Goal: Task Accomplishment & Management: Use online tool/utility

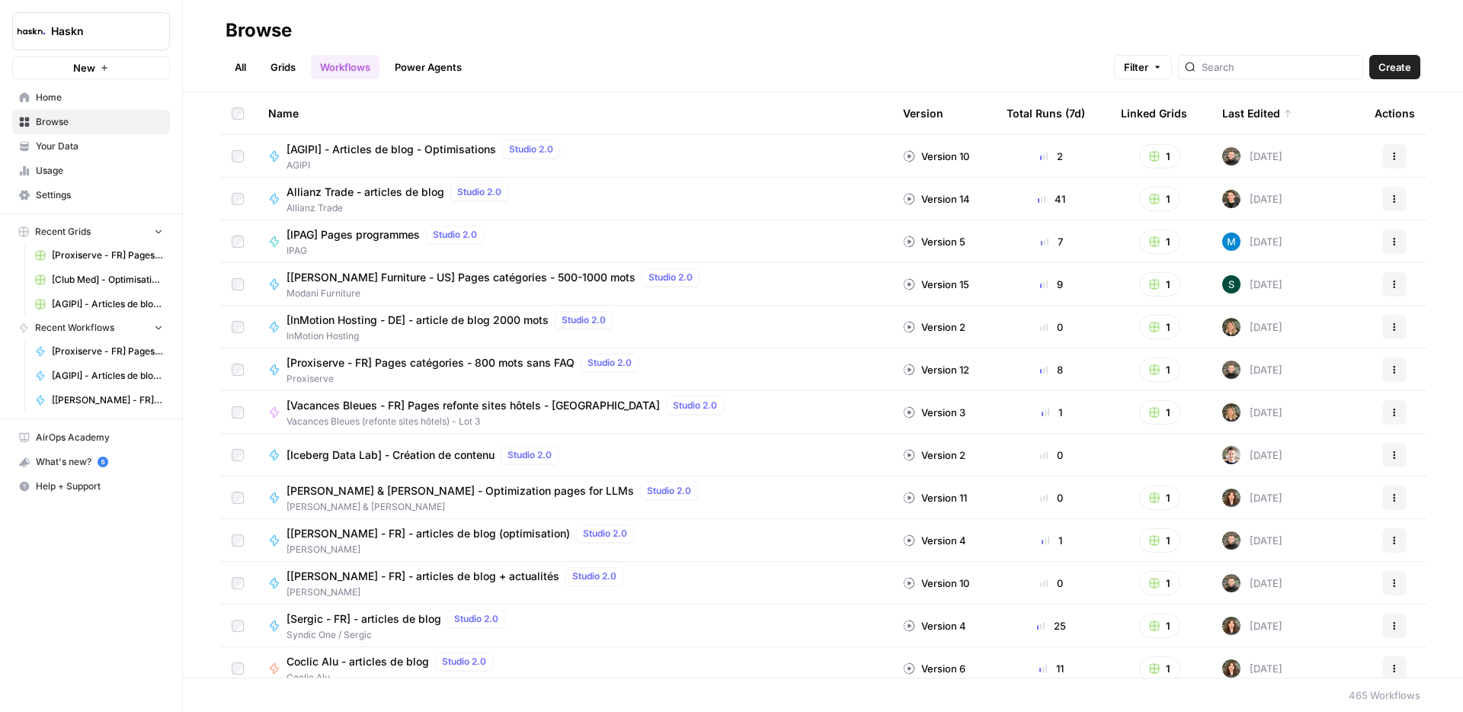
click at [862, 62] on div "All Grids Workflows Power Agents Filter Create" at bounding box center [823, 61] width 1195 height 37
click at [1280, 56] on div at bounding box center [1270, 67] width 185 height 24
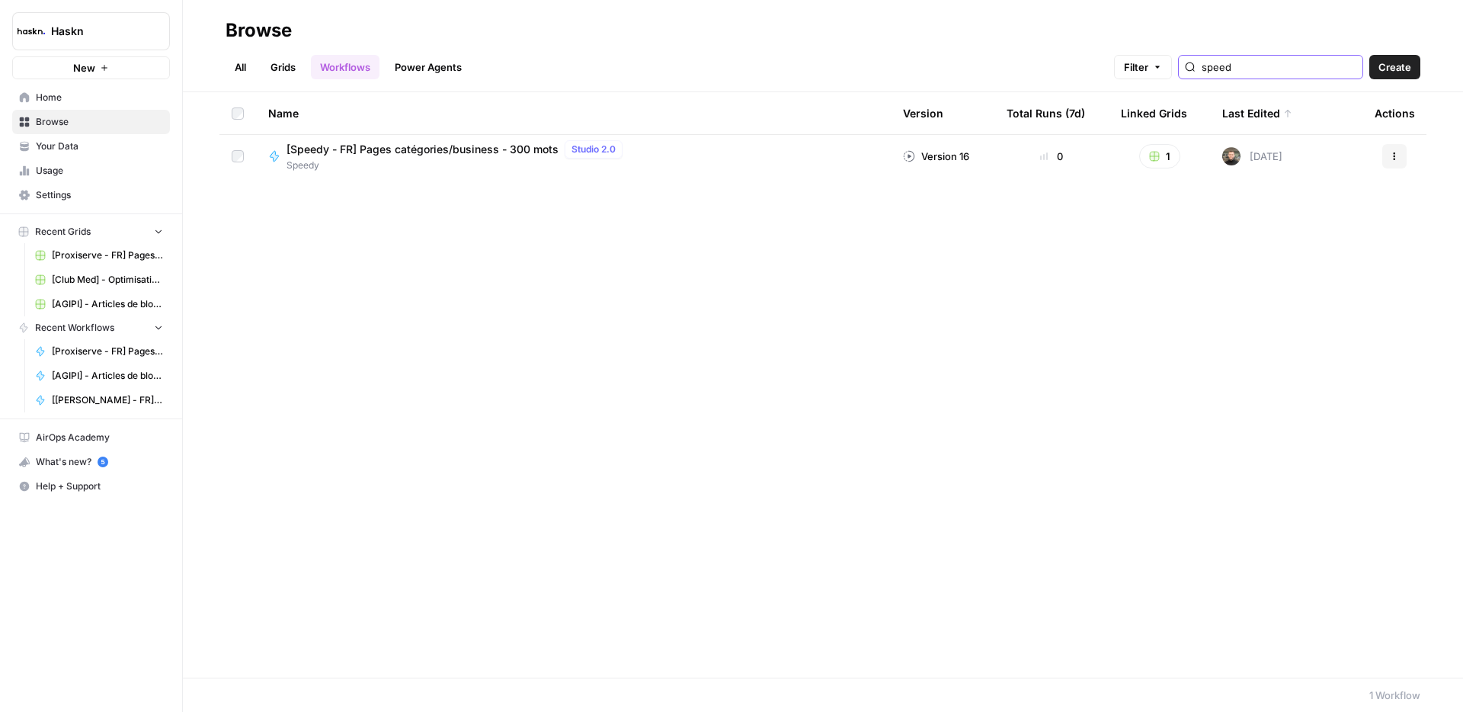
type input "speed"
click at [253, 72] on link "All" at bounding box center [241, 67] width 30 height 24
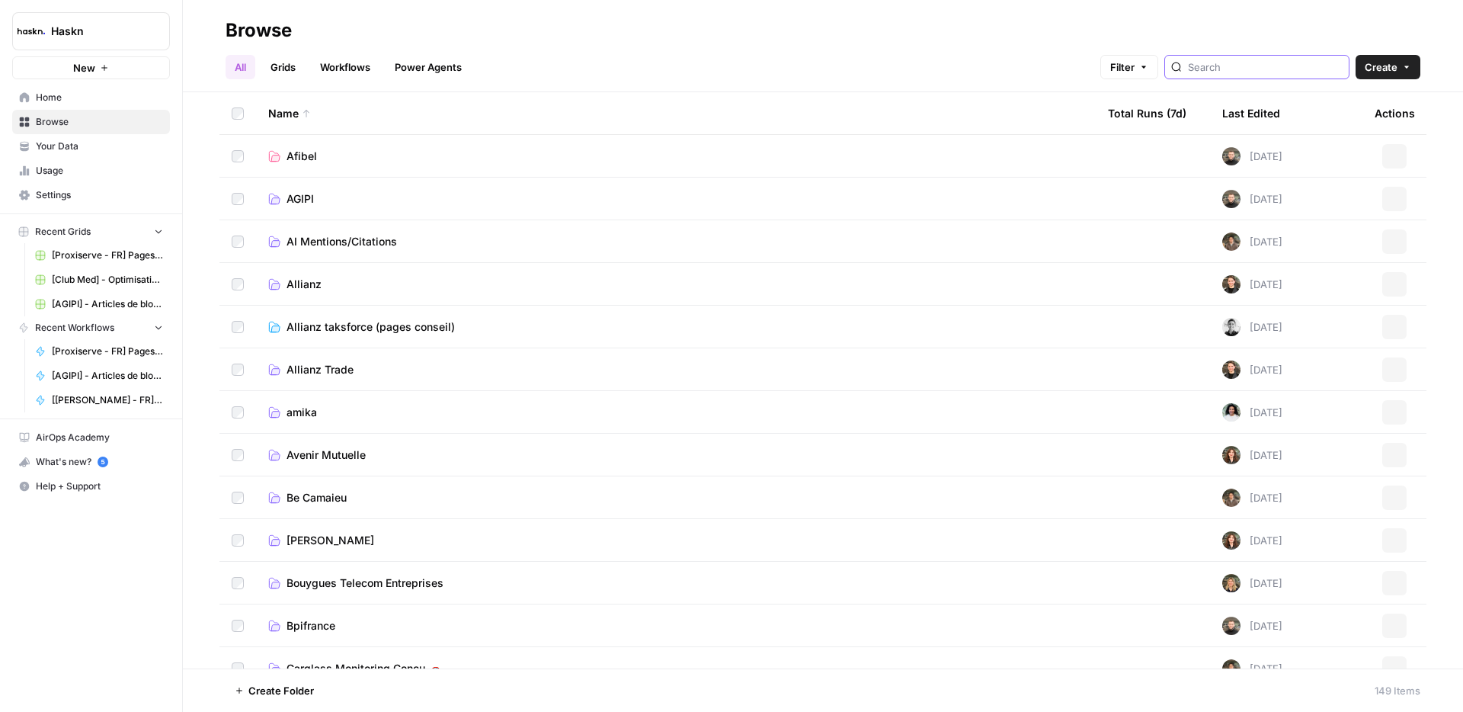
click at [1283, 66] on input "search" at bounding box center [1265, 66] width 155 height 15
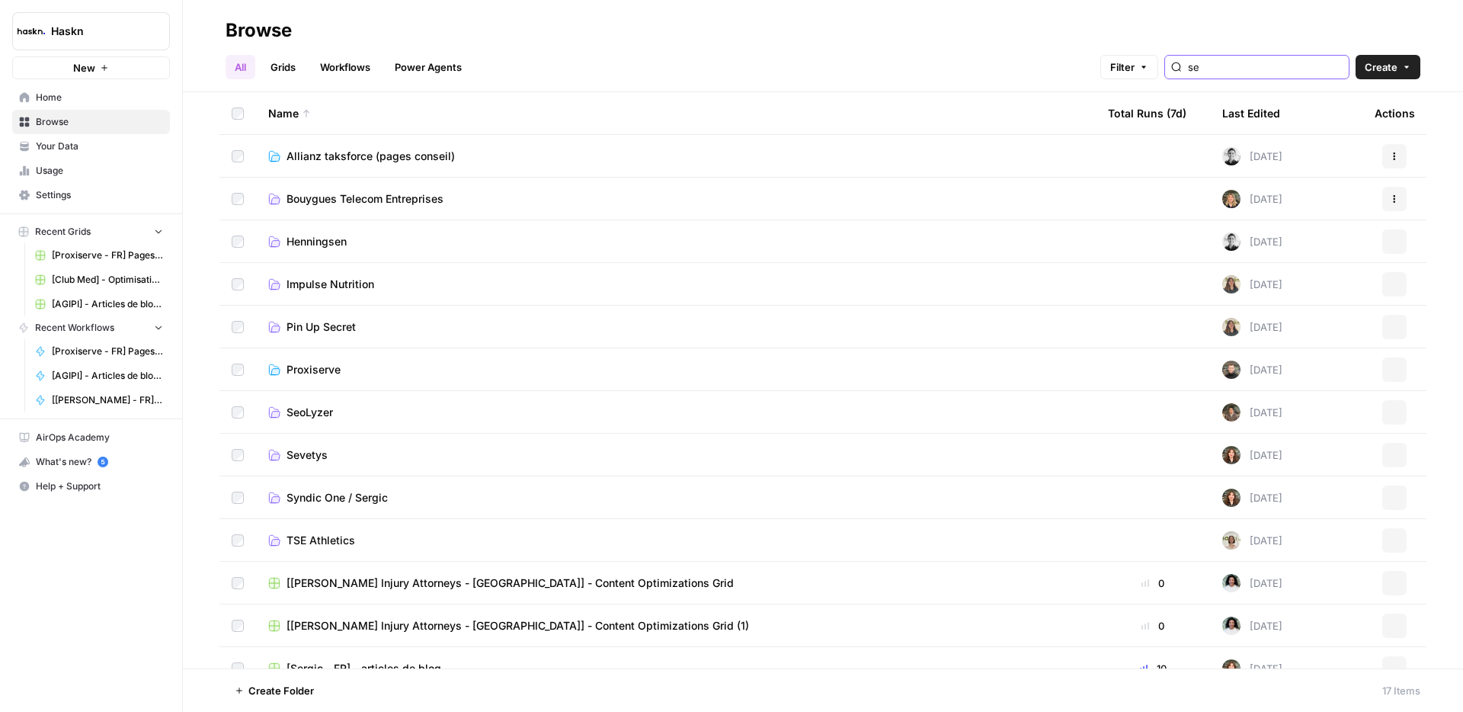
type input "s"
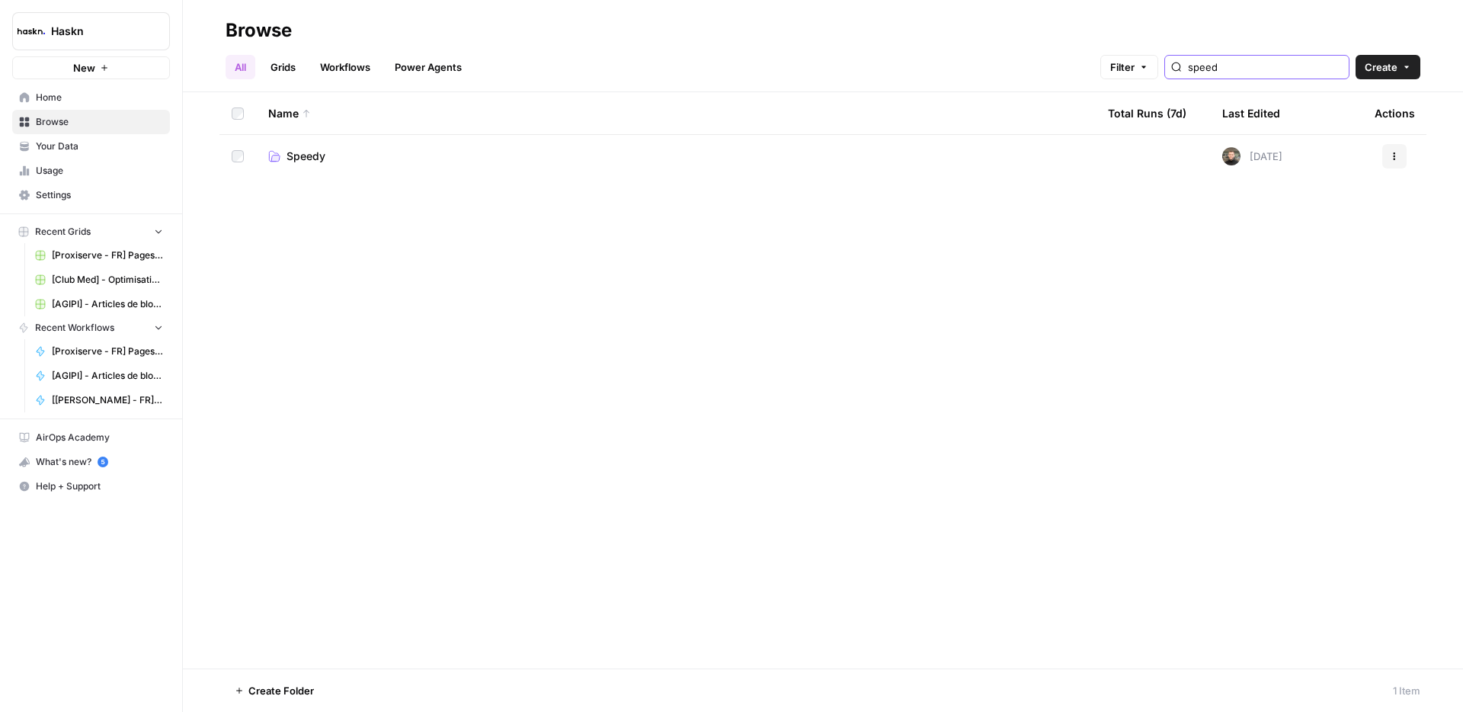
type input "speed"
click at [301, 152] on span "Speedy" at bounding box center [306, 156] width 39 height 15
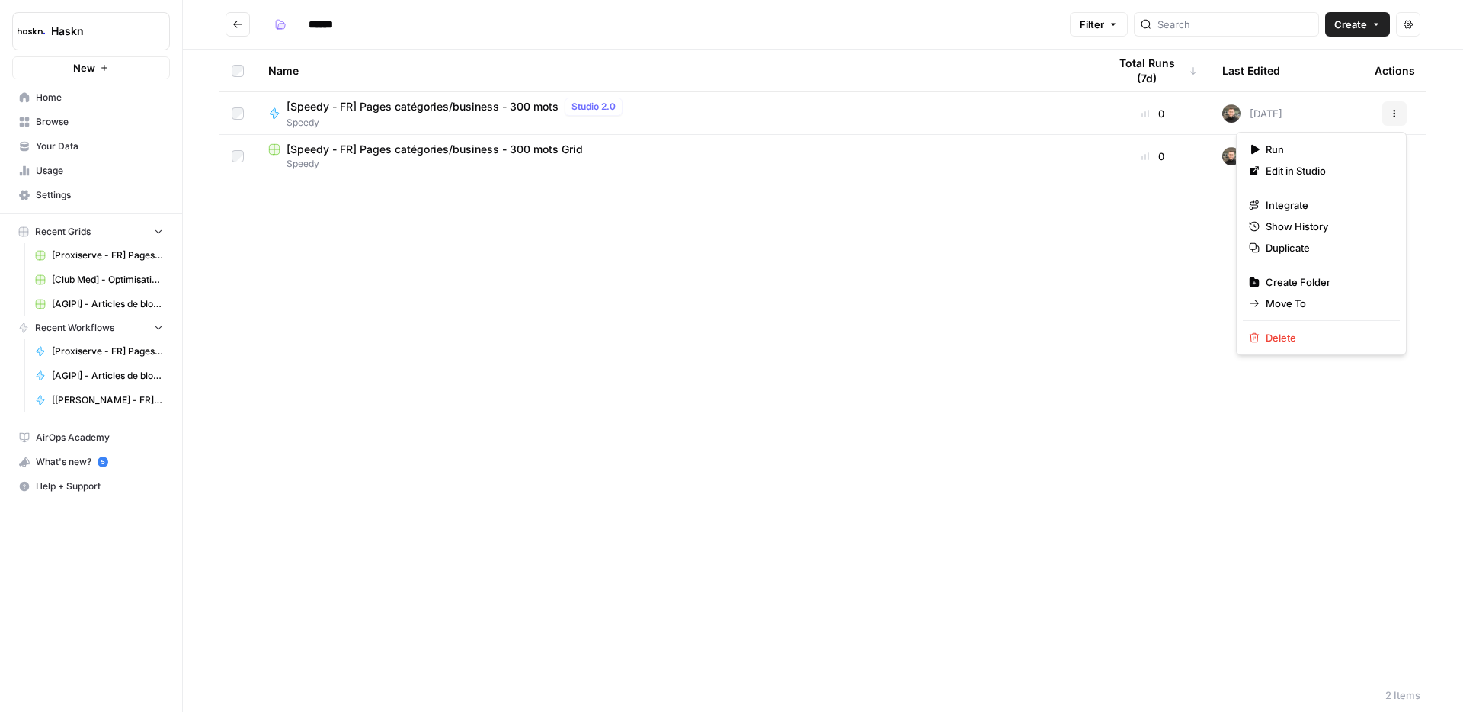
click at [1400, 107] on button "Actions" at bounding box center [1394, 113] width 24 height 24
click at [1299, 247] on span "Duplicate" at bounding box center [1327, 247] width 122 height 15
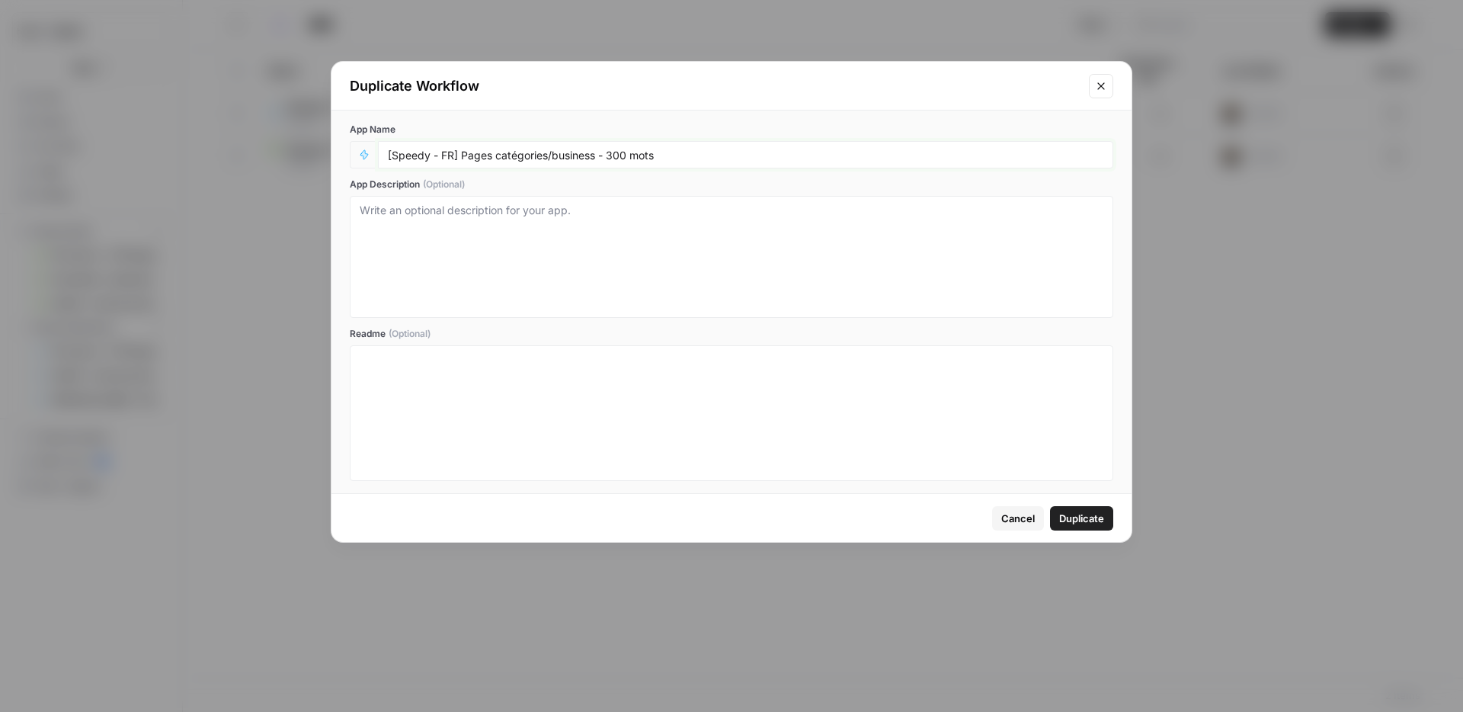
click at [484, 154] on input "[Speedy - FR] Pages catégories/business - 300 mots" at bounding box center [746, 155] width 716 height 14
drag, startPoint x: 495, startPoint y: 155, endPoint x: 596, endPoint y: 152, distance: 100.6
click at [596, 152] on input "[Speedy - FR] Pages catégories/business - 300 mots" at bounding box center [746, 155] width 716 height 14
click at [574, 156] on input "[Speedy - FR] Pages type de pneu - 300 mots" at bounding box center [746, 155] width 716 height 14
type input "[Speedy - FR] Pages type de pneu - 800 mots"
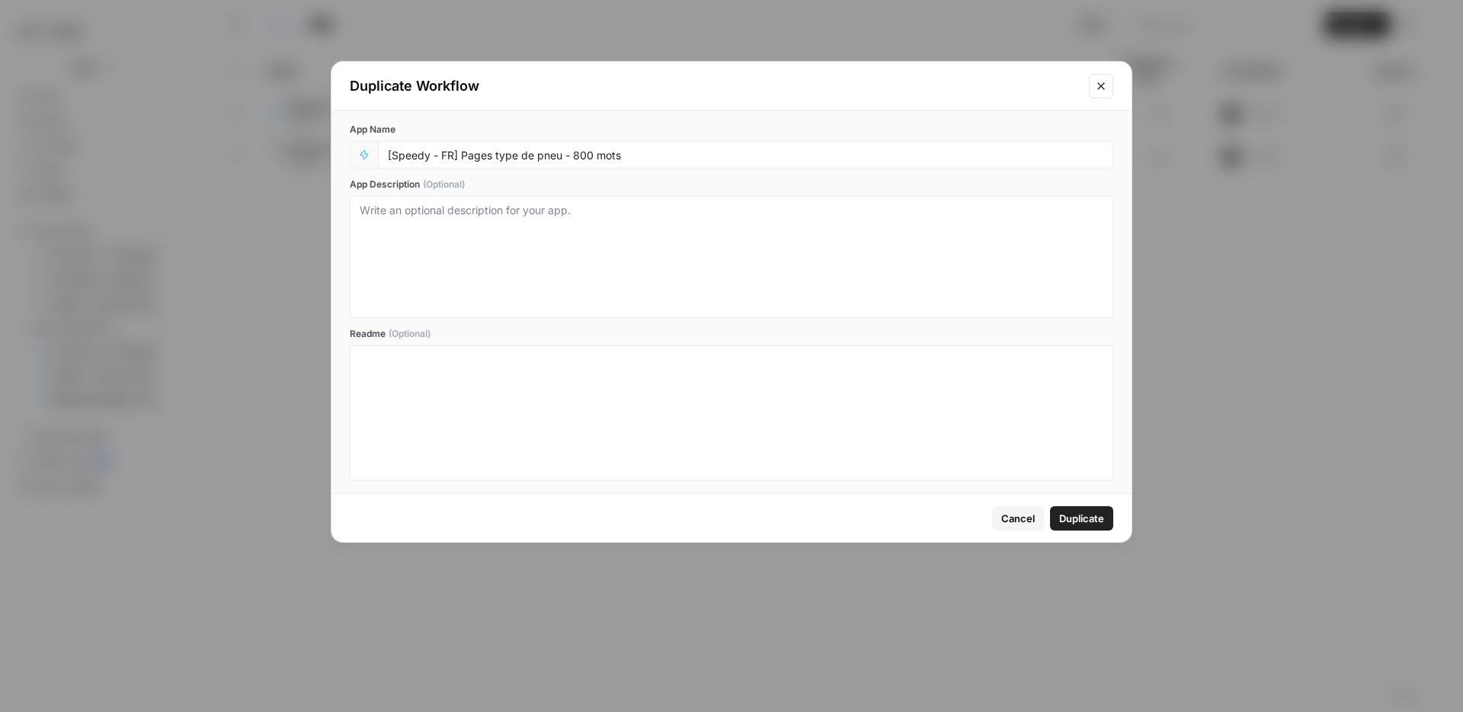
click at [1077, 519] on span "Duplicate" at bounding box center [1081, 518] width 45 height 15
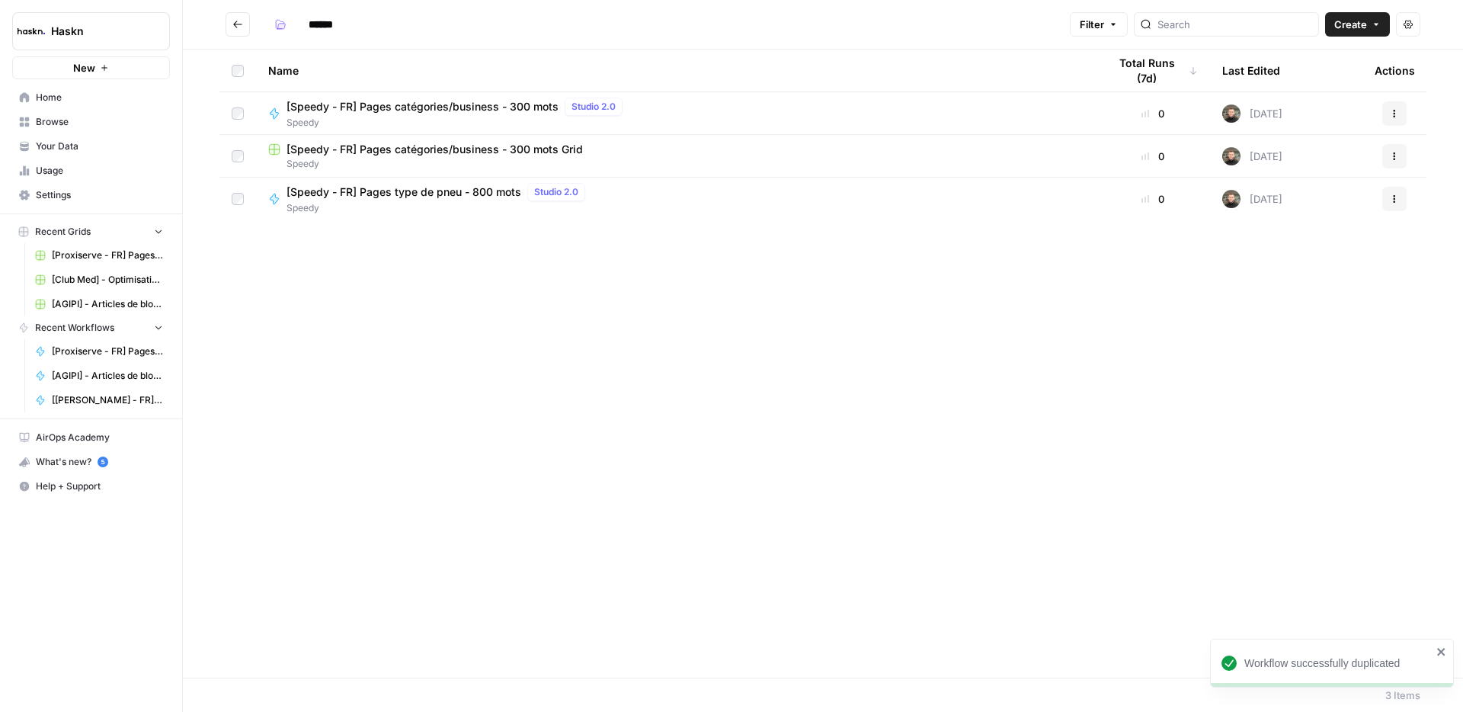
click at [407, 195] on span "[Speedy - FR] Pages type de pneu - 800 mots" at bounding box center [404, 191] width 235 height 15
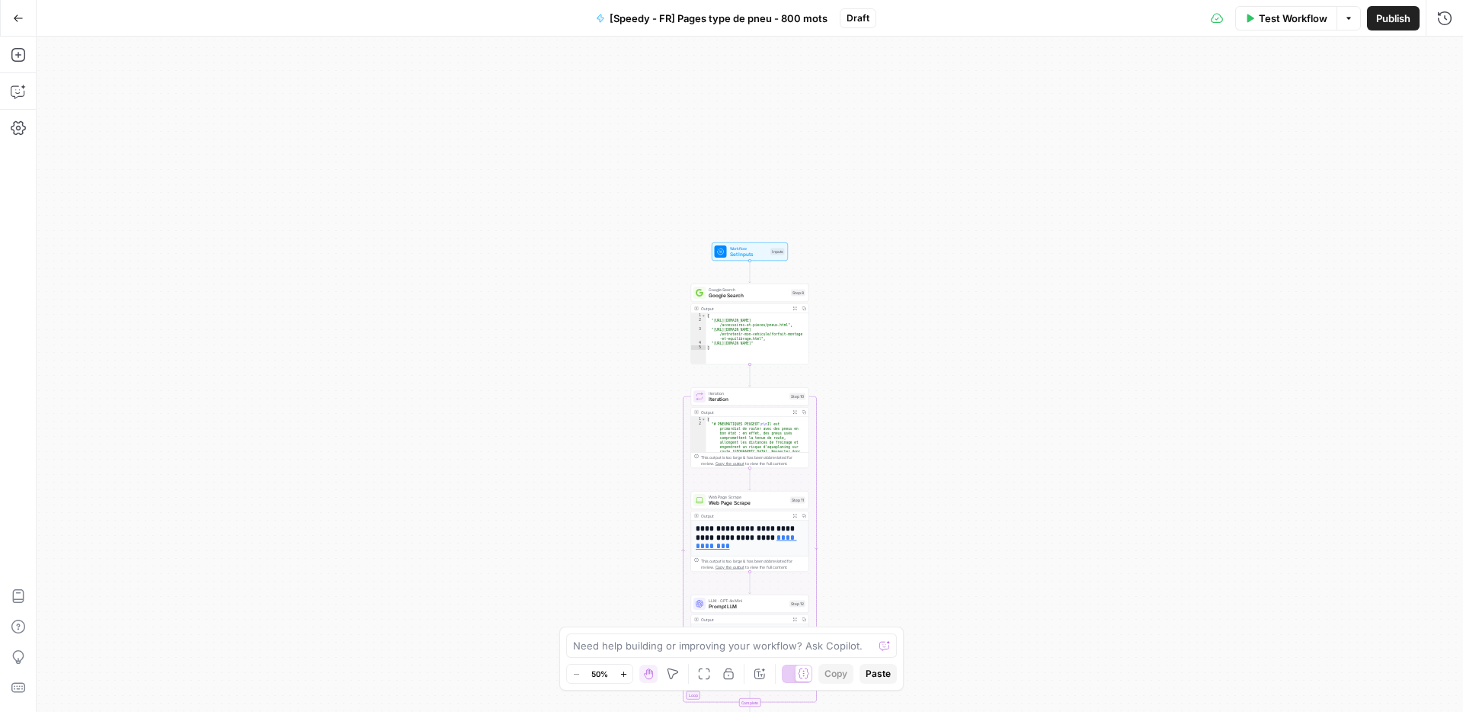
click at [756, 294] on span "Google Search" at bounding box center [748, 296] width 79 height 8
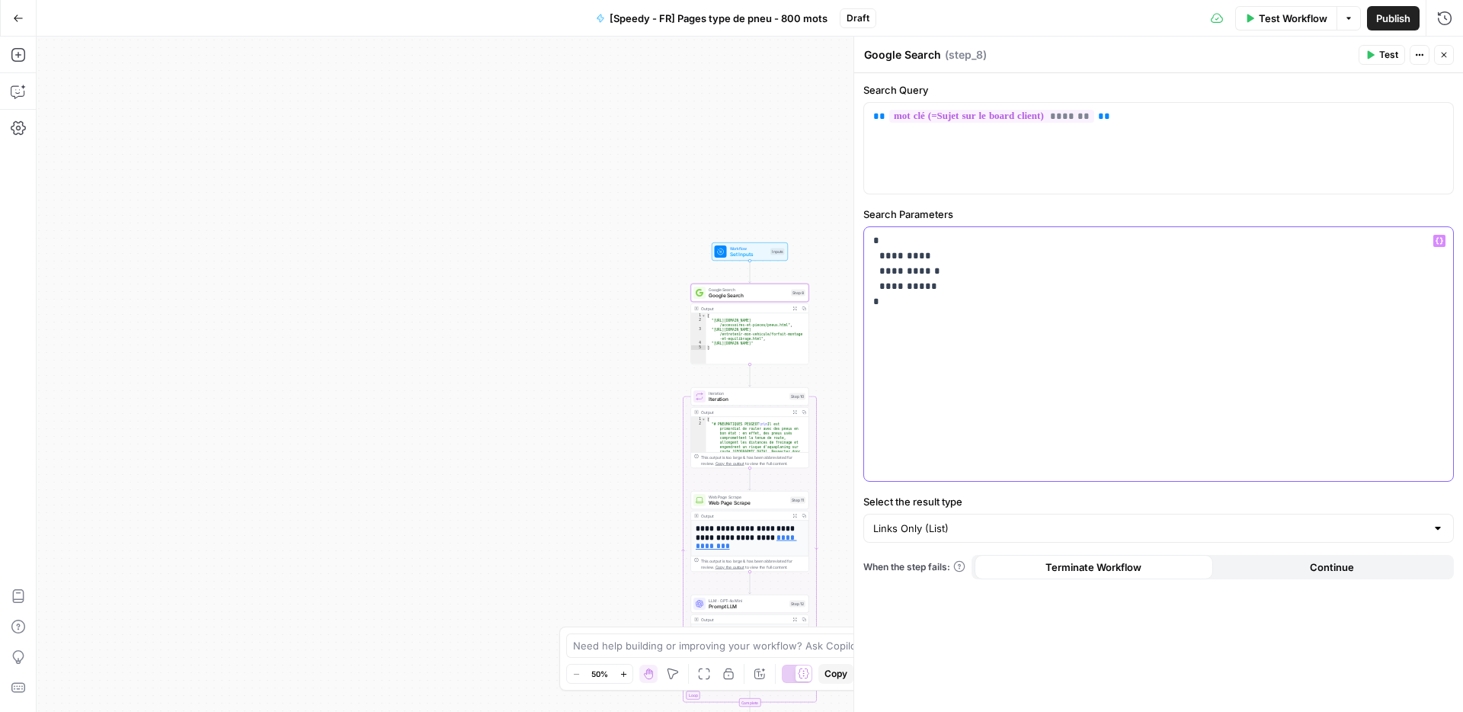
click at [915, 255] on p "**********" at bounding box center [1158, 271] width 571 height 76
click at [918, 256] on p "**********" at bounding box center [1158, 271] width 571 height 76
click at [941, 264] on p "**********" at bounding box center [1158, 271] width 571 height 76
click at [917, 255] on p "**********" at bounding box center [1158, 271] width 571 height 76
click at [1032, 238] on p "**********" at bounding box center [1158, 271] width 571 height 76
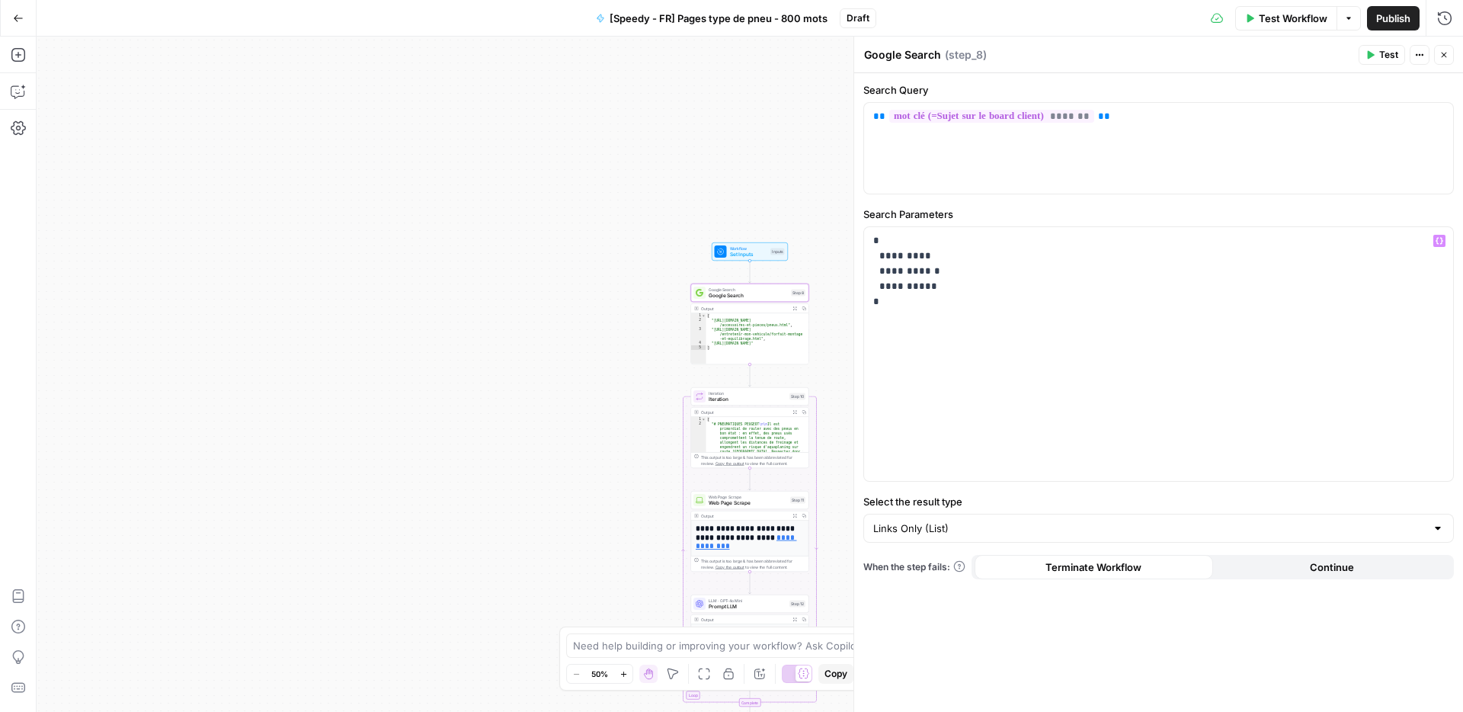
click at [751, 399] on span "Iteration" at bounding box center [748, 400] width 78 height 8
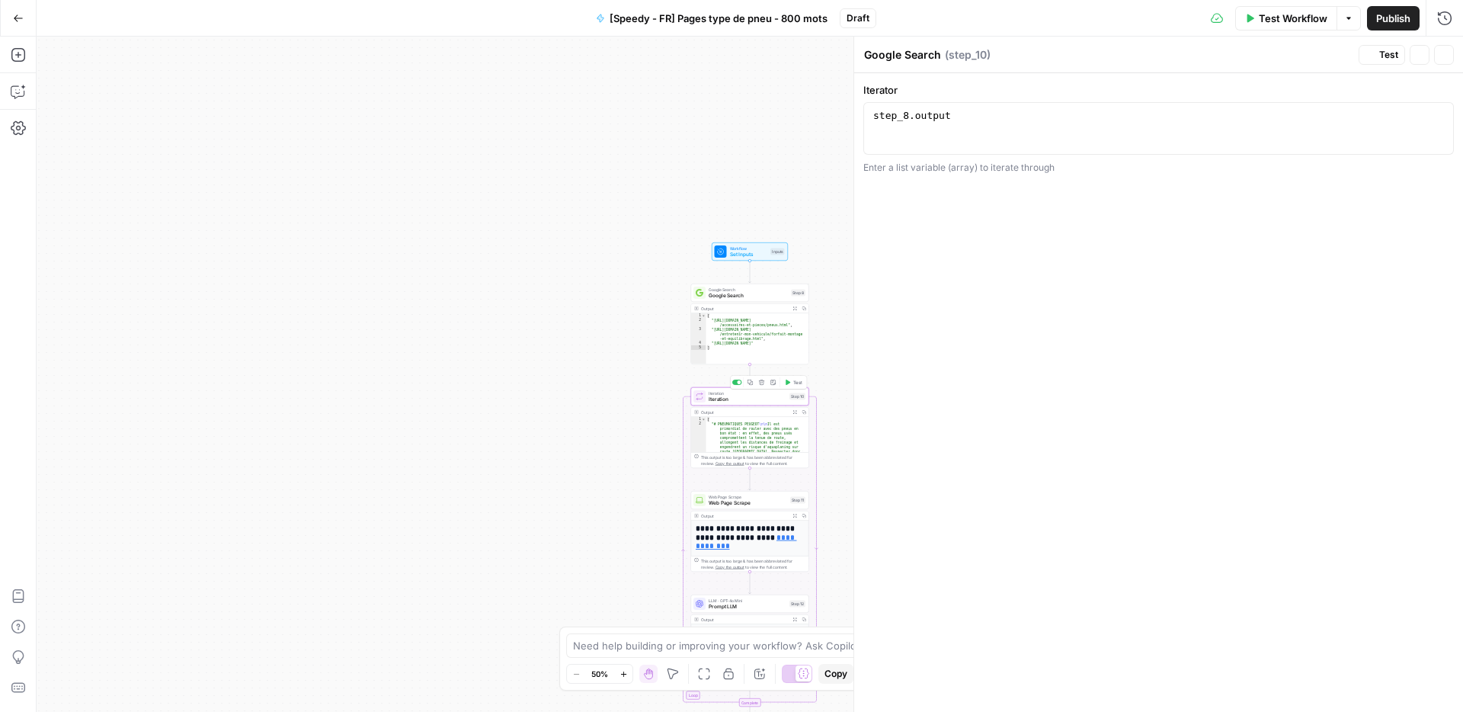
type textarea "Iteration"
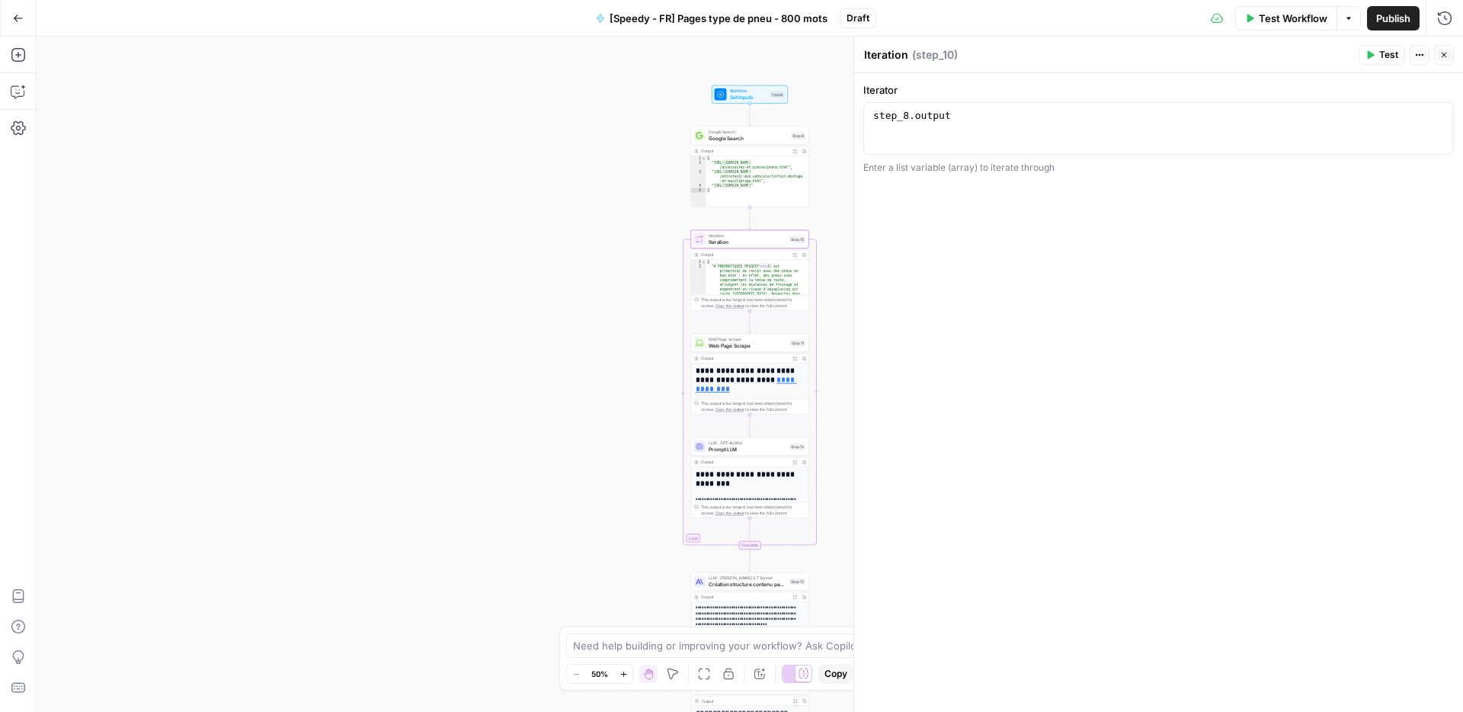
click at [751, 342] on span "Web Page Scrape" at bounding box center [748, 345] width 78 height 8
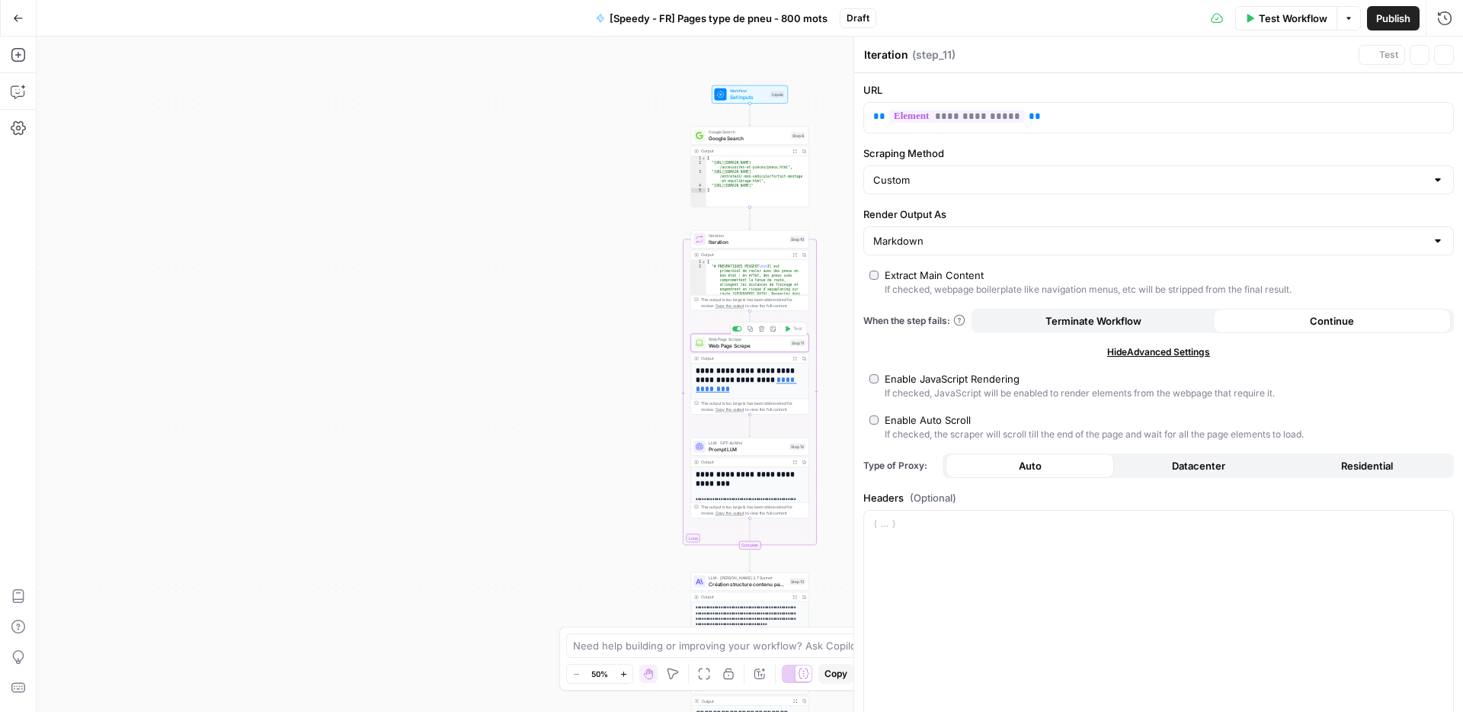
type textarea "Web Page Scrape"
click at [755, 448] on span "Prompt LLM" at bounding box center [748, 449] width 78 height 8
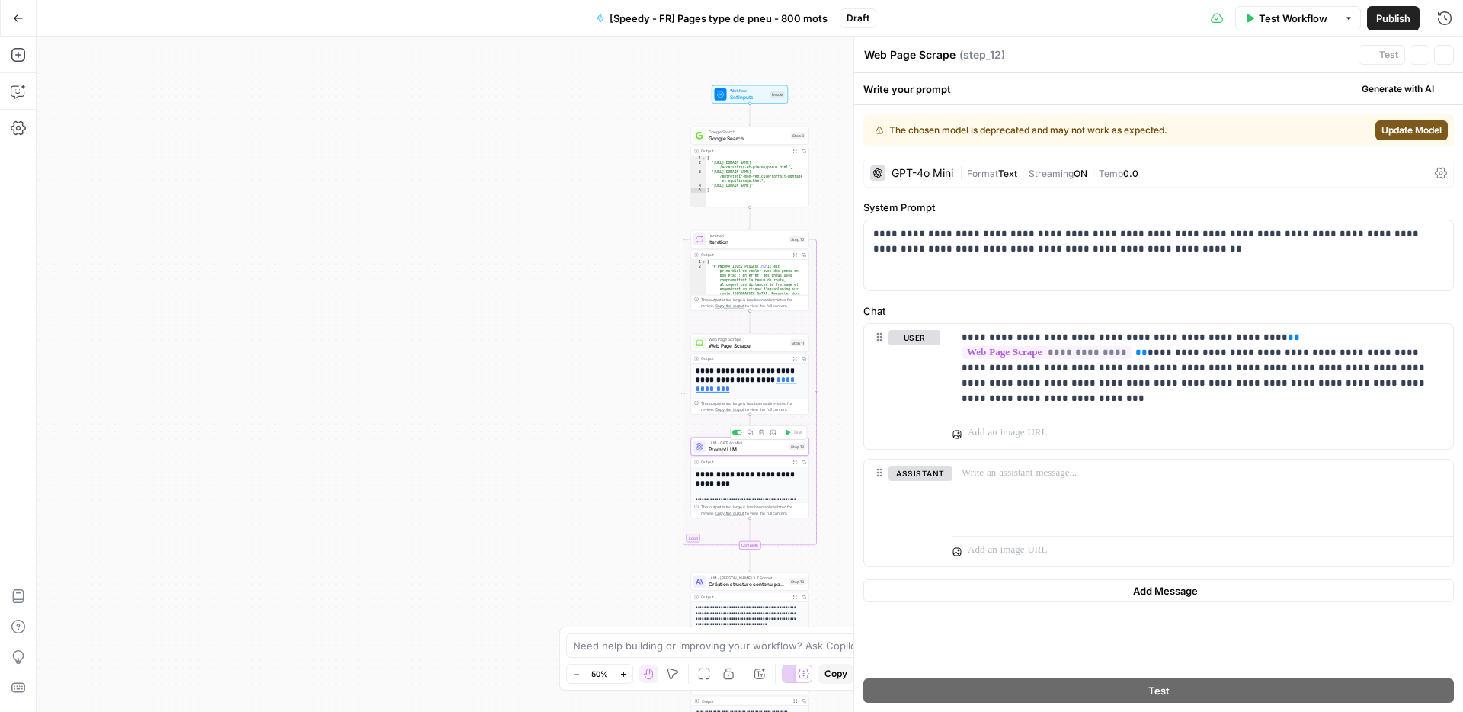
type textarea "Prompt LLM"
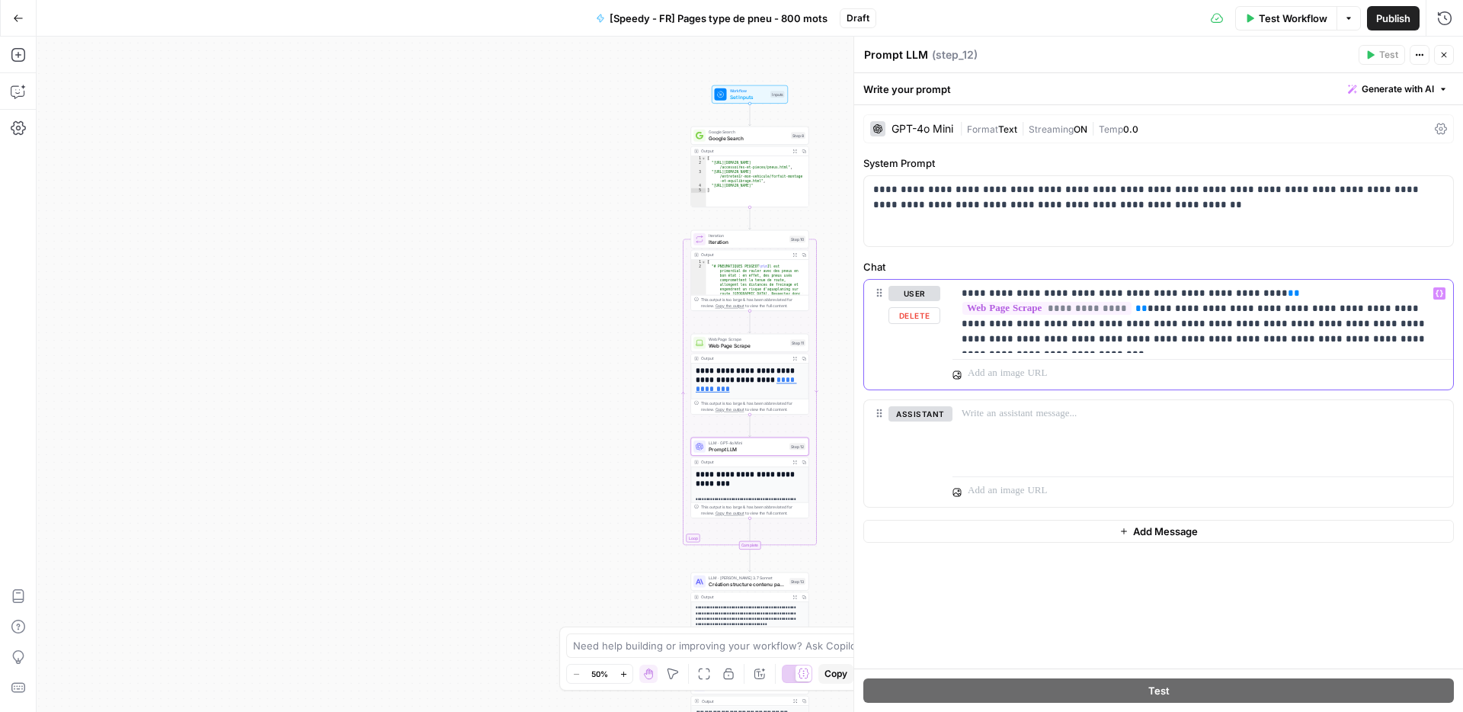
drag, startPoint x: 1110, startPoint y: 306, endPoint x: 1250, endPoint y: 313, distance: 140.4
click at [1250, 313] on p "**********" at bounding box center [1203, 316] width 482 height 61
drag, startPoint x: 1246, startPoint y: 309, endPoint x: 1209, endPoint y: 338, distance: 47.3
click at [1209, 338] on p "**********" at bounding box center [1203, 316] width 482 height 61
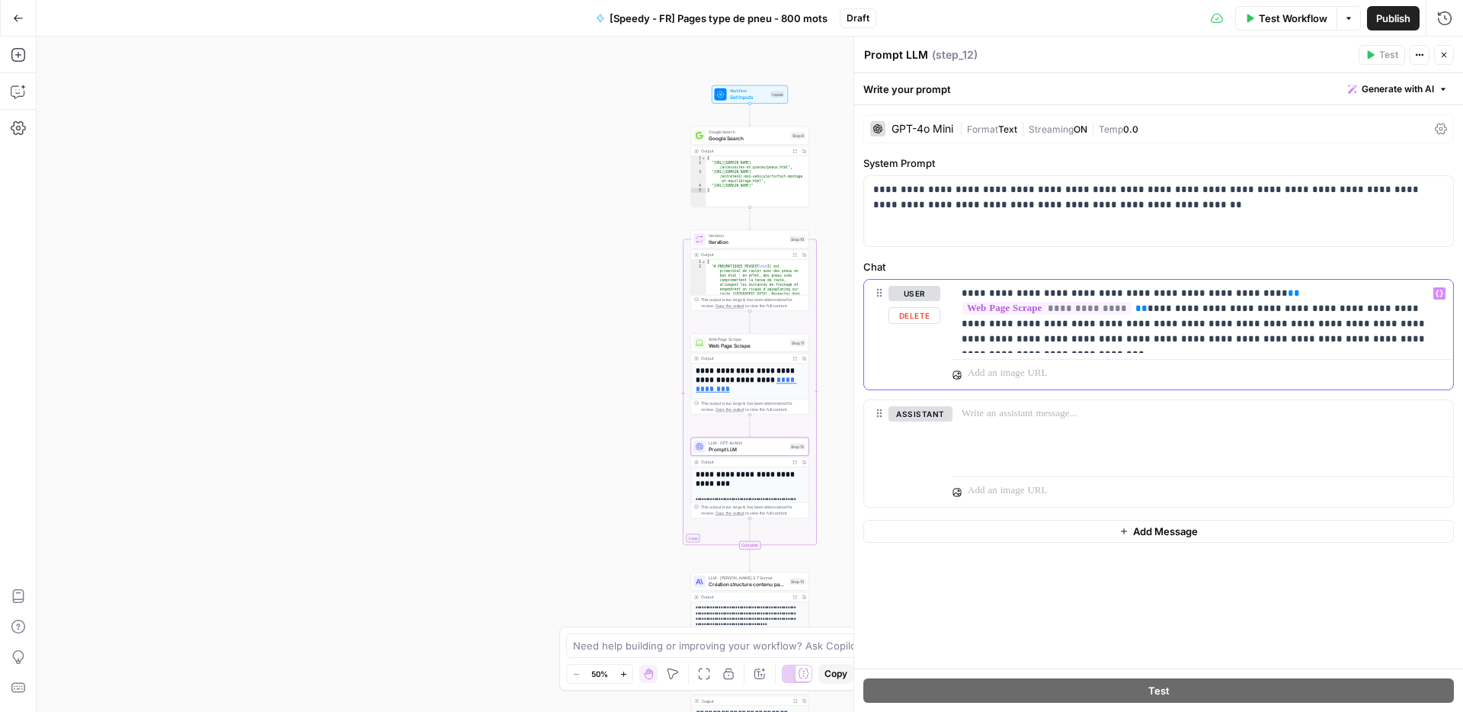
drag, startPoint x: 1197, startPoint y: 322, endPoint x: 1258, endPoint y: 338, distance: 63.0
click at [1258, 338] on p "**********" at bounding box center [1203, 316] width 482 height 61
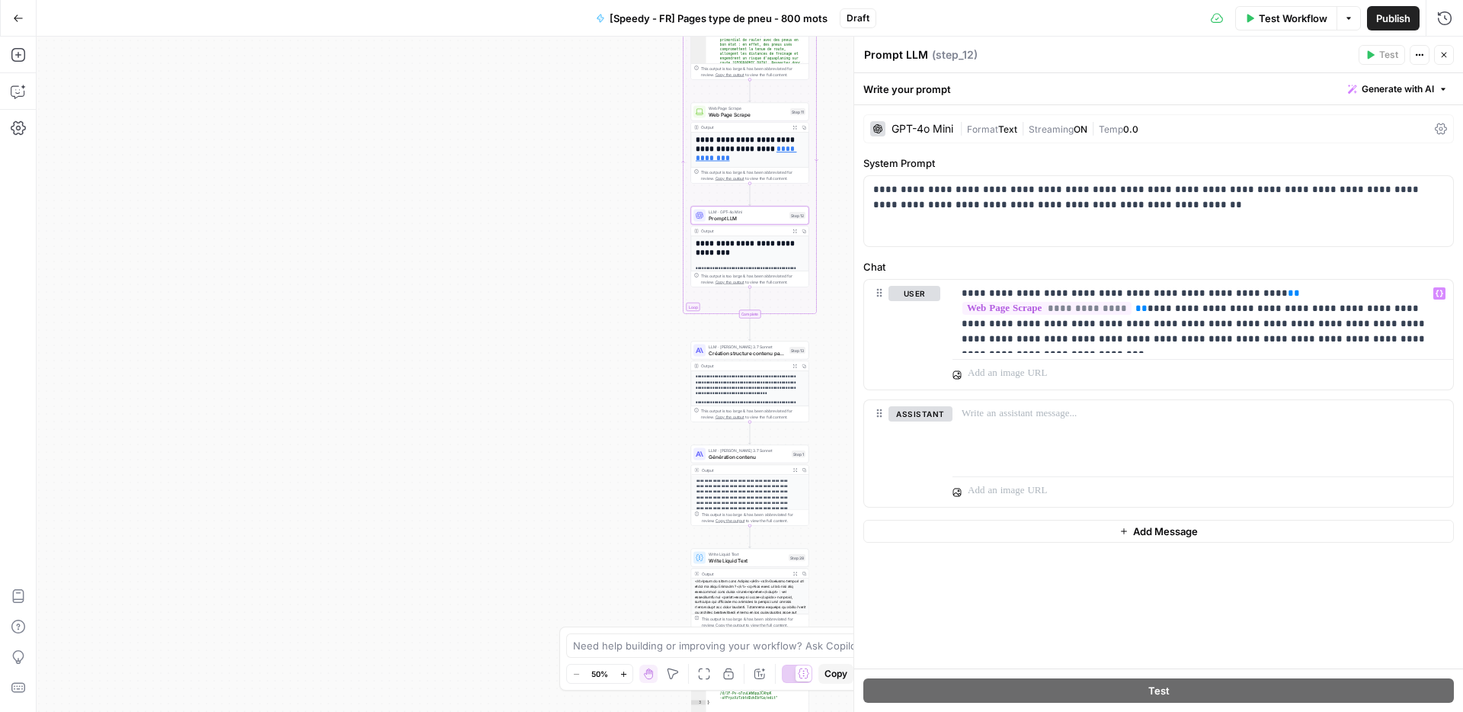
click at [761, 351] on span "Création structure contenu page catégorie" at bounding box center [748, 353] width 78 height 8
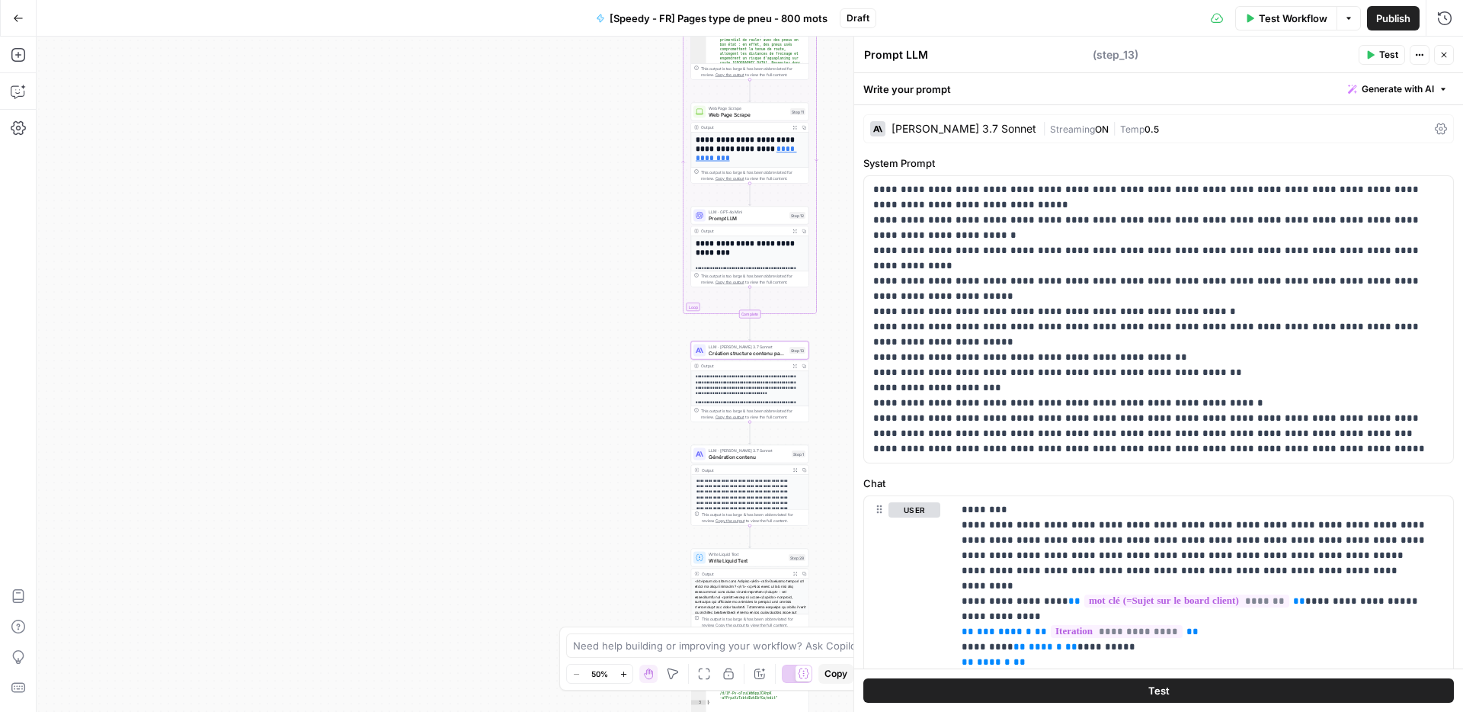
type textarea "Création structure contenu page catégorie"
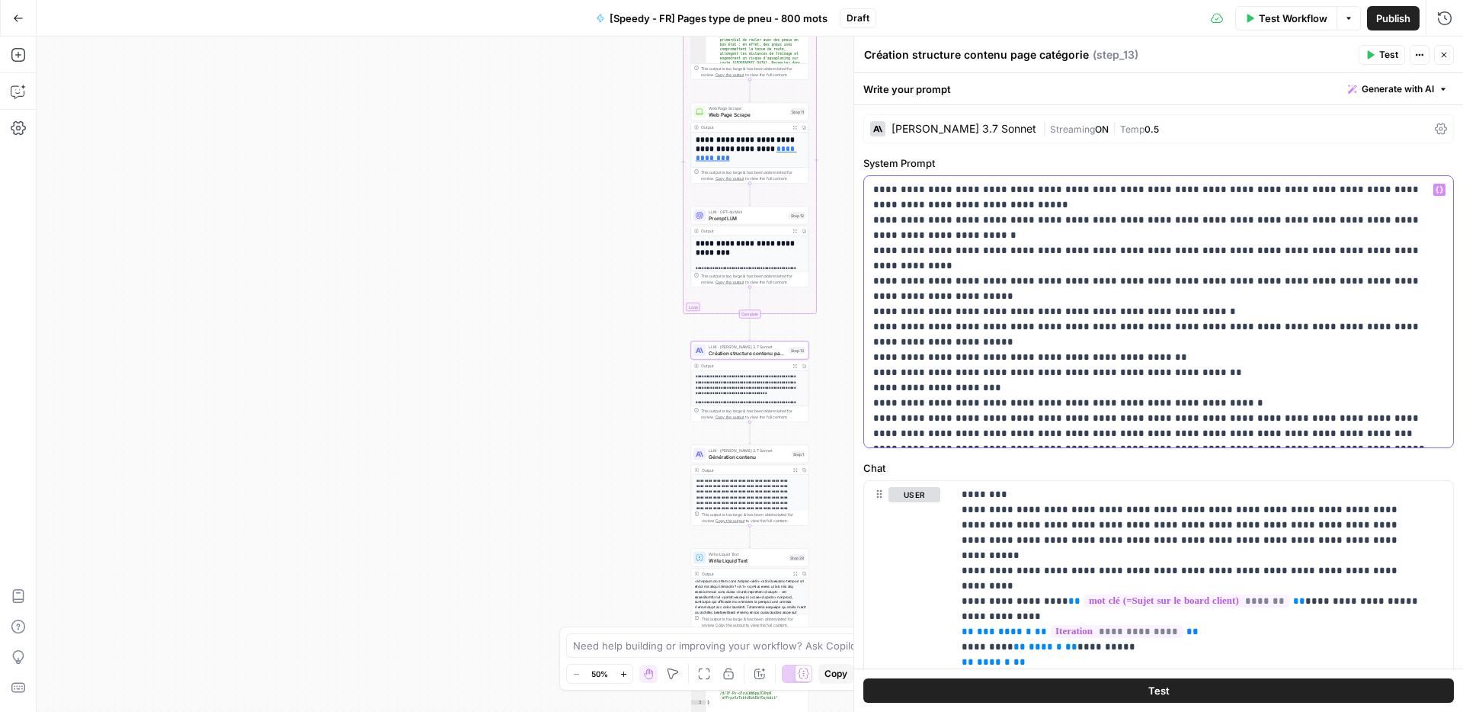
drag, startPoint x: 998, startPoint y: 220, endPoint x: 1133, endPoint y: 236, distance: 136.6
click at [1133, 236] on p "**********" at bounding box center [1152, 311] width 559 height 259
click at [1100, 296] on p "**********" at bounding box center [1152, 311] width 559 height 259
drag, startPoint x: 995, startPoint y: 316, endPoint x: 1152, endPoint y: 333, distance: 157.2
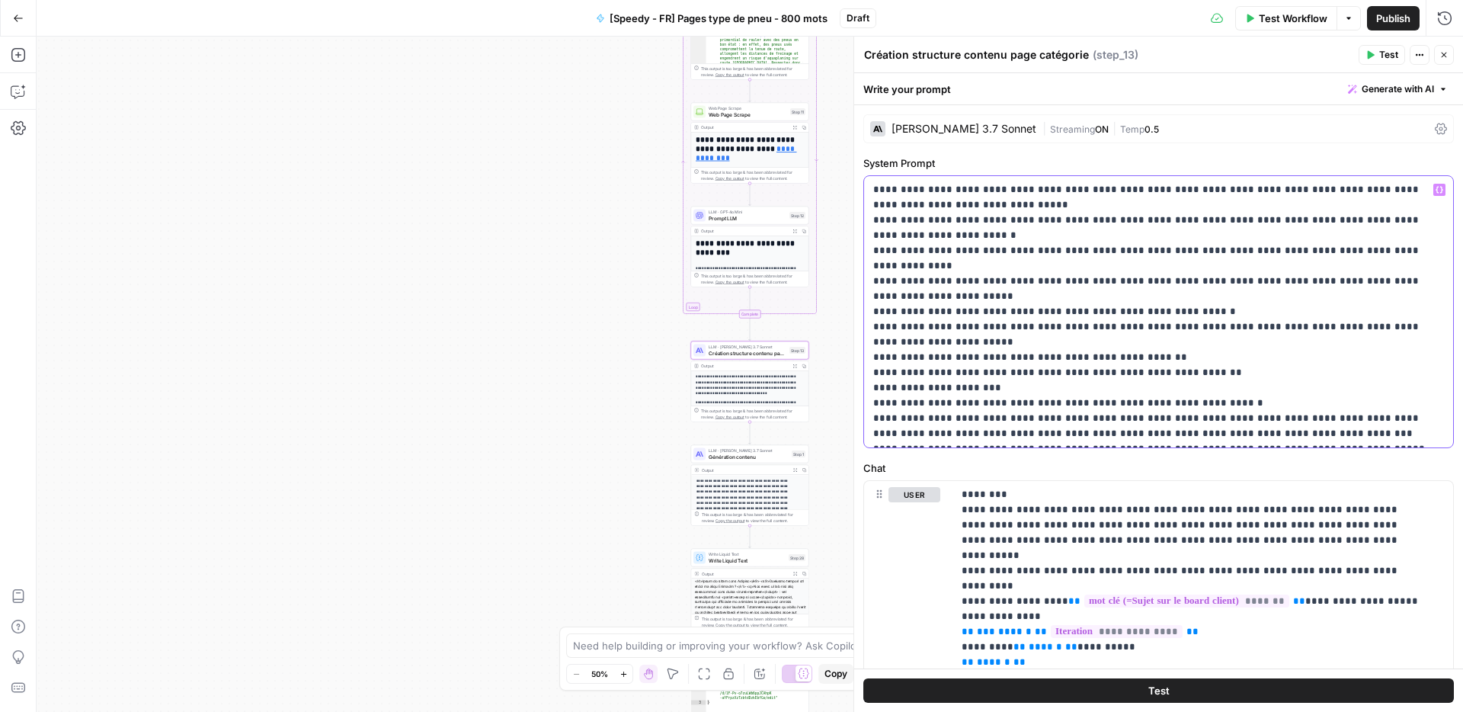
click at [1152, 333] on p "**********" at bounding box center [1152, 311] width 559 height 259
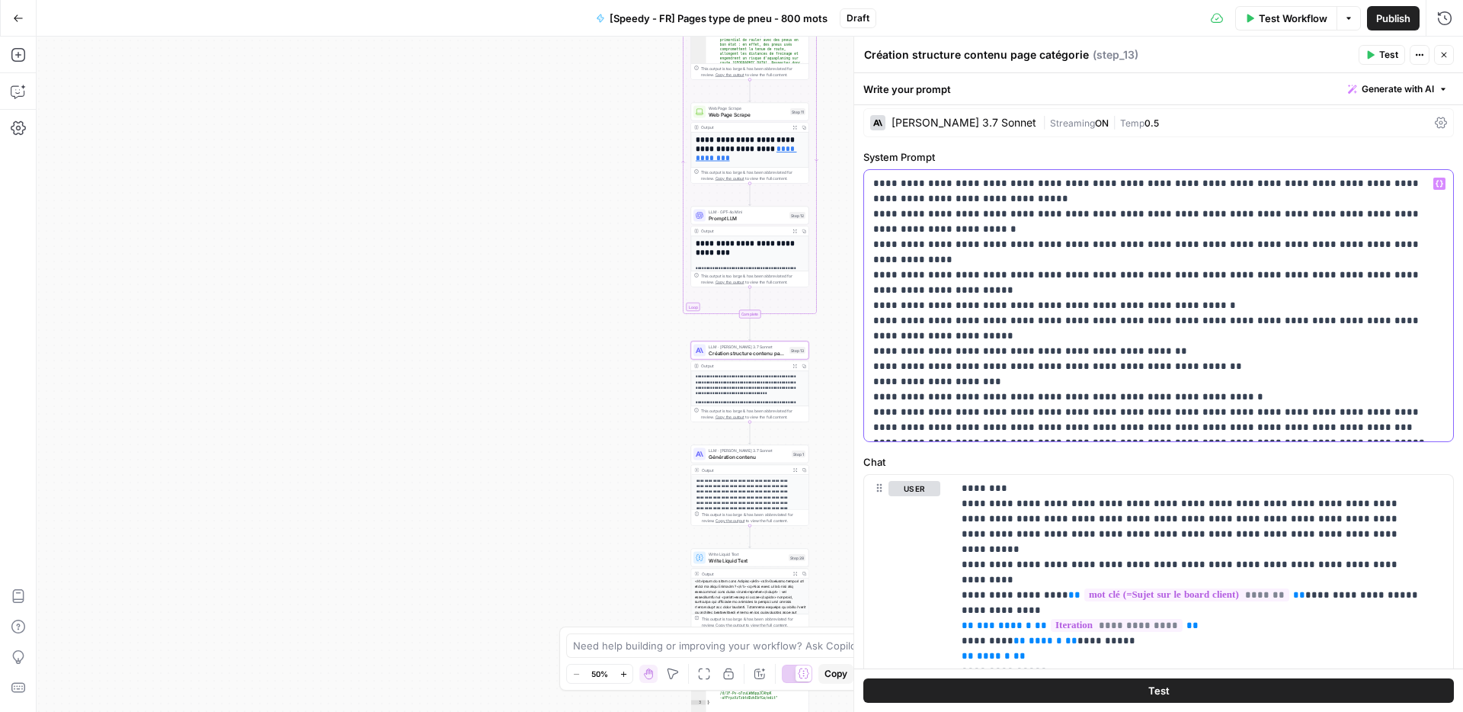
scroll to position [36, 0]
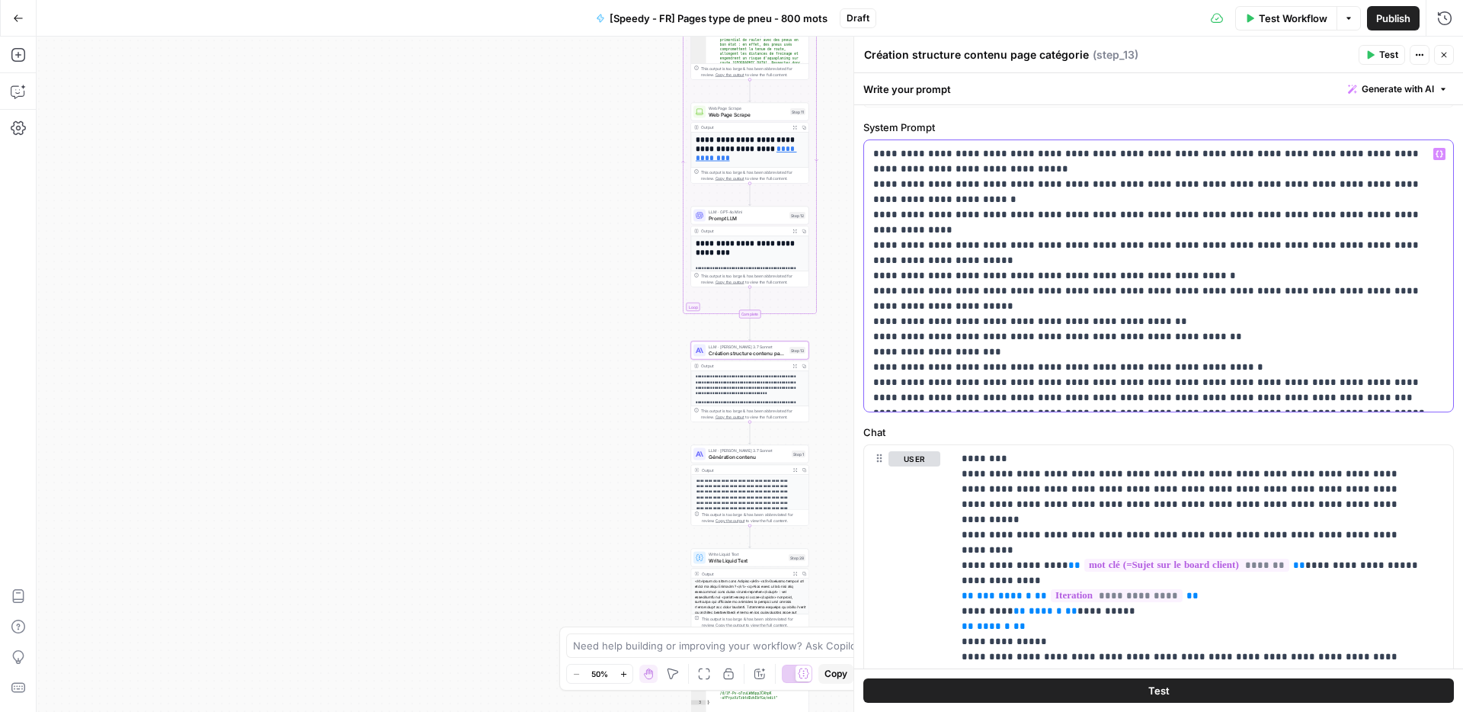
drag, startPoint x: 958, startPoint y: 306, endPoint x: 1223, endPoint y: 326, distance: 266.0
click at [1223, 326] on p "**********" at bounding box center [1152, 275] width 559 height 259
drag, startPoint x: 946, startPoint y: 335, endPoint x: 1350, endPoint y: 404, distance: 409.7
click at [1347, 408] on div "**********" at bounding box center [1158, 275] width 589 height 271
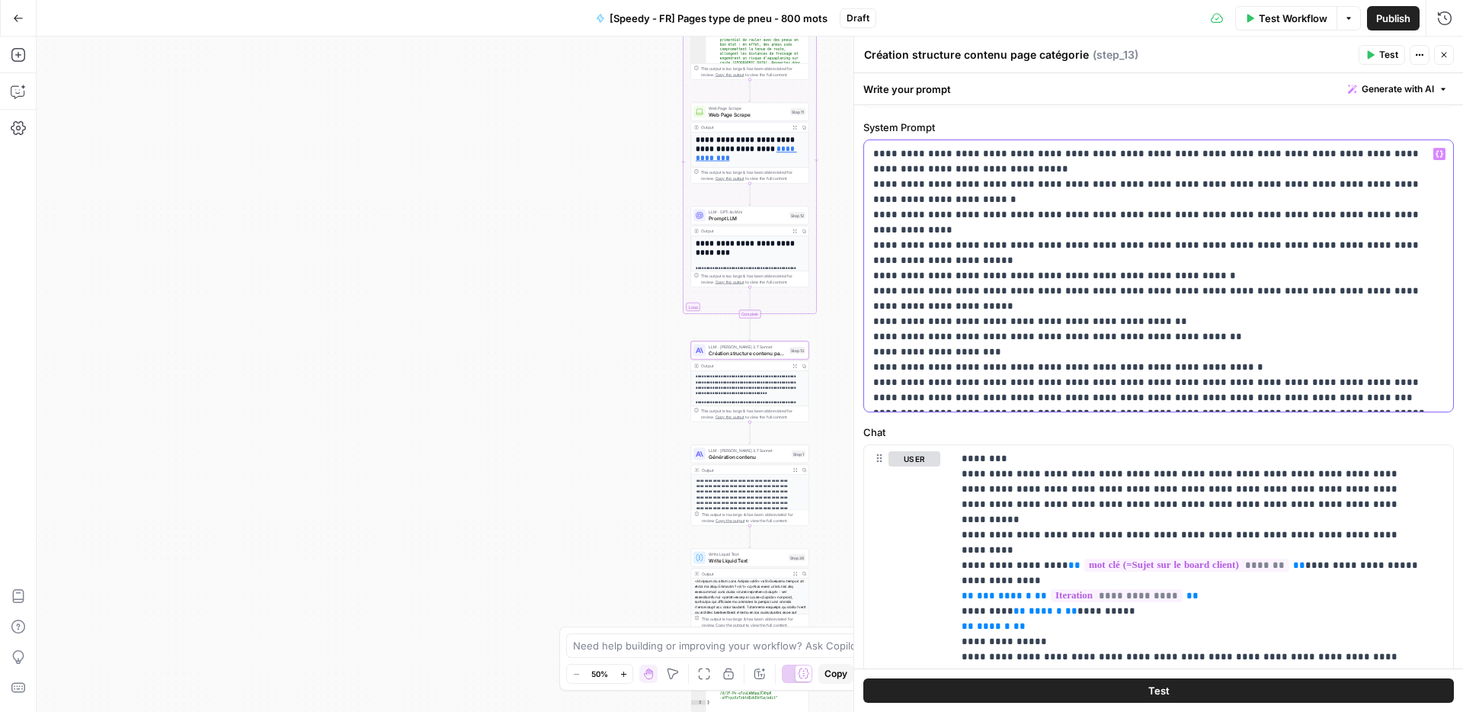
click at [1350, 402] on p "**********" at bounding box center [1152, 275] width 559 height 259
click at [1122, 250] on p "**********" at bounding box center [1152, 275] width 559 height 259
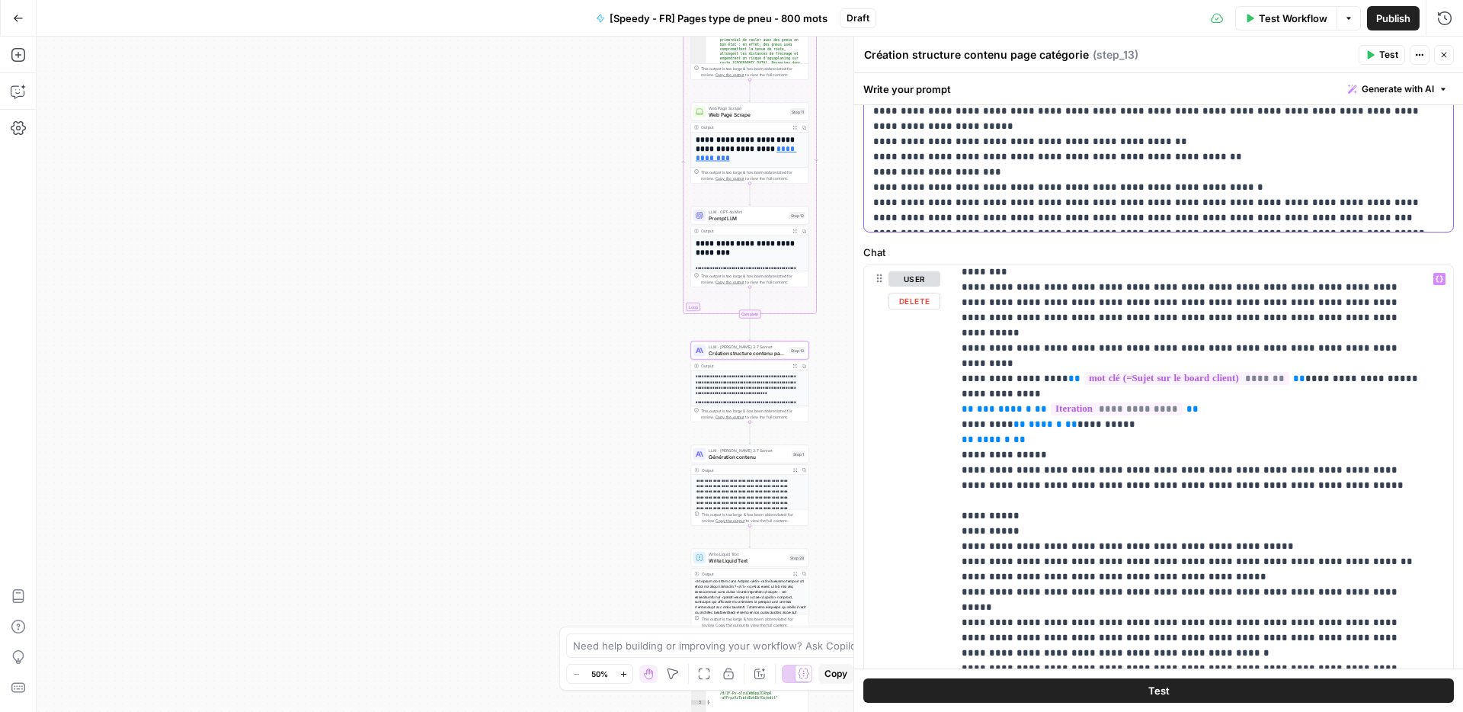
scroll to position [0, 0]
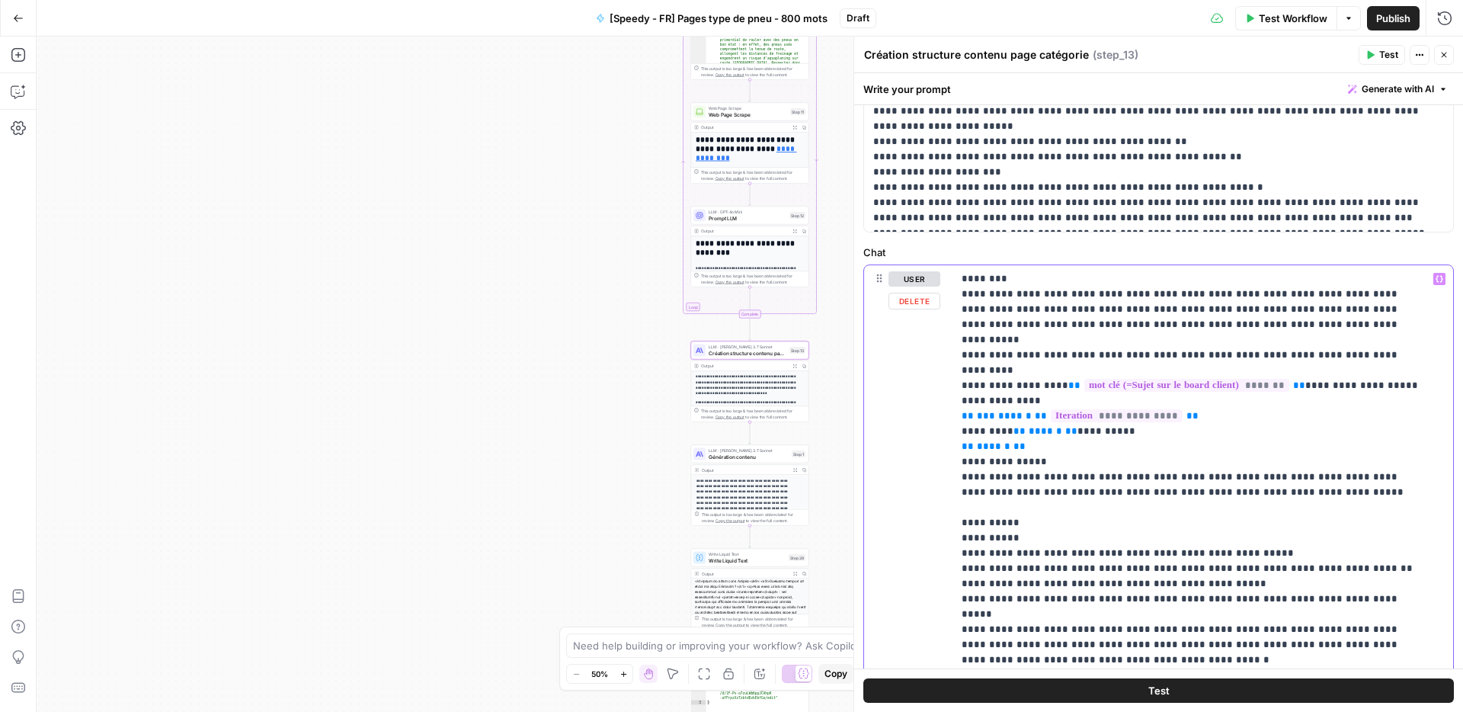
drag, startPoint x: 1054, startPoint y: 335, endPoint x: 1291, endPoint y: 339, distance: 237.1
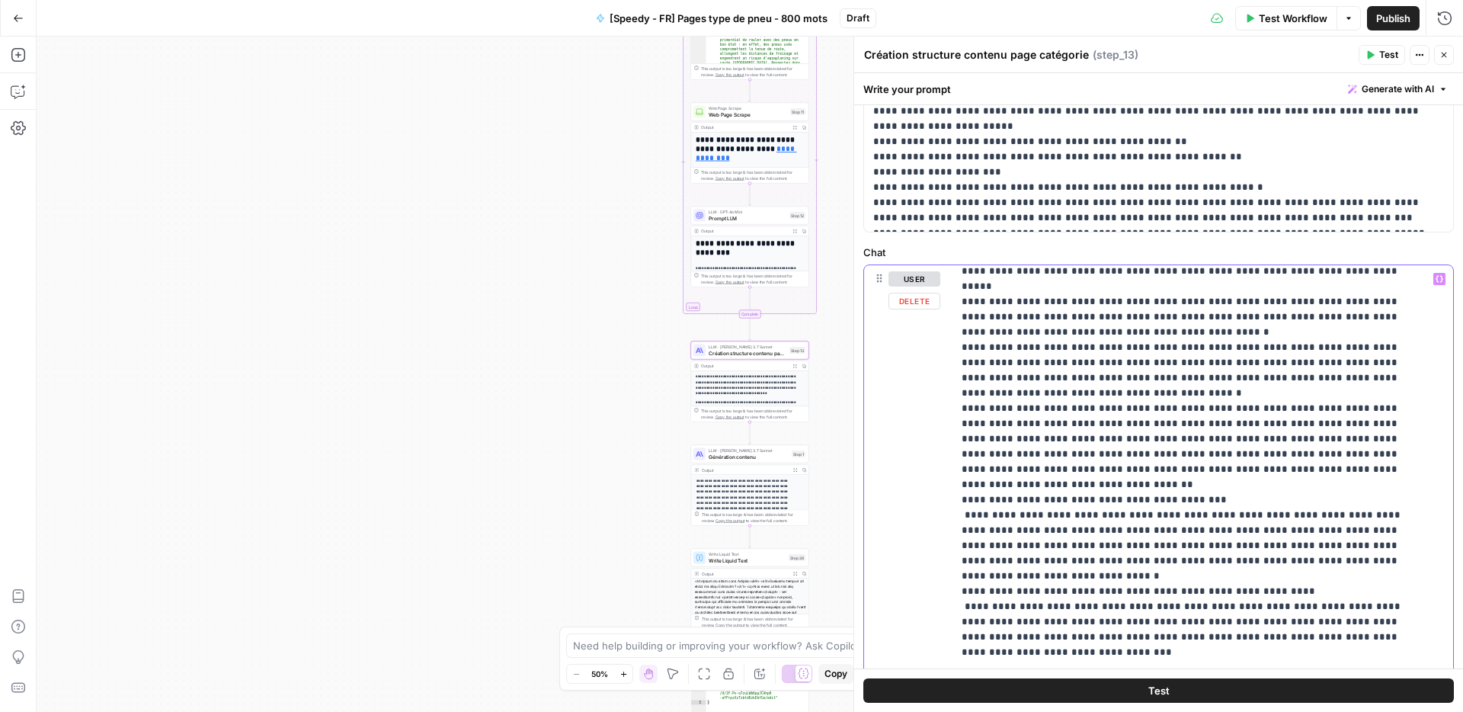
scroll to position [79, 0]
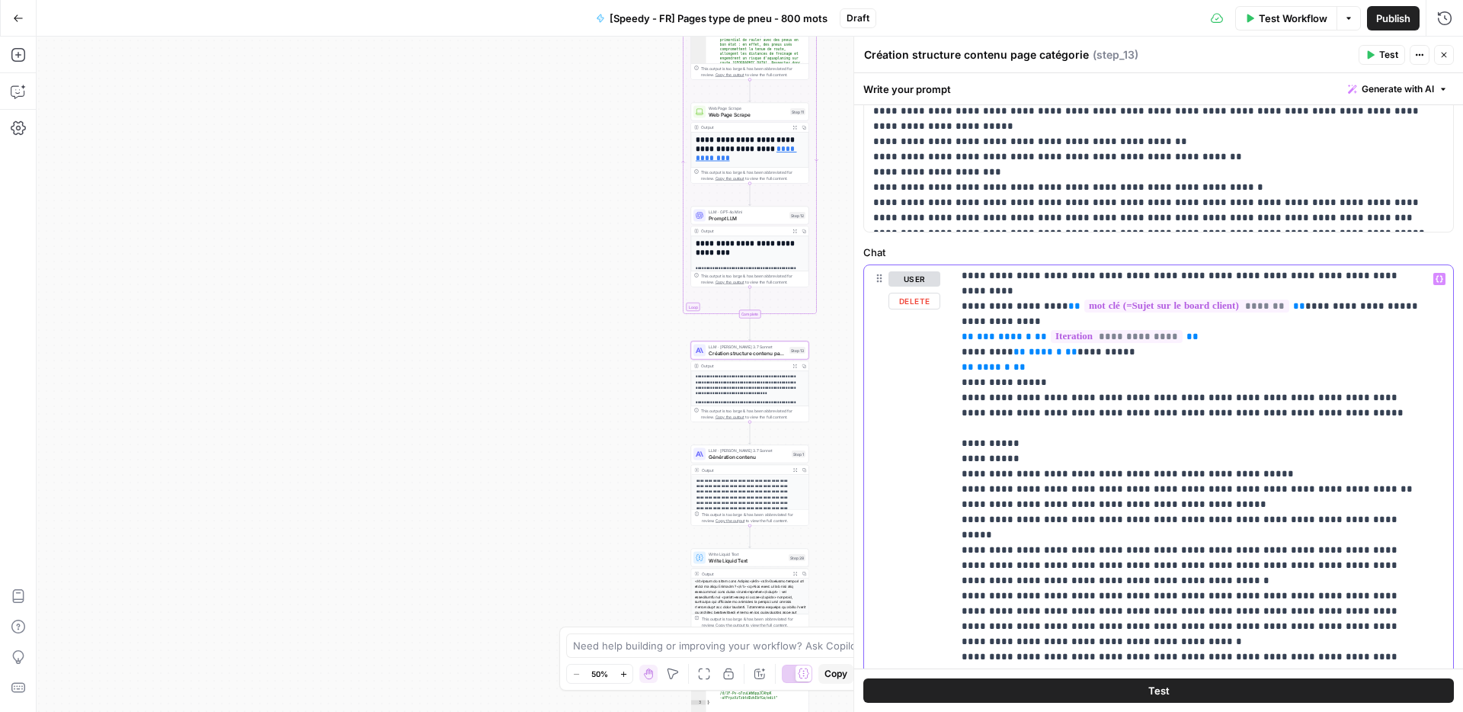
drag, startPoint x: 1323, startPoint y: 578, endPoint x: 957, endPoint y: 460, distance: 384.7
click at [957, 460] on div "**********" at bounding box center [1197, 575] width 489 height 621
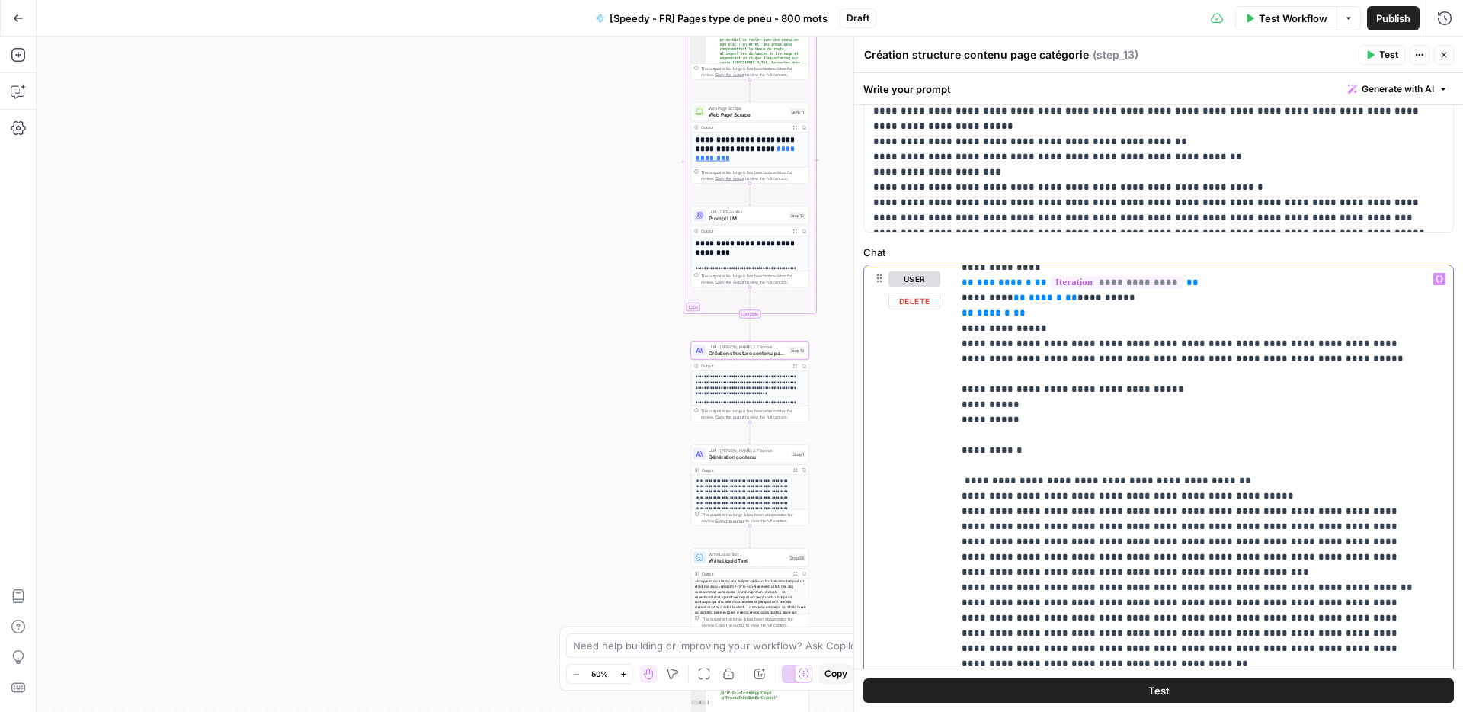
scroll to position [141, 0]
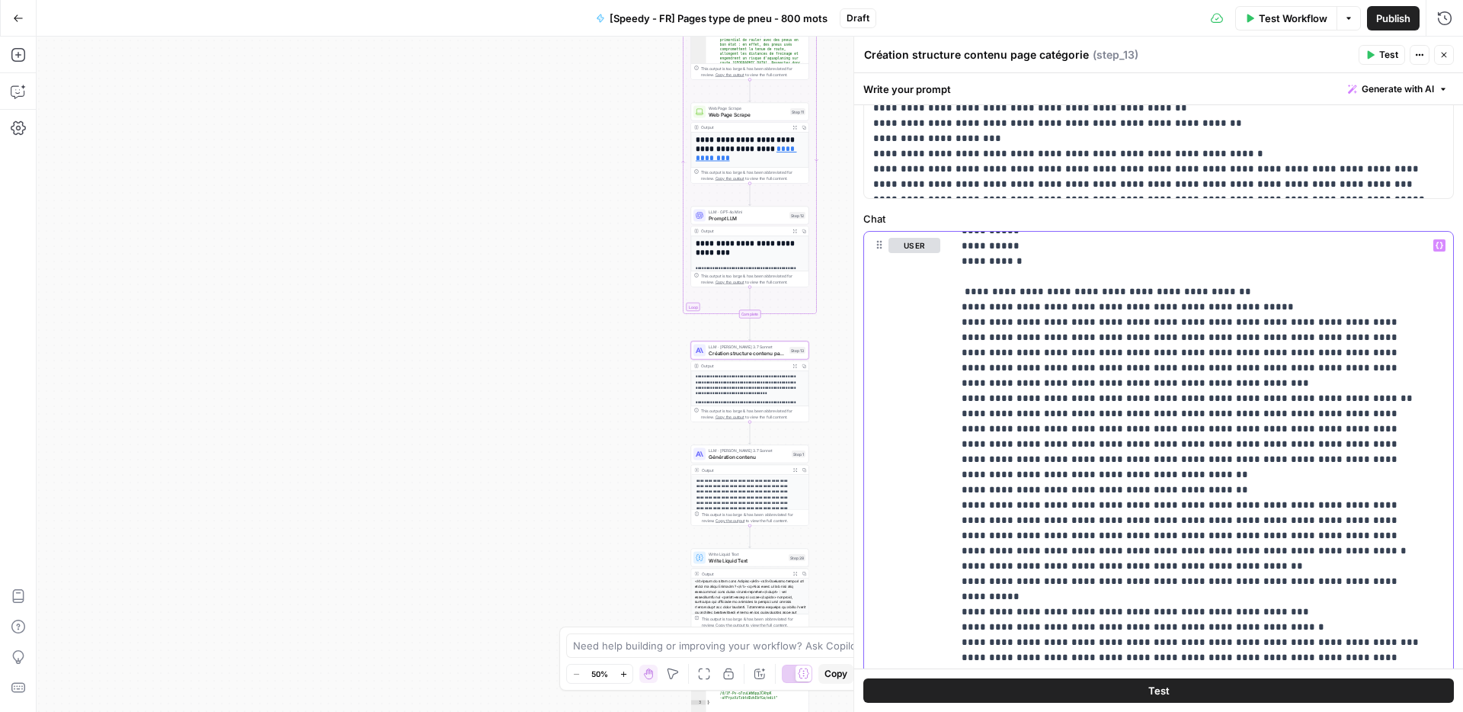
scroll to position [259, 0]
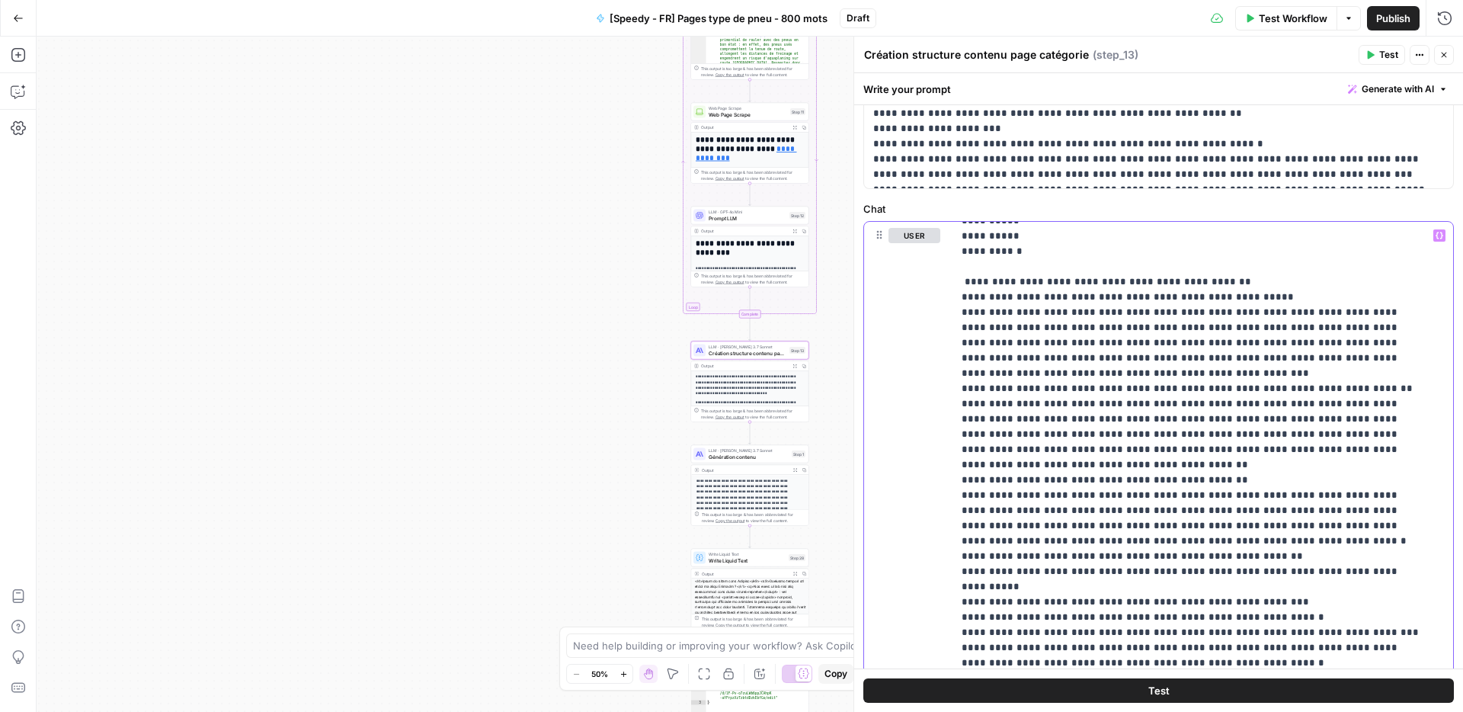
drag, startPoint x: 961, startPoint y: 306, endPoint x: 1276, endPoint y: 601, distance: 431.4
click at [1291, 684] on div "**********" at bounding box center [1158, 392] width 609 height 639
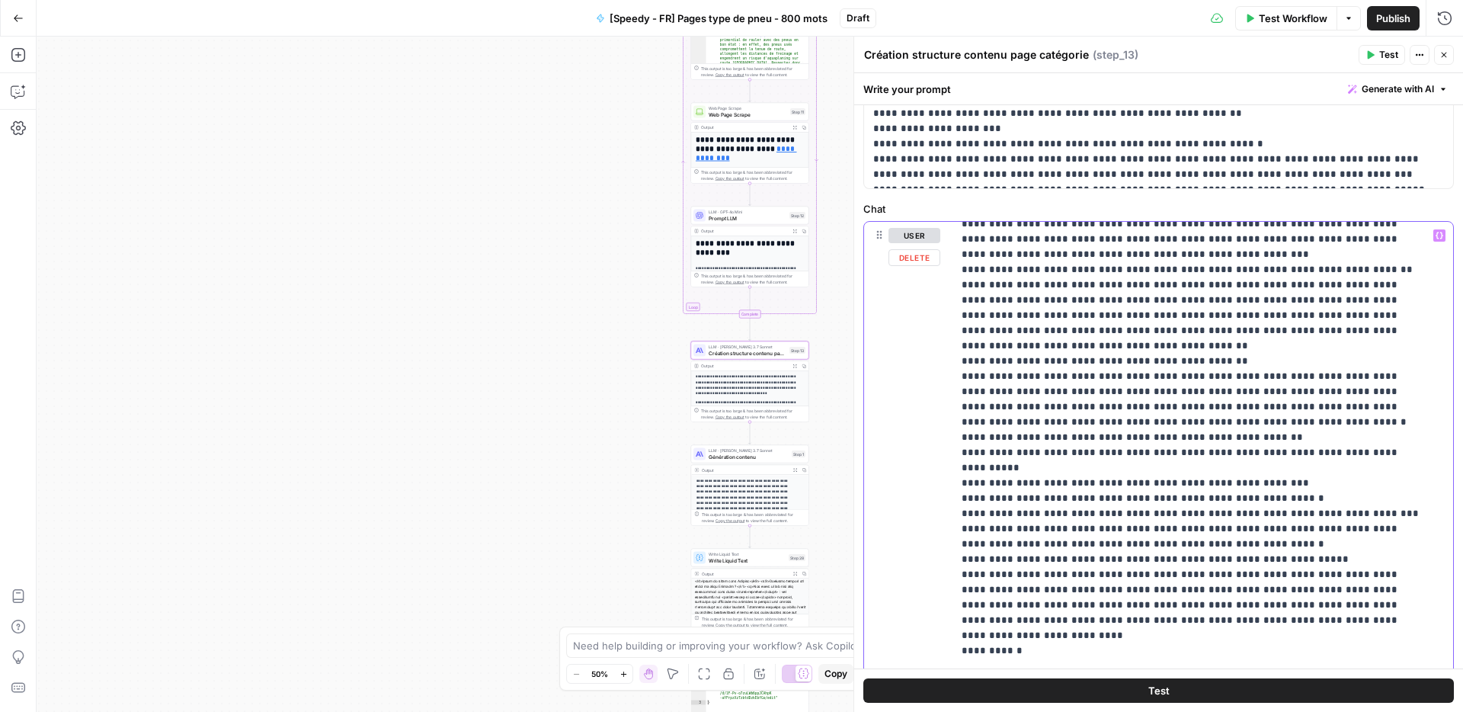
scroll to position [0, 0]
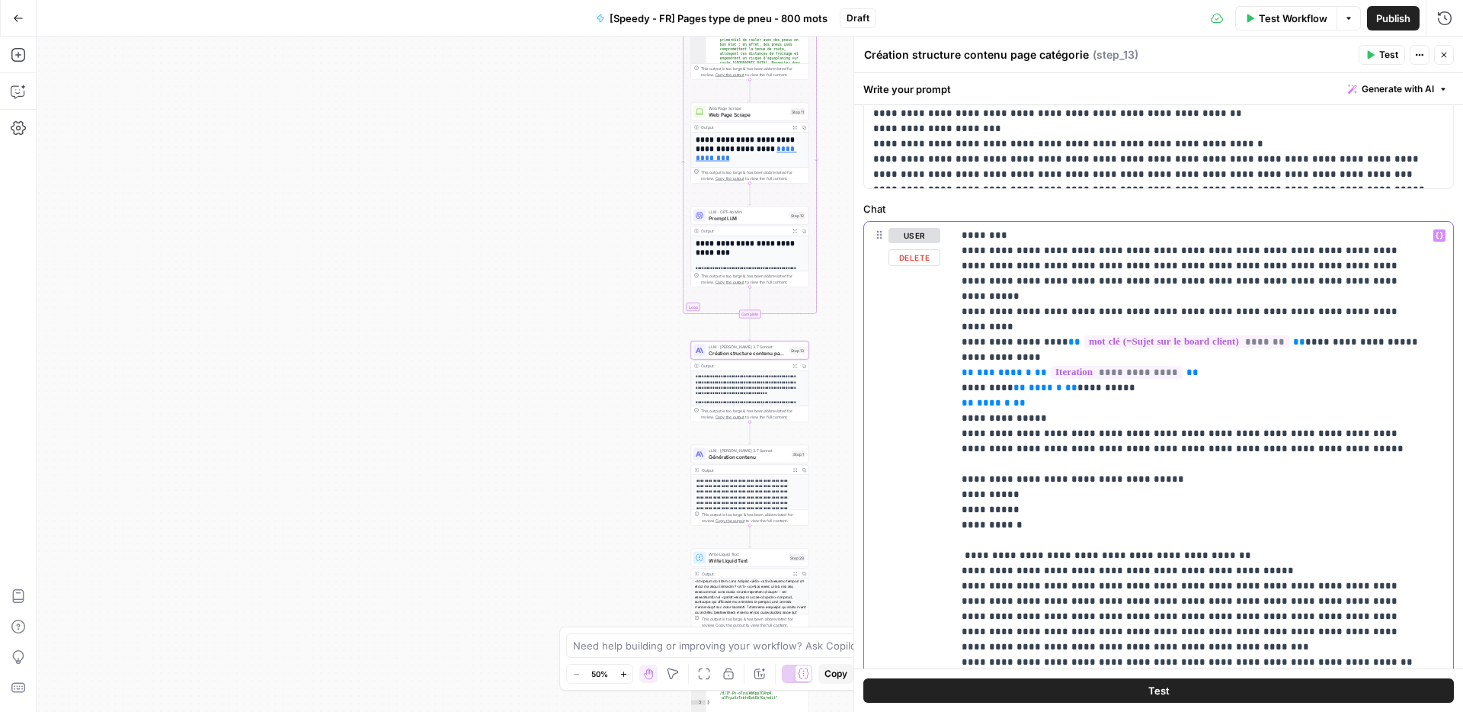
drag, startPoint x: 1029, startPoint y: 476, endPoint x: 953, endPoint y: 528, distance: 92.6
click at [953, 528] on div "**********" at bounding box center [1197, 532] width 489 height 621
drag, startPoint x: 1182, startPoint y: 463, endPoint x: 1171, endPoint y: 465, distance: 10.8
click at [1178, 464] on p "**********" at bounding box center [1192, 563] width 460 height 671
drag, startPoint x: 1153, startPoint y: 463, endPoint x: 1082, endPoint y: 469, distance: 71.1
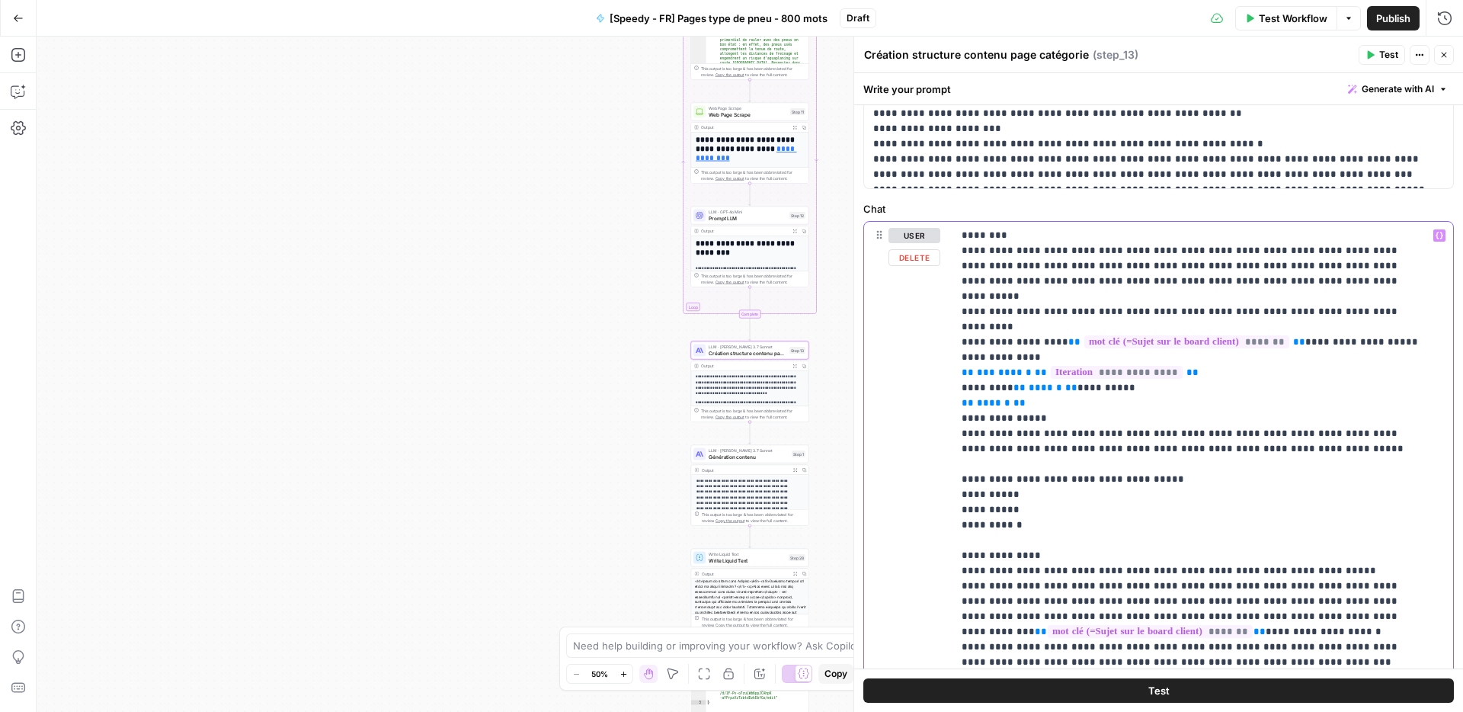
click at [1082, 469] on p "**********" at bounding box center [1192, 563] width 460 height 671
drag, startPoint x: 1041, startPoint y: 514, endPoint x: 961, endPoint y: 467, distance: 92.5
click at [962, 467] on p "**********" at bounding box center [1192, 563] width 460 height 671
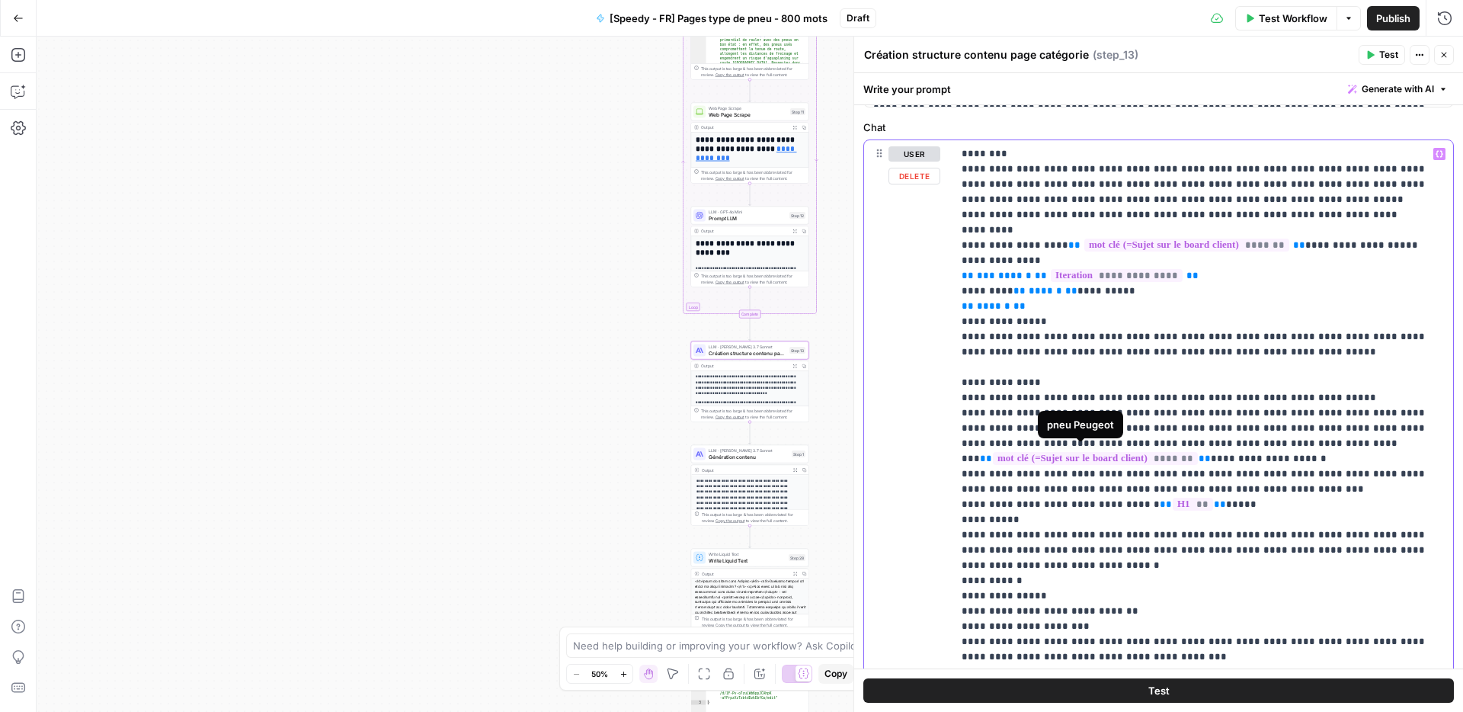
scroll to position [348, 0]
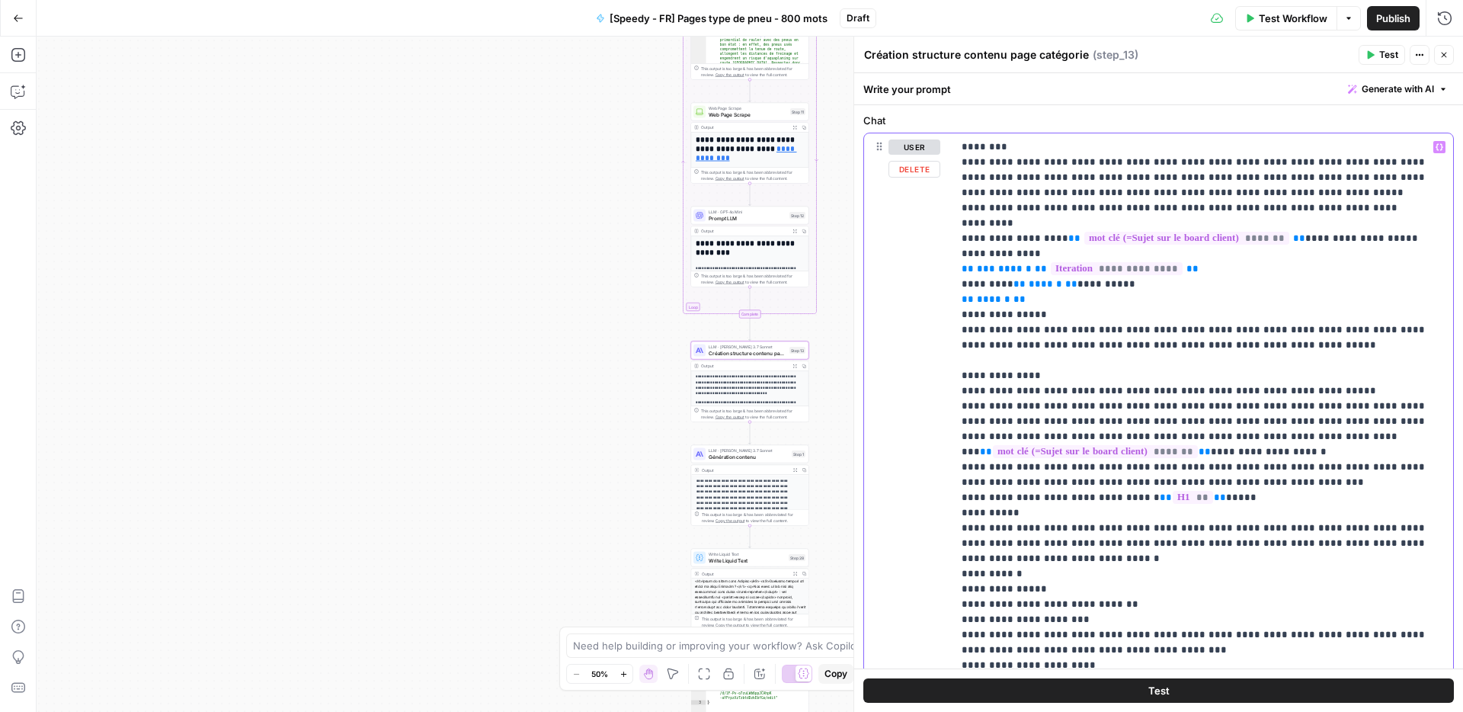
drag, startPoint x: 1075, startPoint y: 404, endPoint x: 1102, endPoint y: 408, distance: 26.9
click at [1102, 408] on p "**********" at bounding box center [1197, 436] width 471 height 594
click at [1190, 413] on p "**********" at bounding box center [1197, 436] width 471 height 594
drag, startPoint x: 1078, startPoint y: 405, endPoint x: 1098, endPoint y: 408, distance: 20.2
click at [1098, 408] on p "**********" at bounding box center [1197, 436] width 471 height 594
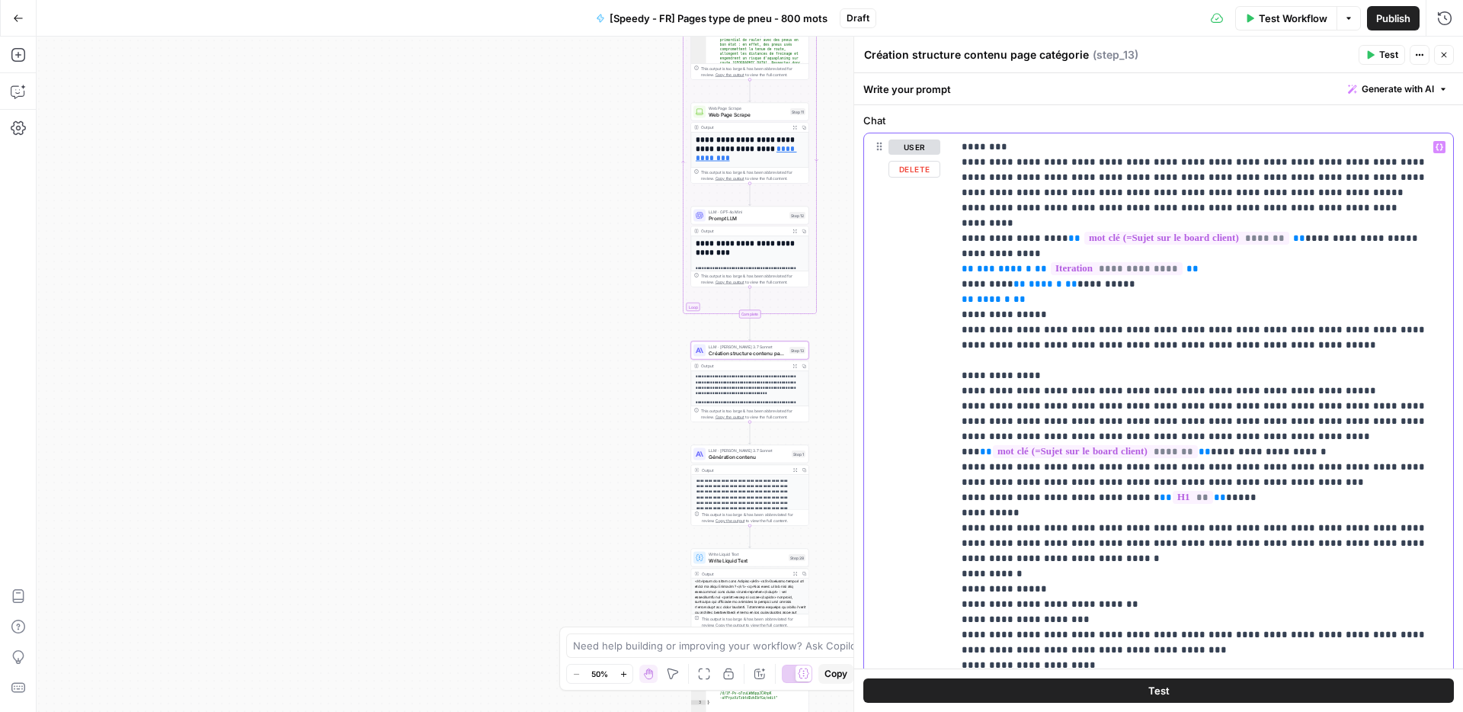
drag, startPoint x: 1300, startPoint y: 405, endPoint x: 1221, endPoint y: 407, distance: 79.3
click at [1221, 407] on p "**********" at bounding box center [1197, 436] width 471 height 594
drag, startPoint x: 957, startPoint y: 409, endPoint x: 1296, endPoint y: 418, distance: 339.2
click at [1296, 418] on div "**********" at bounding box center [1197, 436] width 489 height 607
click at [1296, 416] on p "**********" at bounding box center [1197, 436] width 471 height 594
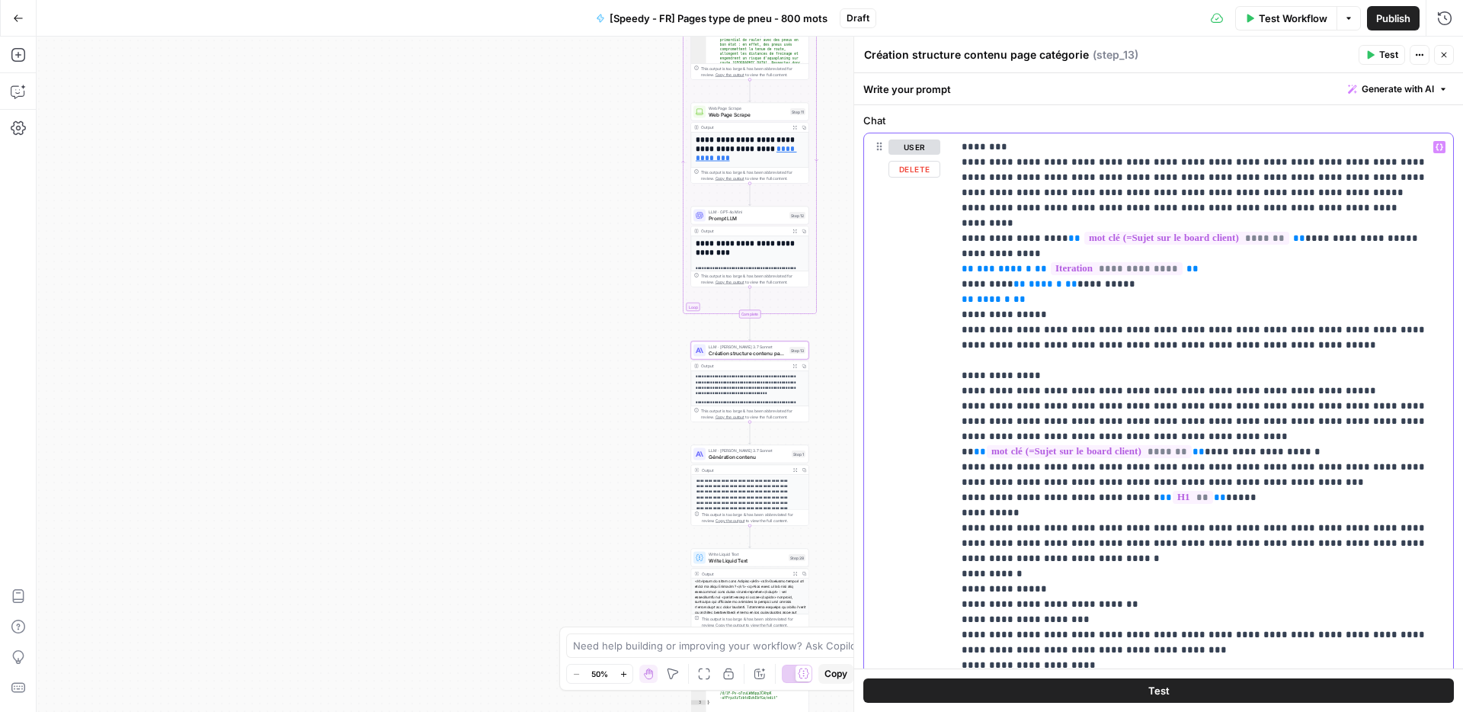
drag, startPoint x: 1364, startPoint y: 407, endPoint x: 976, endPoint y: 401, distance: 388.7
click at [976, 401] on p "**********" at bounding box center [1197, 436] width 471 height 594
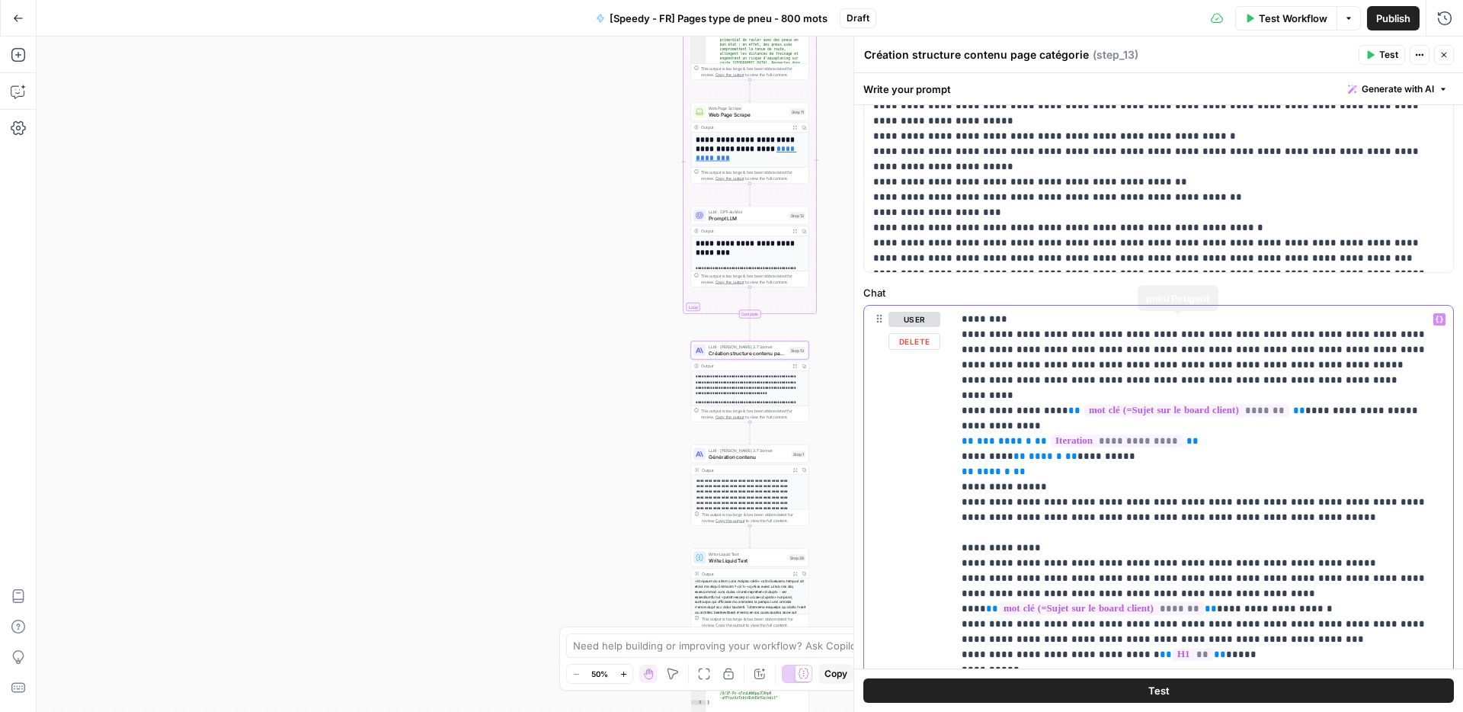
scroll to position [534, 0]
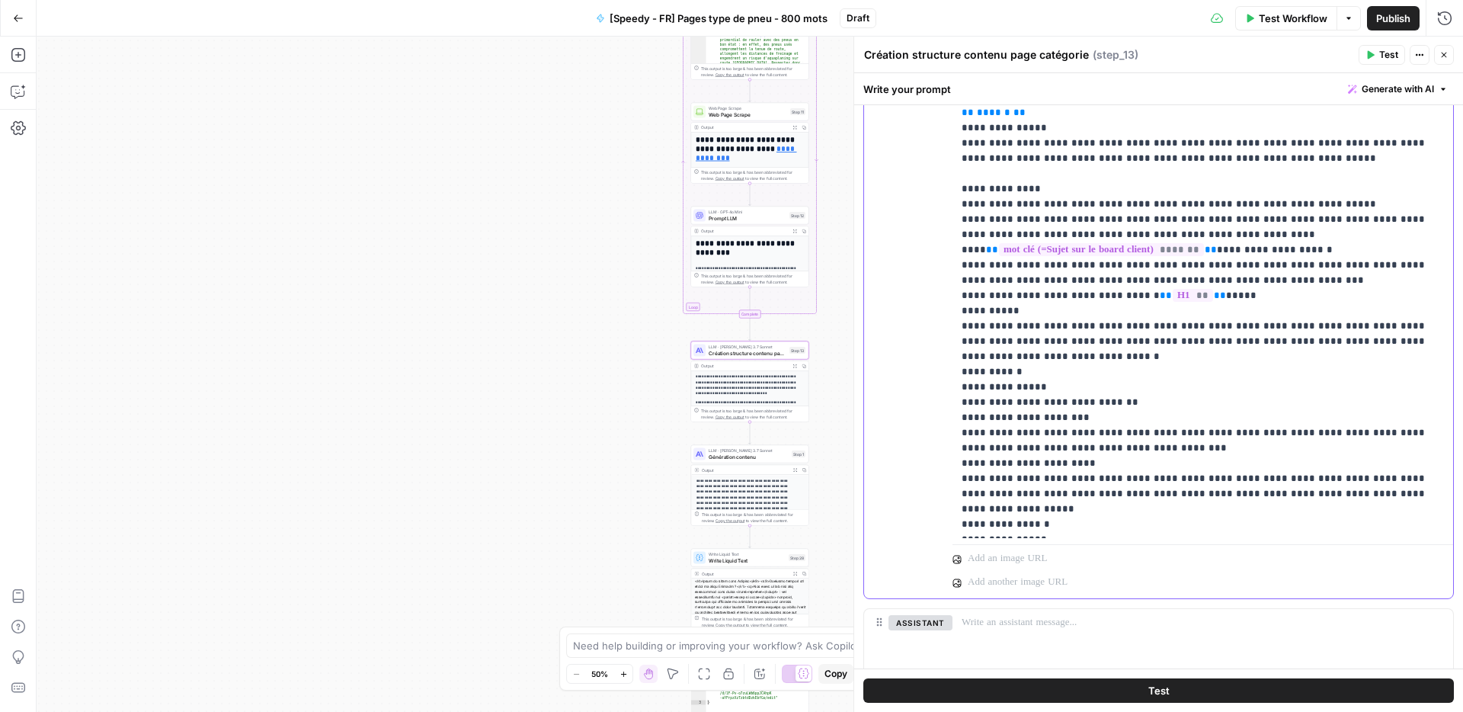
drag, startPoint x: 1066, startPoint y: 268, endPoint x: 1380, endPoint y: 279, distance: 314.2
click at [1380, 279] on p "**********" at bounding box center [1197, 242] width 471 height 579
drag, startPoint x: 1036, startPoint y: 296, endPoint x: 1091, endPoint y: 310, distance: 56.6
click at [1091, 310] on p "**********" at bounding box center [1197, 242] width 471 height 579
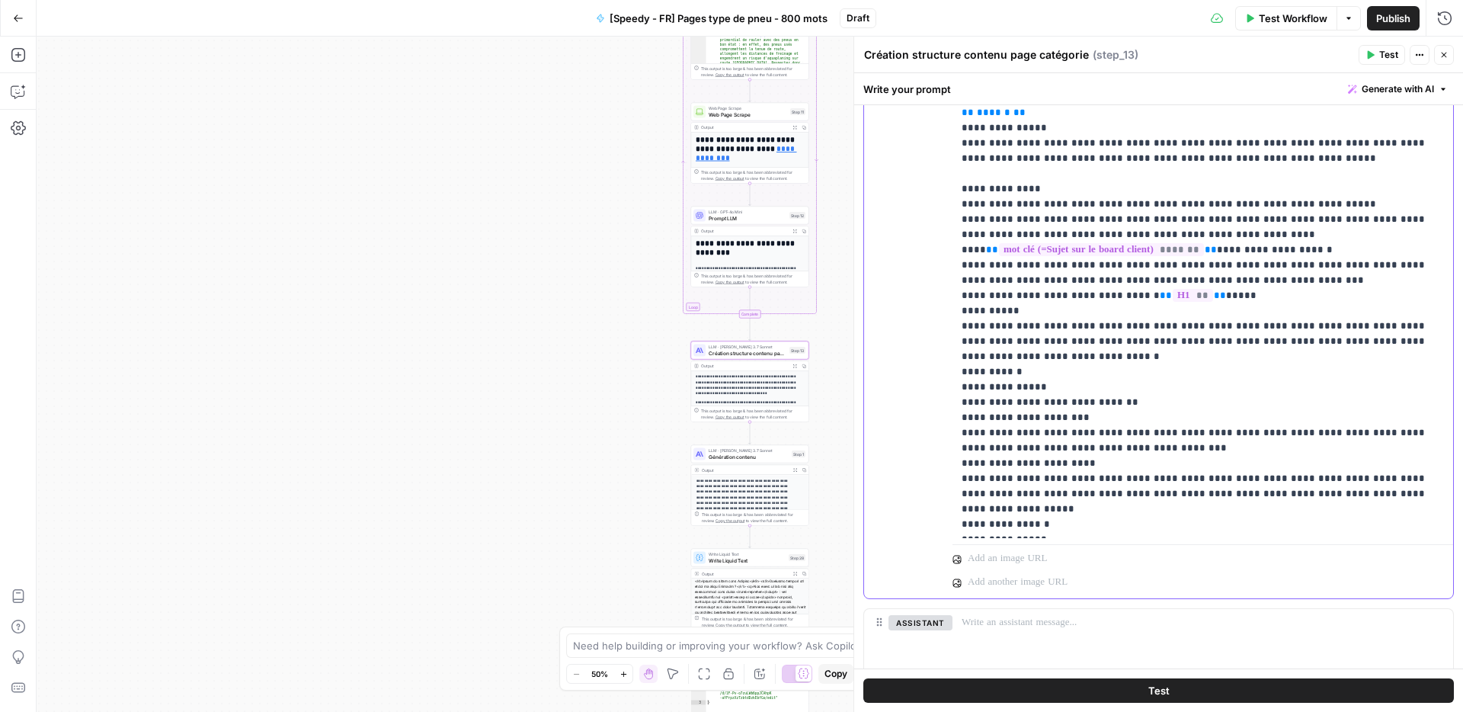
click at [1091, 310] on p "**********" at bounding box center [1197, 242] width 471 height 579
drag, startPoint x: 1031, startPoint y: 327, endPoint x: 1159, endPoint y: 354, distance: 130.9
click at [1161, 354] on p "**********" at bounding box center [1197, 242] width 471 height 579
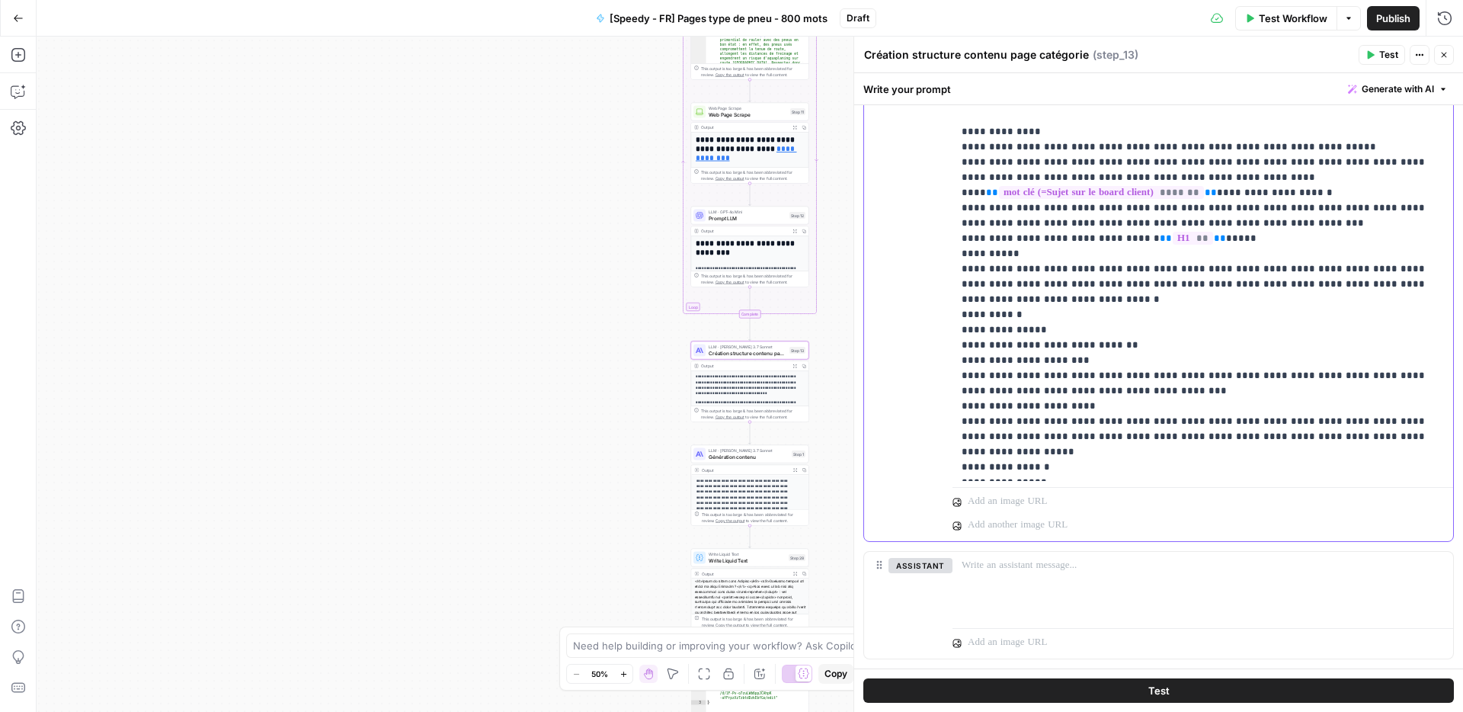
scroll to position [610, 0]
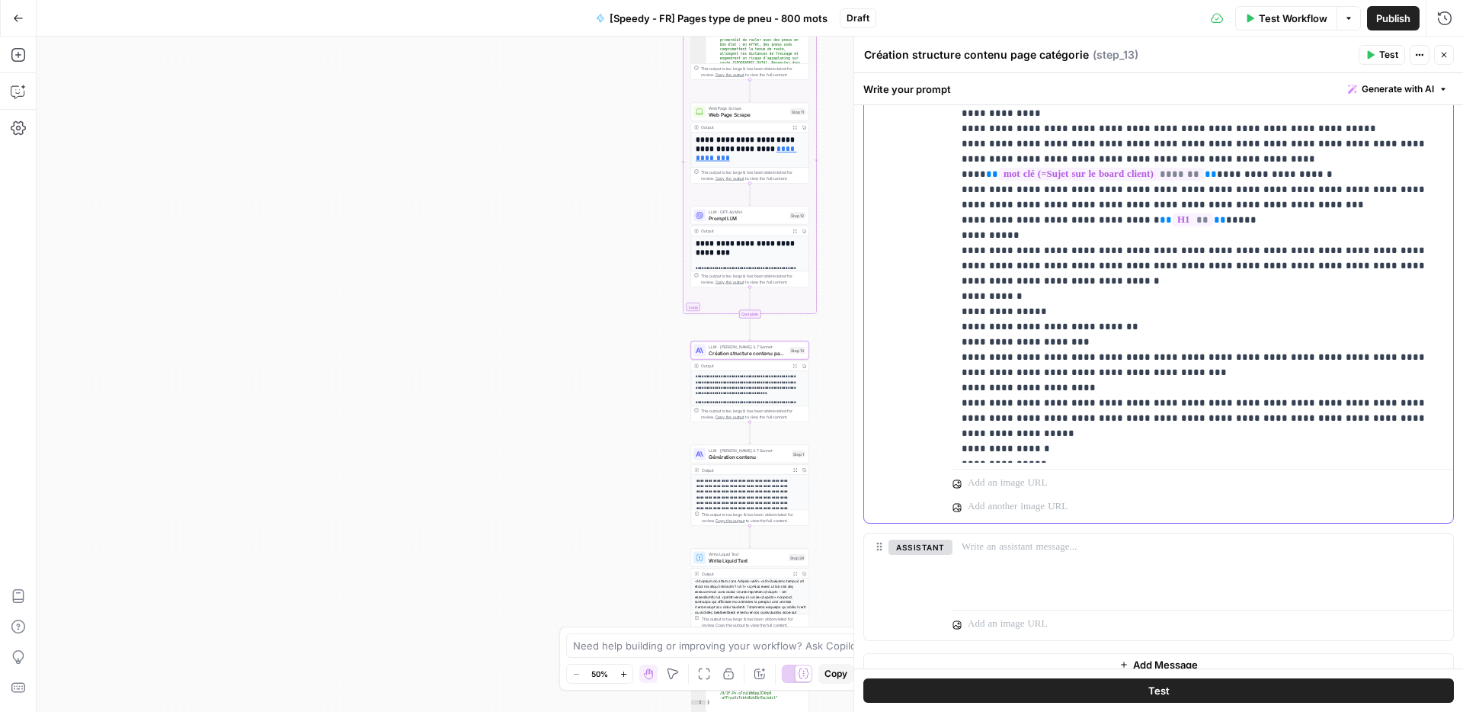
click at [1065, 307] on p "**********" at bounding box center [1197, 166] width 471 height 579
click at [1061, 296] on p "**********" at bounding box center [1197, 166] width 471 height 579
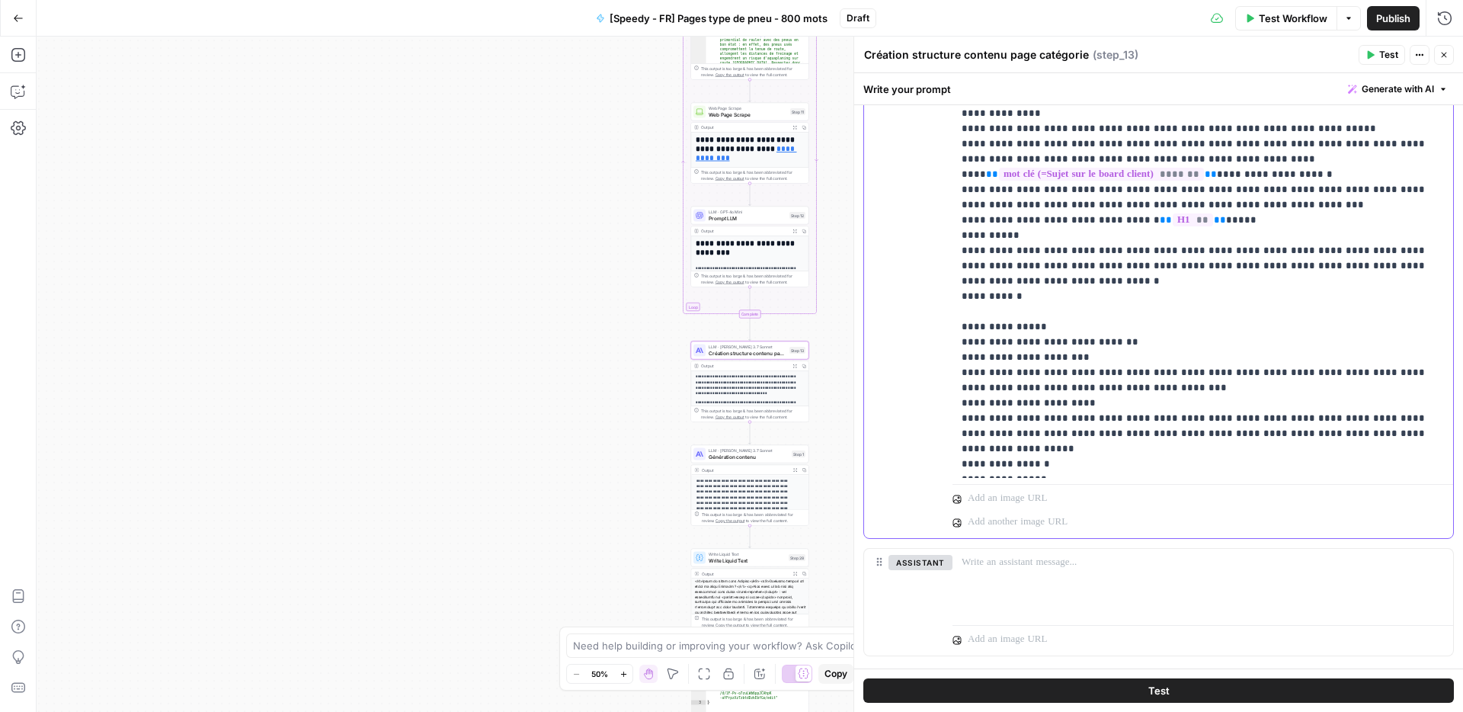
click at [1113, 399] on p "**********" at bounding box center [1197, 174] width 471 height 594
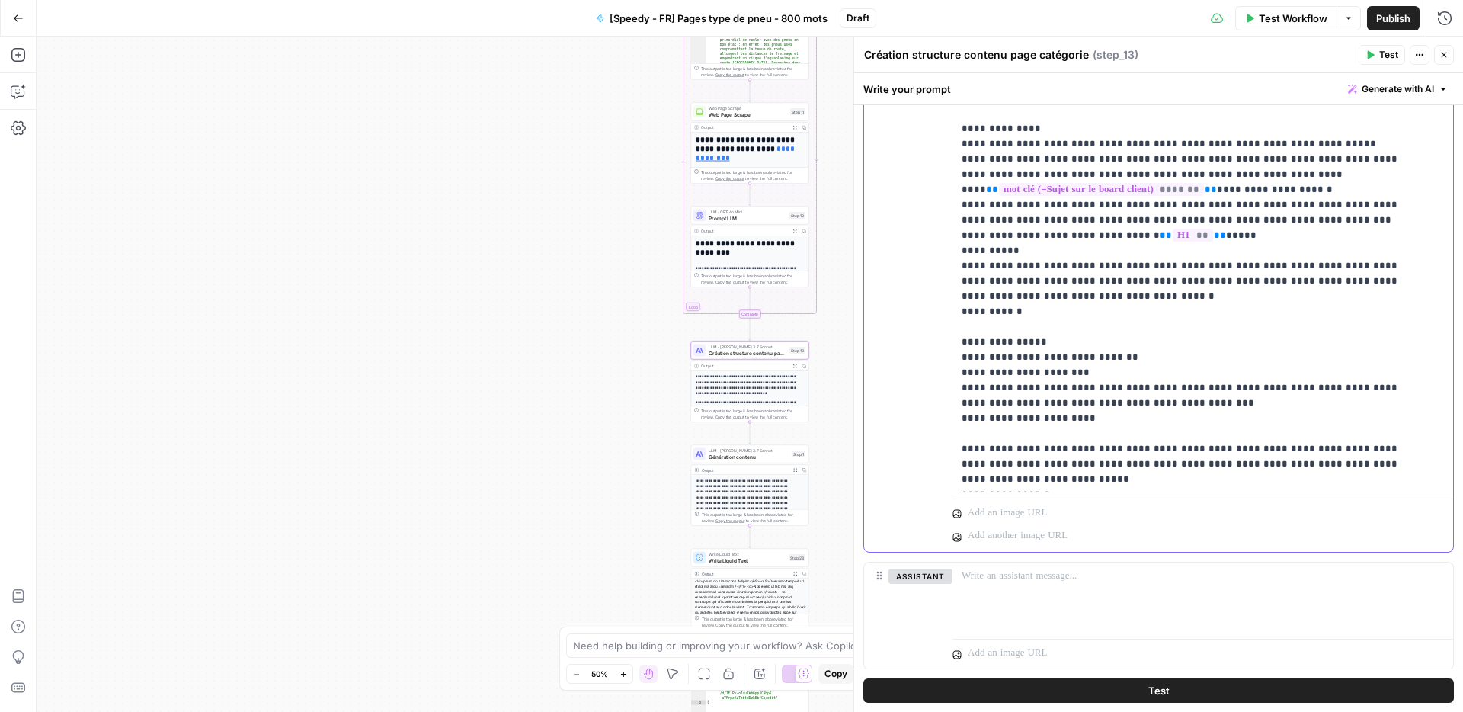
scroll to position [1, 0]
click at [1133, 470] on p "**********" at bounding box center [1192, 182] width 460 height 610
click at [1403, 20] on span "Publish" at bounding box center [1393, 18] width 34 height 15
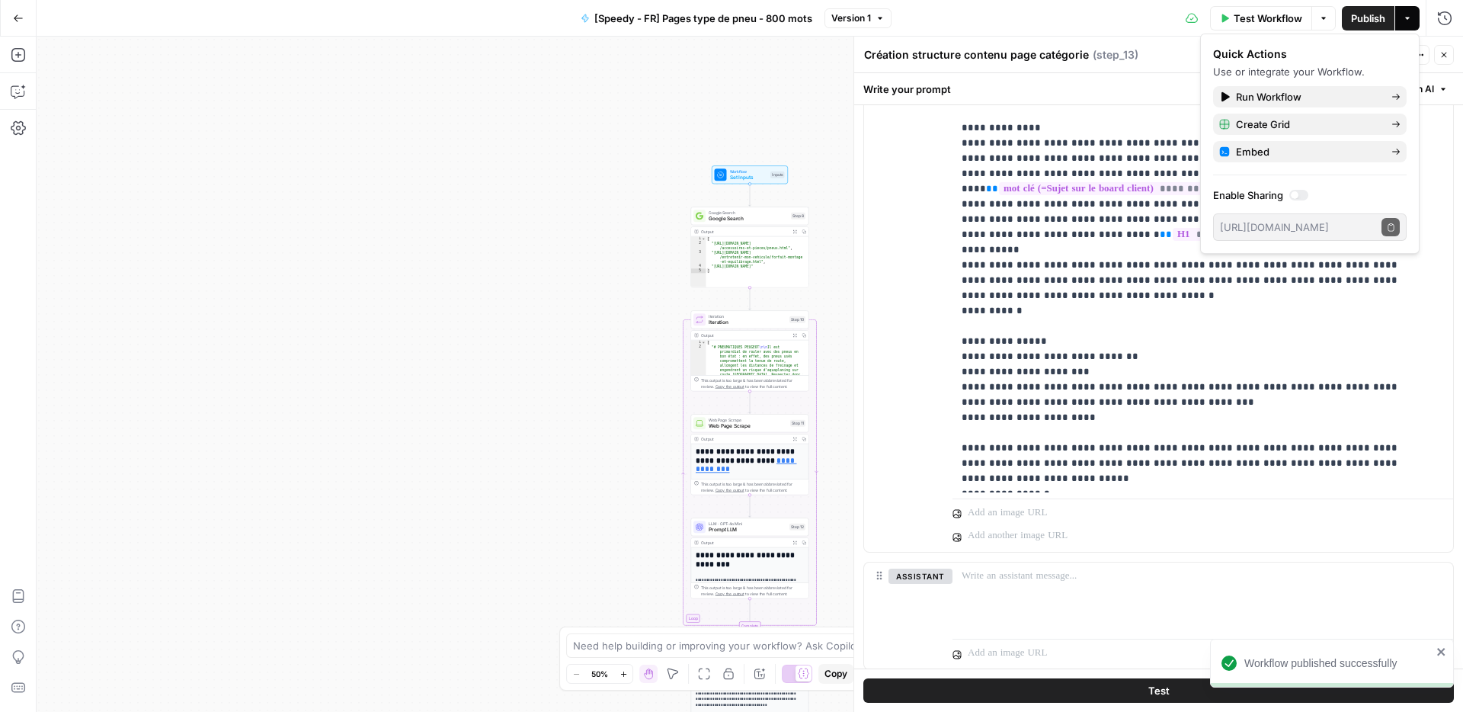
click at [764, 211] on span "Google Search" at bounding box center [748, 213] width 79 height 6
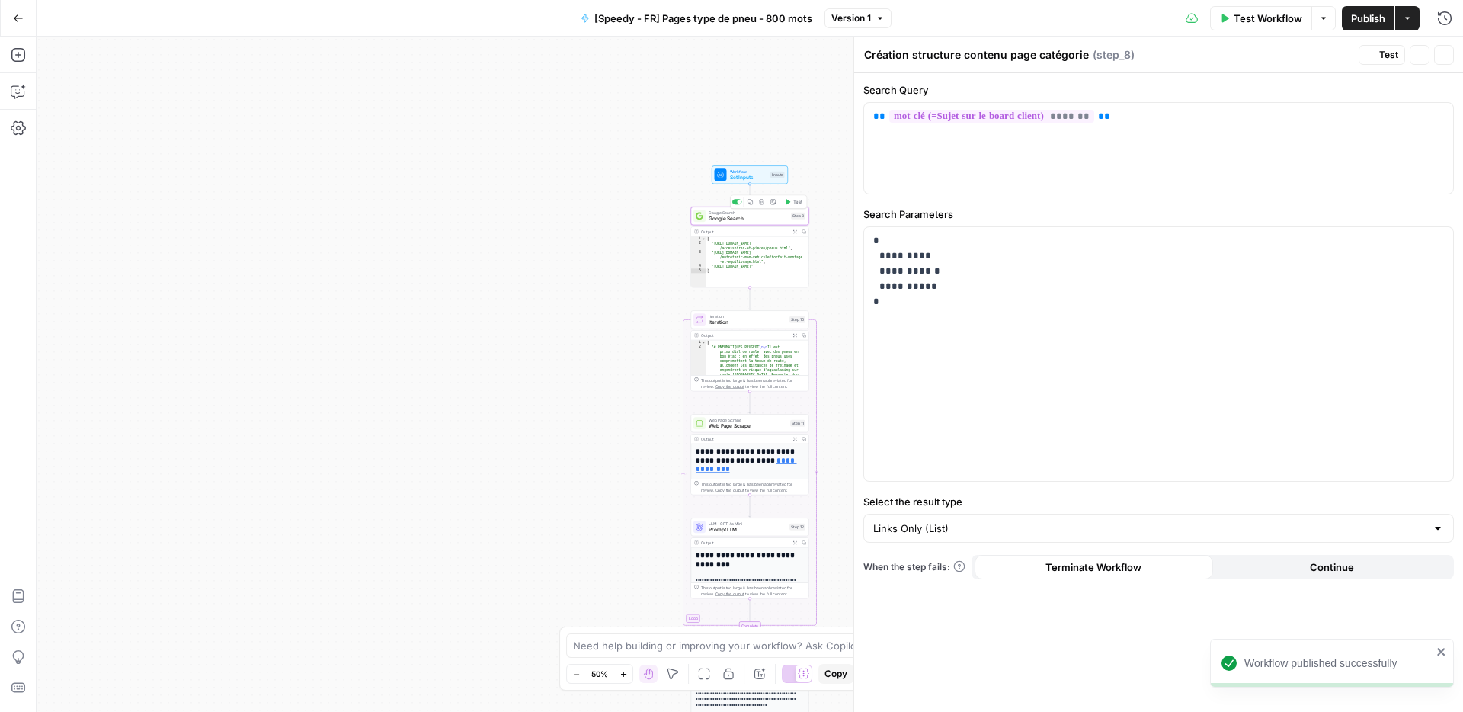
type textarea "Google Search"
click at [915, 255] on p "**********" at bounding box center [1158, 271] width 571 height 76
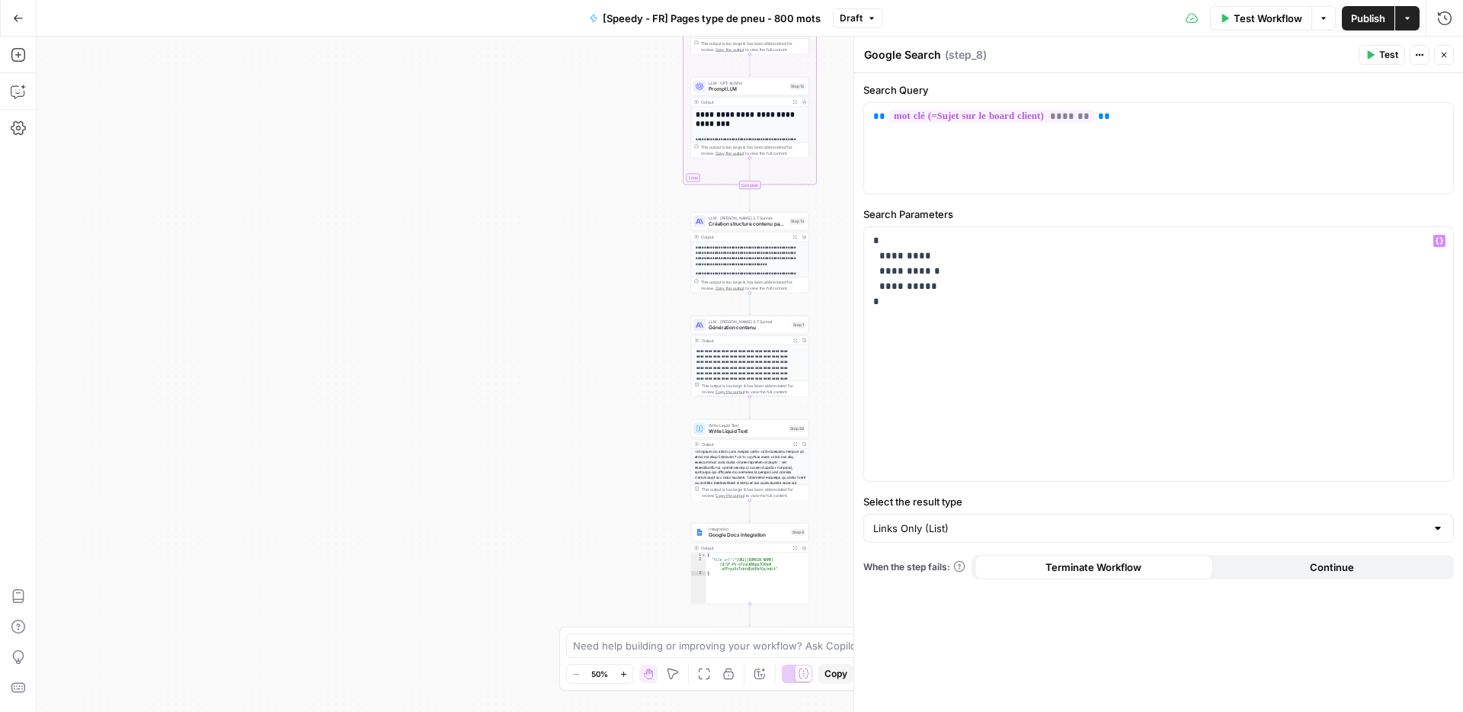
click at [750, 327] on span "Génération contenu" at bounding box center [749, 328] width 80 height 8
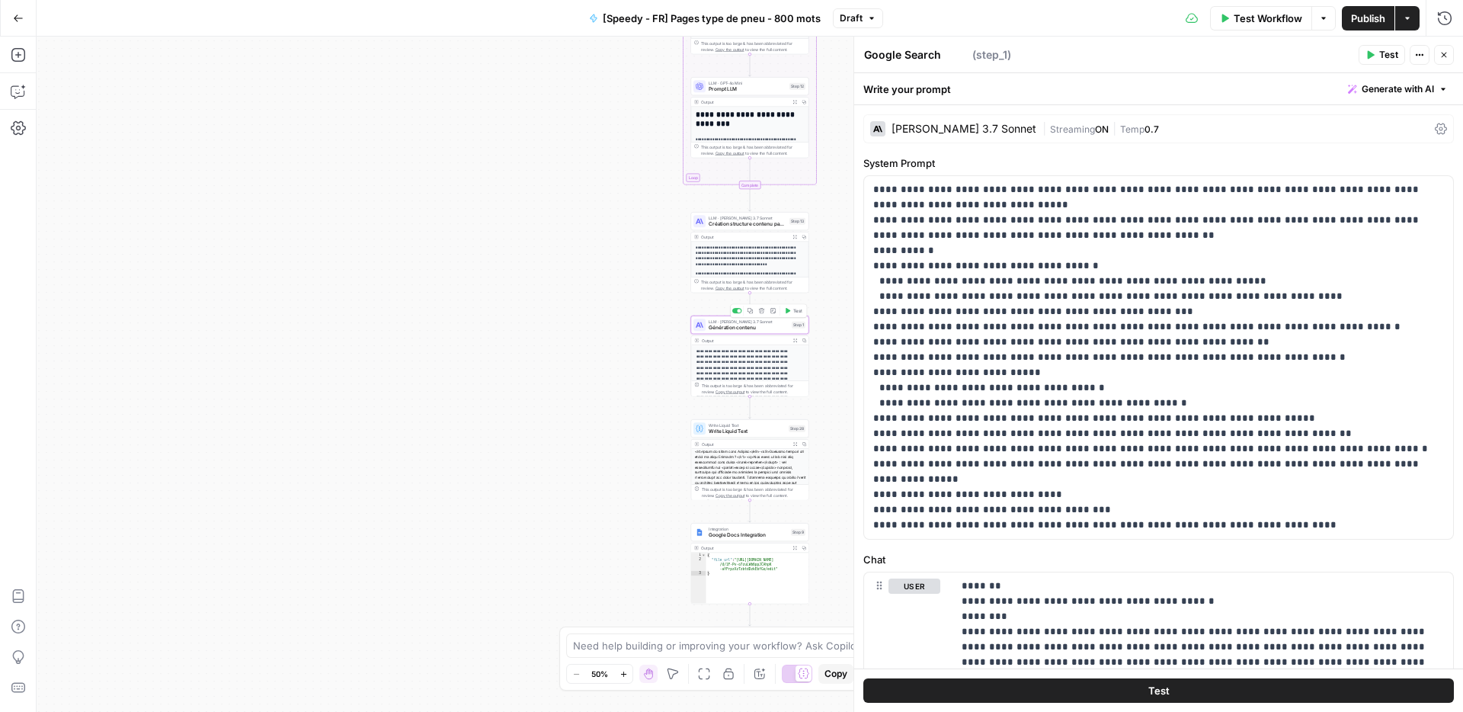
type textarea "Génération contenu"
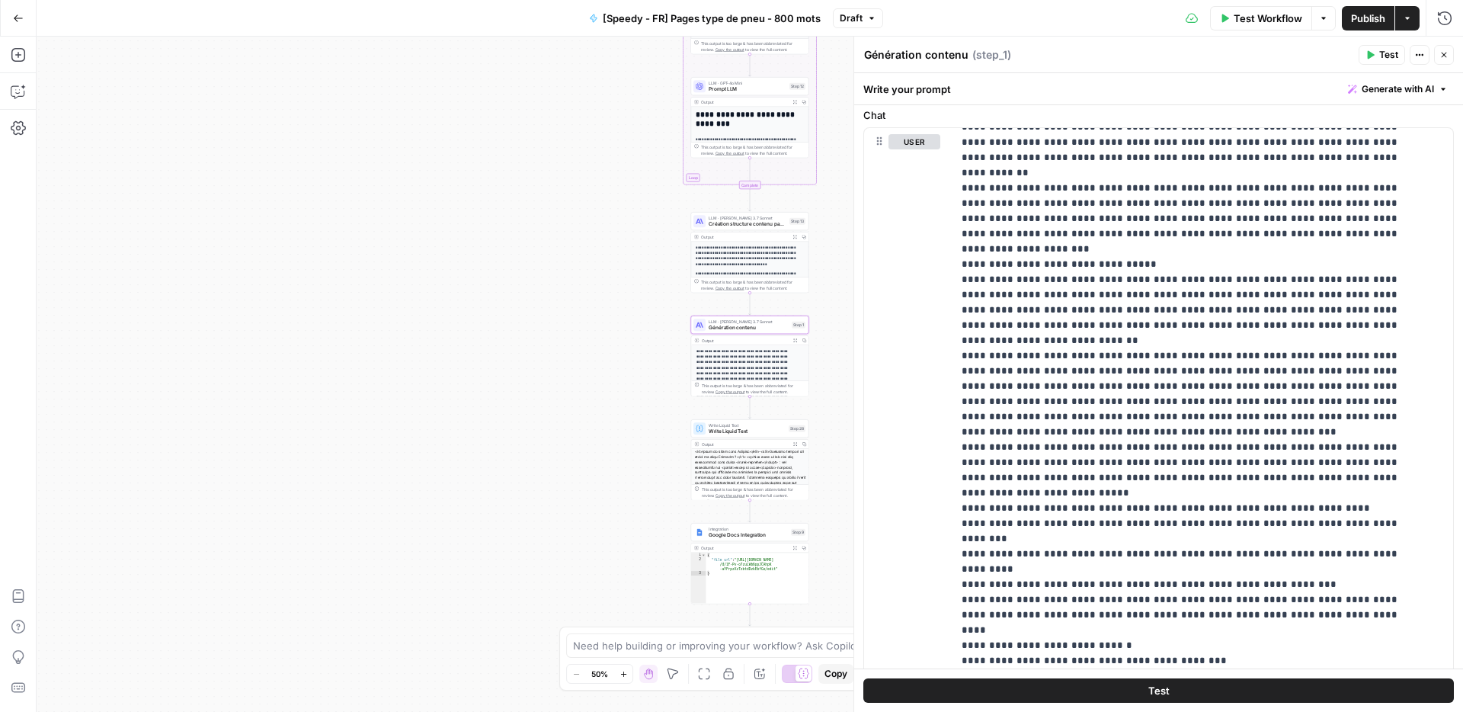
scroll to position [375, 0]
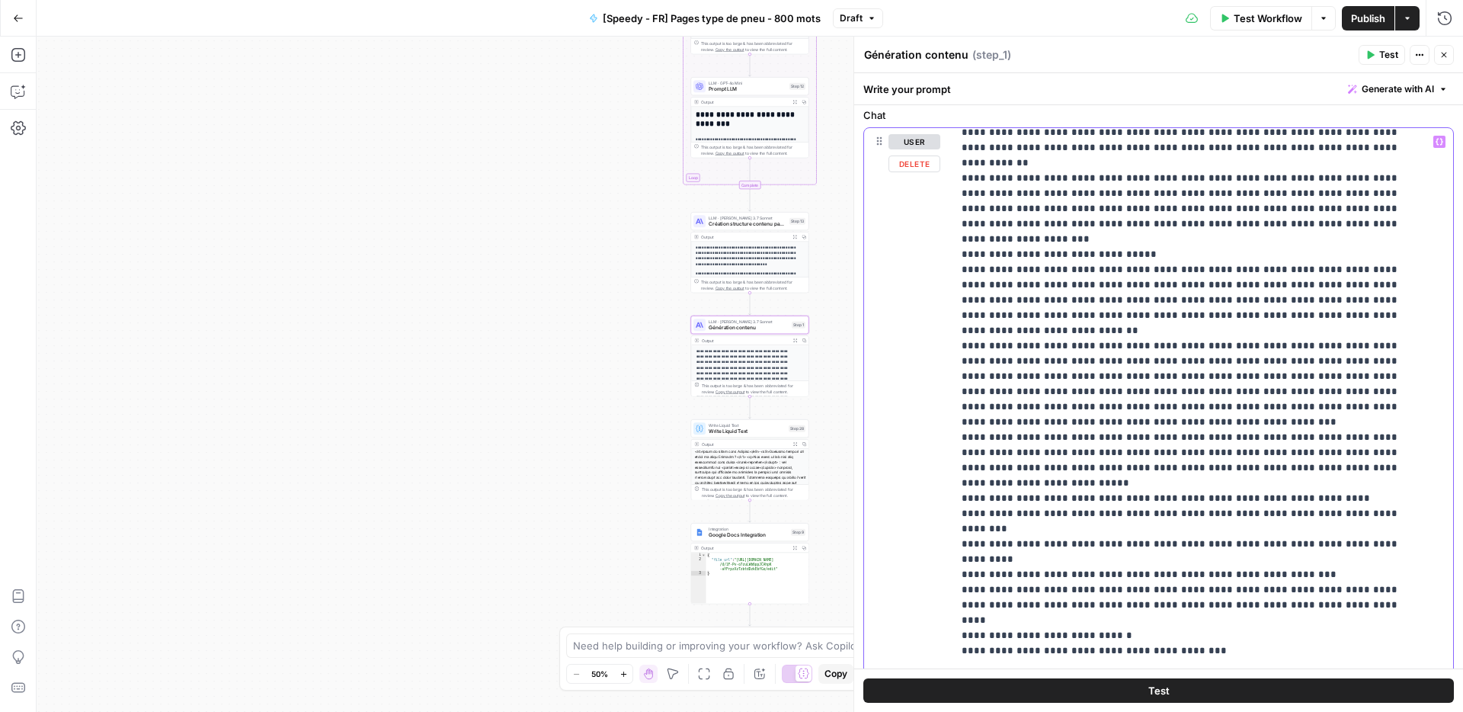
drag, startPoint x: 1217, startPoint y: 476, endPoint x: 943, endPoint y: 463, distance: 274.7
click at [943, 463] on div "**********" at bounding box center [1158, 468] width 589 height 681
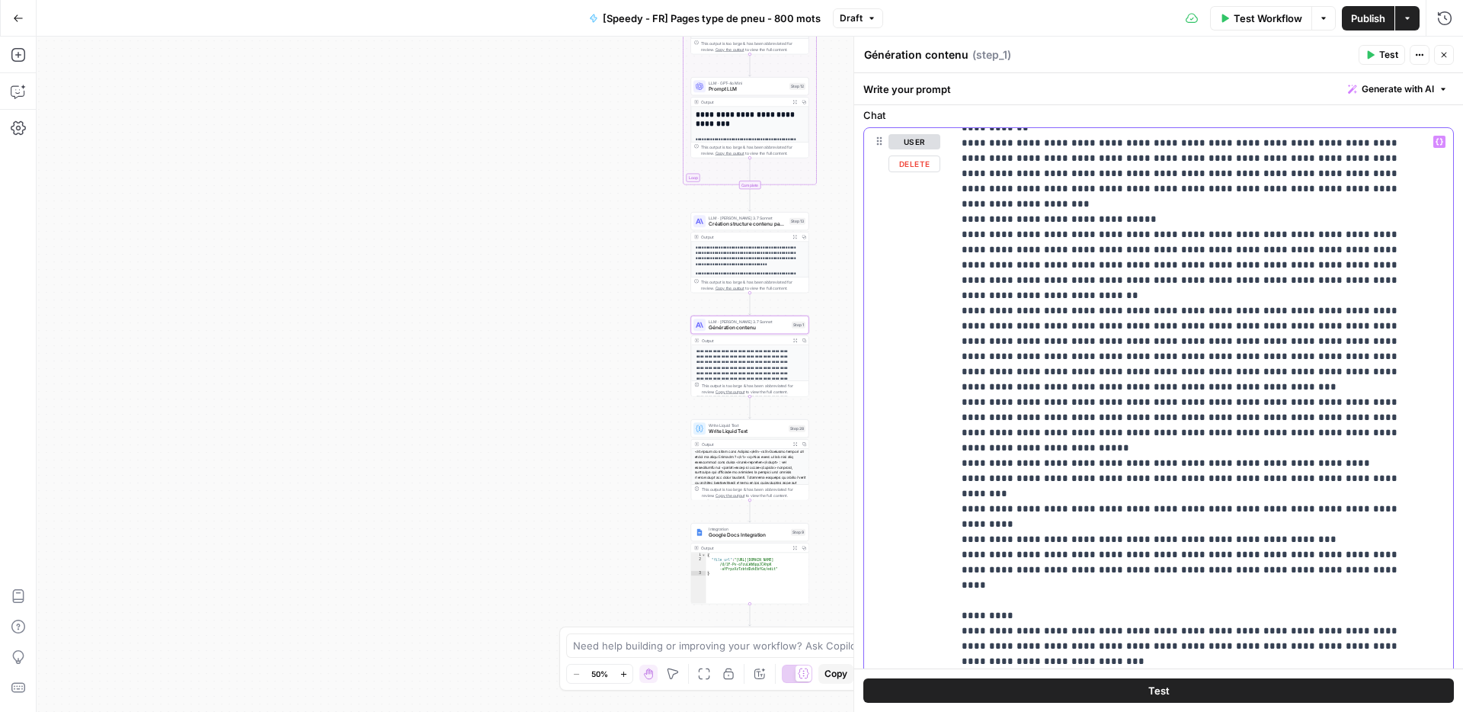
scroll to position [458, 0]
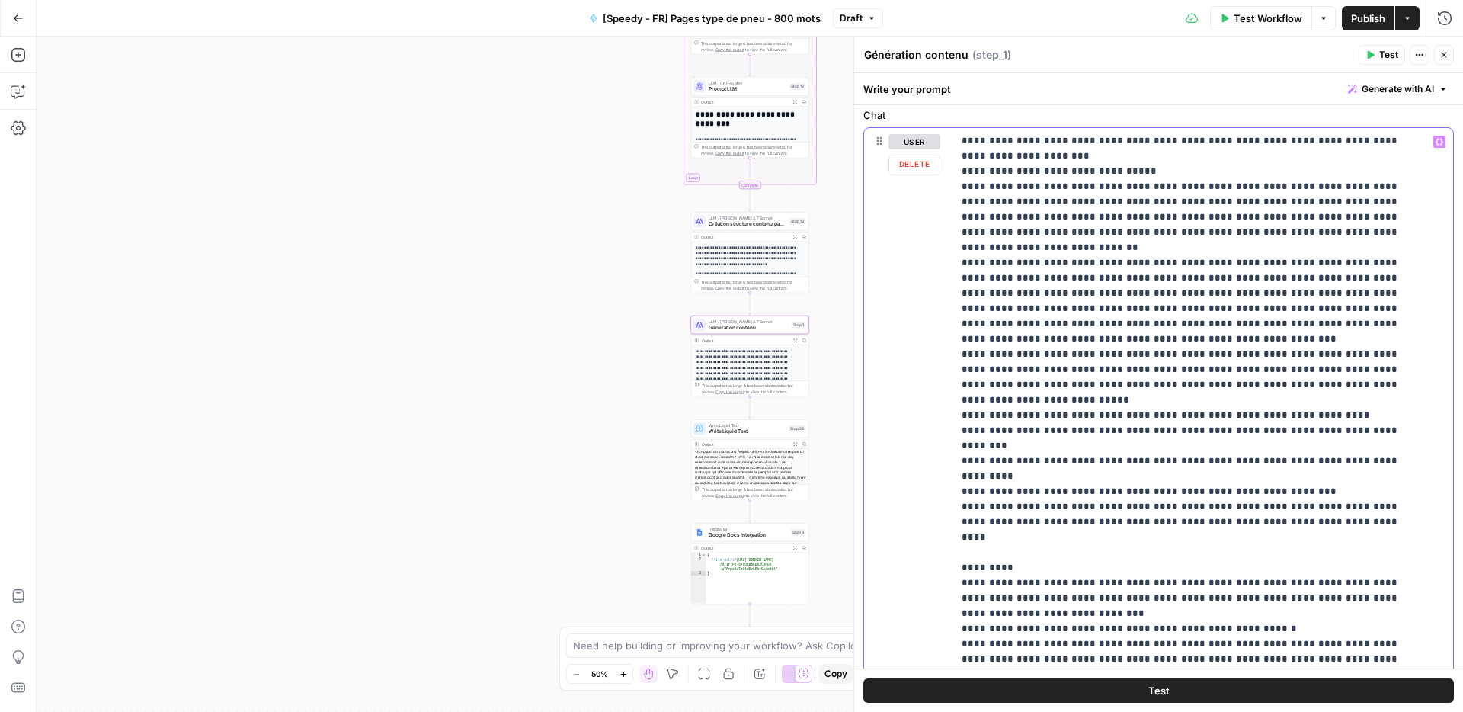
drag, startPoint x: 1077, startPoint y: 445, endPoint x: 951, endPoint y: 418, distance: 128.5
click at [951, 418] on div "**********" at bounding box center [1158, 468] width 589 height 681
drag, startPoint x: 1010, startPoint y: 460, endPoint x: 1188, endPoint y: 476, distance: 179.1
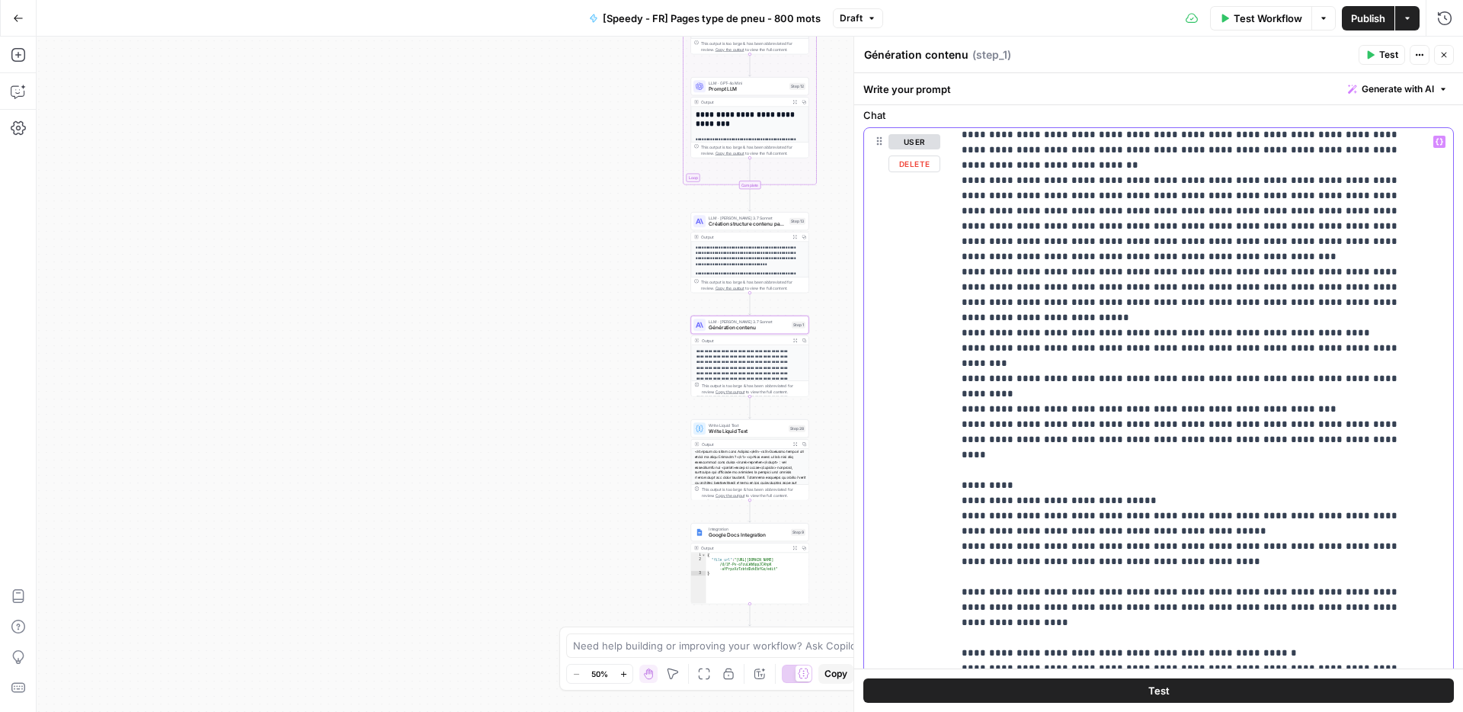
scroll to position [603, 0]
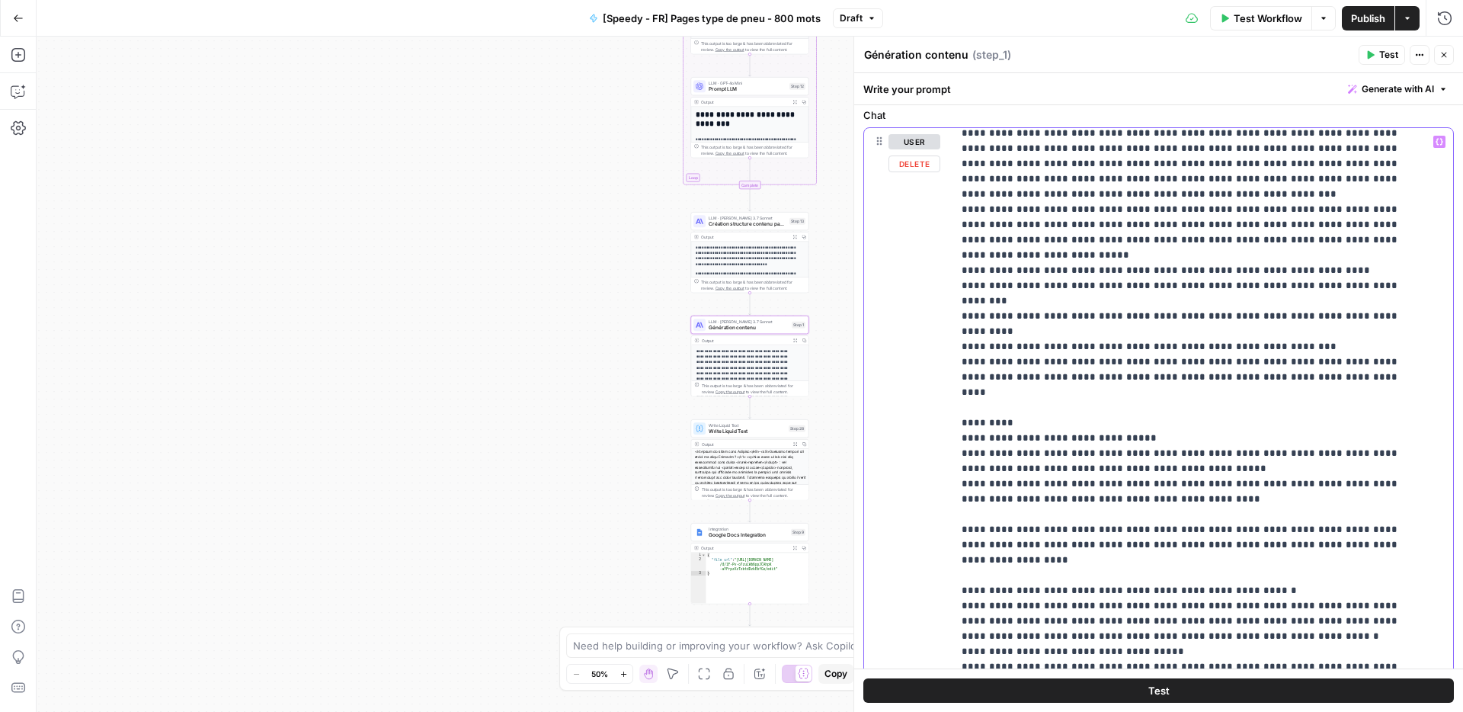
drag, startPoint x: 1001, startPoint y: 412, endPoint x: 1258, endPoint y: 638, distance: 341.8
click at [1258, 638] on div "**********" at bounding box center [1197, 438] width 489 height 621
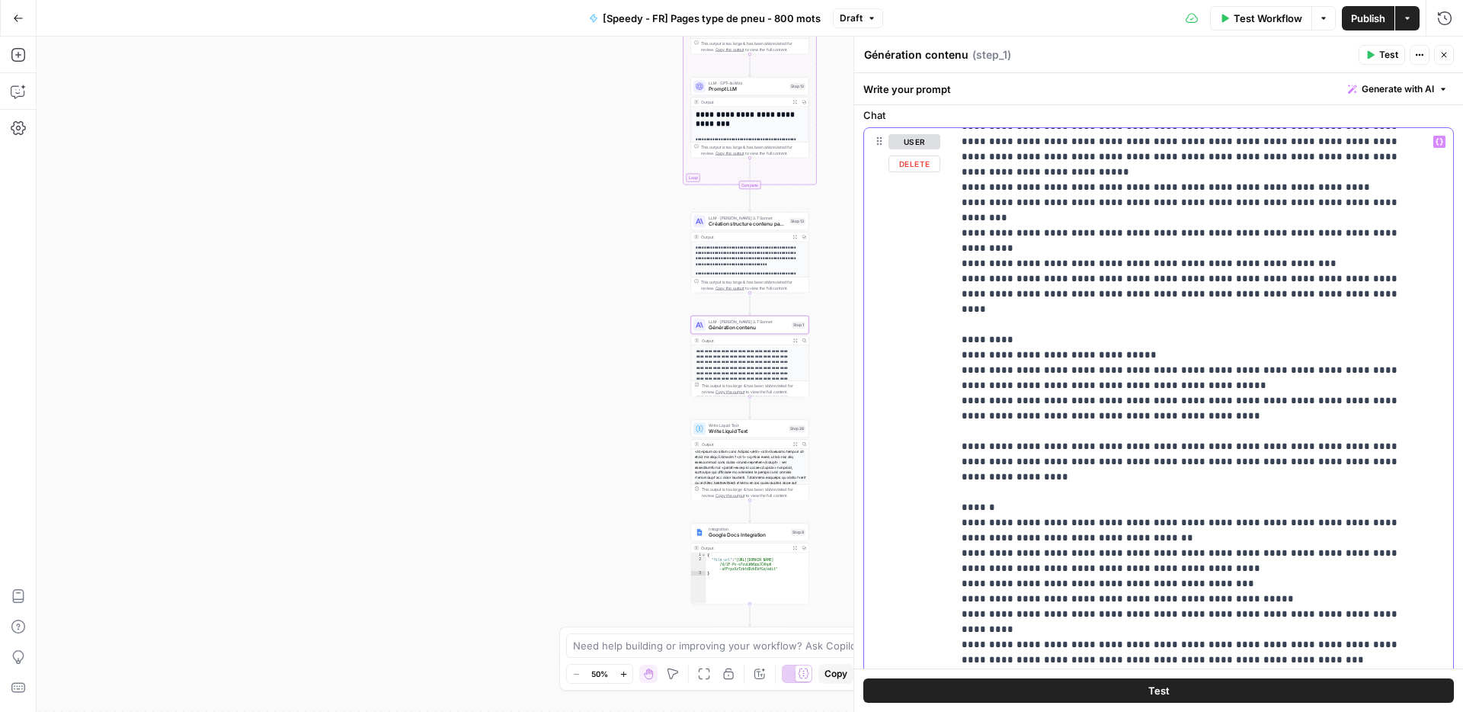
scroll to position [695, 0]
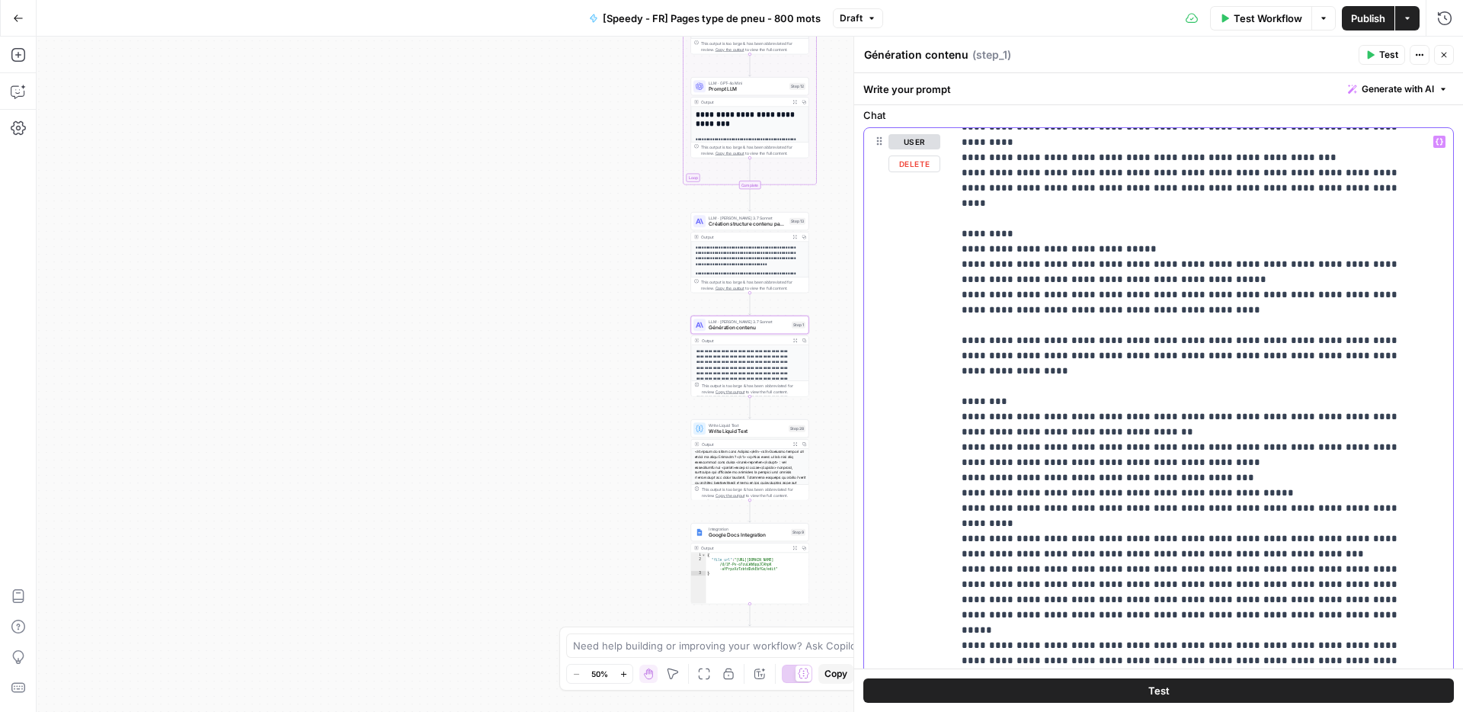
scroll to position [877, 0]
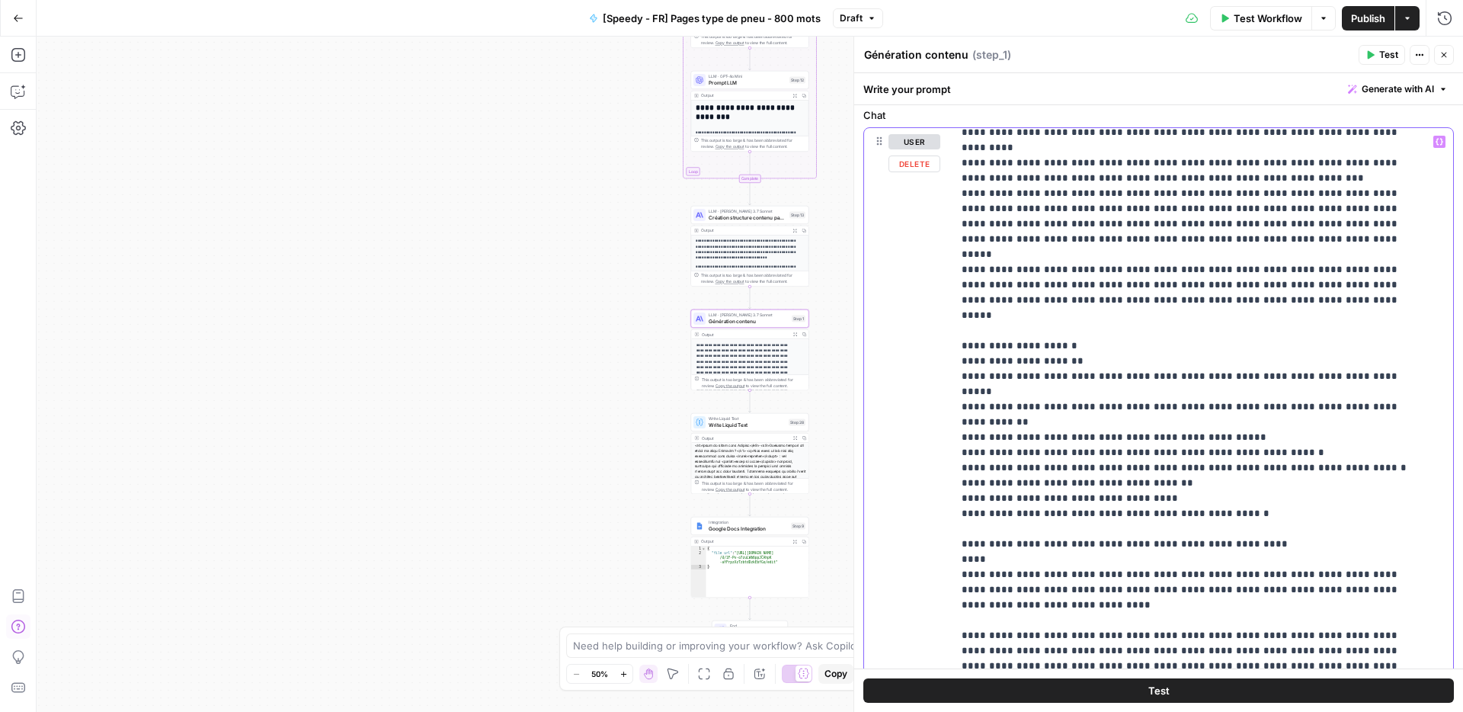
scroll to position [1175, 0]
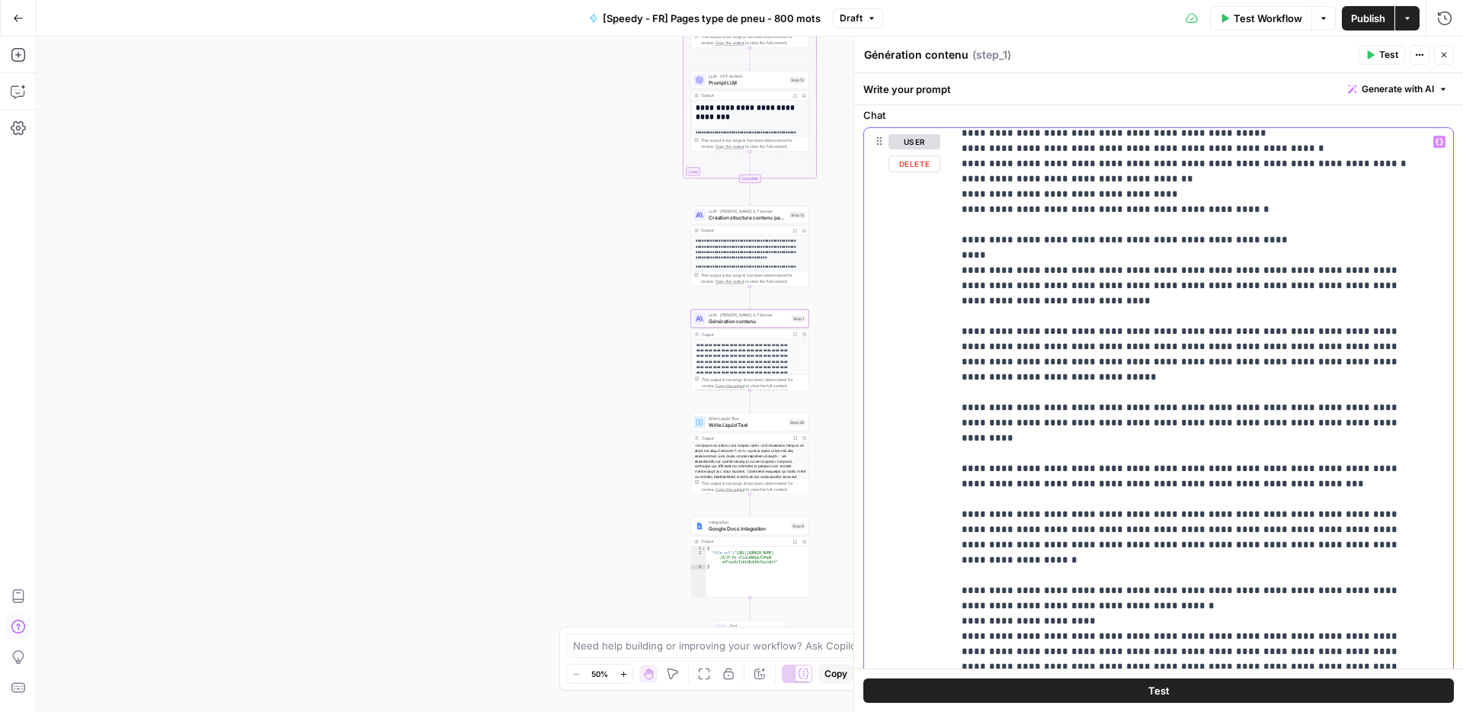
scroll to position [1515, 0]
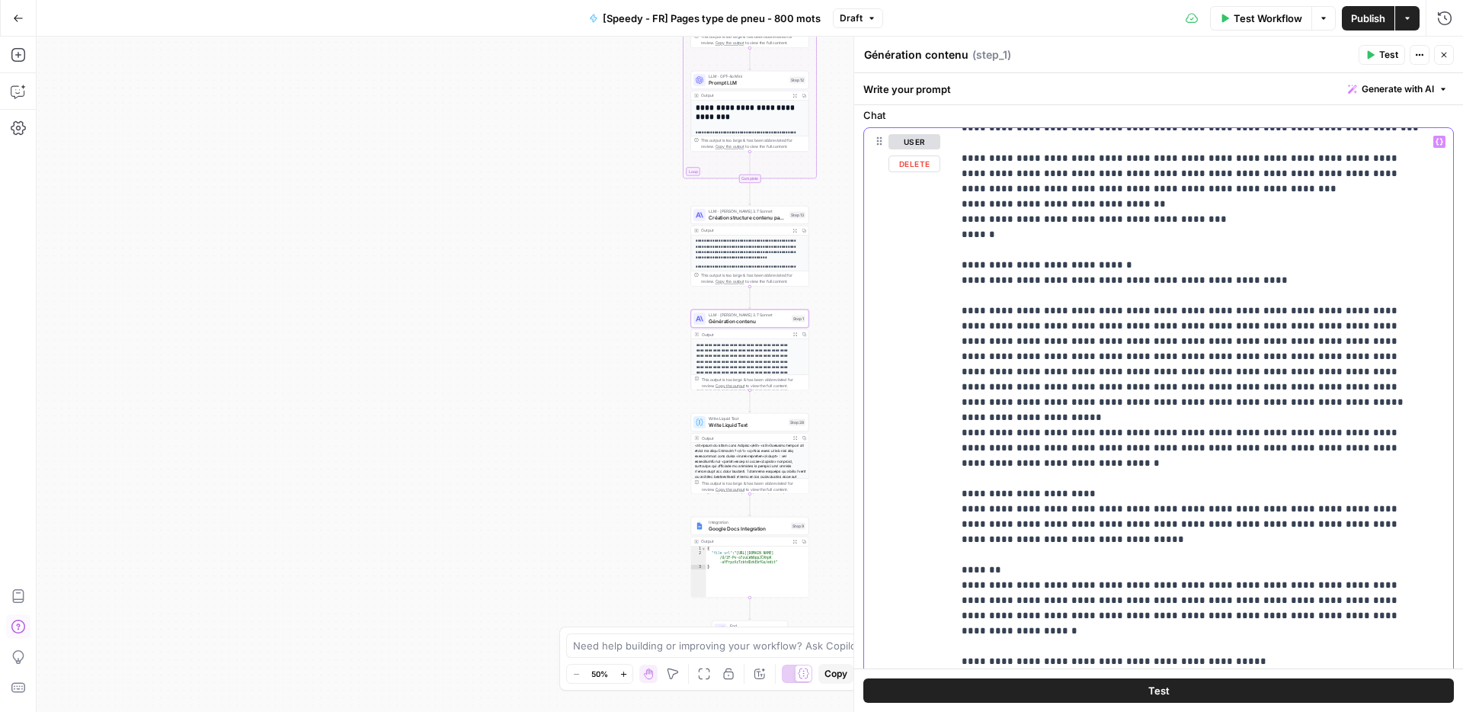
scroll to position [2789, 0]
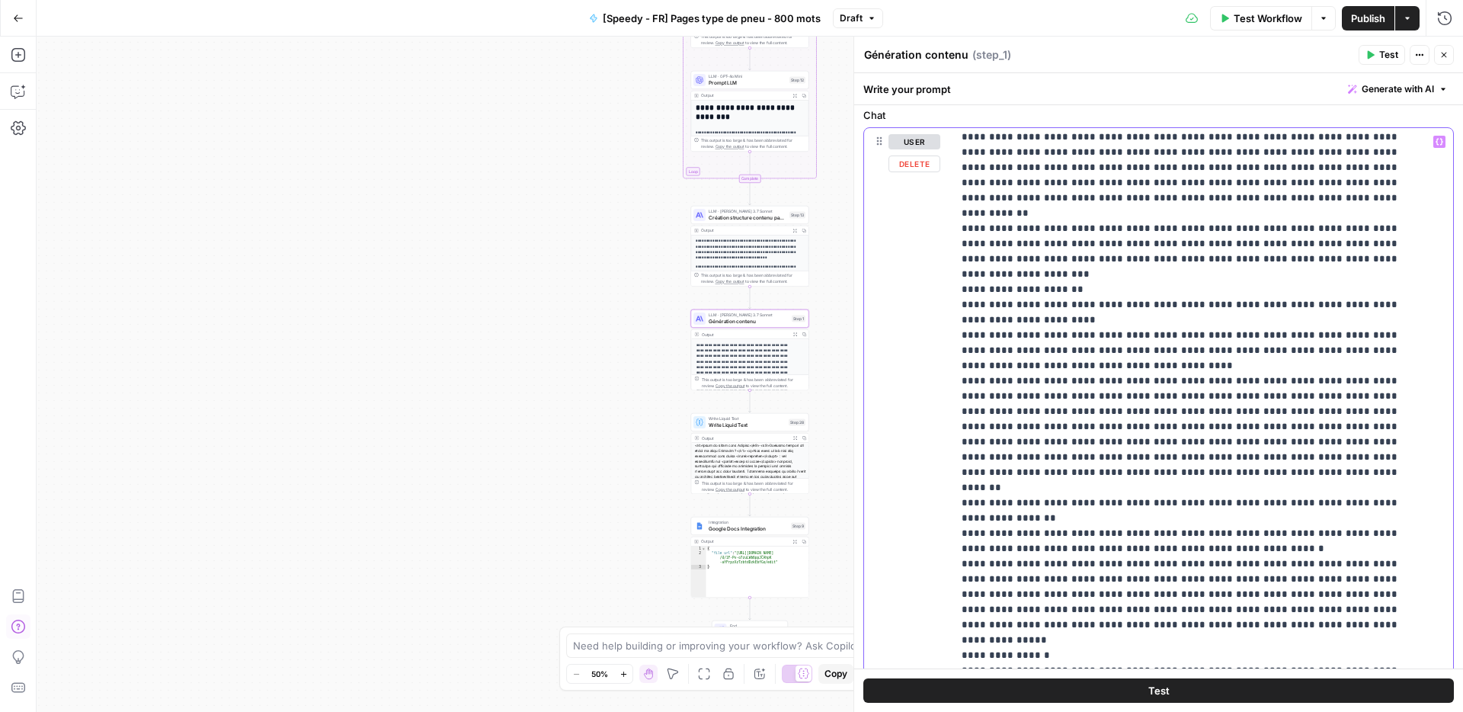
scroll to position [3737, 0]
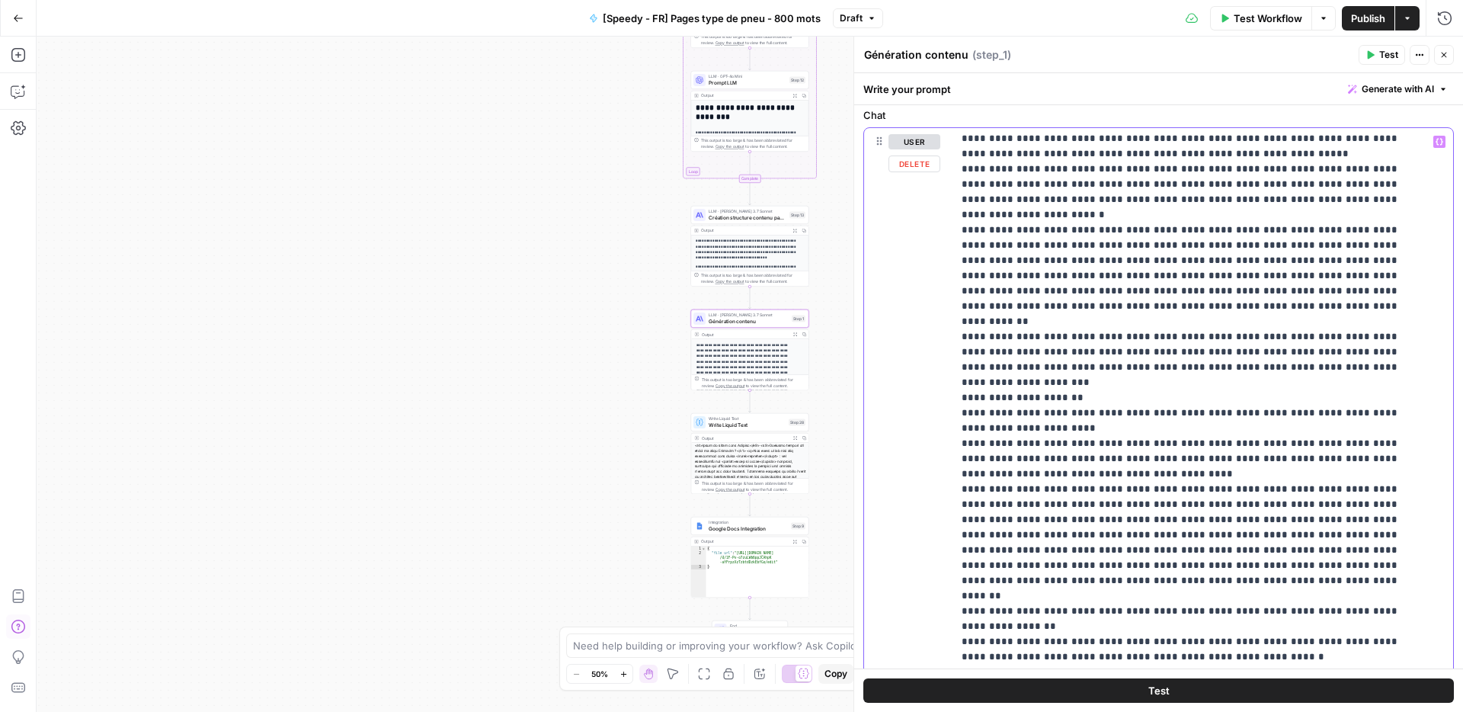
click at [1374, 400] on p "**********" at bounding box center [1192, 146] width 460 height 7499
click at [1062, 473] on p "**********" at bounding box center [1192, 162] width 460 height 7530
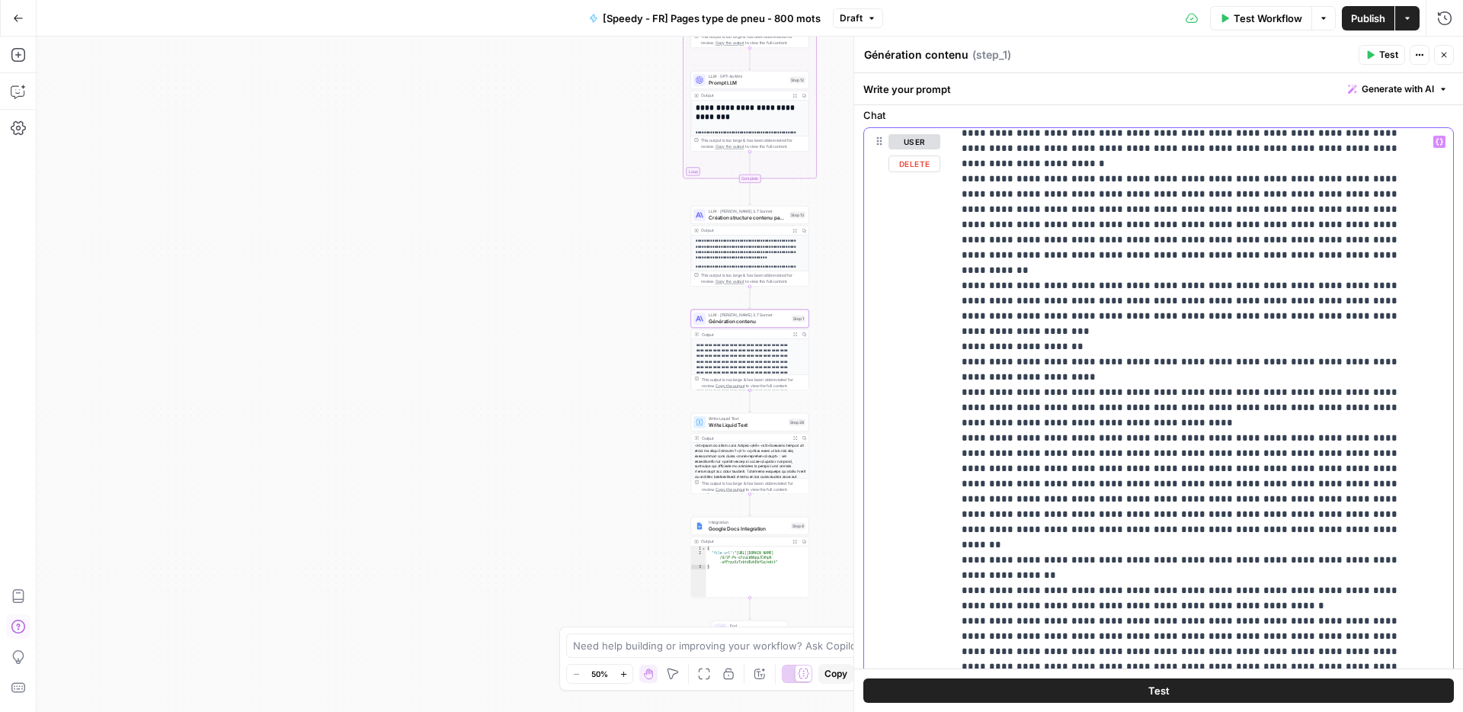
scroll to position [3824, 0]
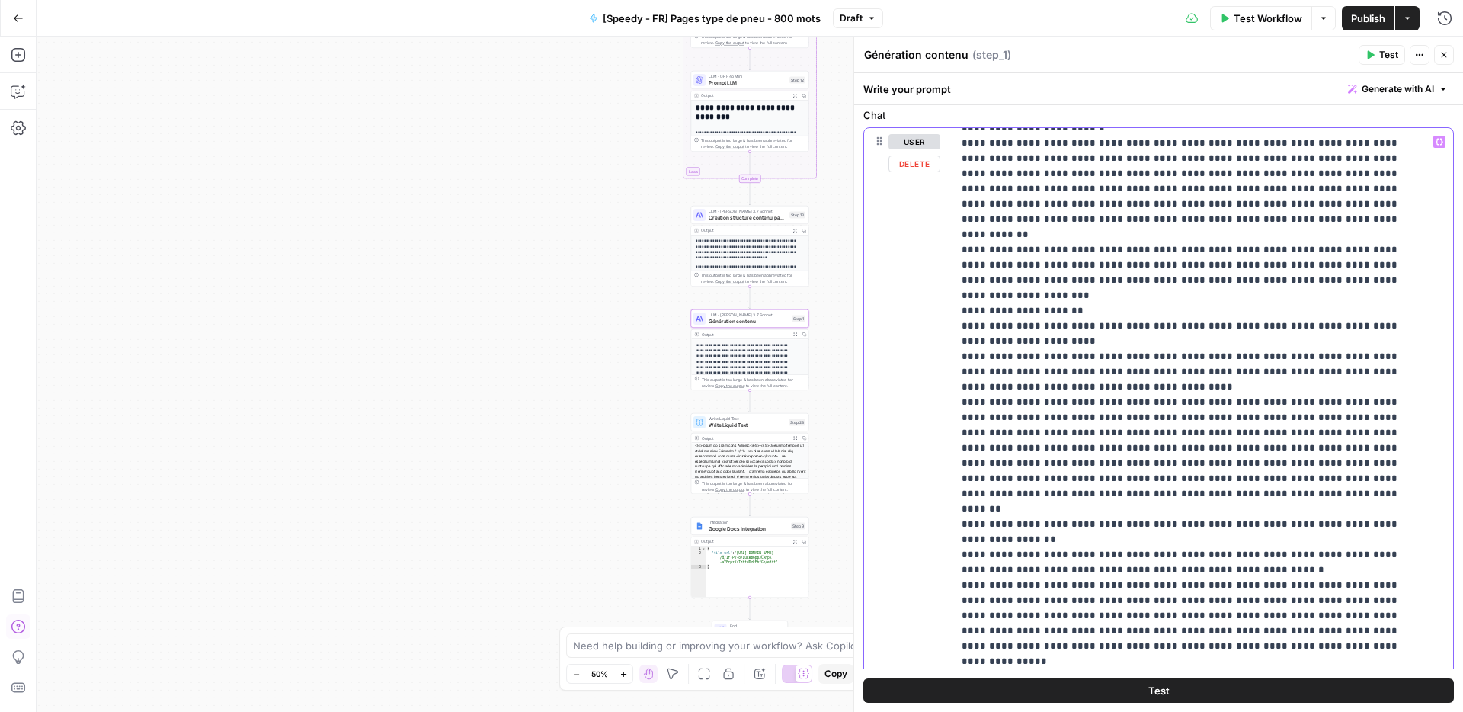
click at [1288, 511] on p "**********" at bounding box center [1192, 75] width 460 height 7530
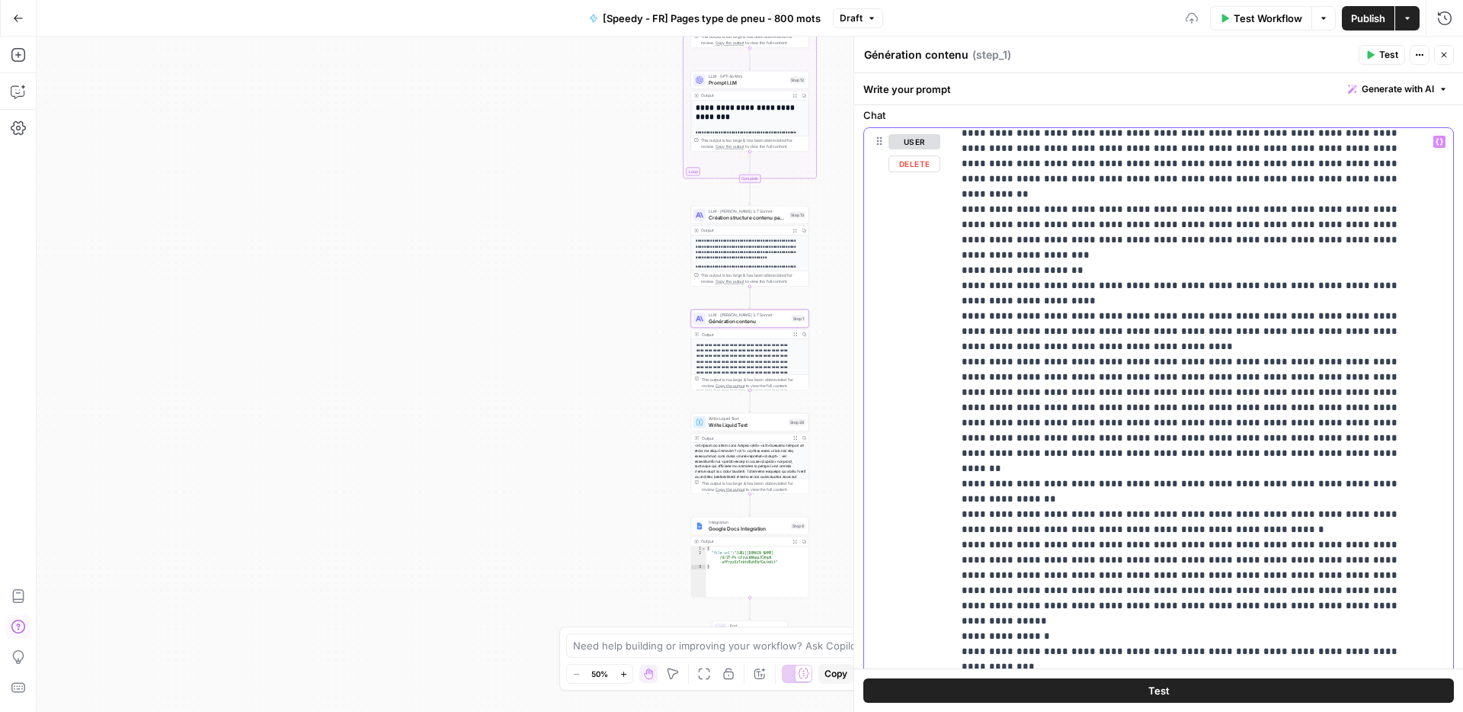
scroll to position [3913, 0]
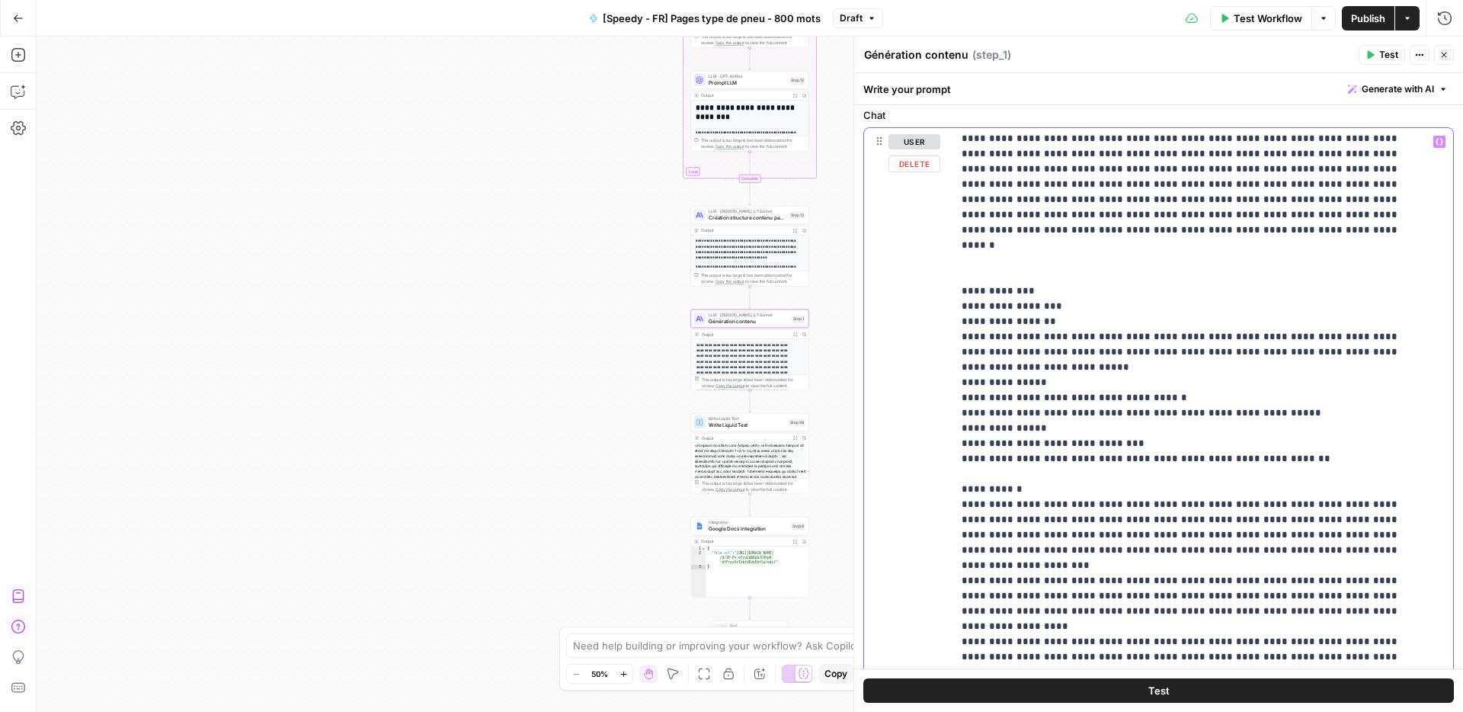
scroll to position [4491, 0]
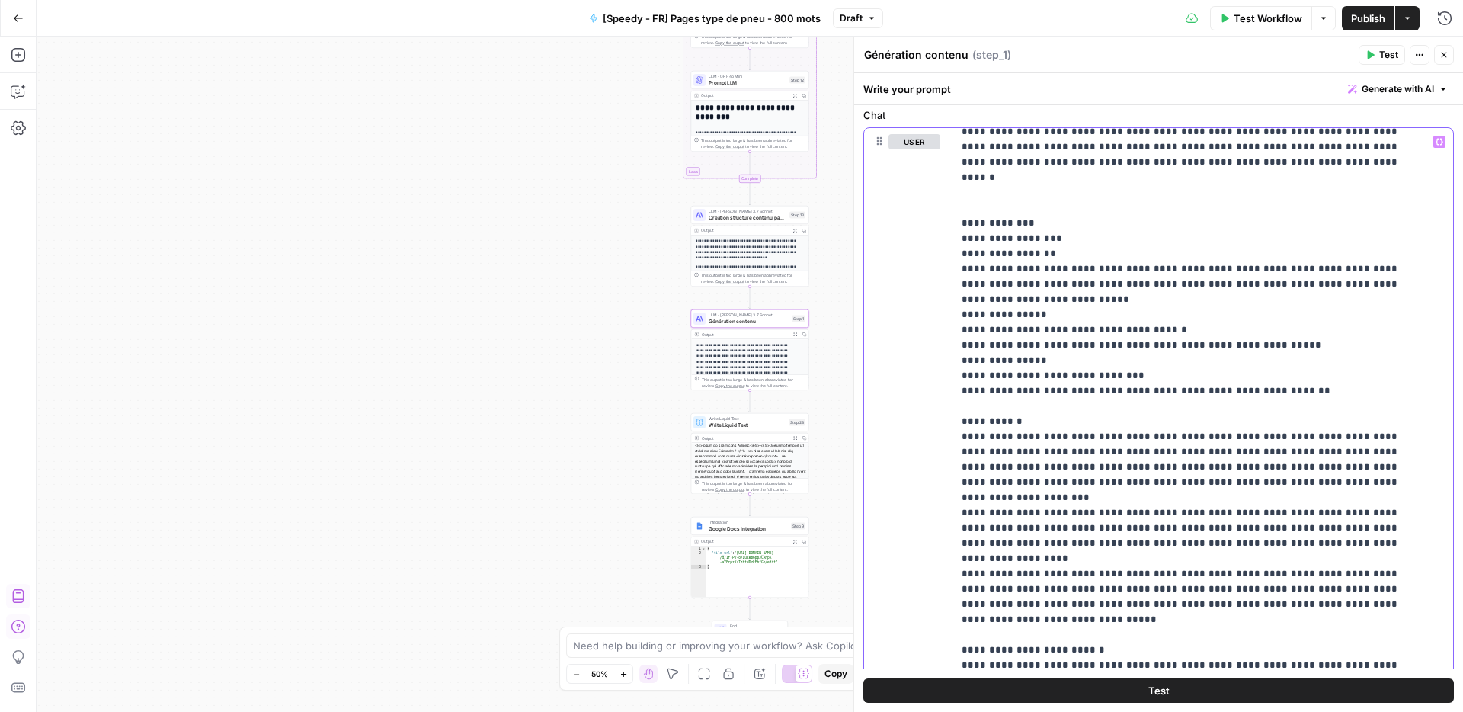
drag, startPoint x: 990, startPoint y: 391, endPoint x: 951, endPoint y: 402, distance: 40.3
click at [951, 402] on div "**********" at bounding box center [1158, 468] width 589 height 681
click at [1434, 137] on button "Variables Menu" at bounding box center [1440, 142] width 12 height 12
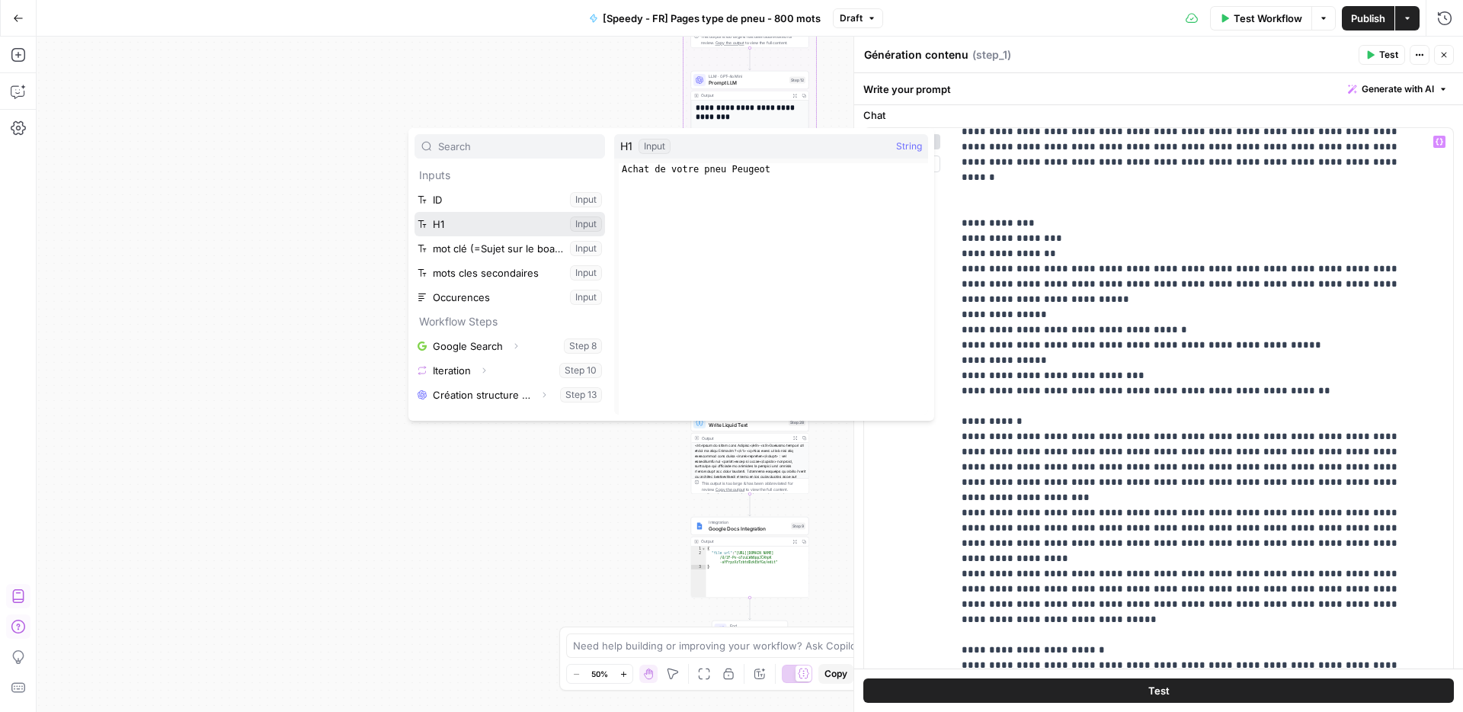
click at [508, 222] on button "Select variable H1" at bounding box center [510, 224] width 191 height 24
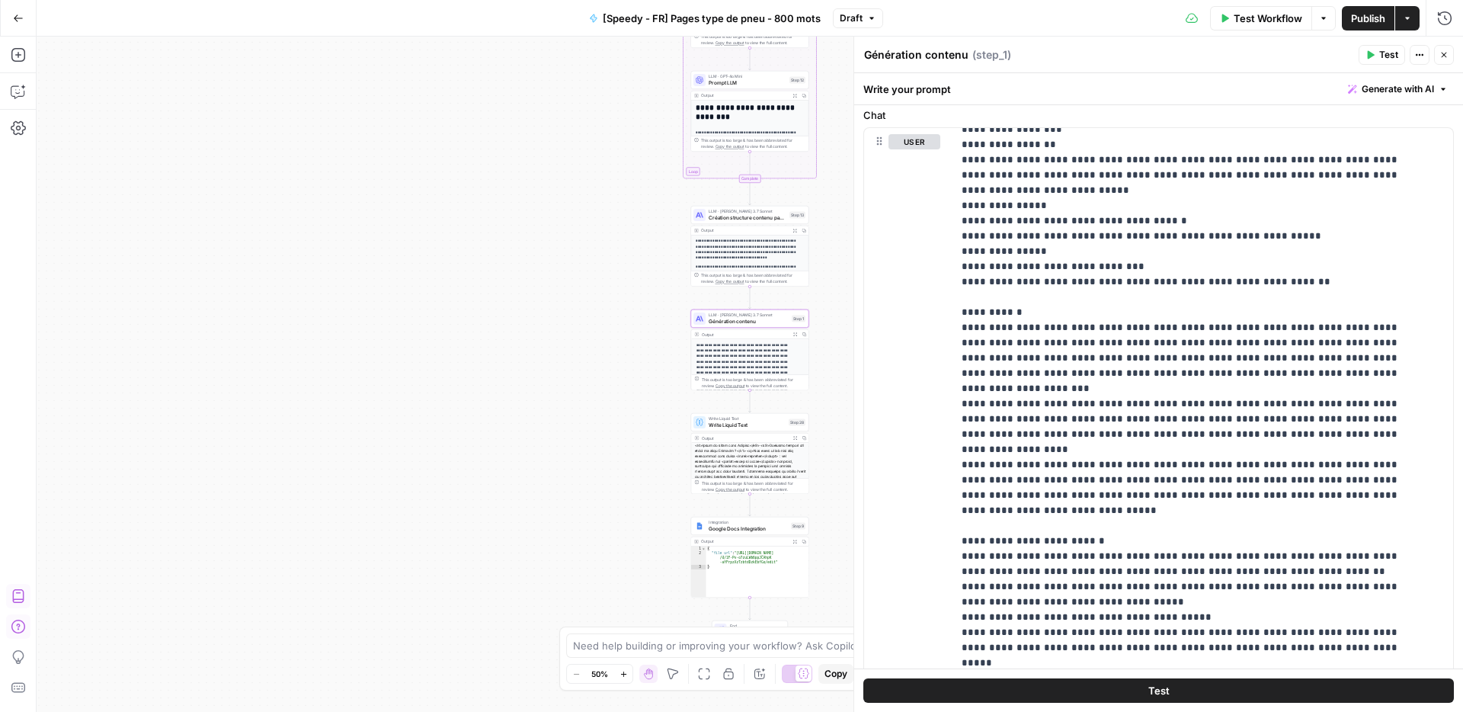
scroll to position [4627, 0]
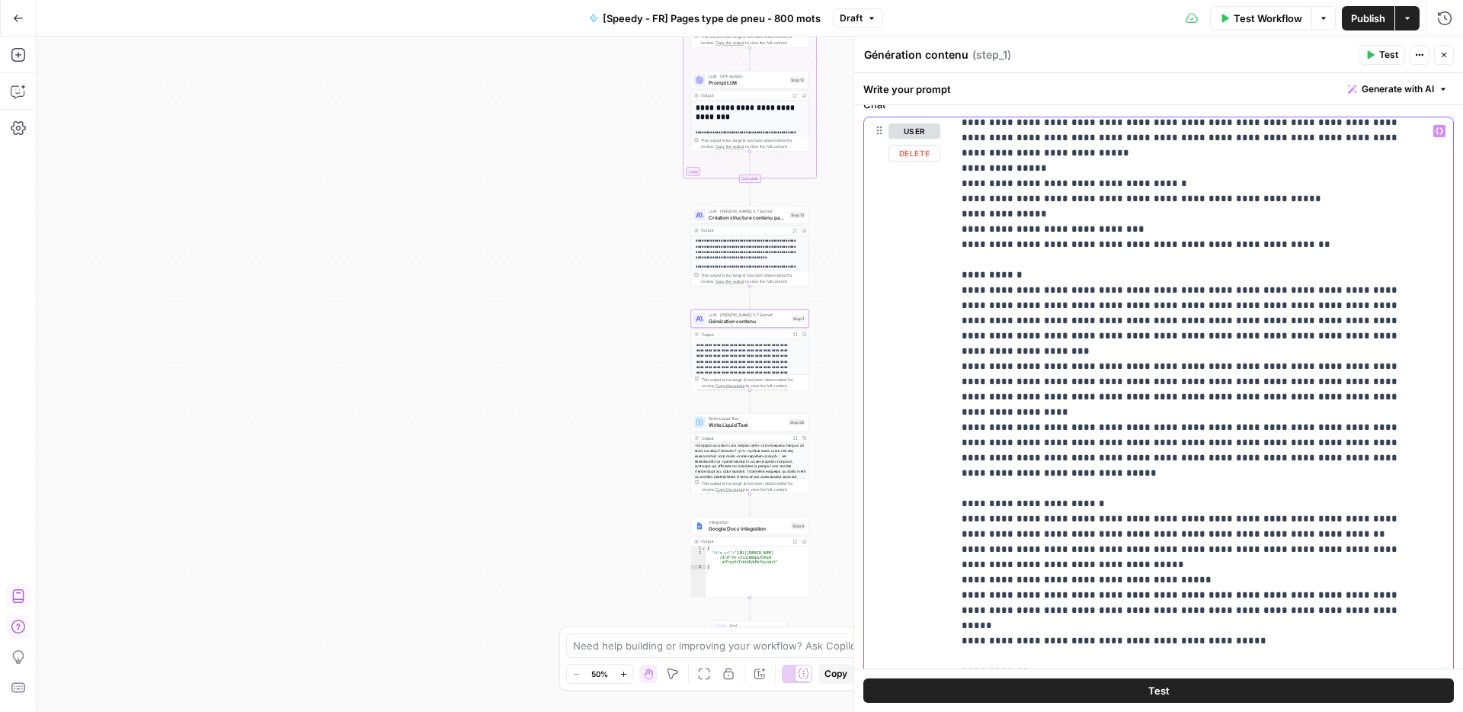
scroll to position [441, 0]
drag, startPoint x: 959, startPoint y: 377, endPoint x: 1052, endPoint y: 383, distance: 93.2
click at [1068, 383] on div "**********" at bounding box center [1197, 426] width 489 height 621
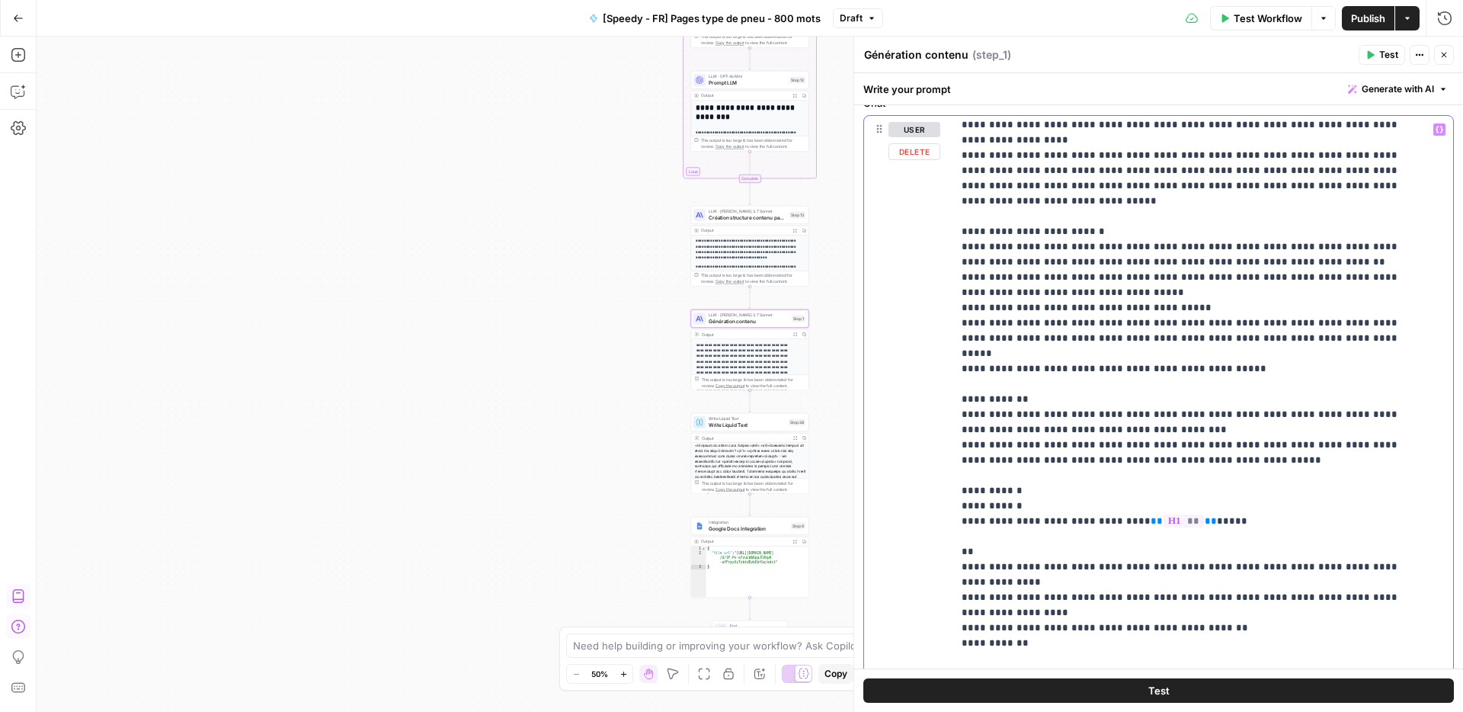
scroll to position [4869, 0]
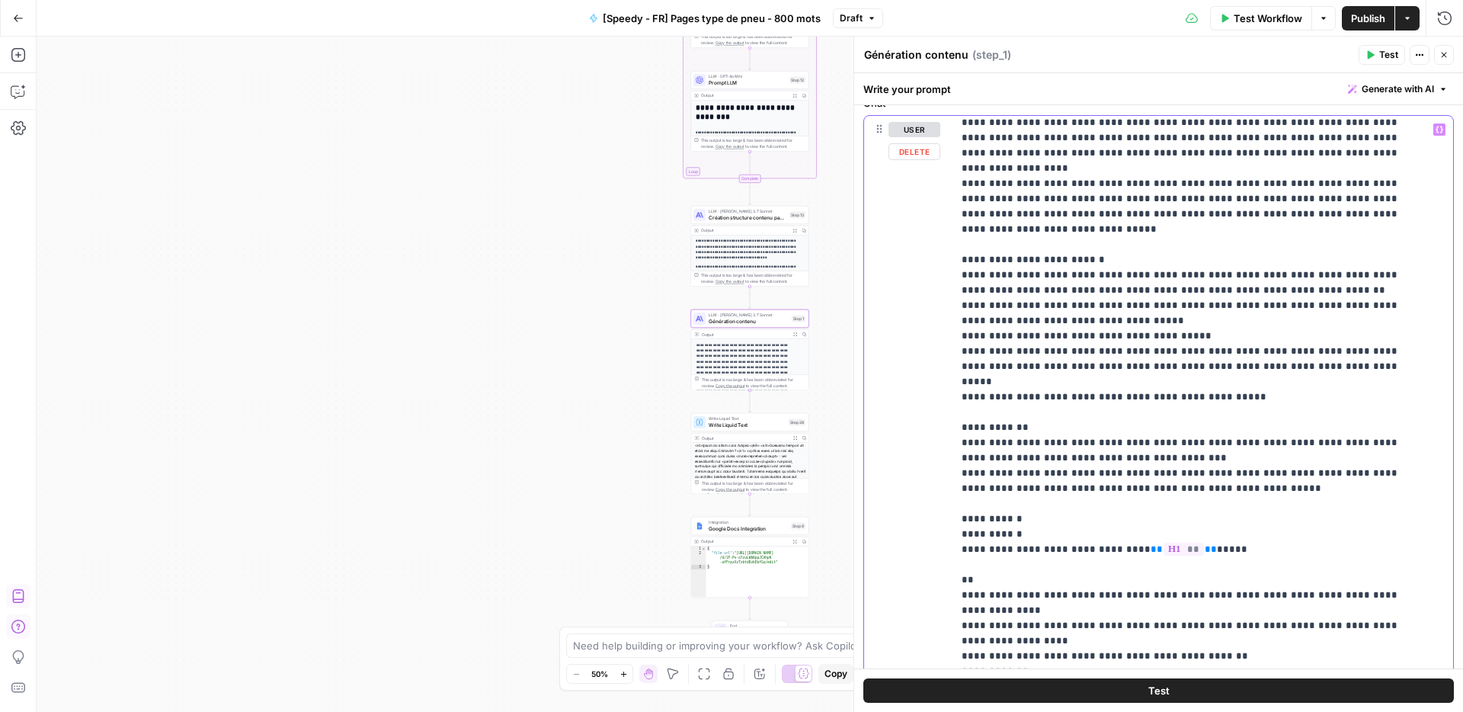
drag, startPoint x: 1327, startPoint y: 506, endPoint x: 960, endPoint y: 140, distance: 518.4
click at [960, 140] on div "**********" at bounding box center [1197, 426] width 489 height 621
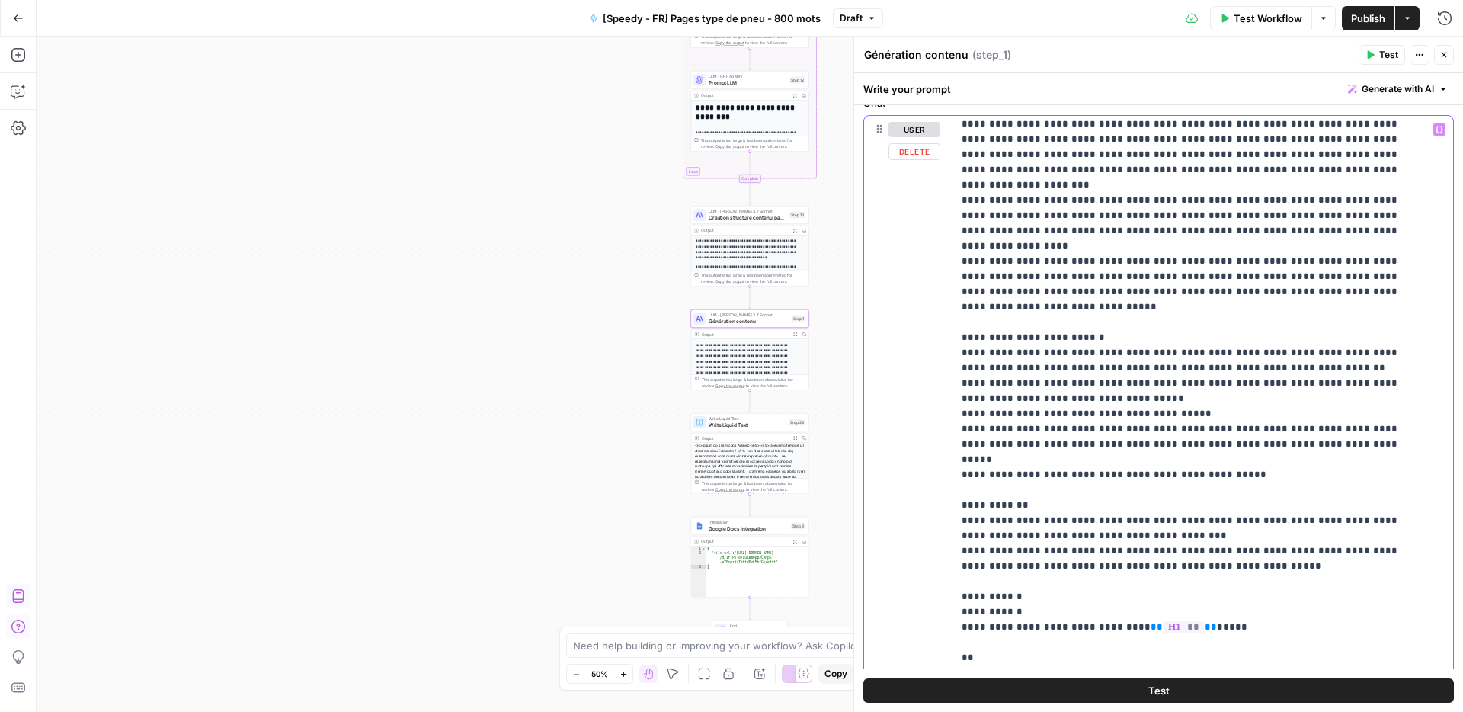
scroll to position [4790, 0]
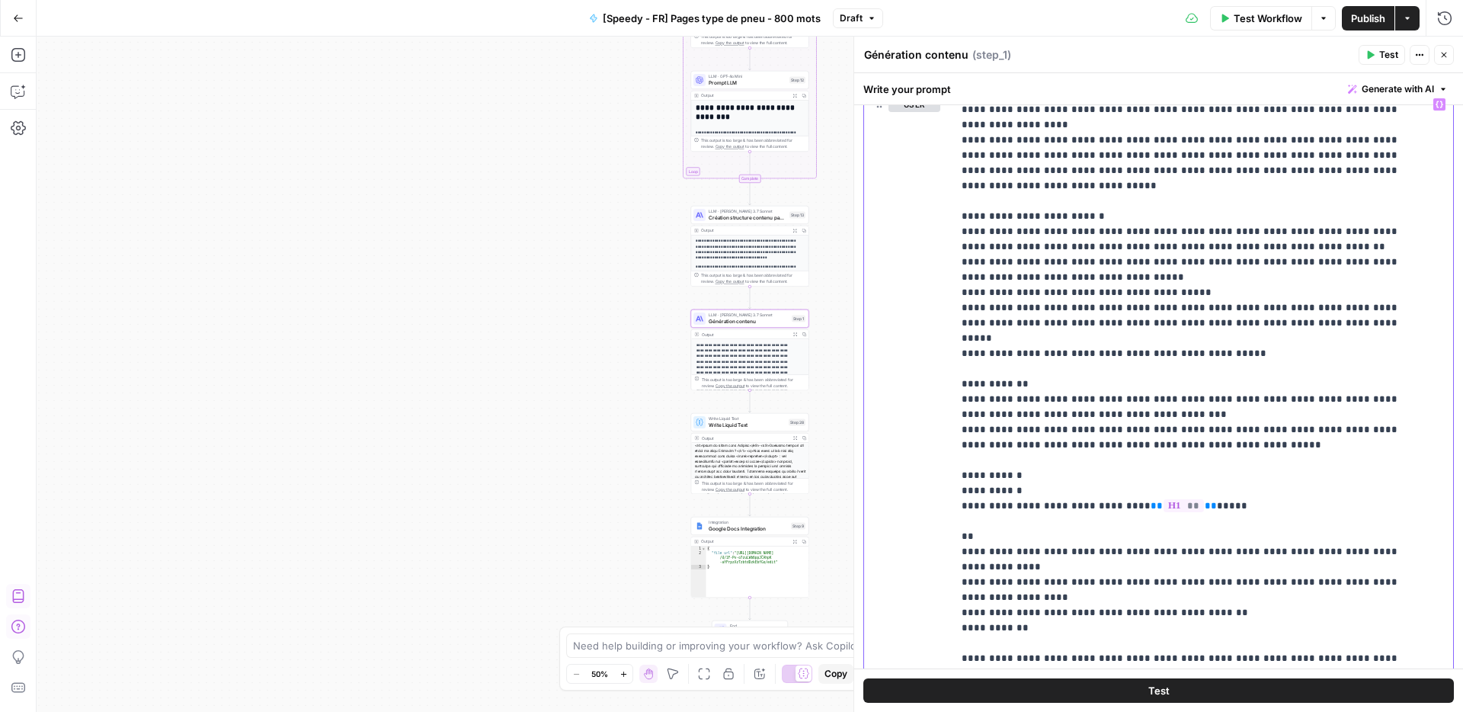
scroll to position [5094, 0]
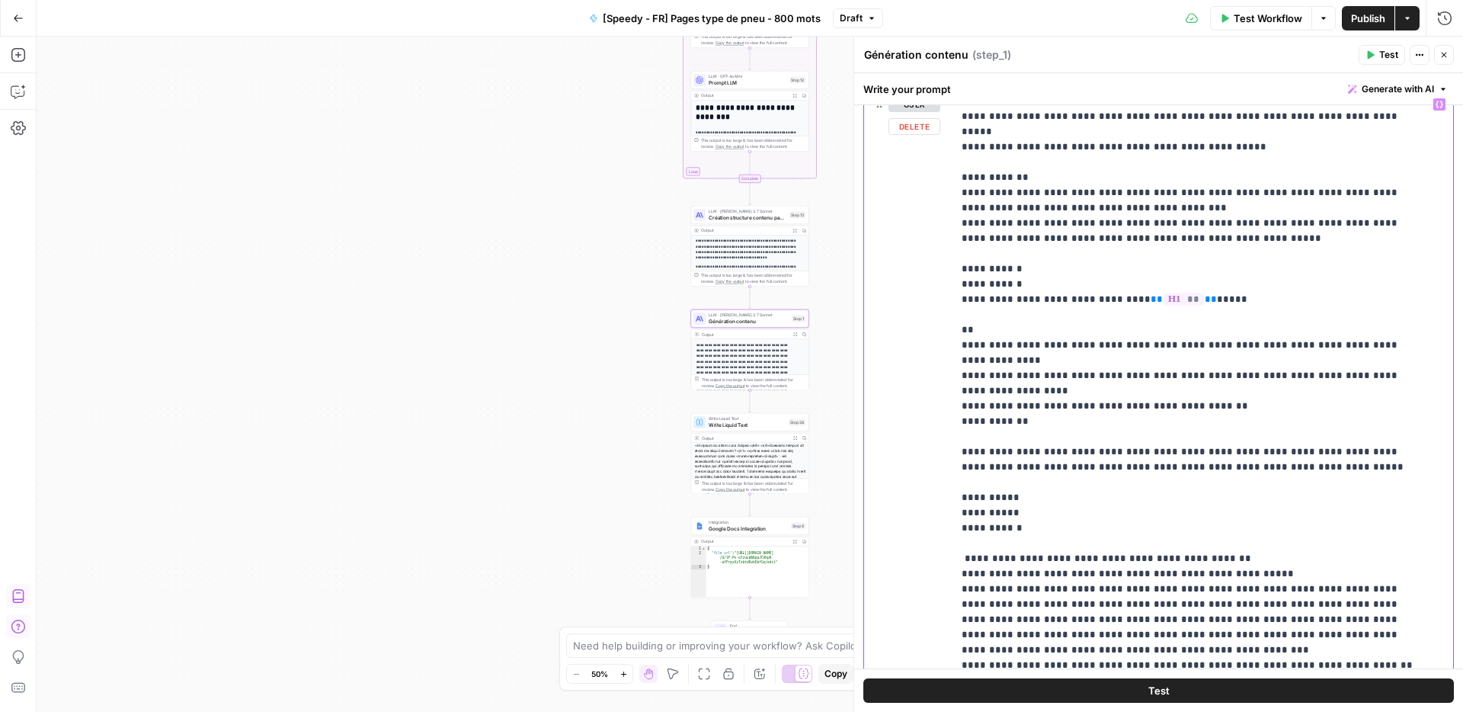
drag, startPoint x: 1024, startPoint y: 247, endPoint x: 1342, endPoint y: 345, distance: 332.7
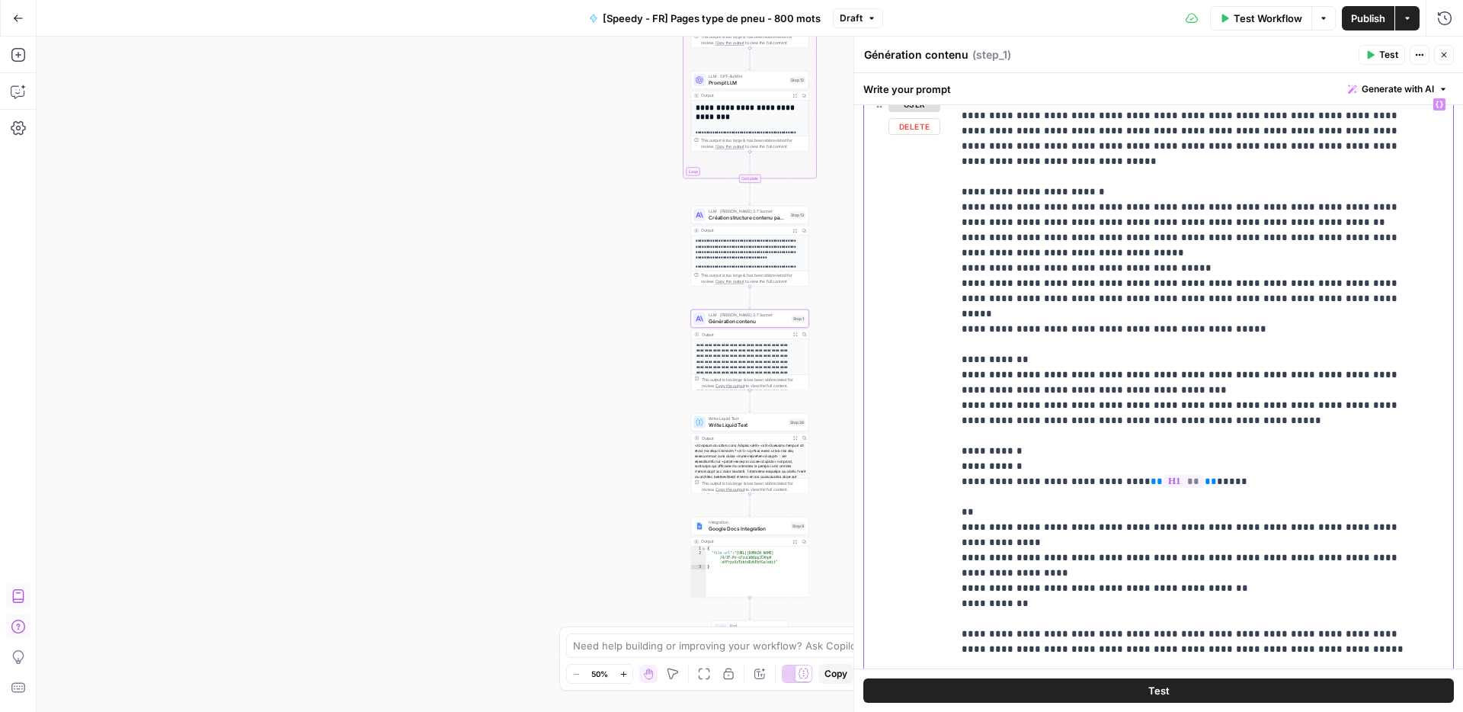
scroll to position [4666, 0]
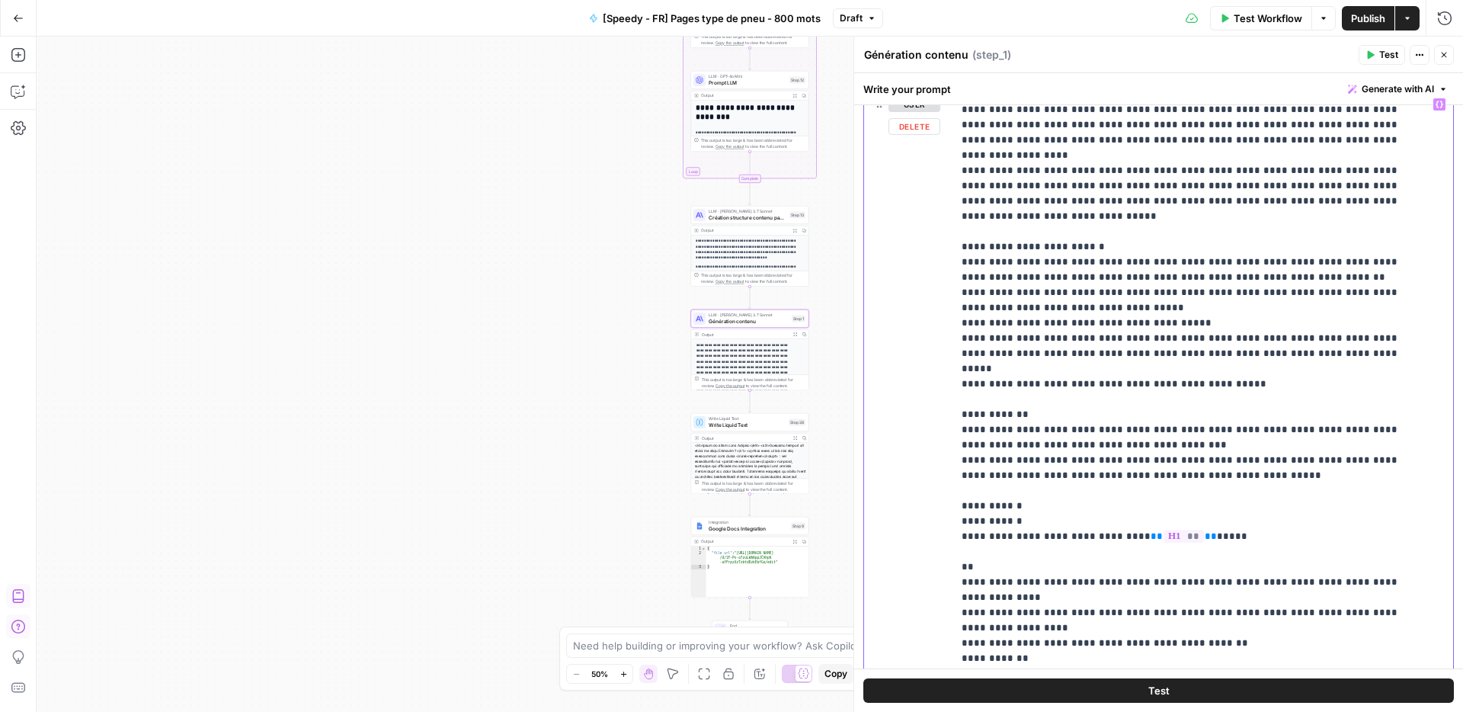
scroll to position [4909, 0]
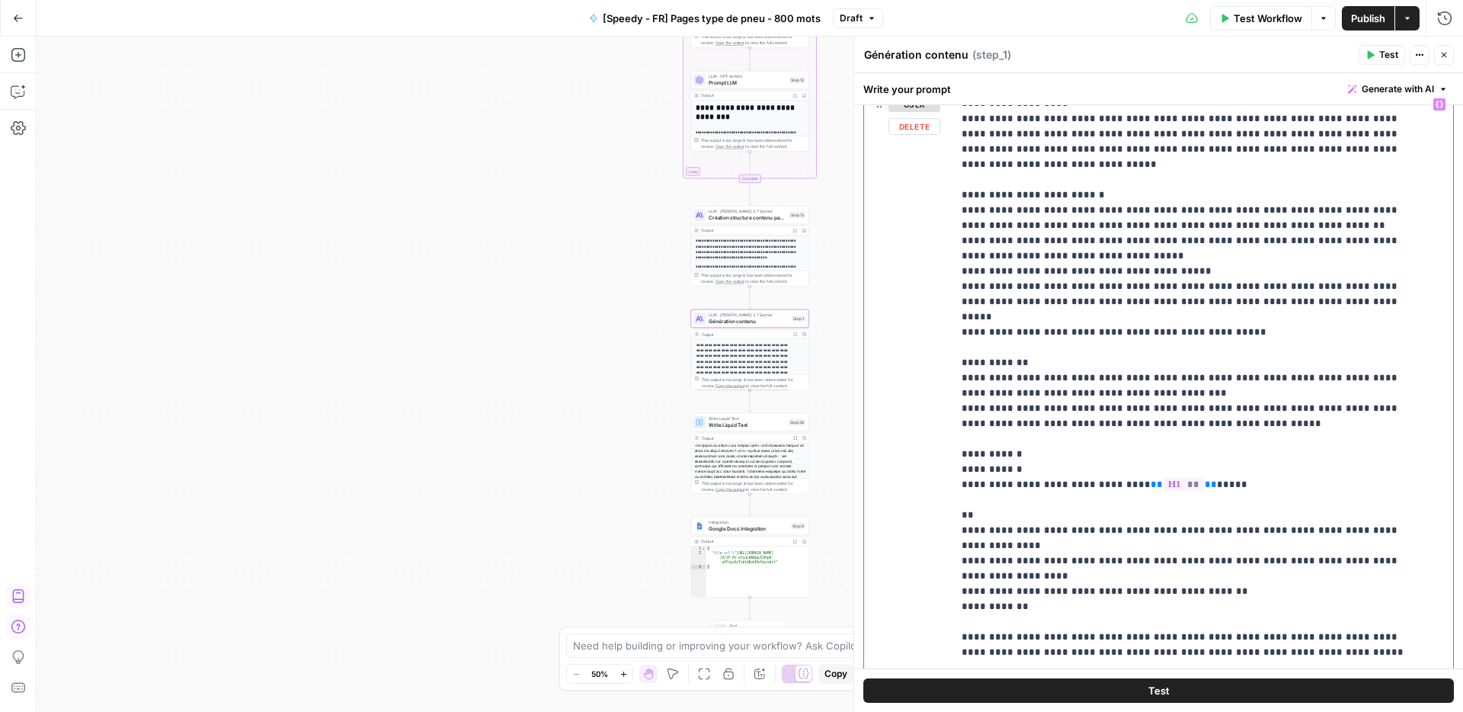
drag, startPoint x: 963, startPoint y: 236, endPoint x: 1219, endPoint y: 612, distance: 455.1
click at [1221, 617] on div "**********" at bounding box center [1197, 401] width 489 height 621
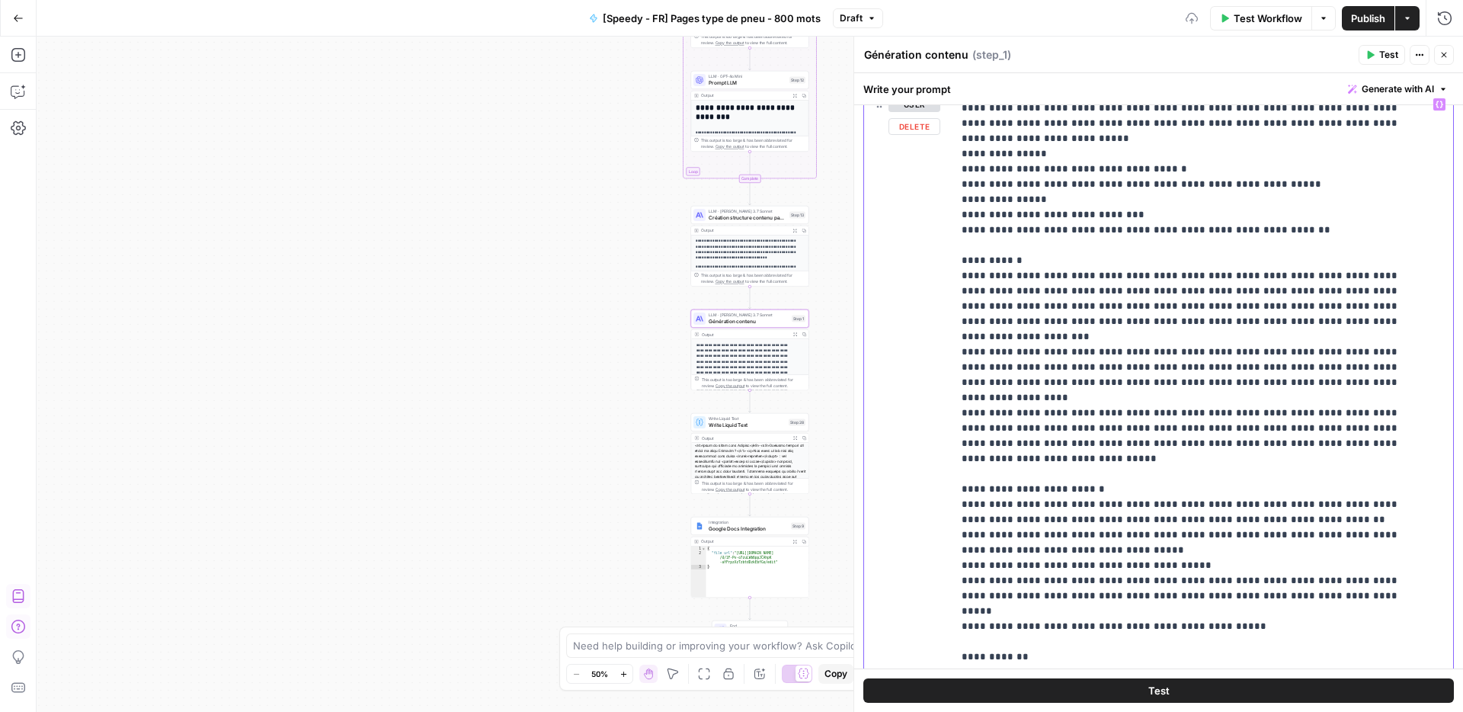
scroll to position [4600, 0]
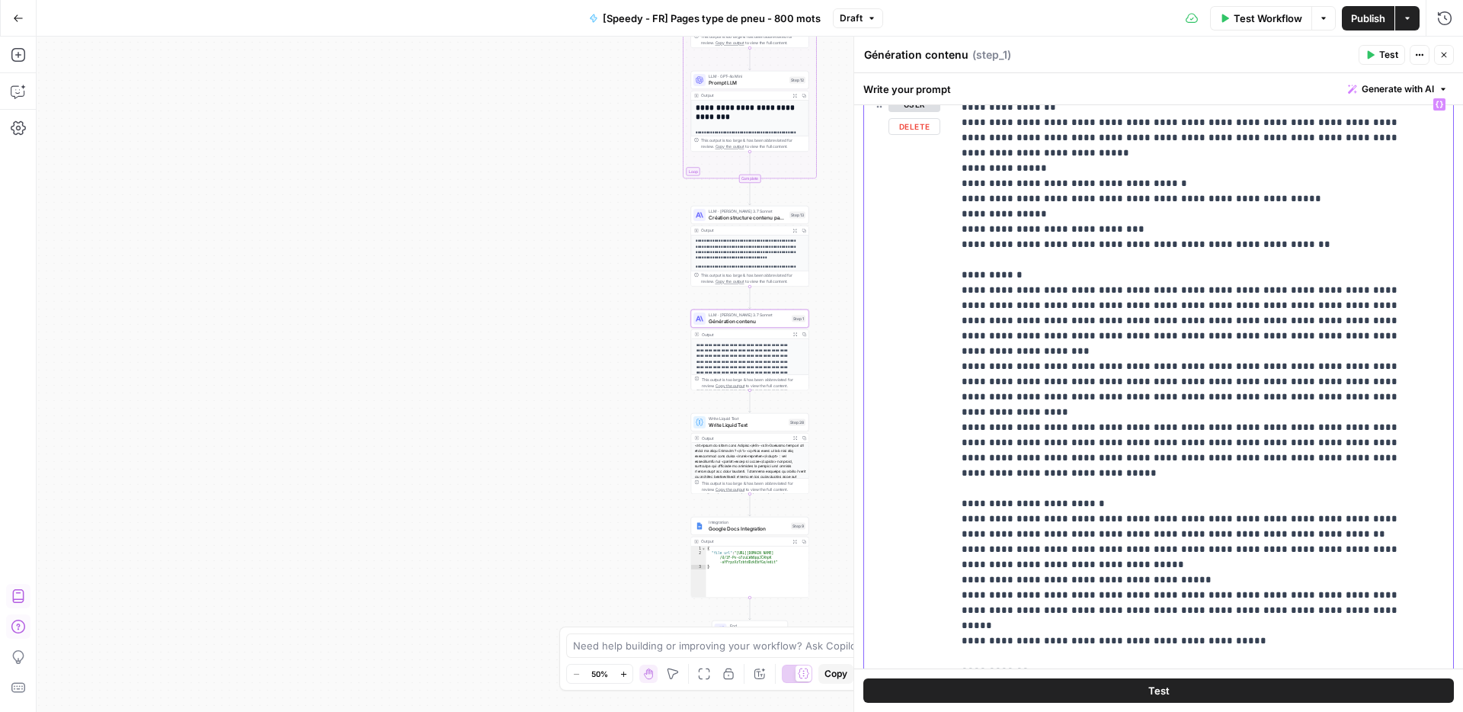
drag, startPoint x: 1376, startPoint y: 325, endPoint x: 953, endPoint y: 309, distance: 422.5
click at [953, 309] on div "**********" at bounding box center [1197, 401] width 489 height 621
drag, startPoint x: 1130, startPoint y: 414, endPoint x: 956, endPoint y: 328, distance: 193.6
click at [956, 328] on div "**********" at bounding box center [1197, 401] width 489 height 621
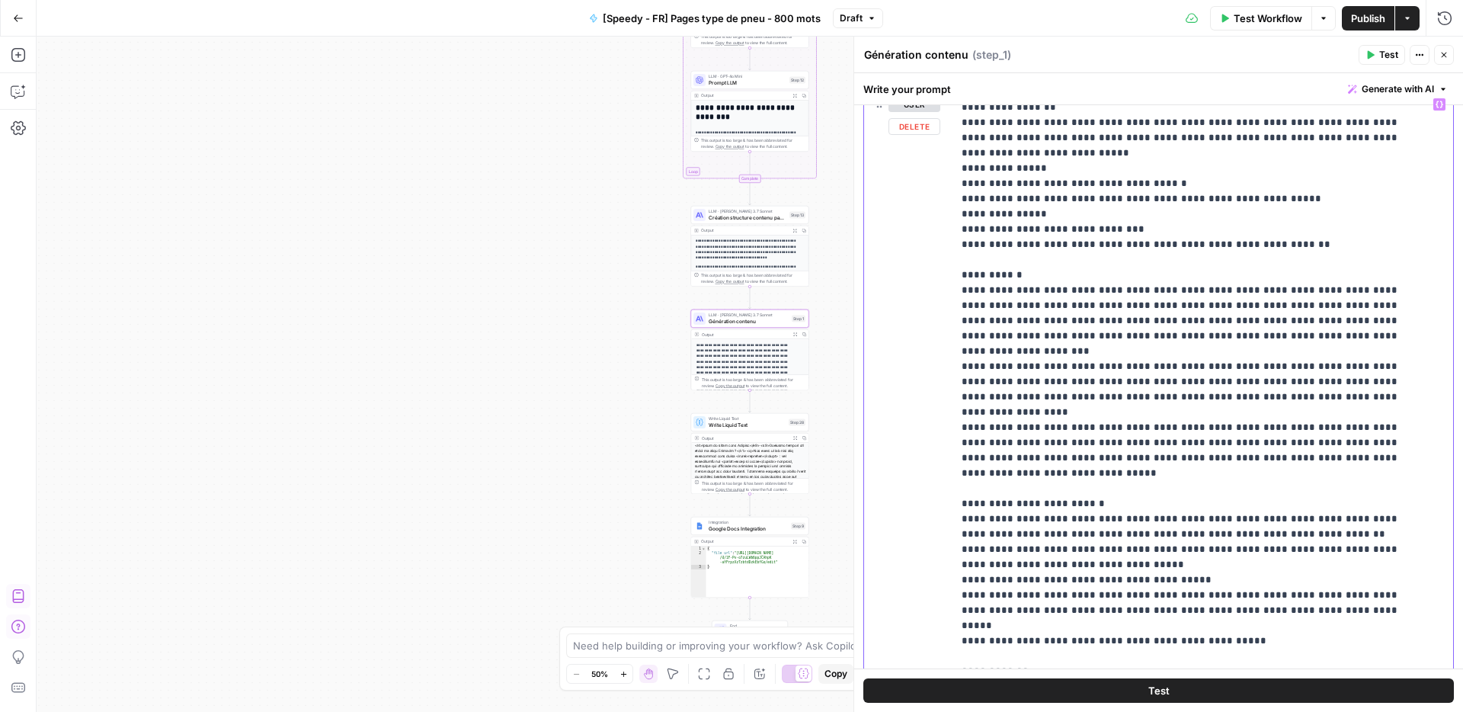
drag, startPoint x: 995, startPoint y: 323, endPoint x: 1145, endPoint y: 322, distance: 150.9
drag, startPoint x: 1137, startPoint y: 320, endPoint x: 1051, endPoint y: 330, distance: 86.7
drag, startPoint x: 1025, startPoint y: 325, endPoint x: 994, endPoint y: 322, distance: 31.4
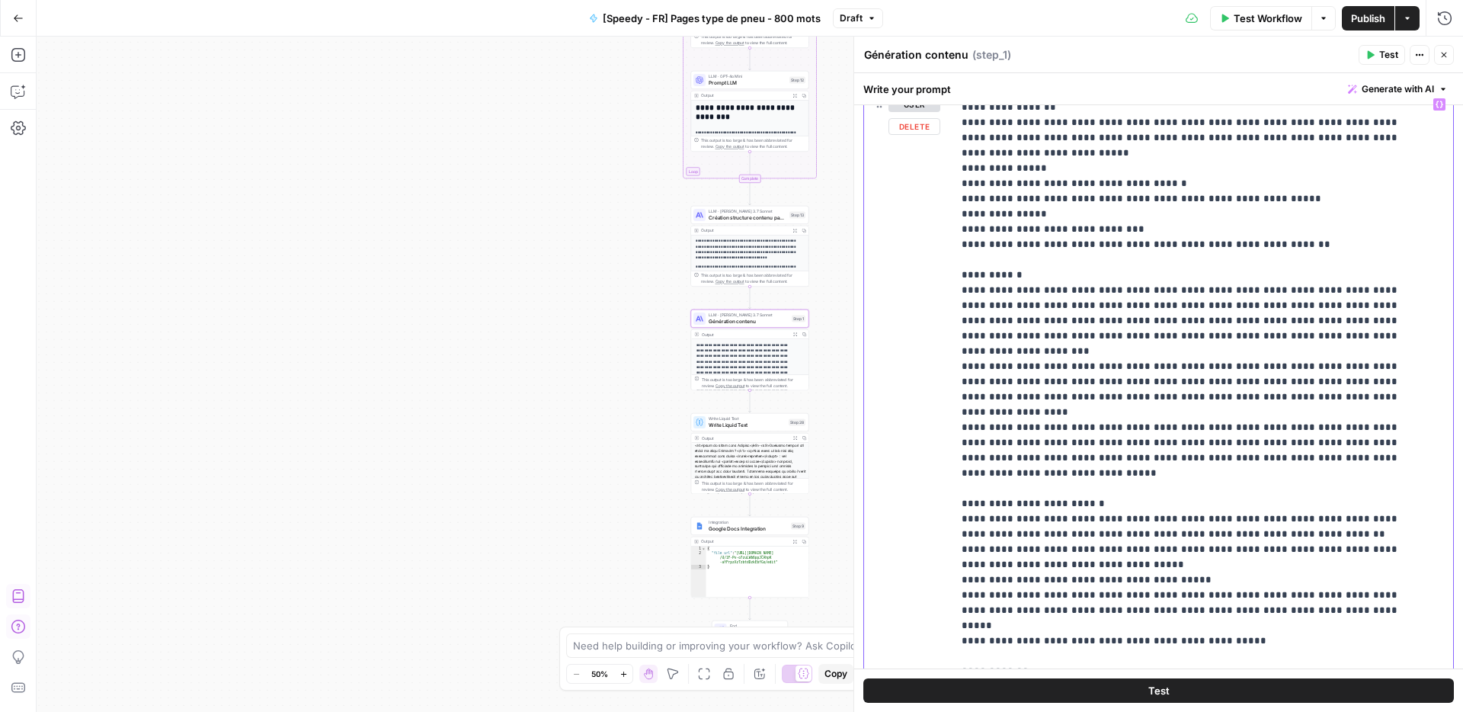
drag, startPoint x: 1102, startPoint y: 321, endPoint x: 1274, endPoint y: 321, distance: 171.5
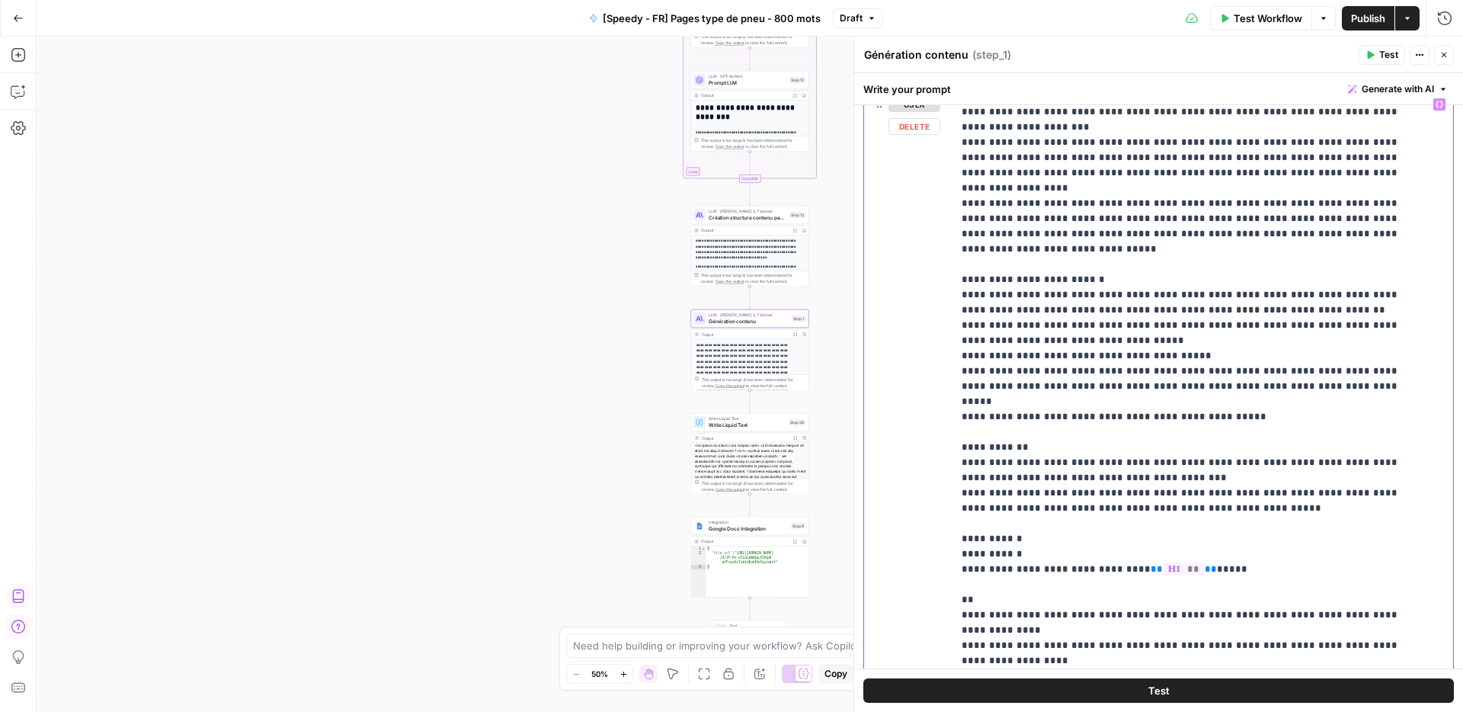
scroll to position [4880, 0]
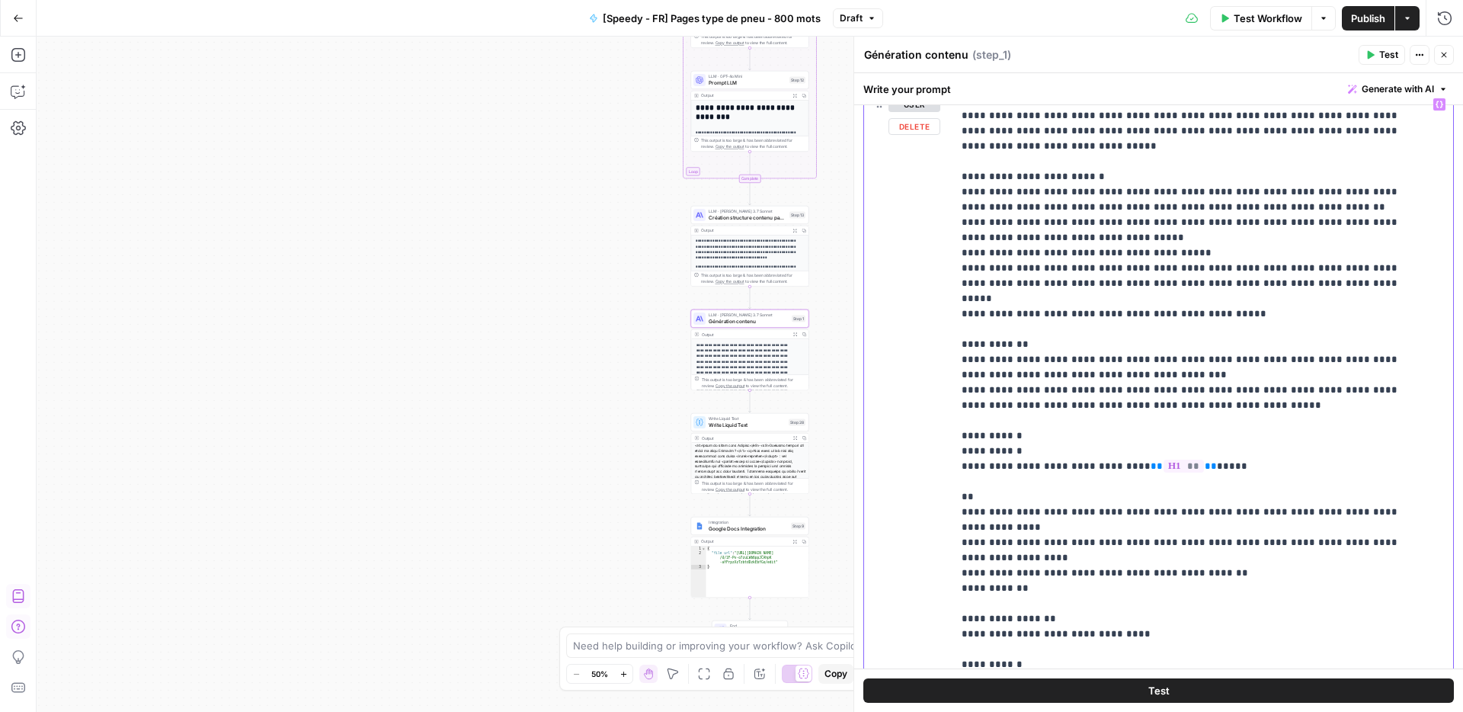
scroll to position [4933, 0]
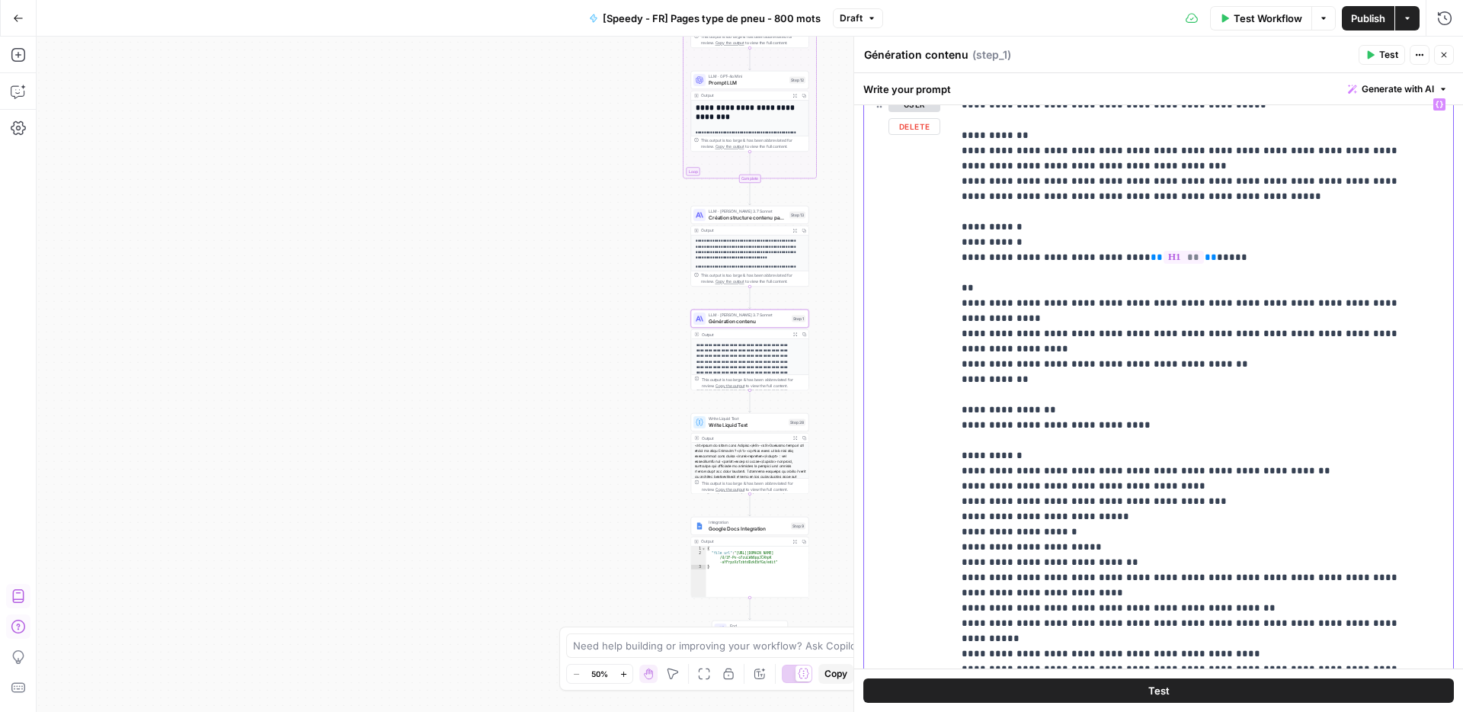
scroll to position [5143, 0]
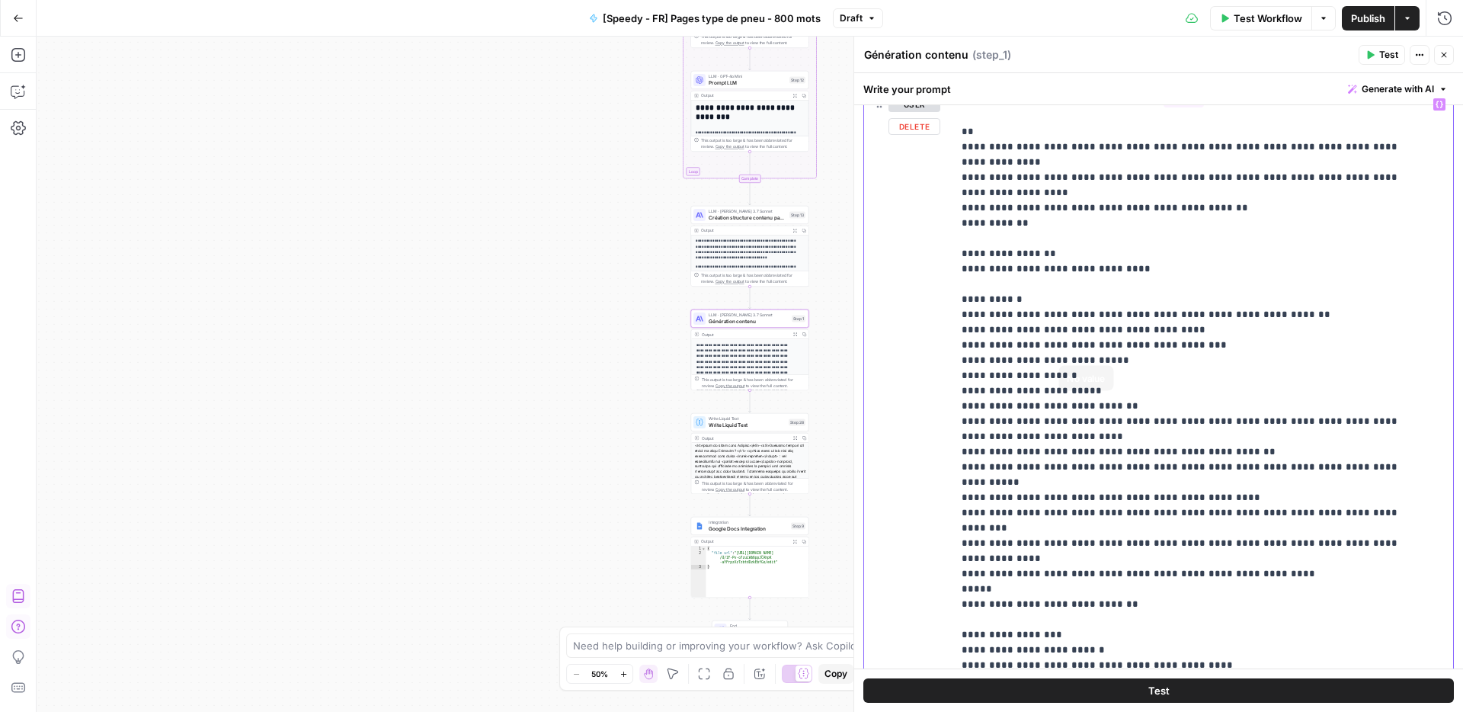
scroll to position [5455, 0]
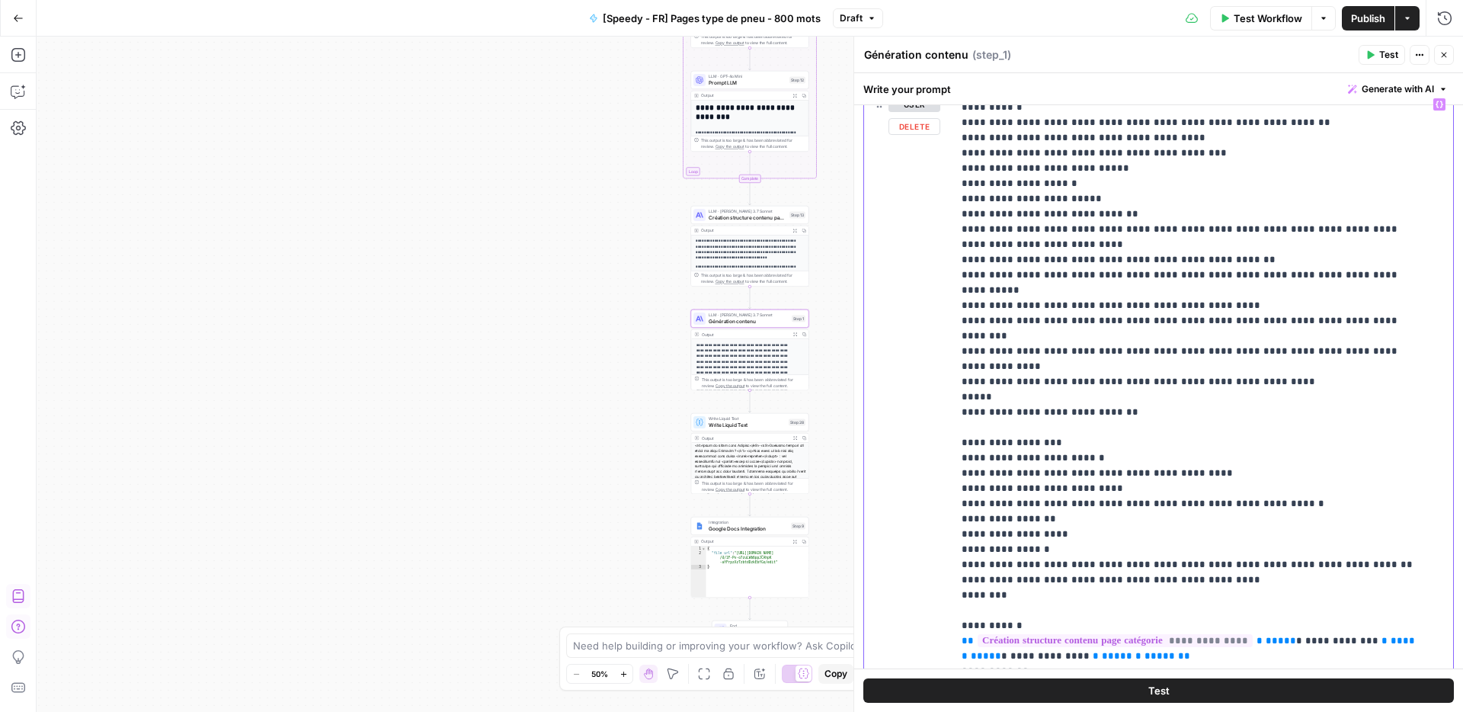
scroll to position [5534, 0]
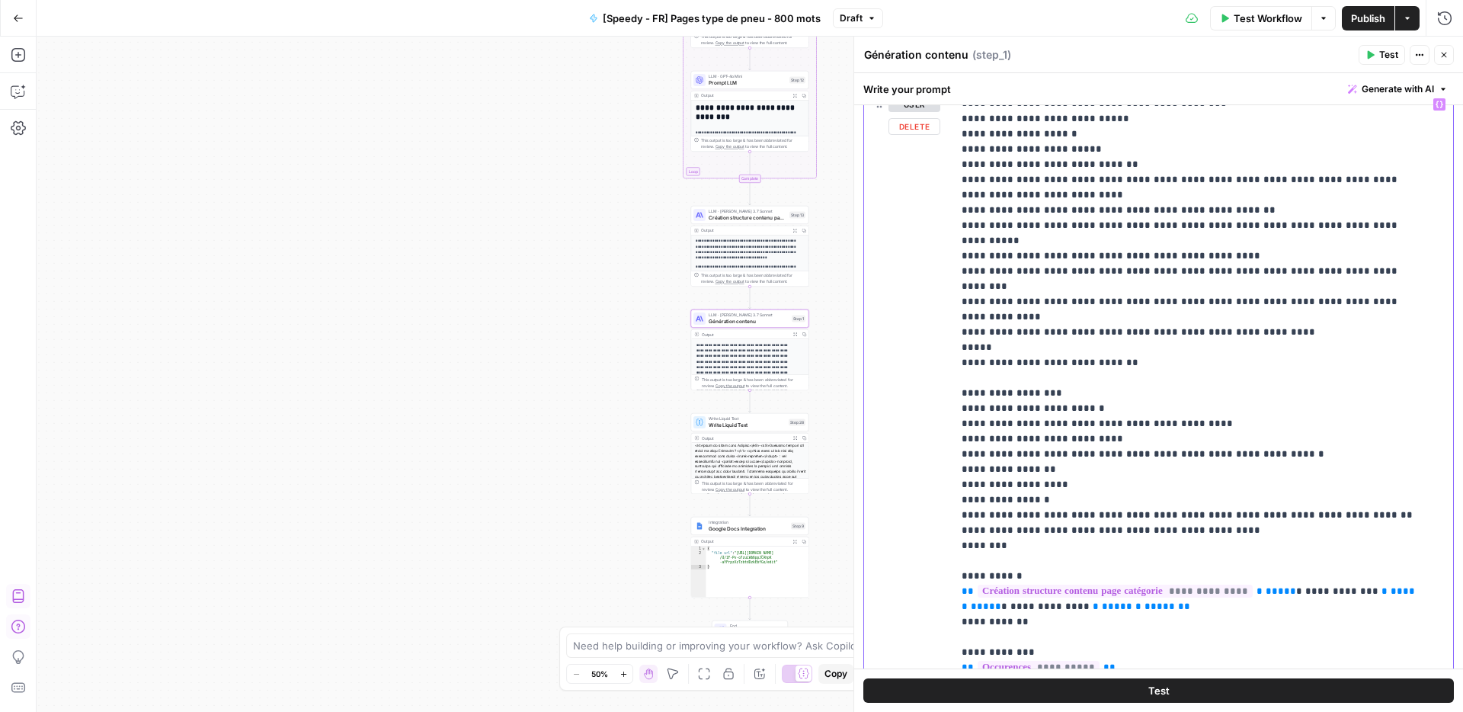
drag, startPoint x: 1163, startPoint y: 408, endPoint x: 1085, endPoint y: 408, distance: 77.7
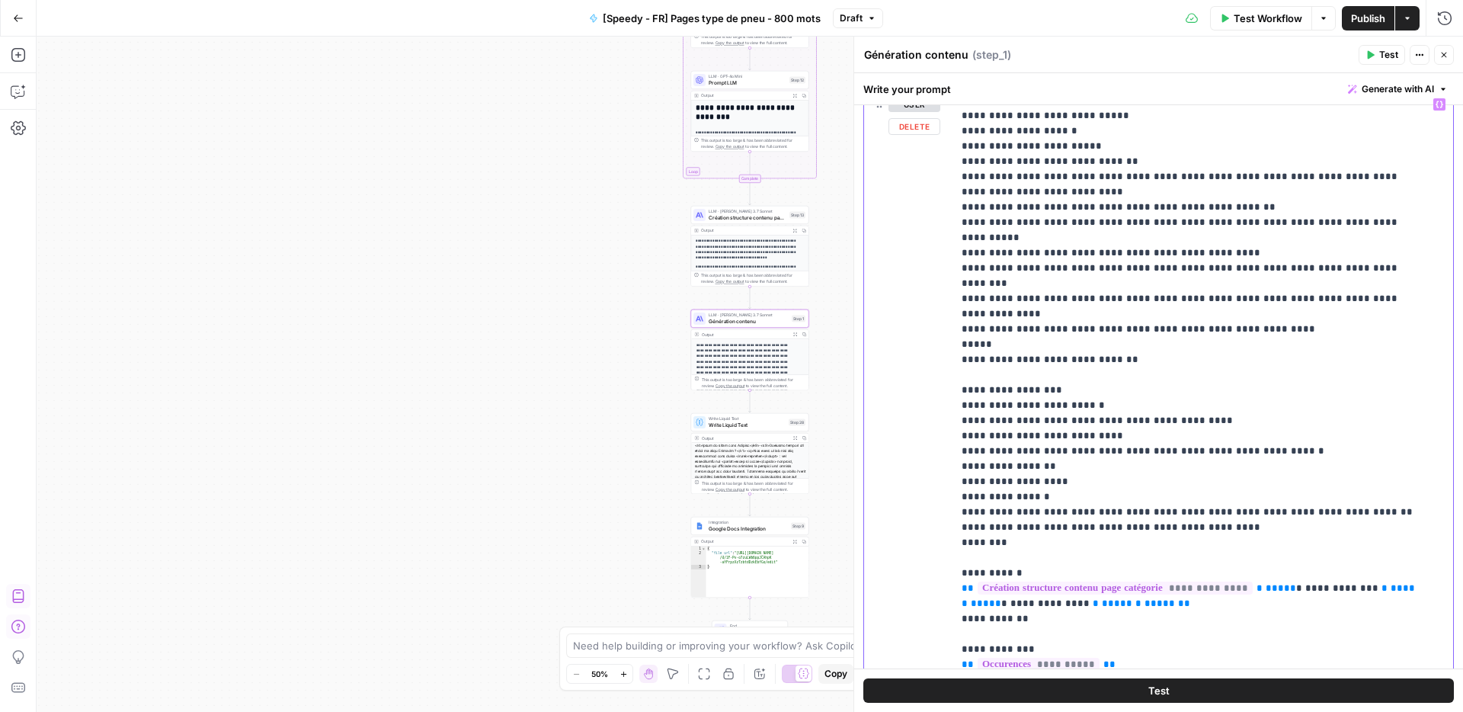
drag, startPoint x: 1144, startPoint y: 407, endPoint x: 1188, endPoint y: 406, distance: 44.2
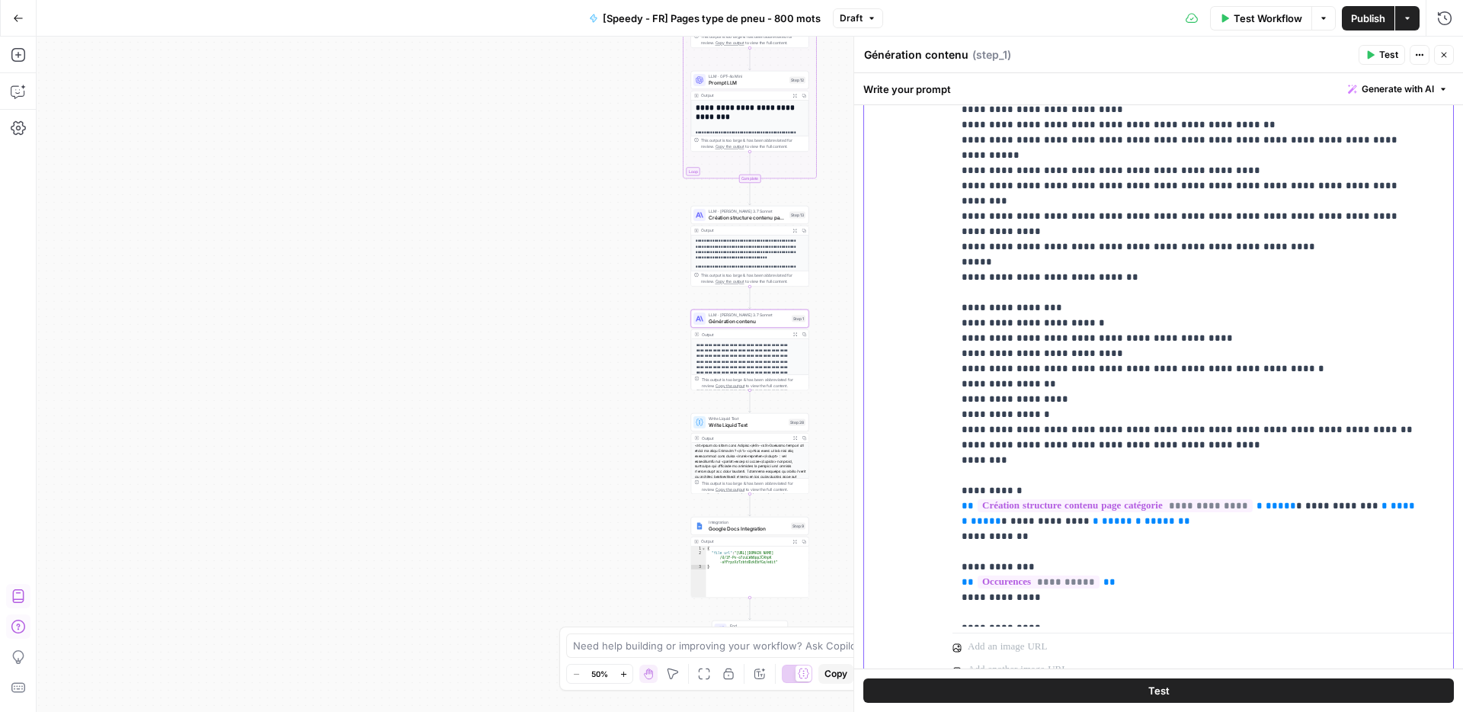
scroll to position [555, 0]
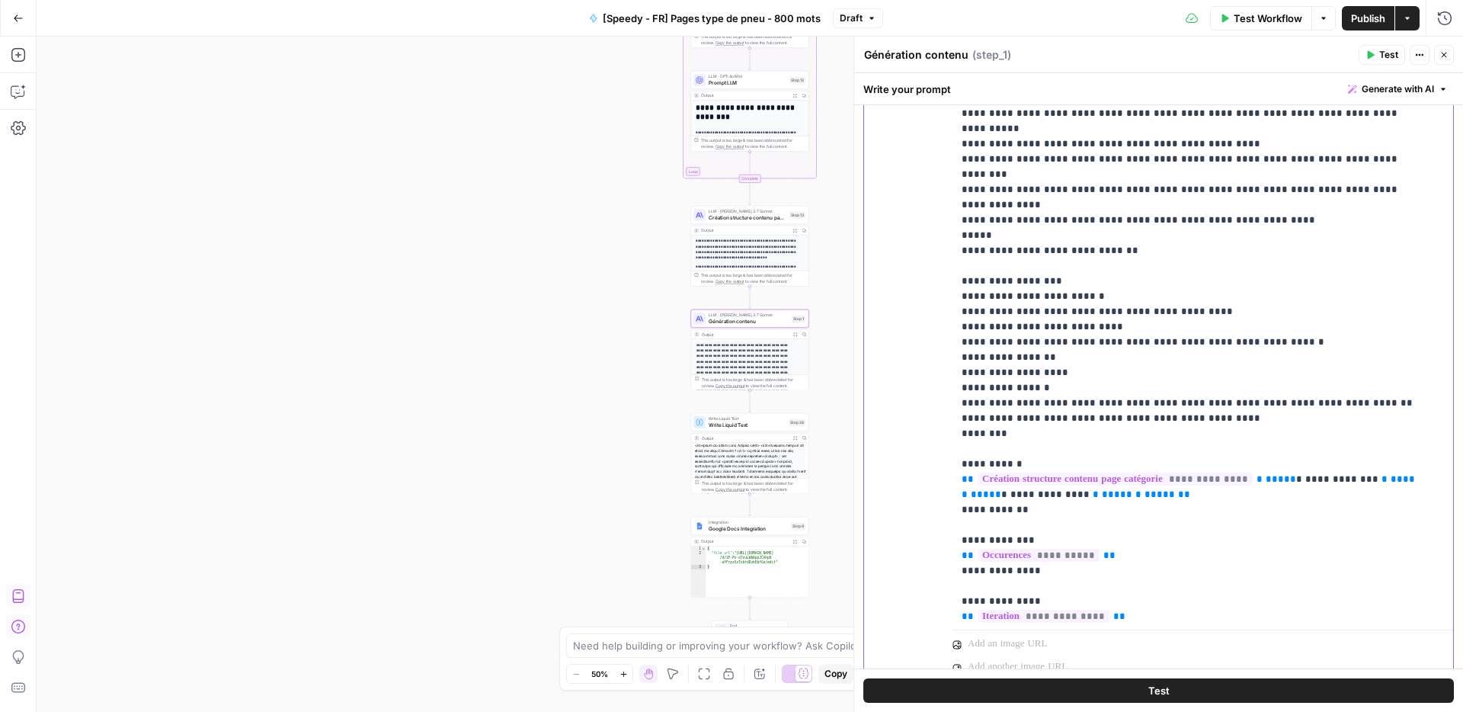
scroll to position [5564, 0]
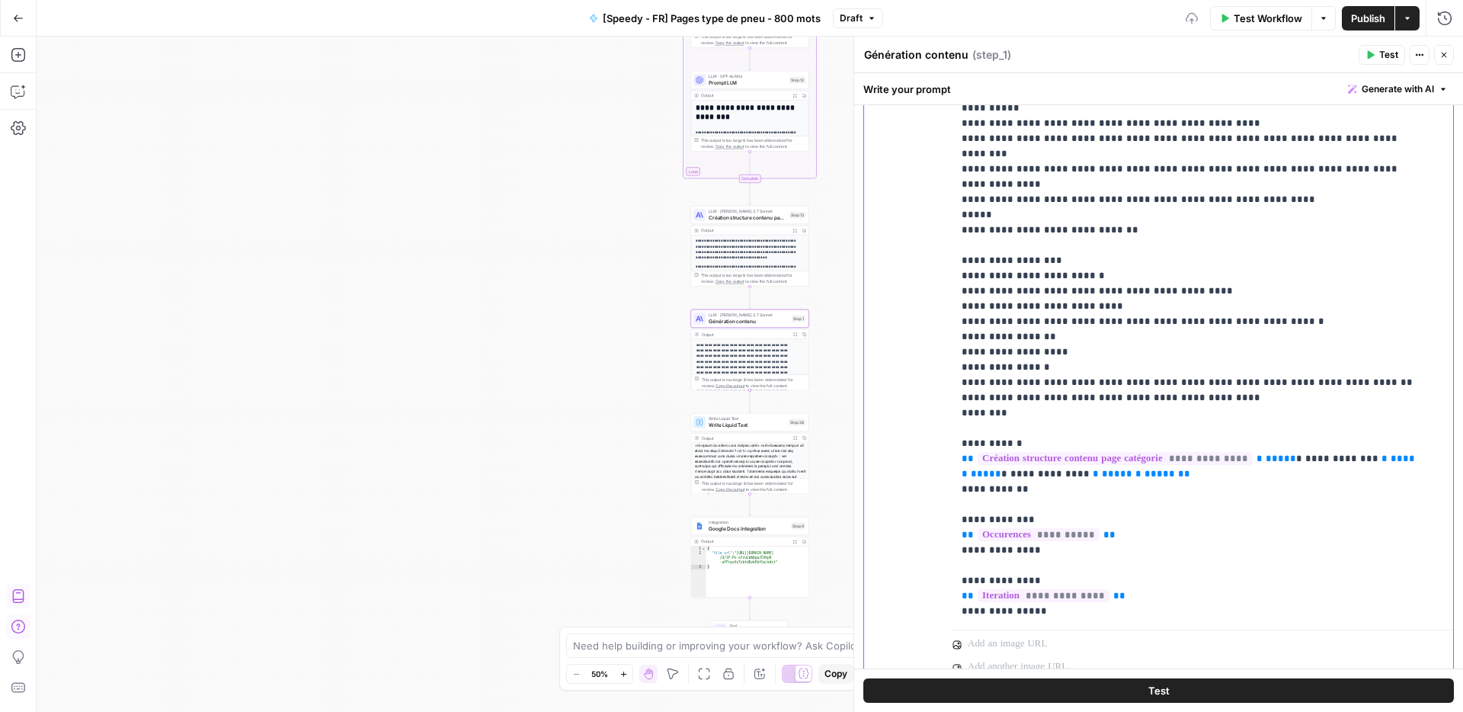
scroll to position [5580, 0]
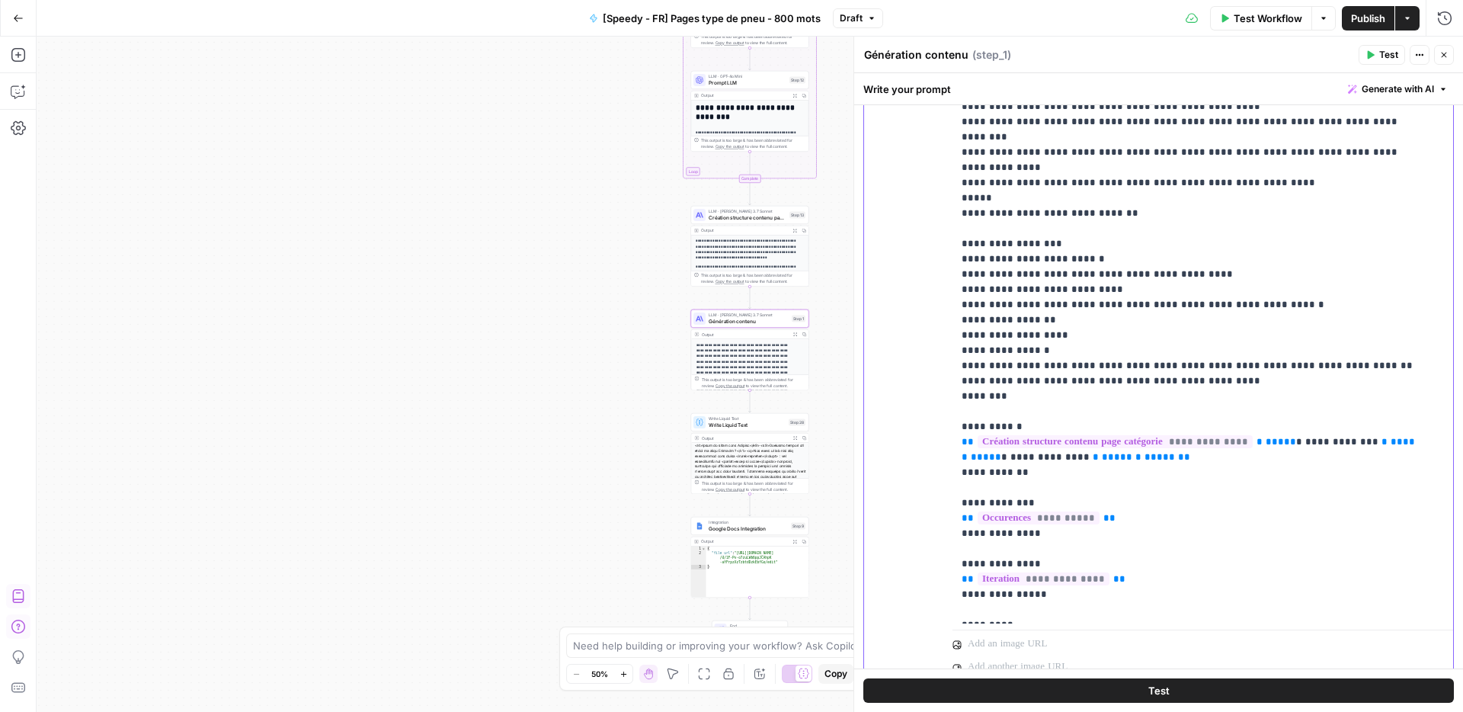
scroll to position [733, 0]
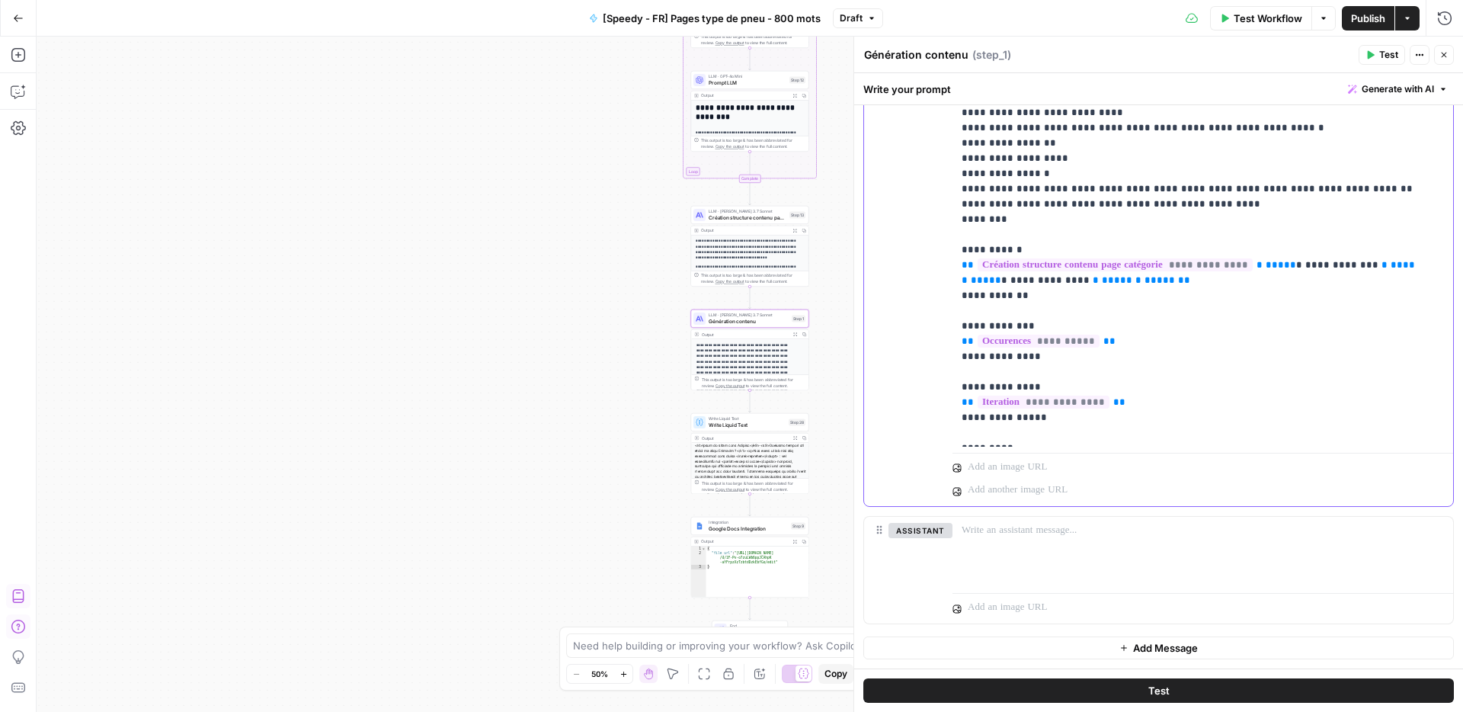
click at [1378, 18] on span "Publish" at bounding box center [1368, 18] width 34 height 15
click at [767, 427] on span "Write Liquid Text" at bounding box center [747, 425] width 77 height 8
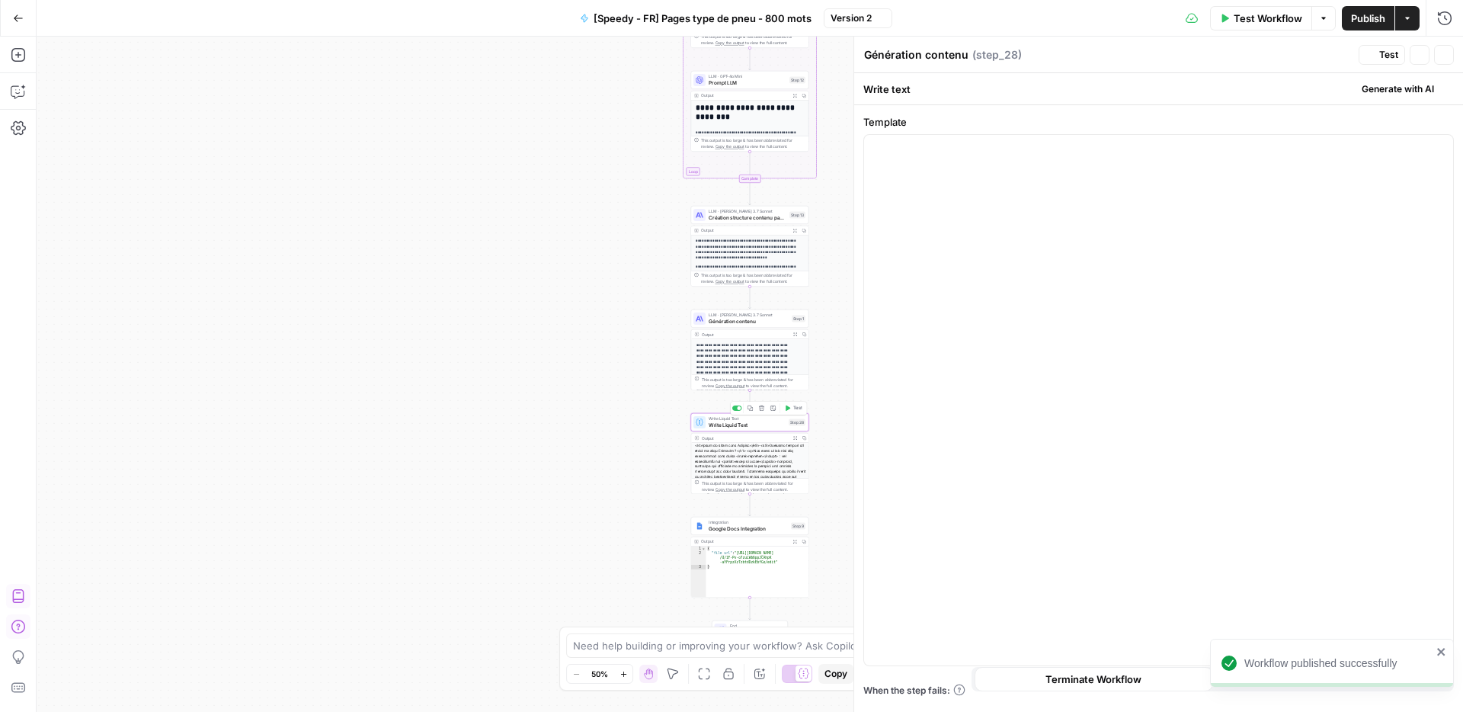
type textarea "Write Liquid Text"
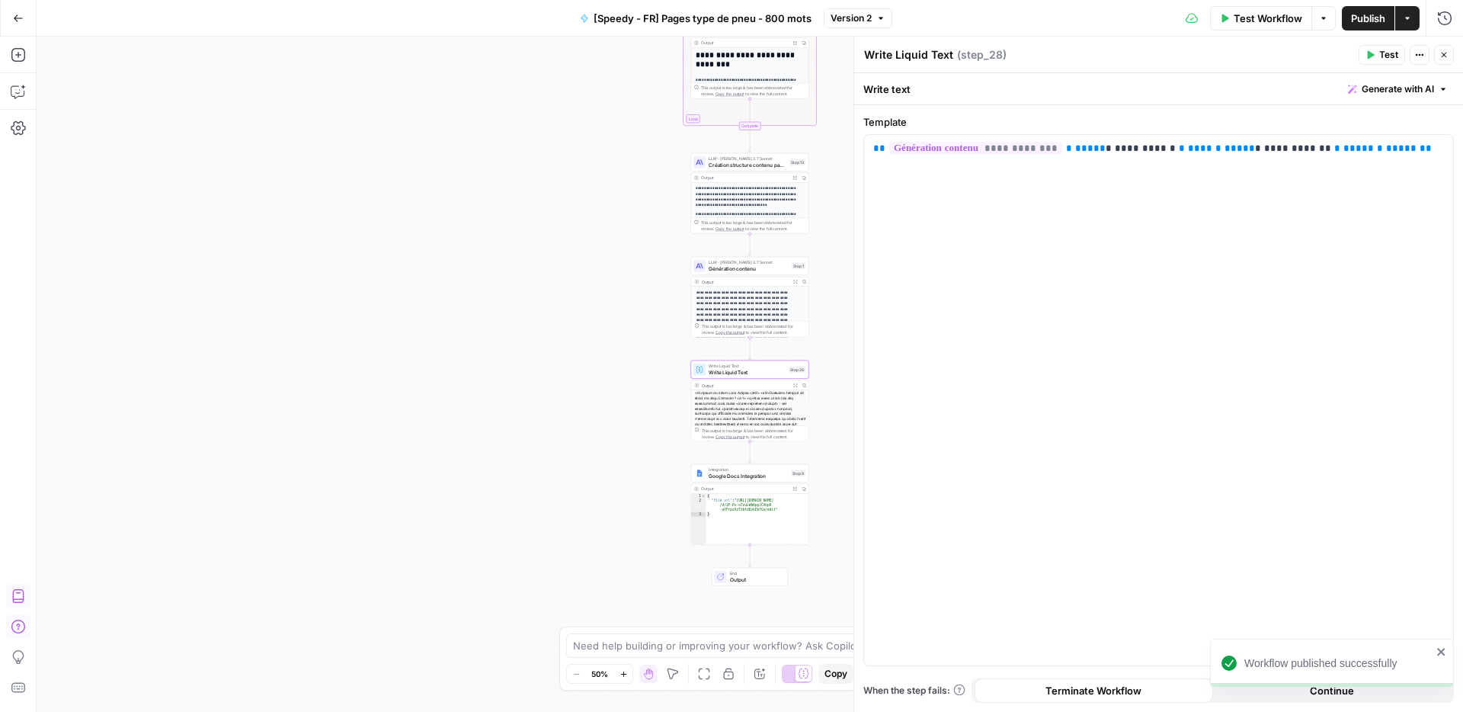
drag, startPoint x: 740, startPoint y: 474, endPoint x: 831, endPoint y: 430, distance: 101.6
click at [740, 473] on span "Google Docs Integration" at bounding box center [748, 476] width 79 height 8
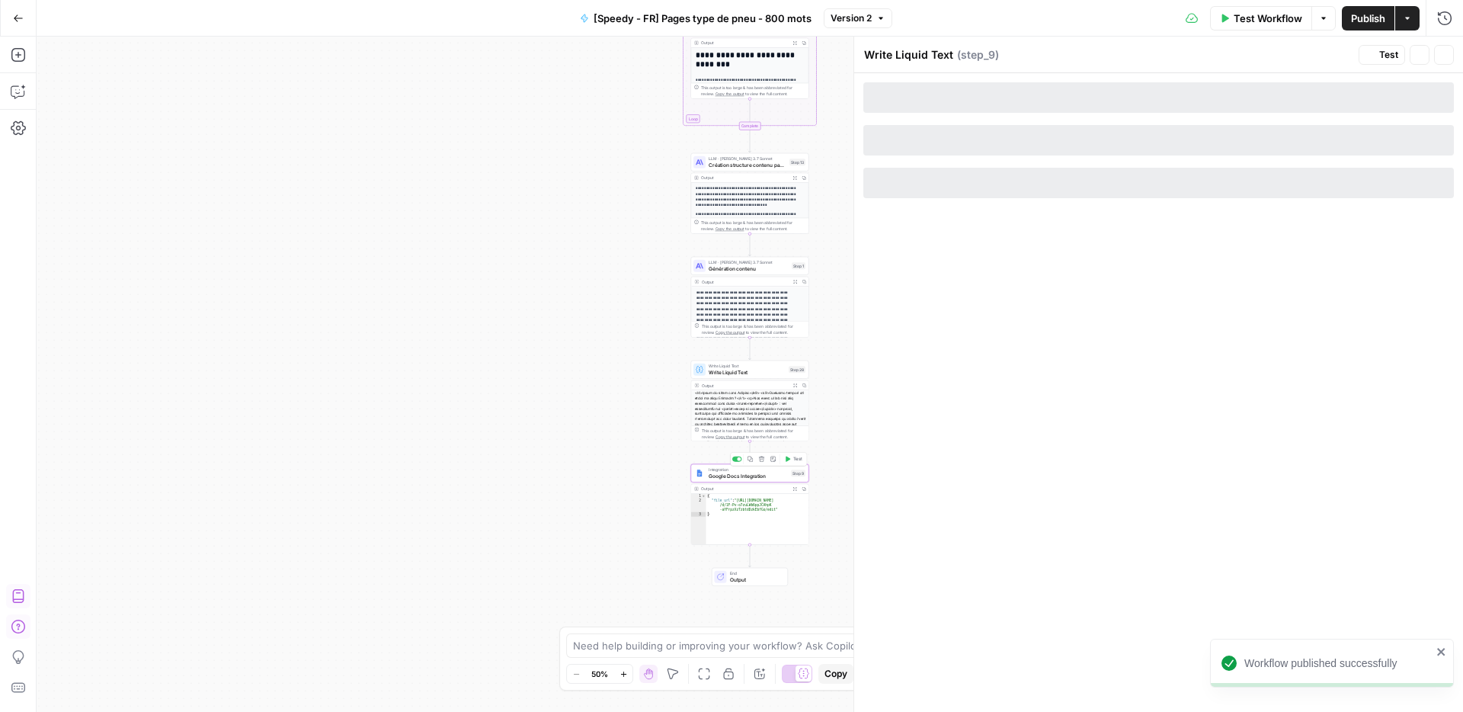
type textarea "Google Docs Integration"
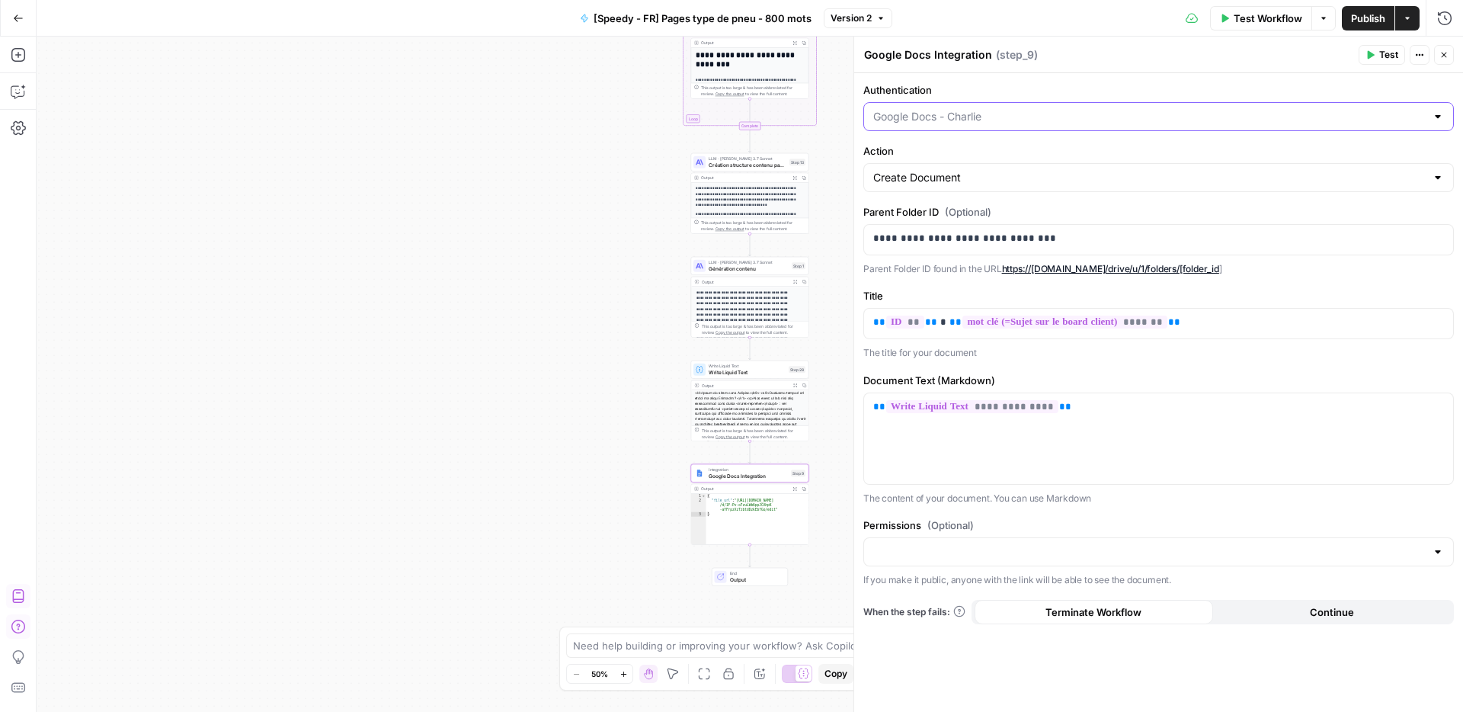
click at [969, 120] on input "Authentication" at bounding box center [1149, 116] width 553 height 15
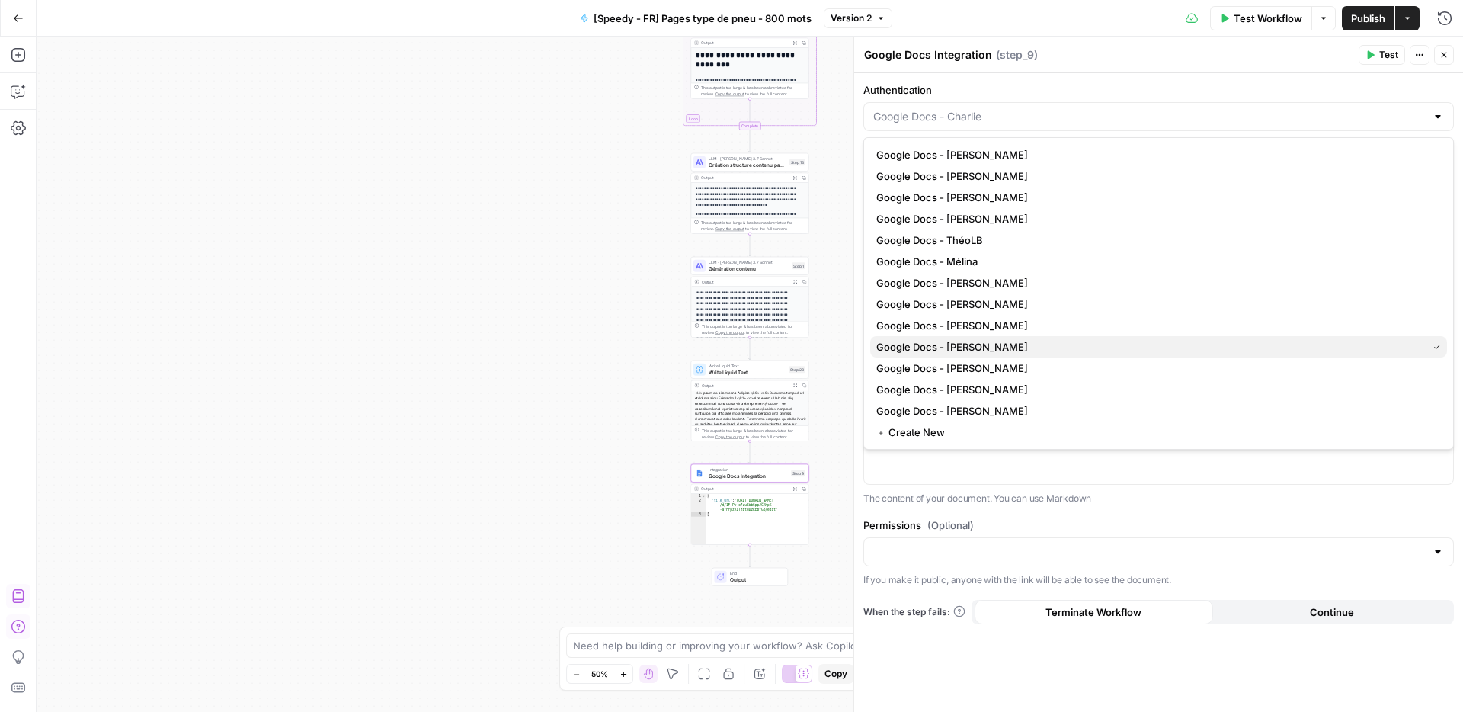
click at [996, 347] on span "Google Docs - Charlie" at bounding box center [1148, 346] width 545 height 15
type input "Google Docs - Charlie"
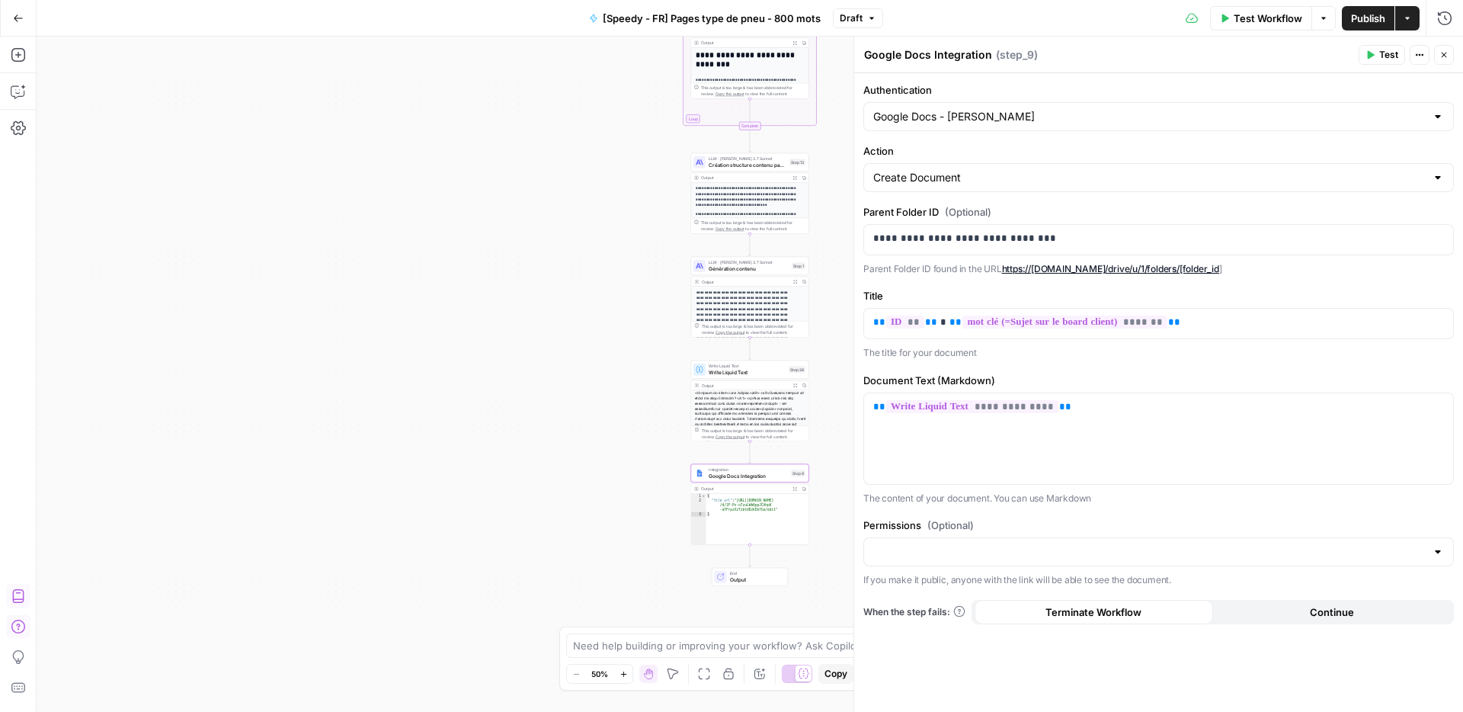
click at [1378, 24] on span "Publish" at bounding box center [1368, 18] width 34 height 15
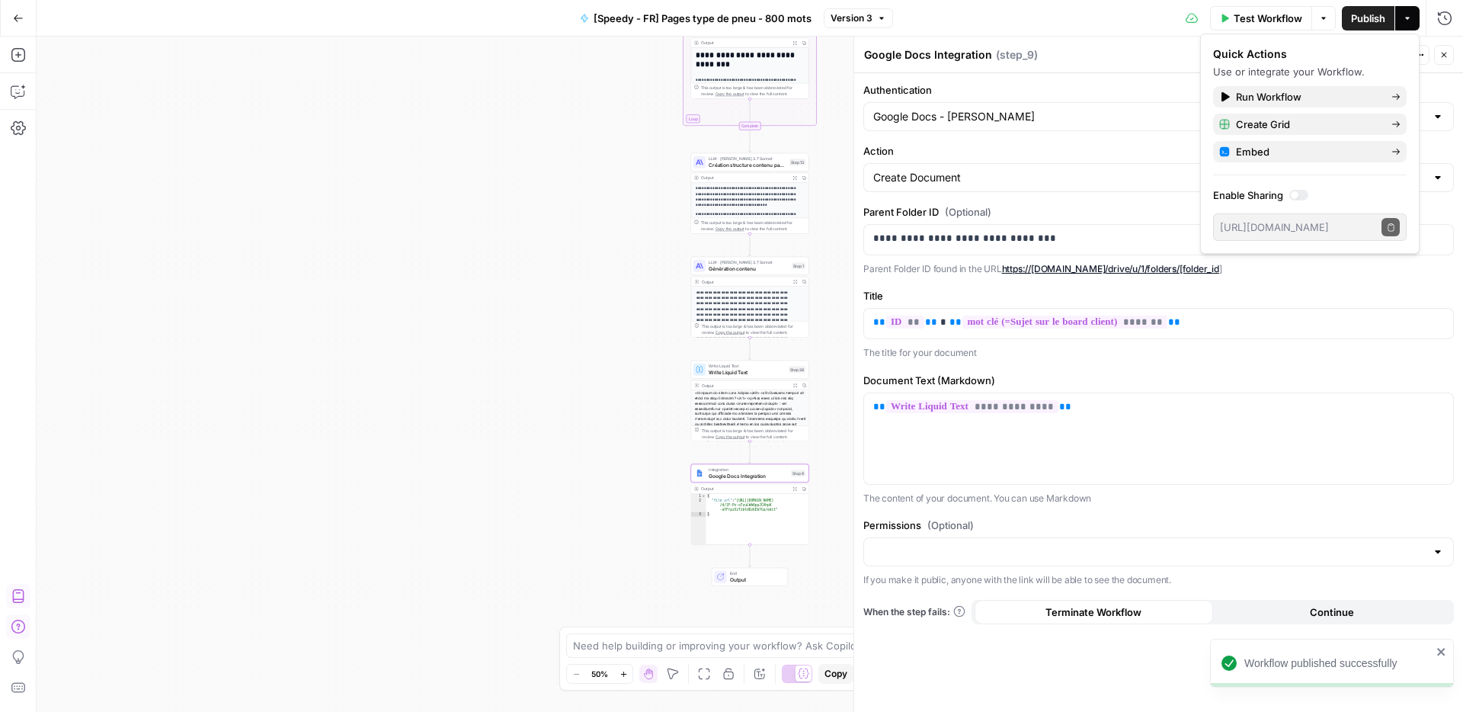
click at [1069, 24] on div "Test Workflow Options Publish Actions Run History" at bounding box center [1178, 18] width 571 height 36
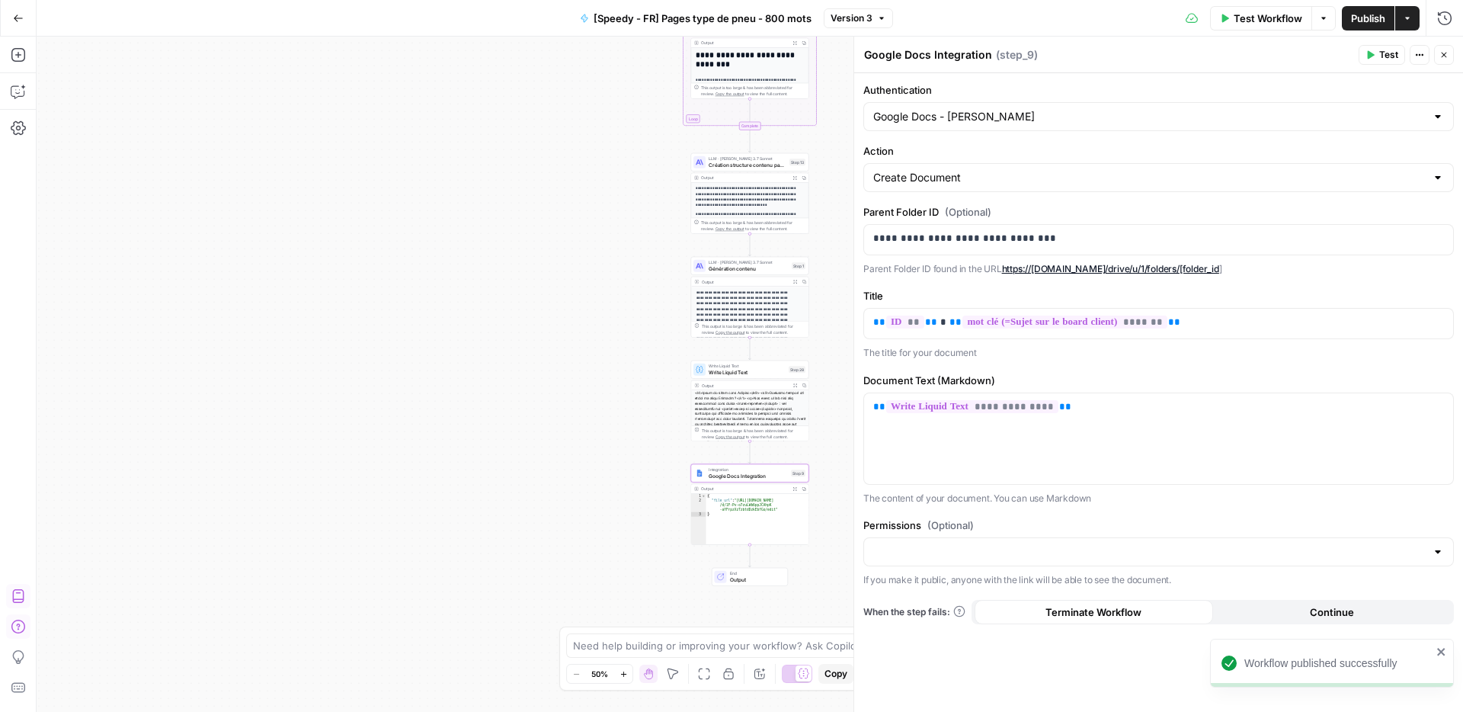
drag, startPoint x: 1443, startPoint y: 53, endPoint x: 847, endPoint y: 380, distance: 679.4
click at [1443, 53] on icon "button" at bounding box center [1444, 55] width 5 height 5
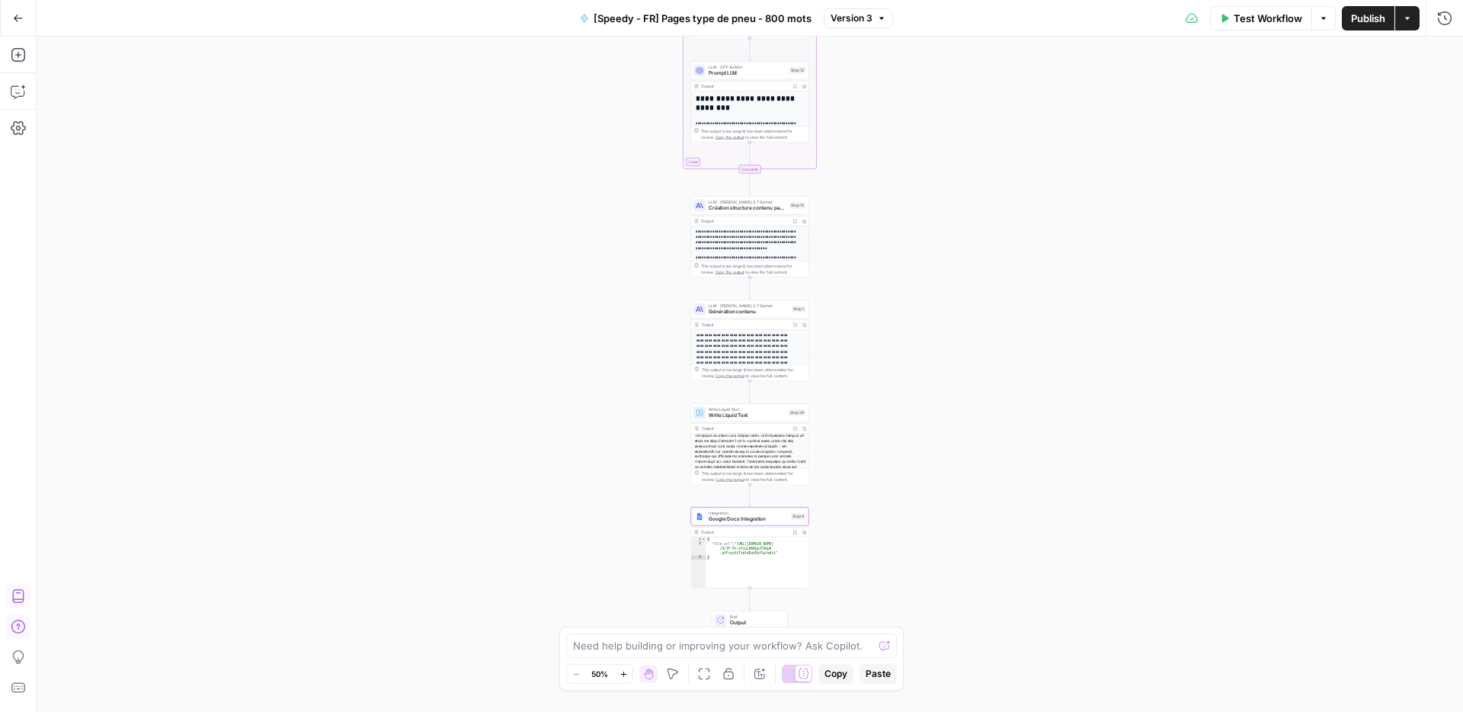
click at [731, 412] on span "Write Liquid Text" at bounding box center [747, 416] width 77 height 8
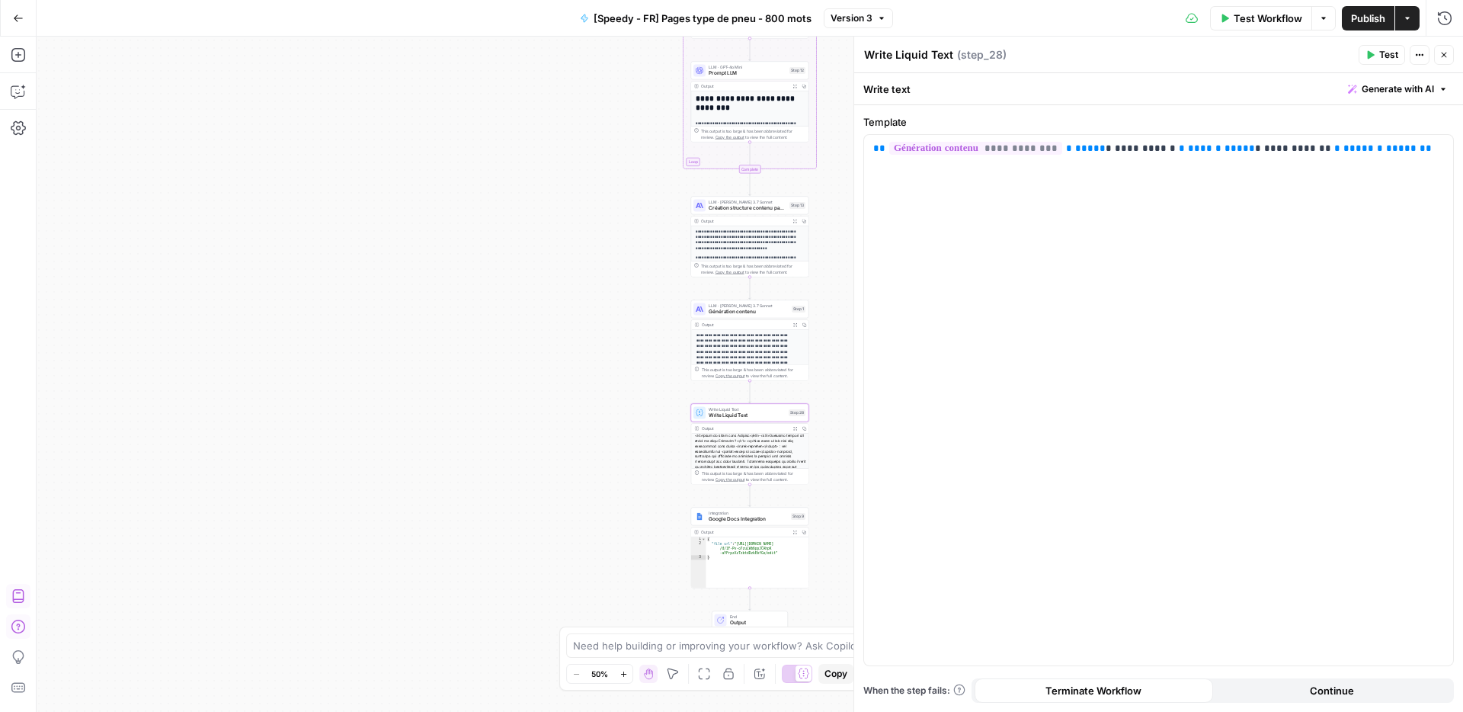
click at [1441, 54] on icon "button" at bounding box center [1444, 54] width 9 height 9
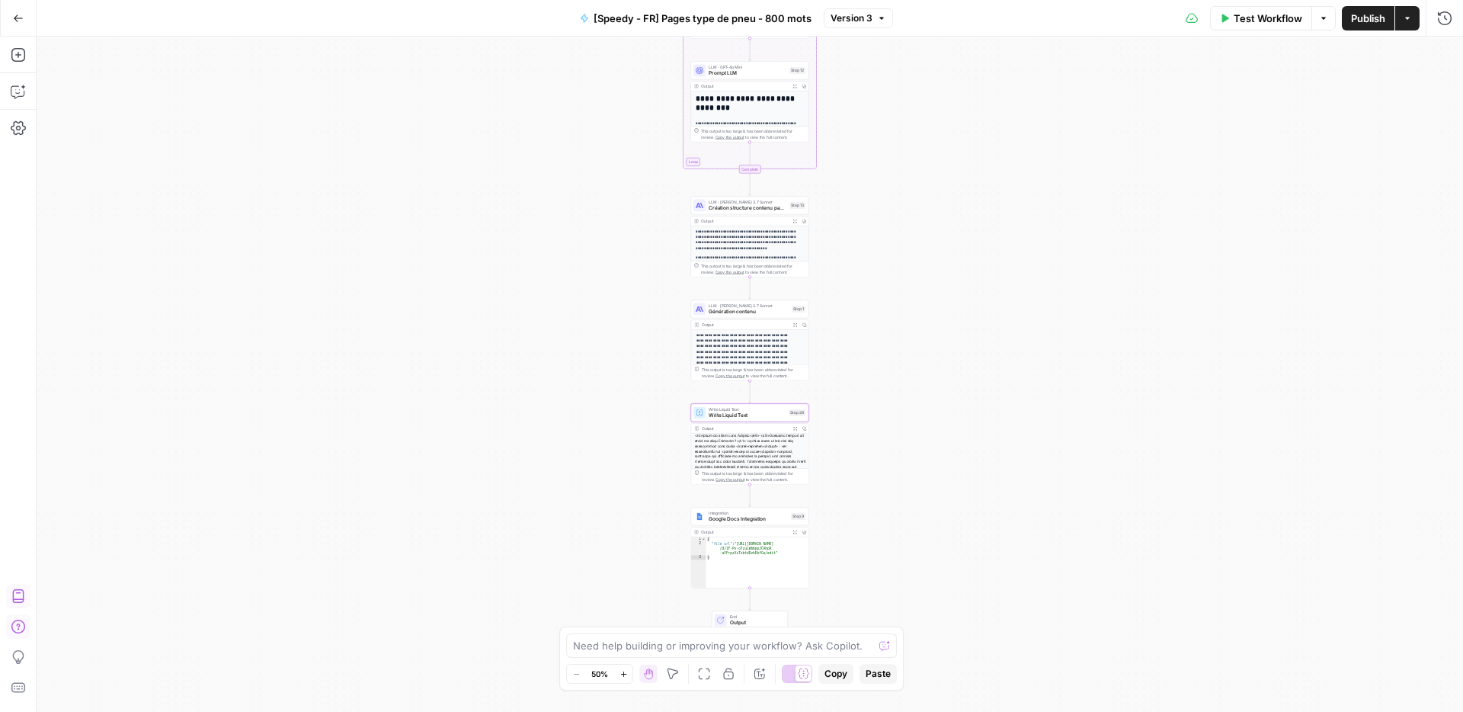
click at [1404, 20] on icon "button" at bounding box center [1407, 18] width 9 height 9
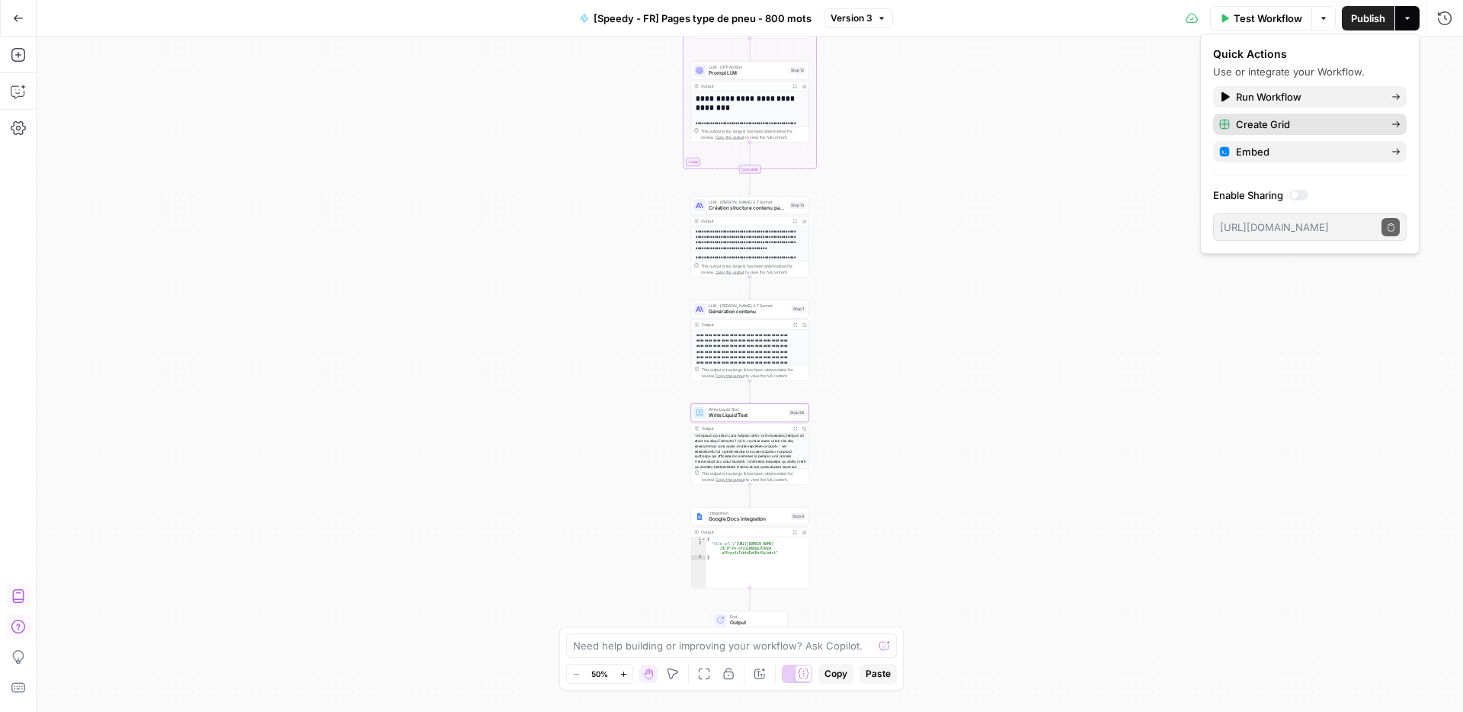
click at [1302, 125] on span "Create Grid" at bounding box center [1307, 124] width 143 height 15
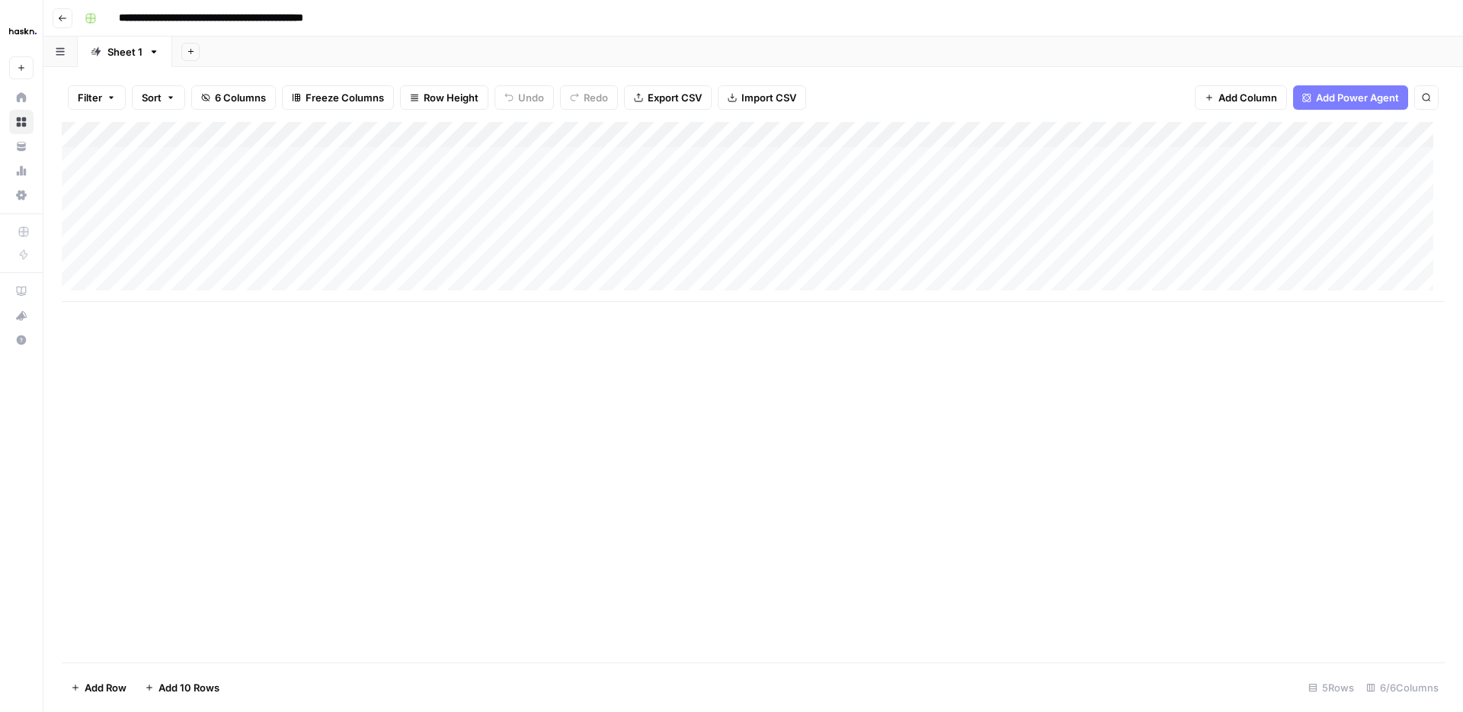
click at [630, 157] on div "Add Column" at bounding box center [753, 212] width 1383 height 180
click at [465, 160] on div "Add Column" at bounding box center [753, 212] width 1383 height 180
click at [607, 160] on div "Add Column" at bounding box center [753, 212] width 1383 height 180
drag, startPoint x: 435, startPoint y: 148, endPoint x: 429, endPoint y: 154, distance: 8.6
click at [435, 148] on div "Add Column" at bounding box center [753, 212] width 1383 height 180
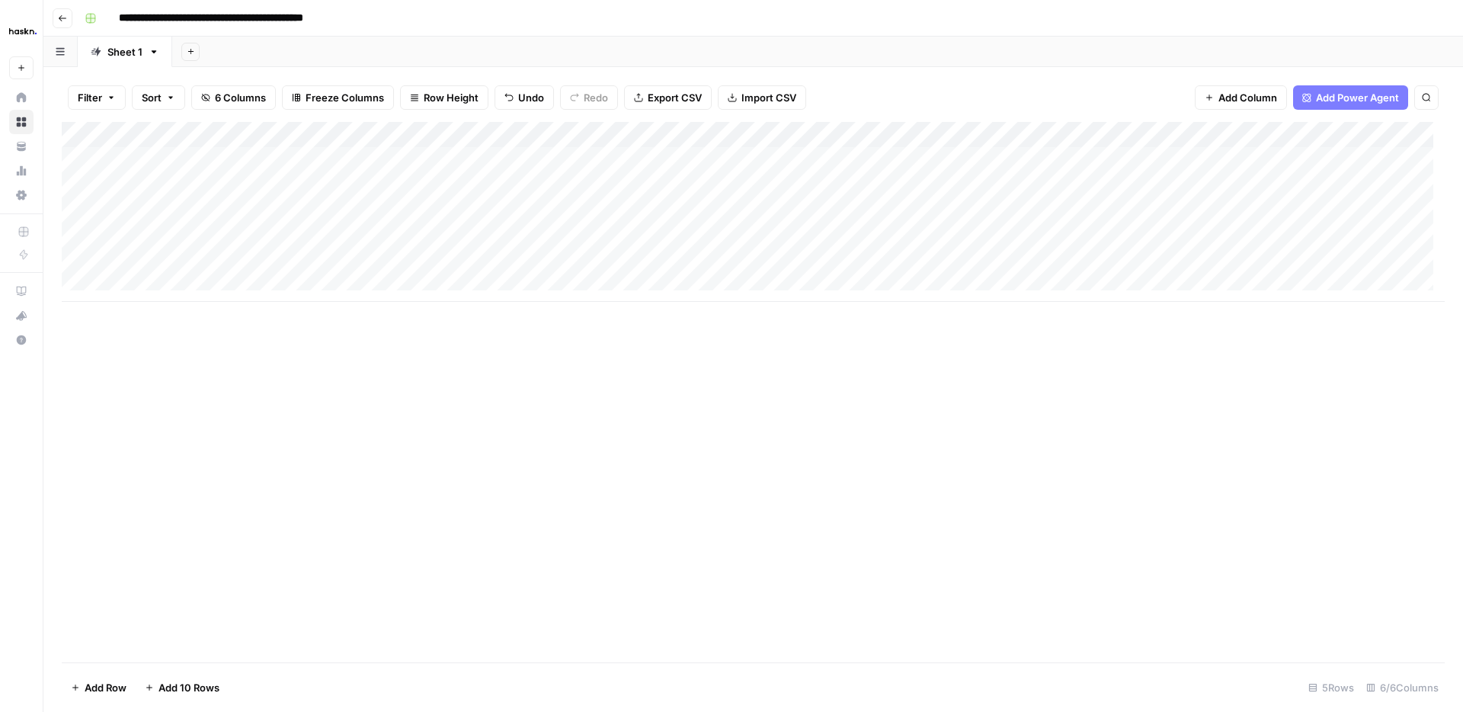
click at [214, 160] on div "Add Column" at bounding box center [753, 212] width 1383 height 180
click at [872, 146] on div "Add Column" at bounding box center [753, 212] width 1383 height 180
click at [985, 155] on div "Add Column" at bounding box center [753, 212] width 1383 height 180
click at [1113, 169] on div "Add Column" at bounding box center [753, 212] width 1383 height 180
click at [1354, 161] on div "Add Column" at bounding box center [753, 212] width 1383 height 180
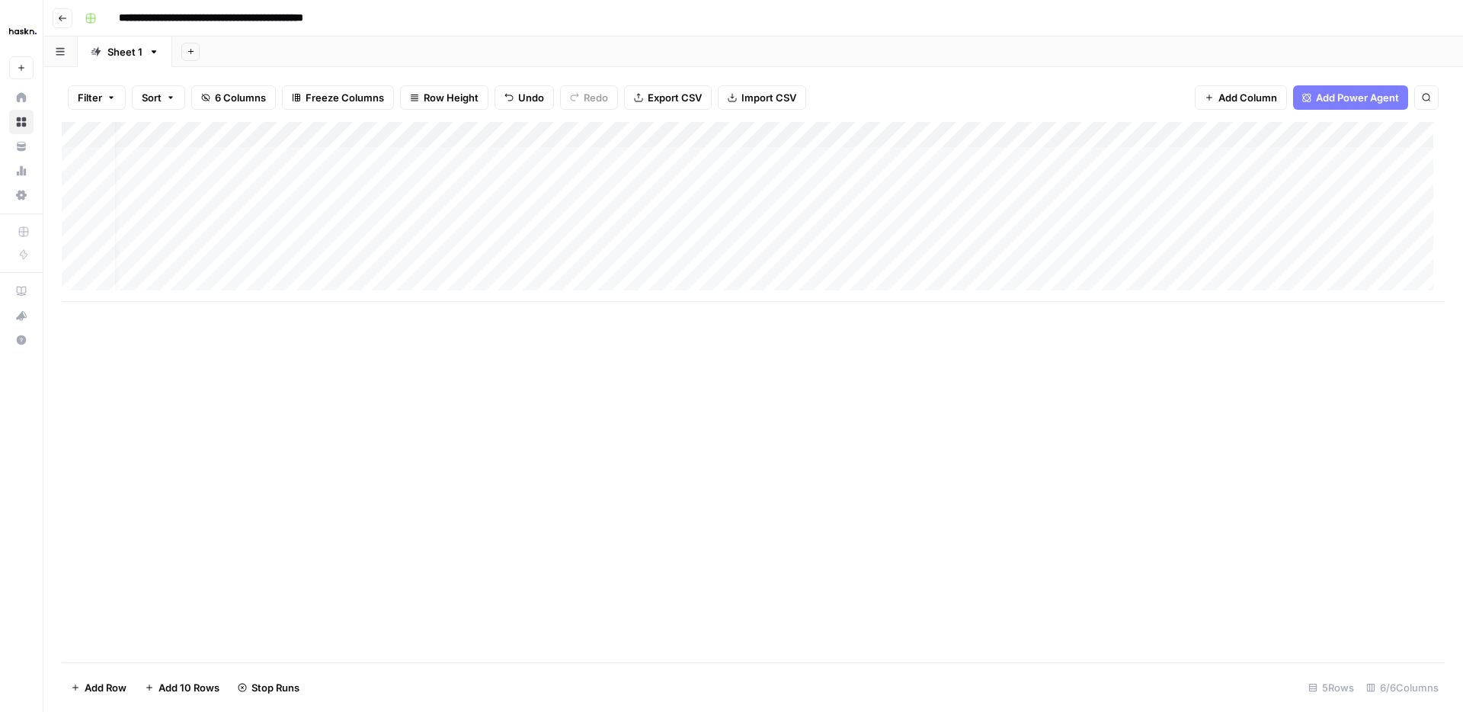
scroll to position [0, 154]
click at [1126, 35] on header "**********" at bounding box center [753, 18] width 1420 height 37
click at [1315, 153] on div "Add Column" at bounding box center [753, 212] width 1383 height 180
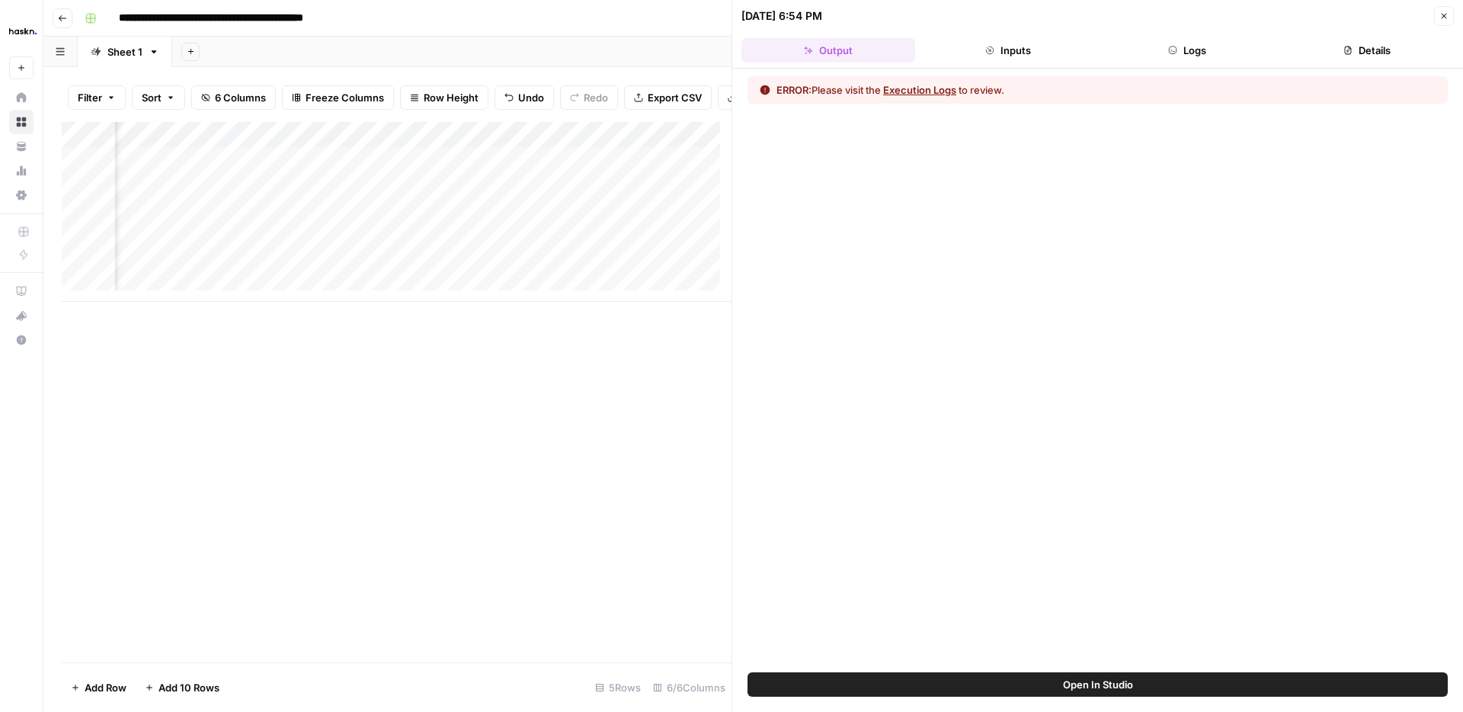
click at [1205, 44] on button "Logs" at bounding box center [1188, 50] width 174 height 24
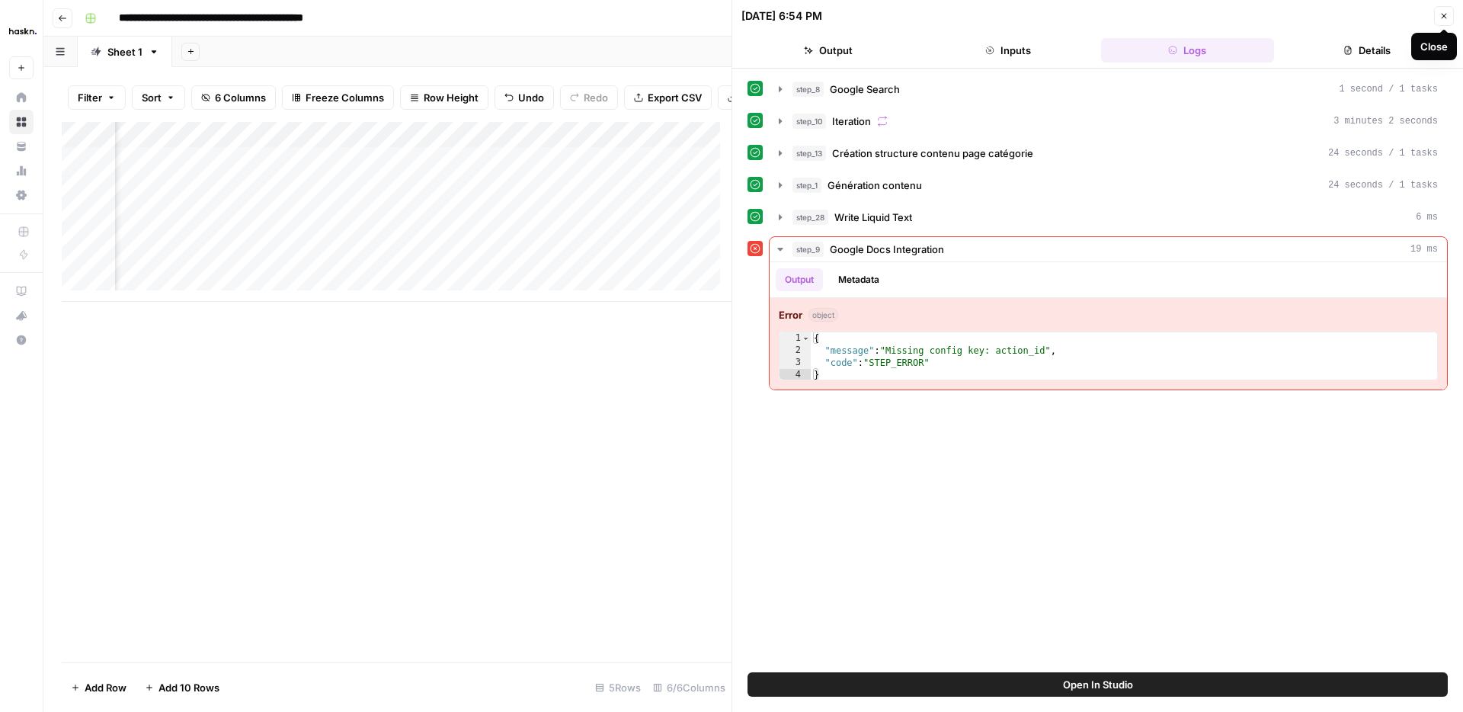
click at [1447, 11] on icon "button" at bounding box center [1444, 15] width 9 height 9
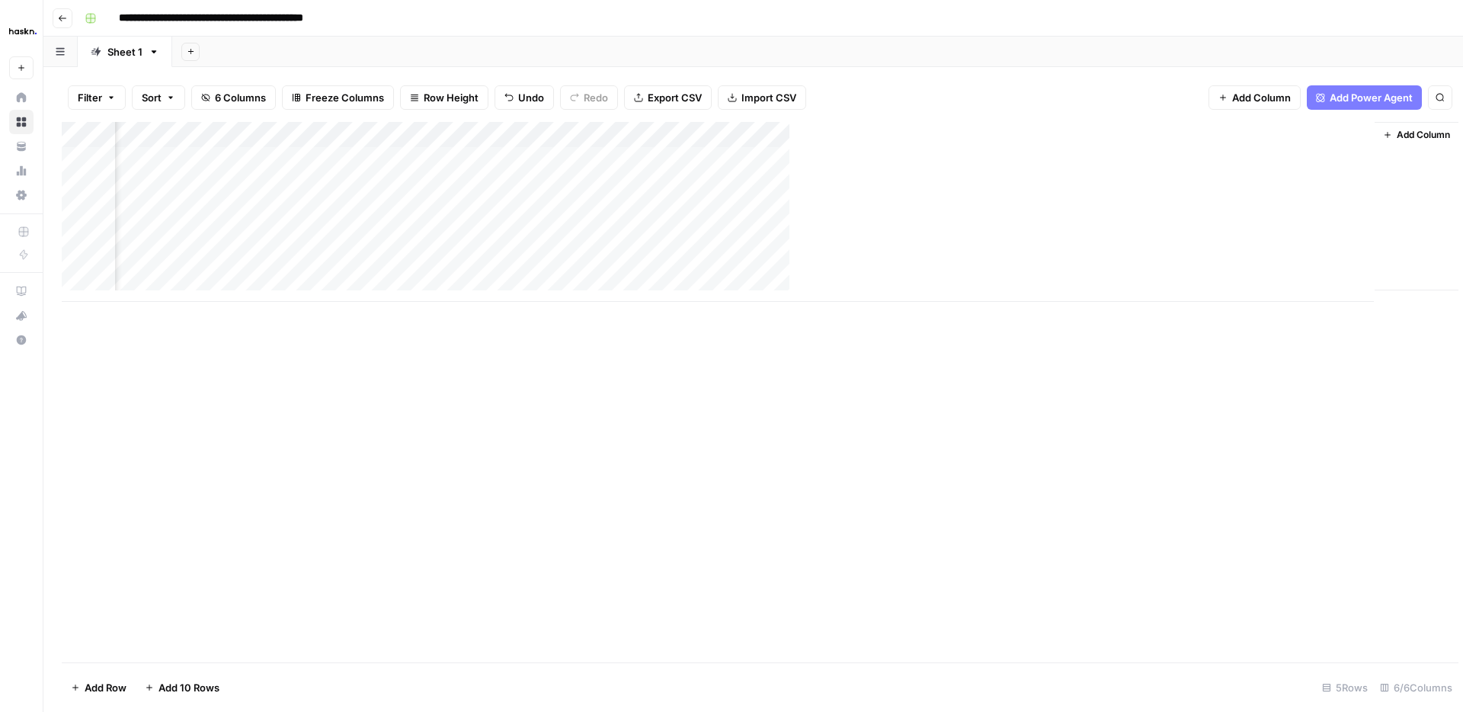
scroll to position [0, 136]
click at [62, 14] on icon "button" at bounding box center [62, 18] width 9 height 9
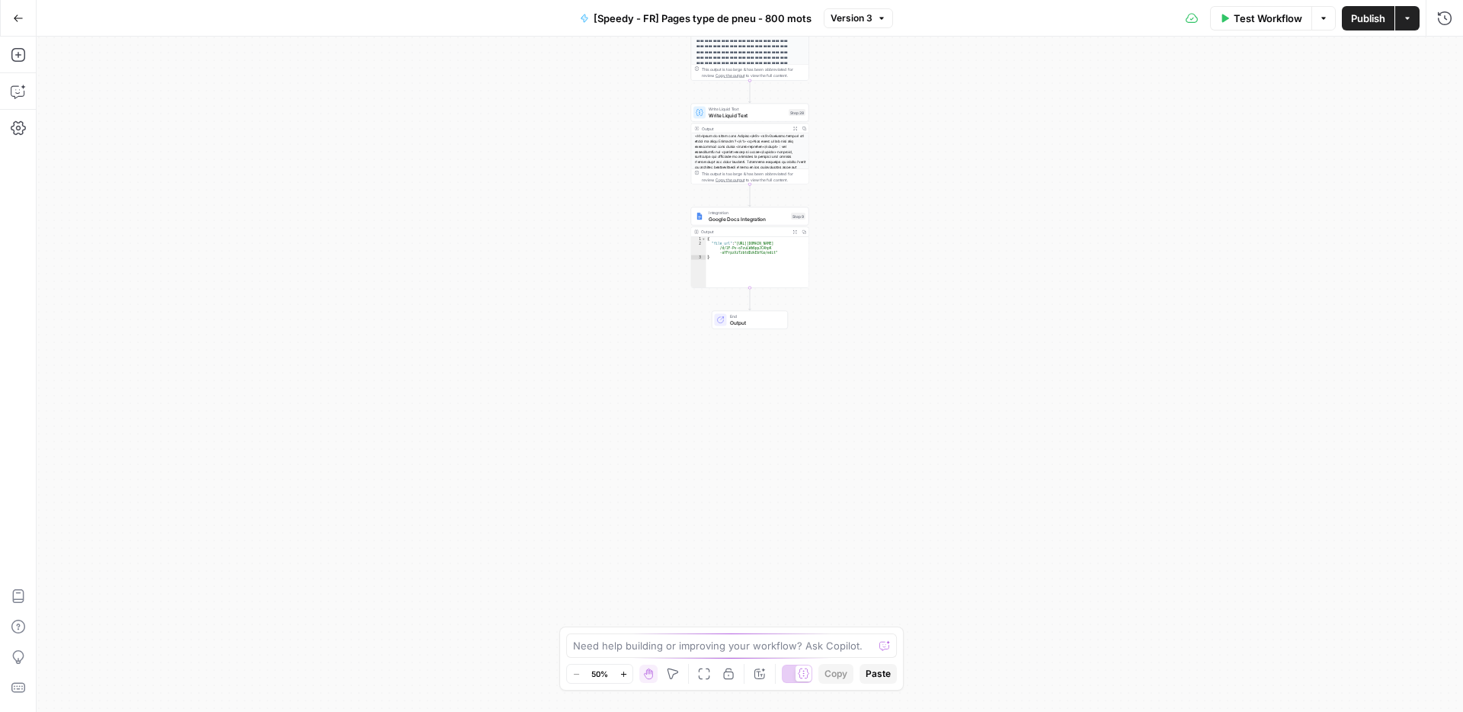
drag, startPoint x: 775, startPoint y: 216, endPoint x: 780, endPoint y: 223, distance: 8.7
click at [775, 216] on span "Google Docs Integration" at bounding box center [748, 219] width 79 height 8
click at [1036, 175] on input "Action" at bounding box center [1149, 177] width 553 height 15
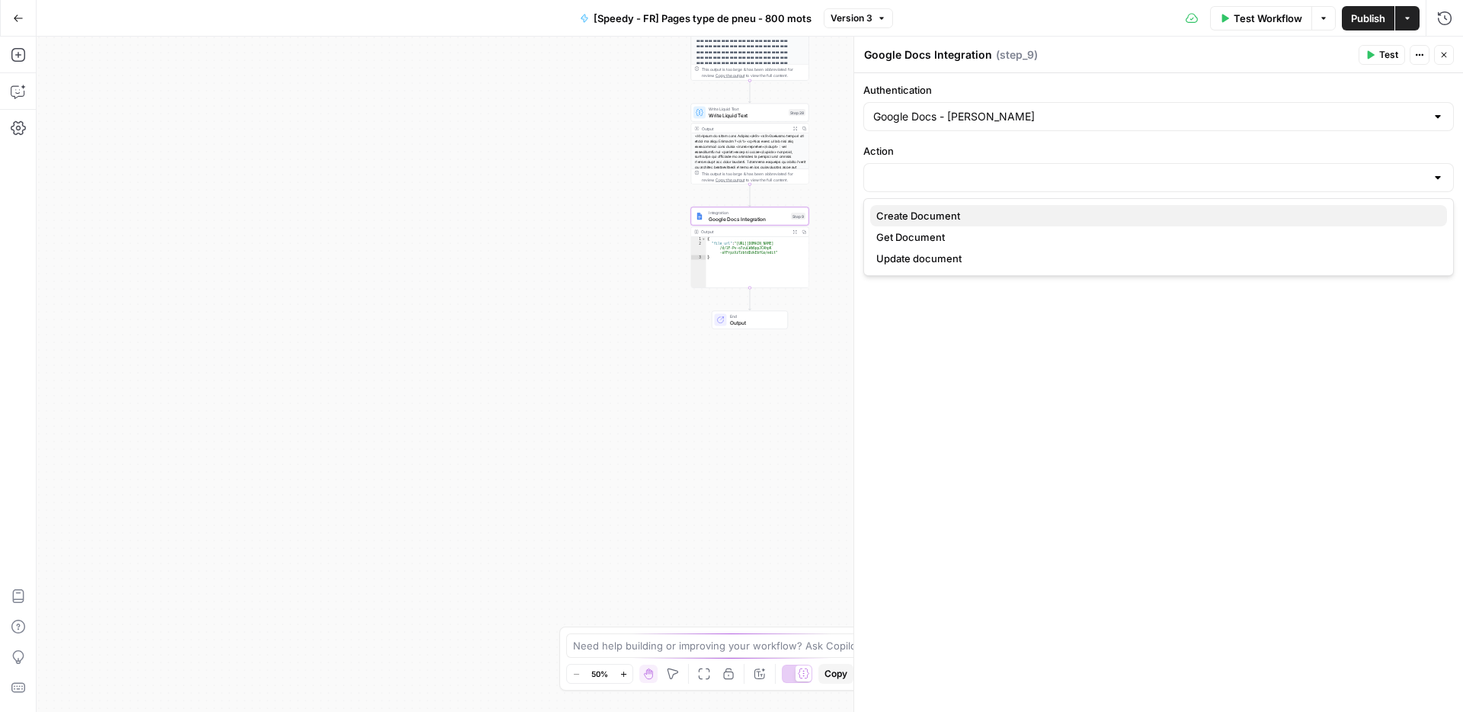
click at [995, 218] on span "Create Document" at bounding box center [1155, 215] width 559 height 15
type input "Create Document"
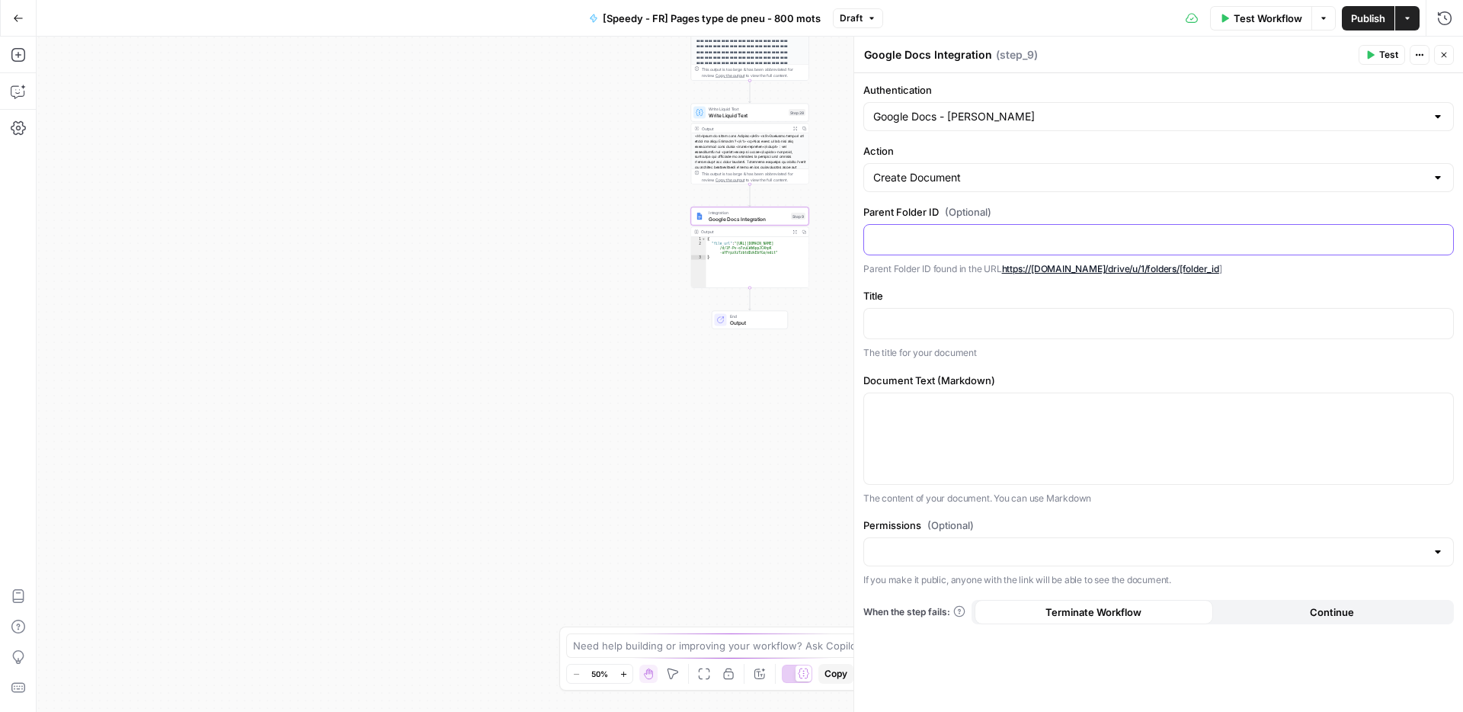
click at [1024, 229] on div at bounding box center [1158, 240] width 589 height 30
click at [913, 323] on p at bounding box center [1158, 322] width 571 height 15
click at [1434, 325] on button "Variables Menu" at bounding box center [1440, 322] width 12 height 12
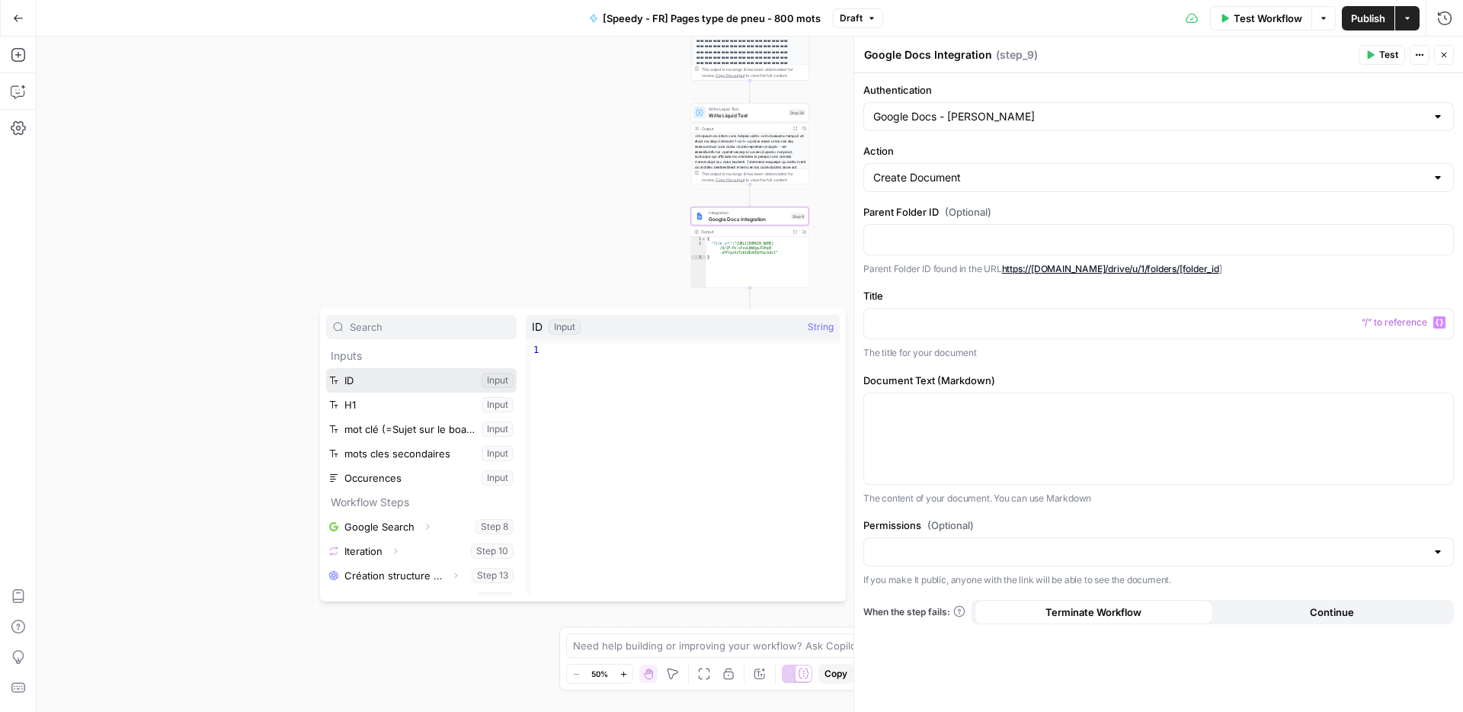
click at [415, 386] on button "Select variable ID" at bounding box center [421, 380] width 191 height 24
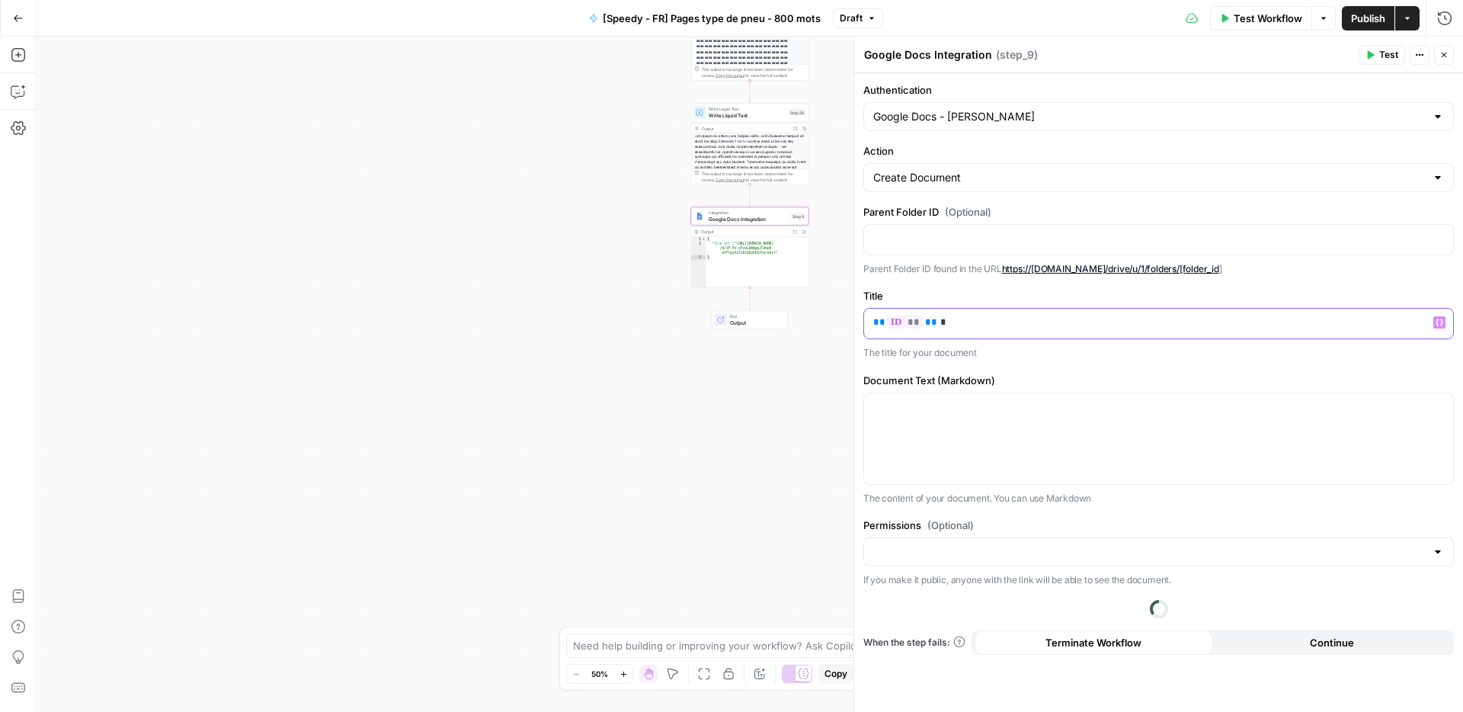
click at [1440, 325] on icon "button" at bounding box center [1440, 322] width 8 height 7
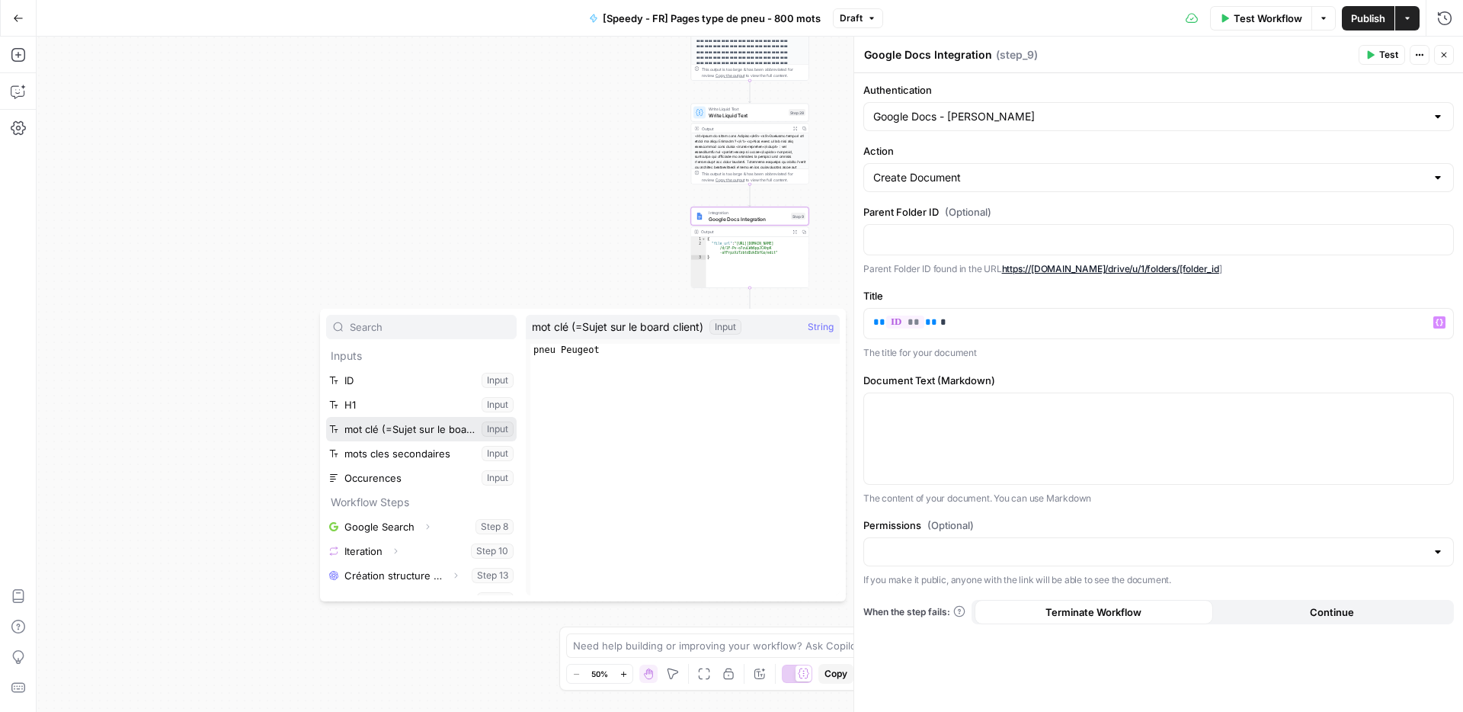
click at [406, 425] on button "Select variable mot clé (=Sujet sur le board client)" at bounding box center [421, 429] width 191 height 24
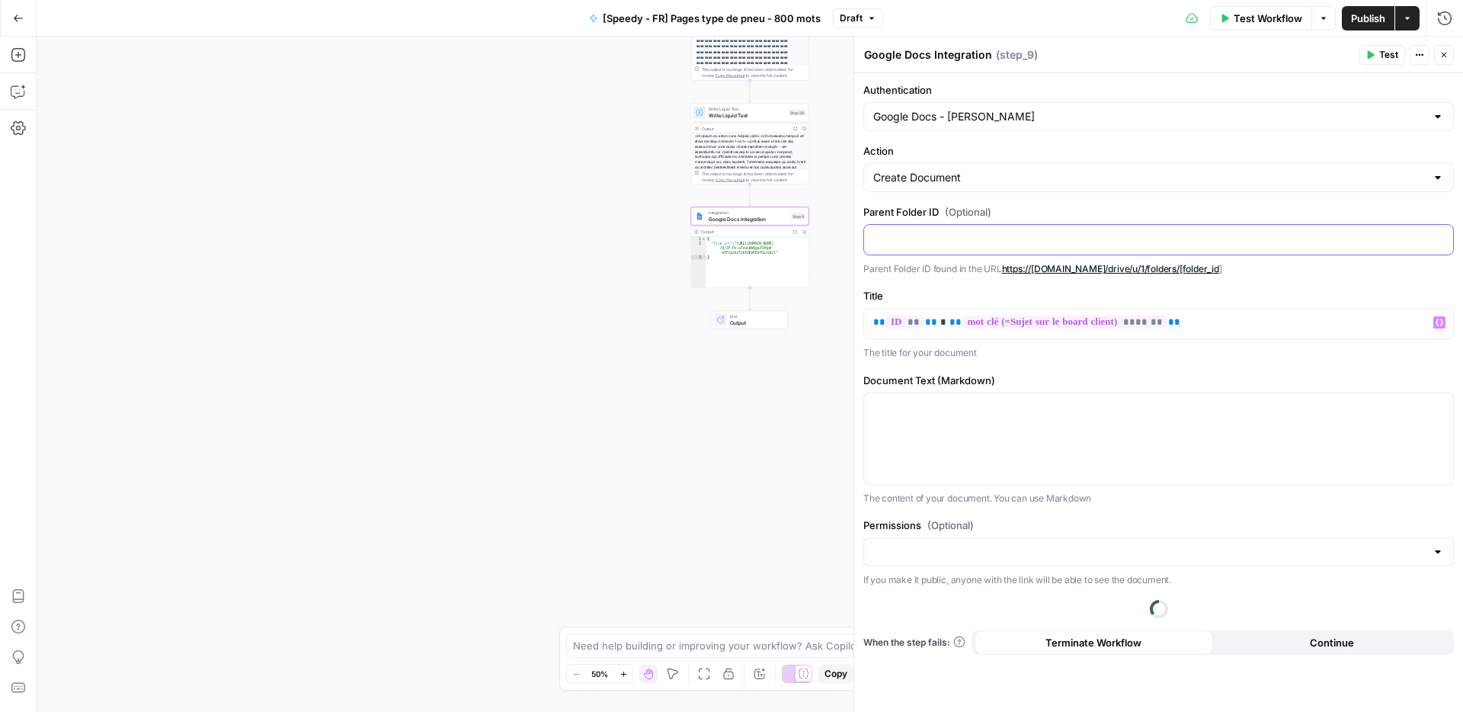
click at [1018, 243] on p at bounding box center [1158, 238] width 571 height 15
click at [952, 428] on div at bounding box center [1158, 438] width 589 height 91
drag, startPoint x: 1441, startPoint y: 405, endPoint x: 1403, endPoint y: 409, distance: 38.3
click at [1441, 405] on icon "button" at bounding box center [1440, 407] width 8 height 8
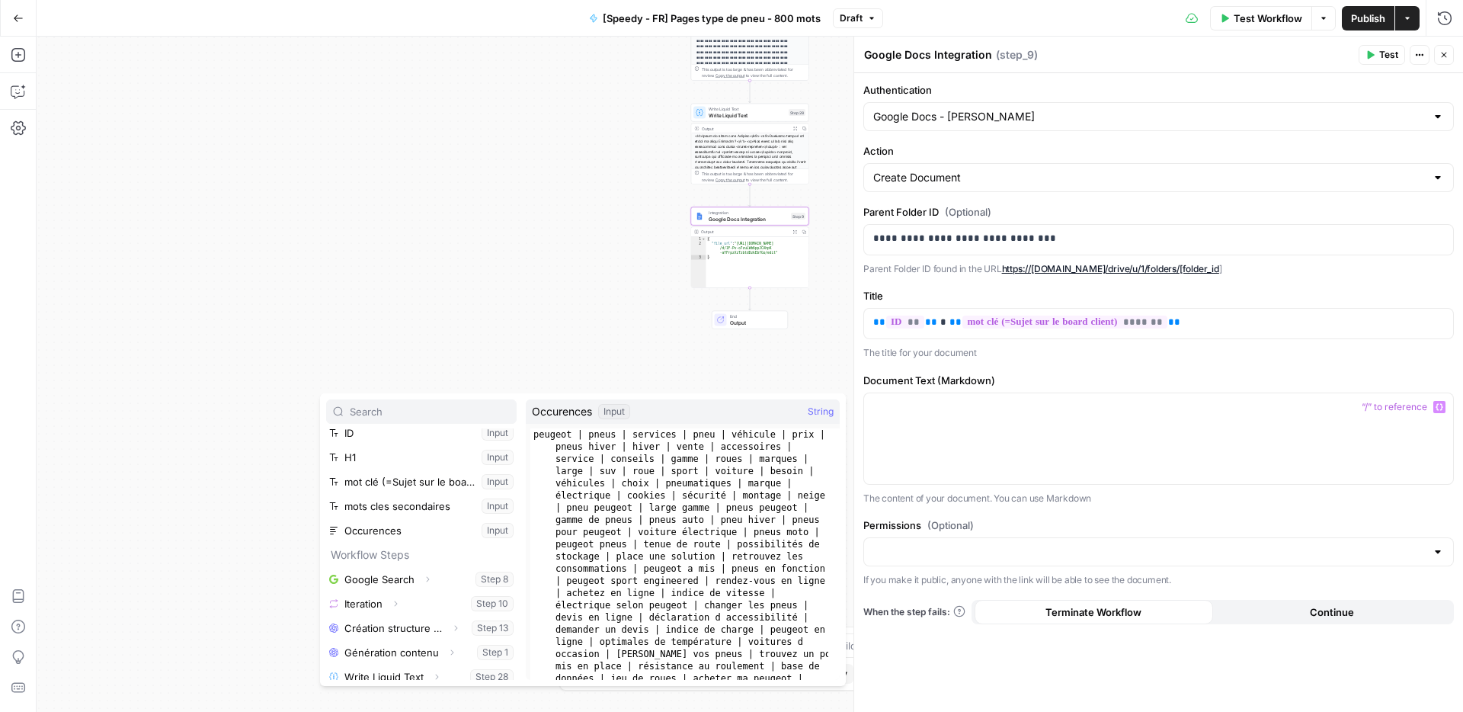
scroll to position [139, 0]
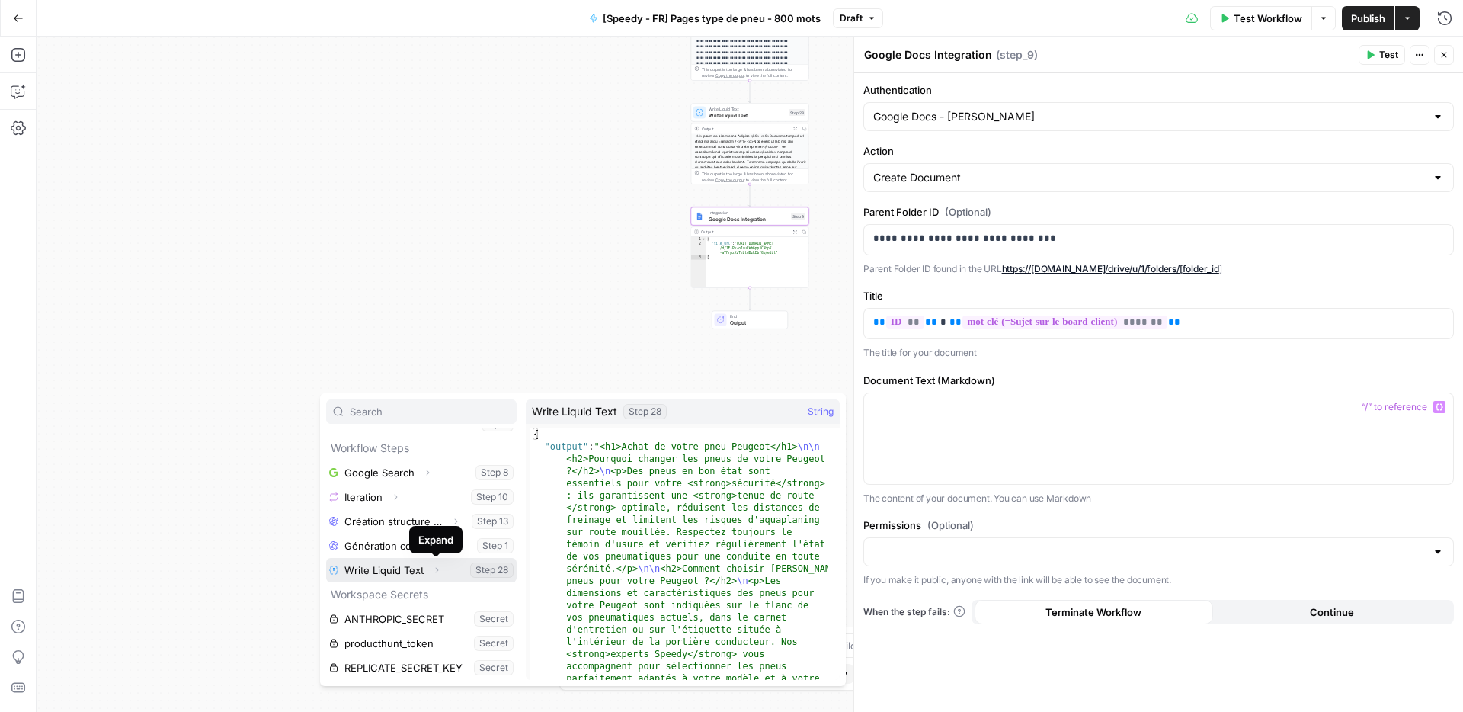
click at [435, 572] on icon "button" at bounding box center [436, 569] width 9 height 9
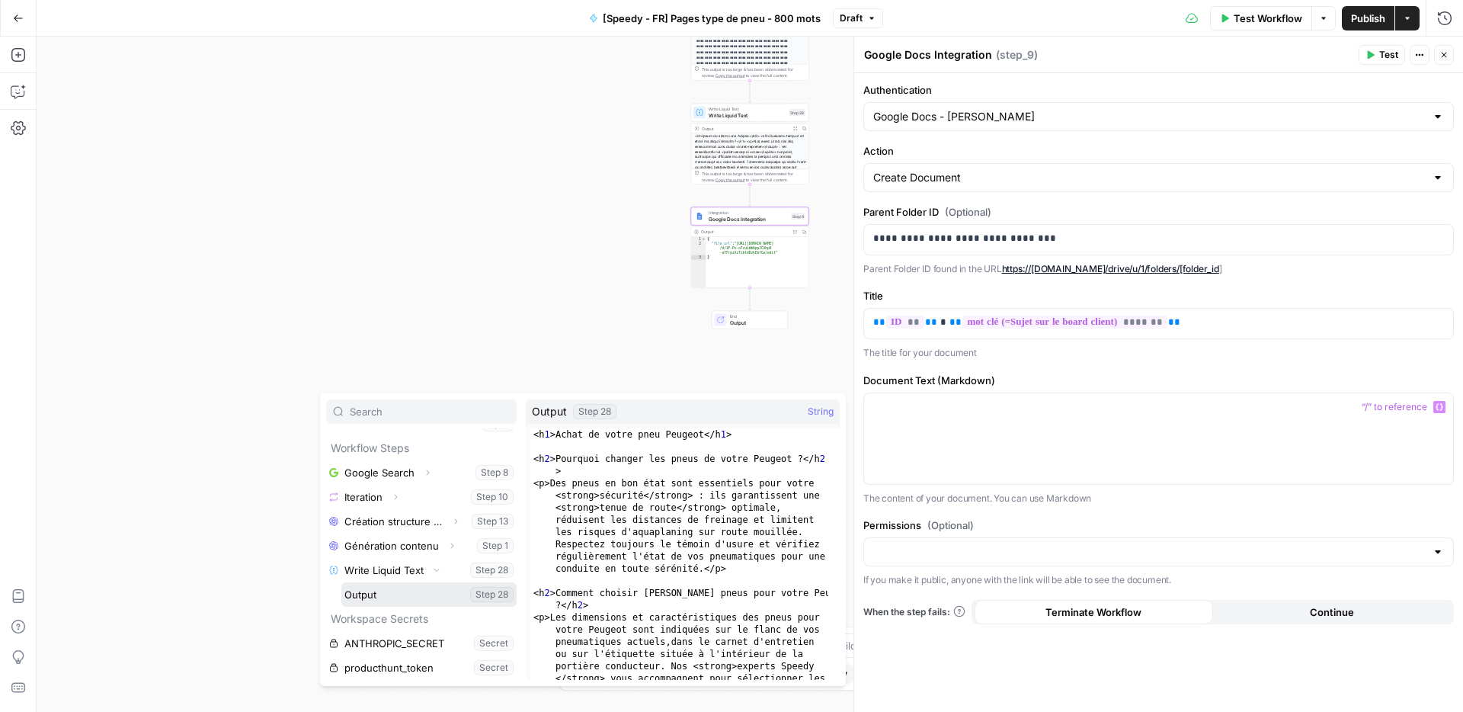
click at [421, 592] on button "Select variable Output" at bounding box center [428, 594] width 175 height 24
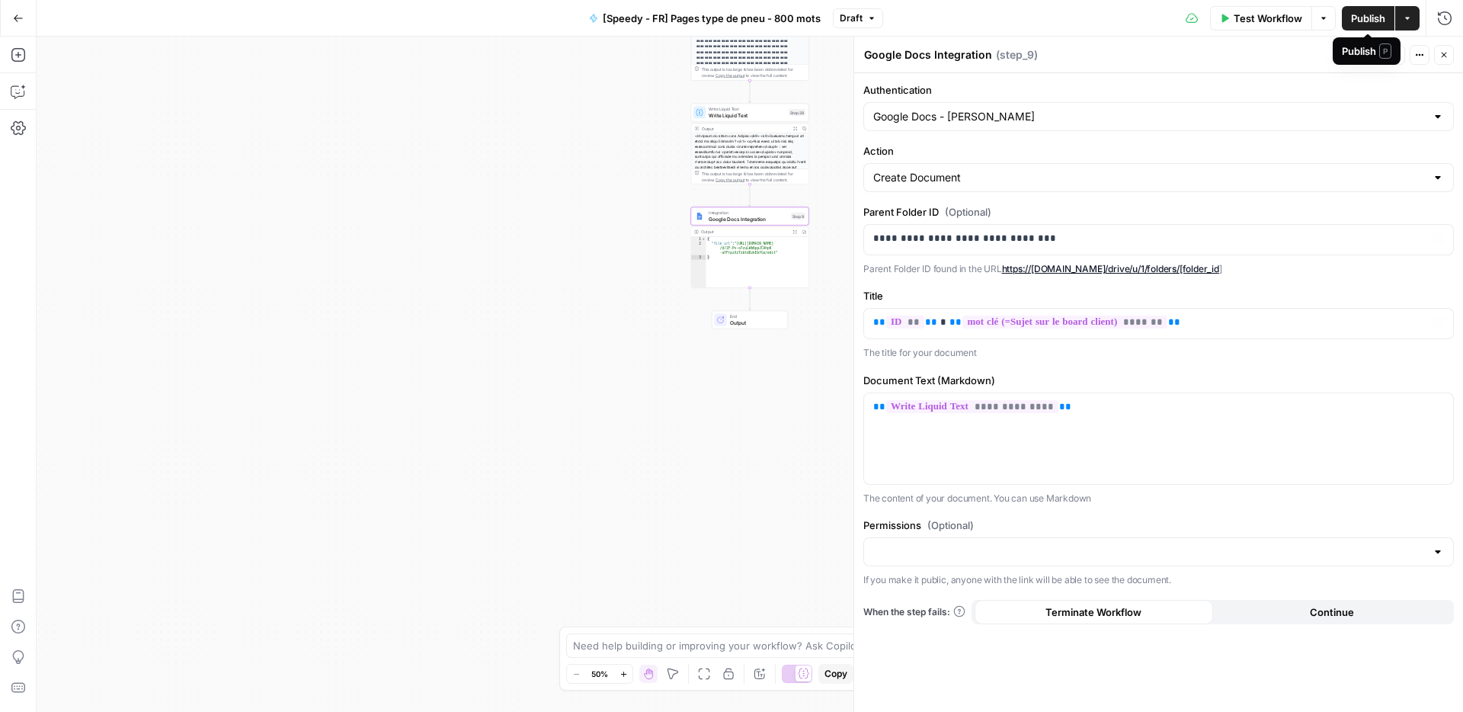
drag, startPoint x: 1374, startPoint y: 17, endPoint x: 1290, endPoint y: 545, distance: 534.9
click at [1305, 533] on body "Haskn New Home Browse Your Data Usage Settings Recent Grids [Proxiserve - FR] P…" at bounding box center [731, 356] width 1463 height 712
click at [1286, 548] on input "Permissions (Optional)" at bounding box center [1149, 551] width 553 height 15
click at [1296, 522] on label "Permissions (Optional)" at bounding box center [1158, 524] width 591 height 15
click at [1296, 544] on input "Permissions (Optional)" at bounding box center [1149, 551] width 553 height 15
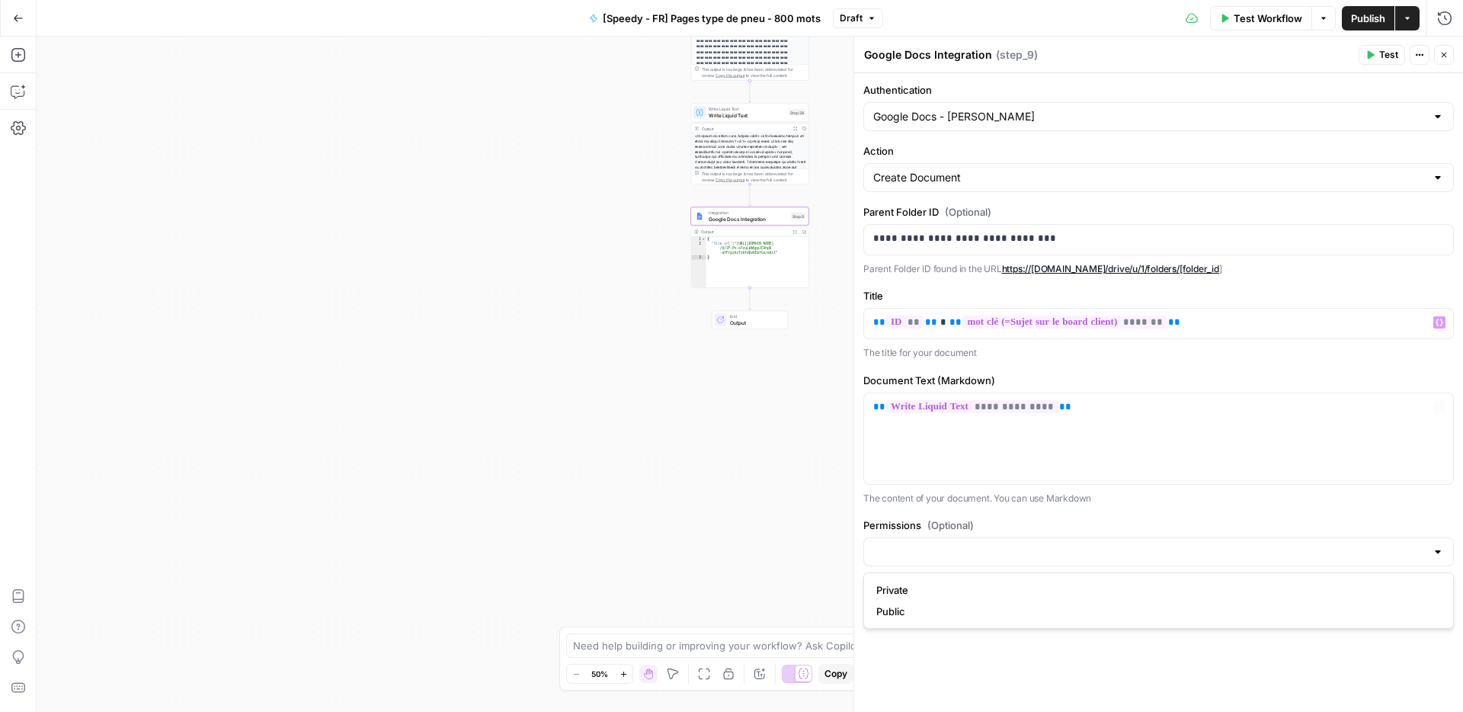
click at [1196, 519] on label "Permissions (Optional)" at bounding box center [1158, 524] width 591 height 15
click at [1196, 544] on input "Permissions (Optional)" at bounding box center [1149, 551] width 553 height 15
click at [1229, 499] on p "The content of your document. You can use Markdown" at bounding box center [1158, 498] width 591 height 15
click at [1251, 453] on div "**********" at bounding box center [1158, 438] width 589 height 91
click at [1363, 19] on span "Publish" at bounding box center [1368, 18] width 34 height 15
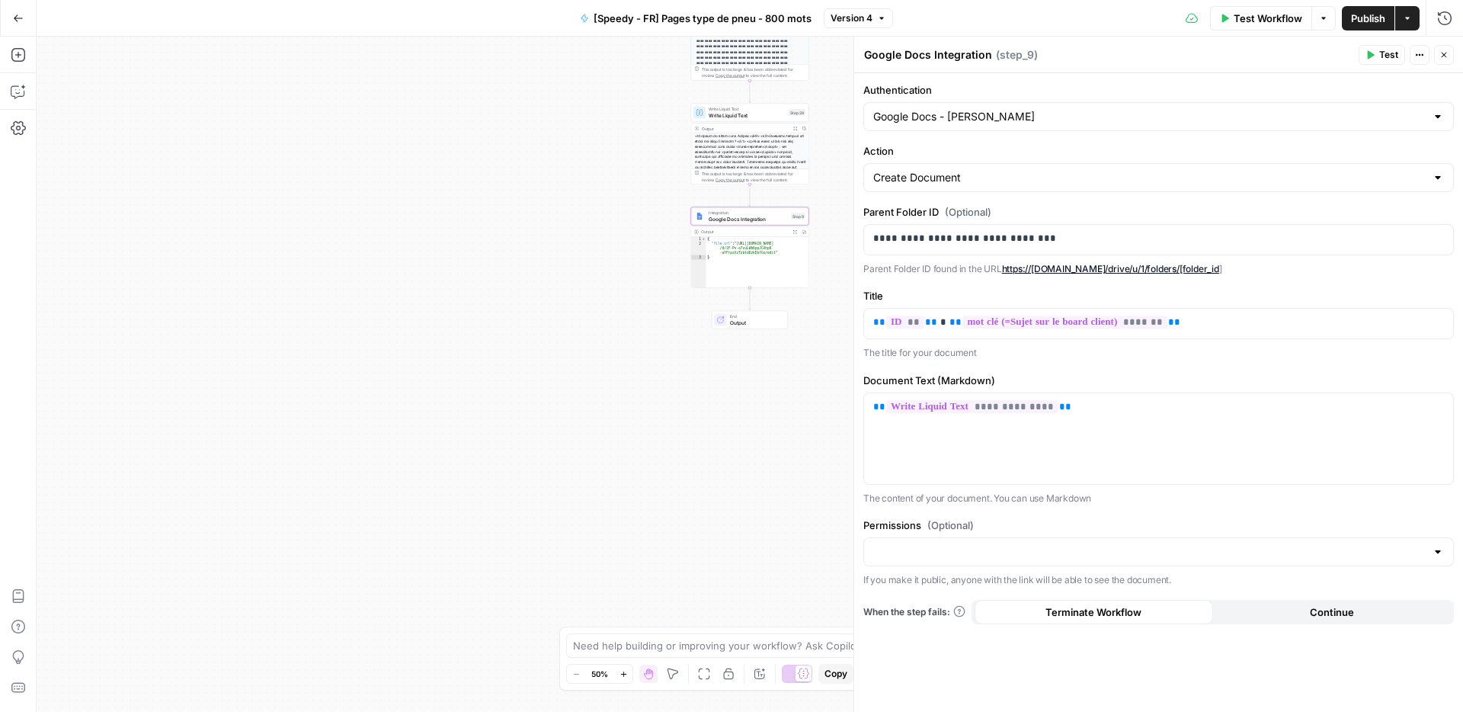
drag, startPoint x: 1413, startPoint y: 21, endPoint x: 1403, endPoint y: 32, distance: 15.1
click at [1413, 21] on button "Actions" at bounding box center [1407, 18] width 24 height 24
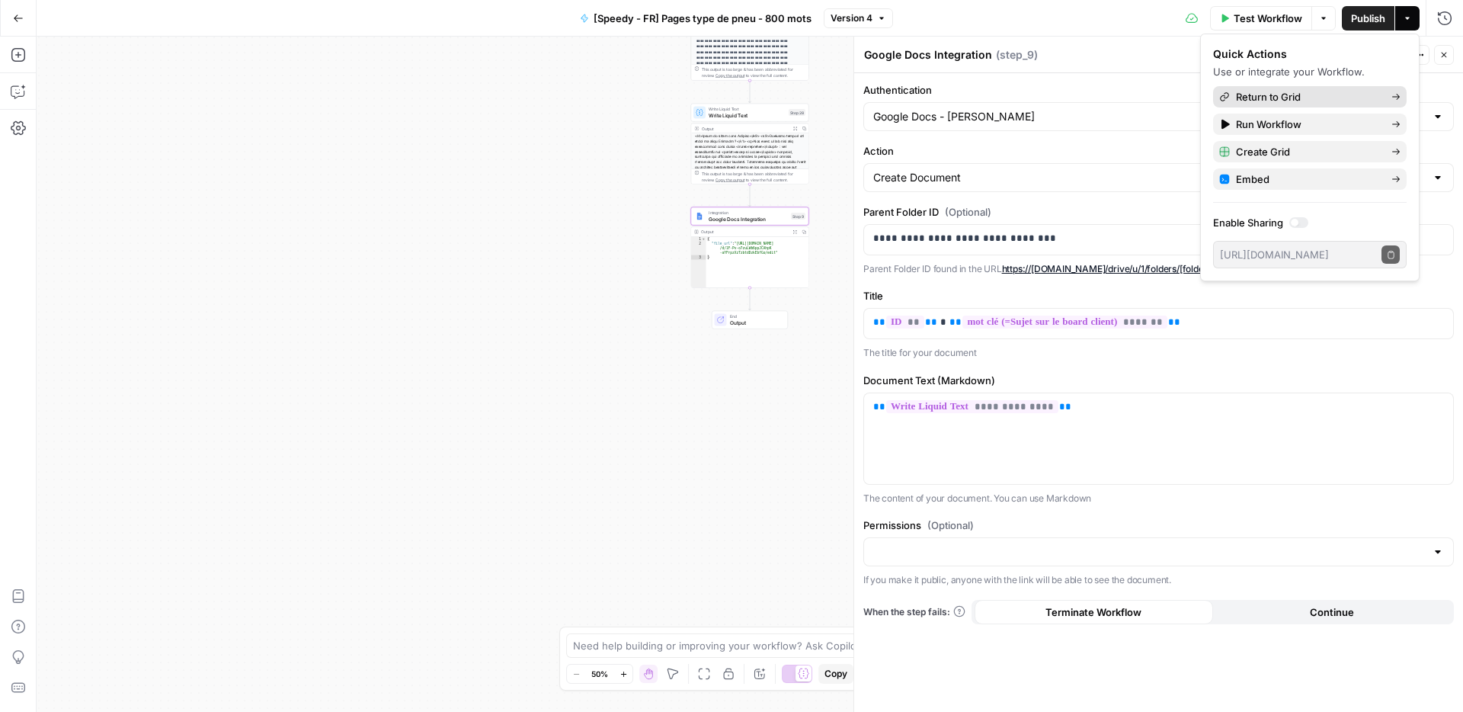
click at [1311, 101] on span "Return to Grid" at bounding box center [1307, 96] width 143 height 15
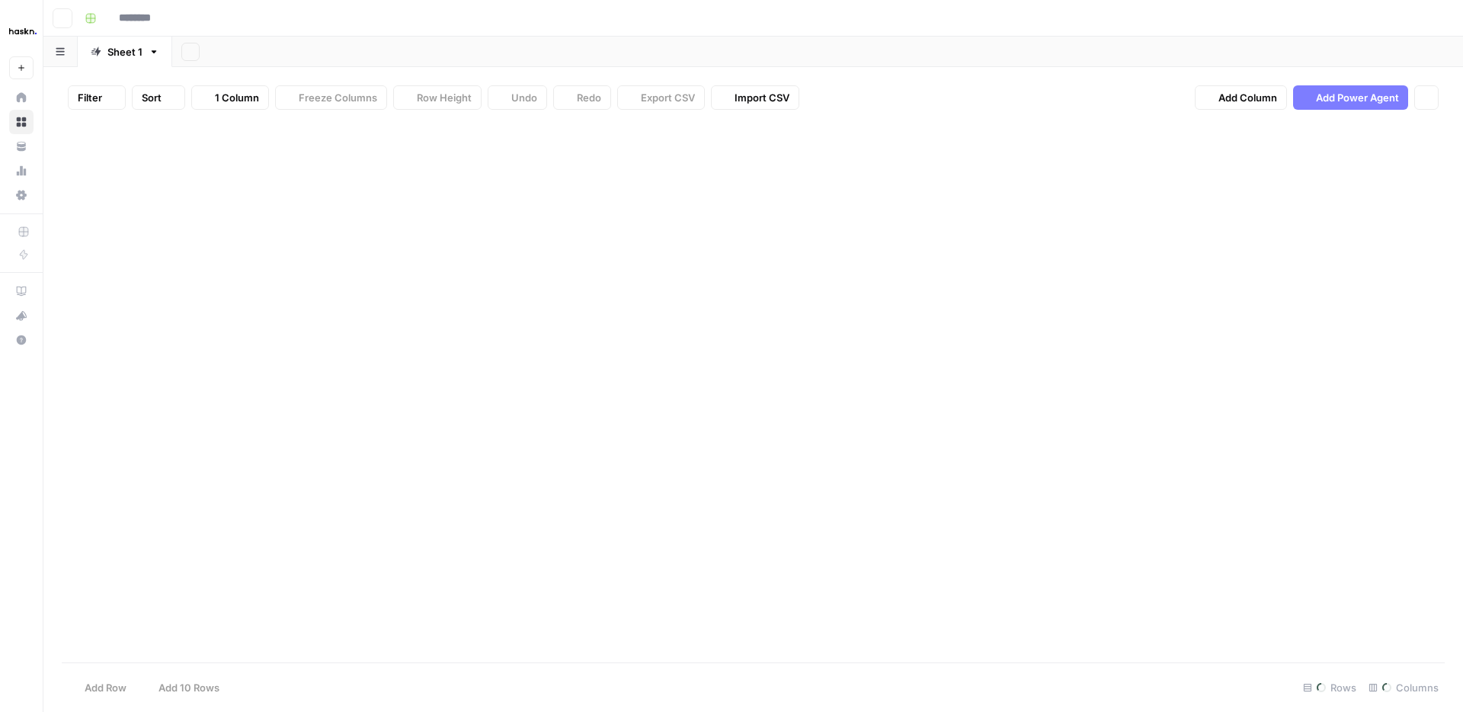
type input "**********"
click at [1370, 155] on div "Add Column" at bounding box center [753, 212] width 1383 height 180
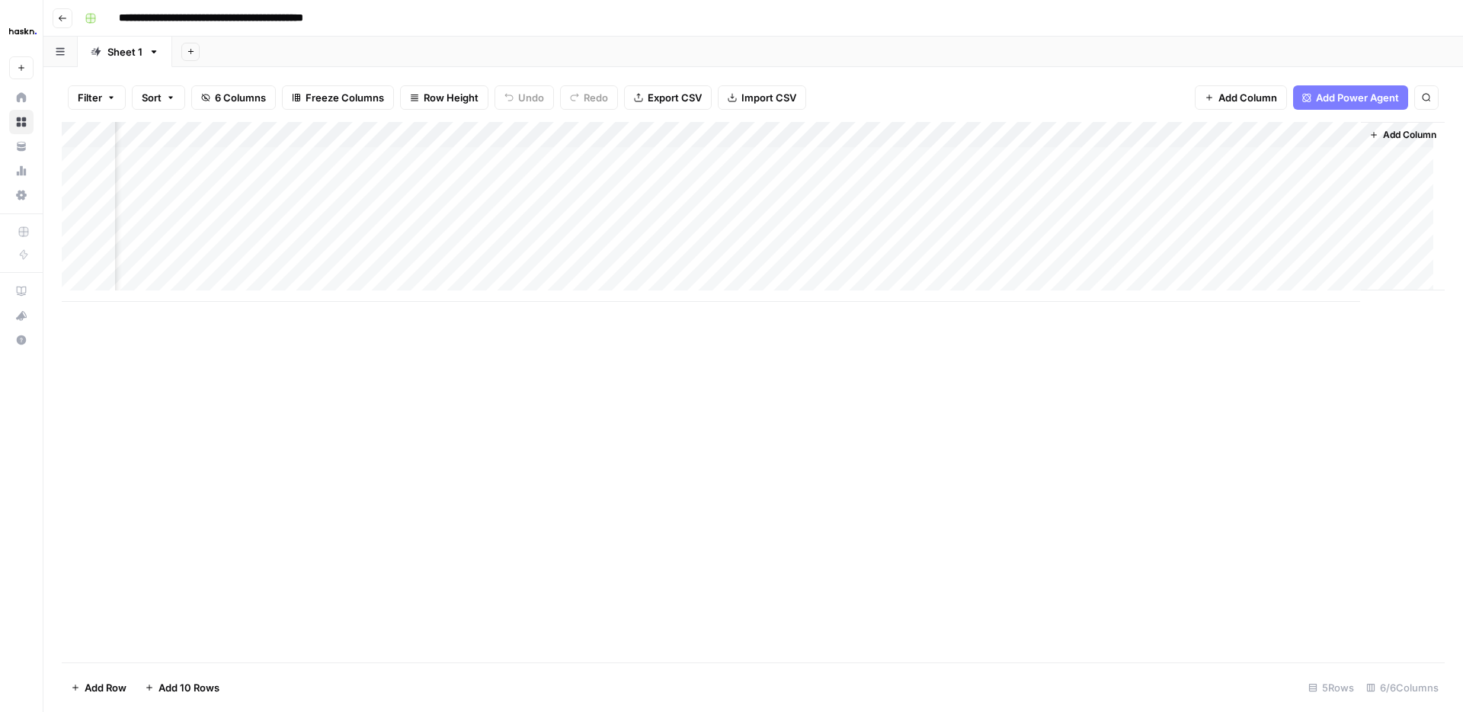
click at [1335, 159] on div "Add Column" at bounding box center [753, 212] width 1383 height 180
click at [368, 236] on div "Add Column" at bounding box center [753, 212] width 1383 height 180
click at [654, 239] on div "Add Column" at bounding box center [753, 212] width 1383 height 180
click at [431, 241] on div "Add Column" at bounding box center [753, 212] width 1383 height 180
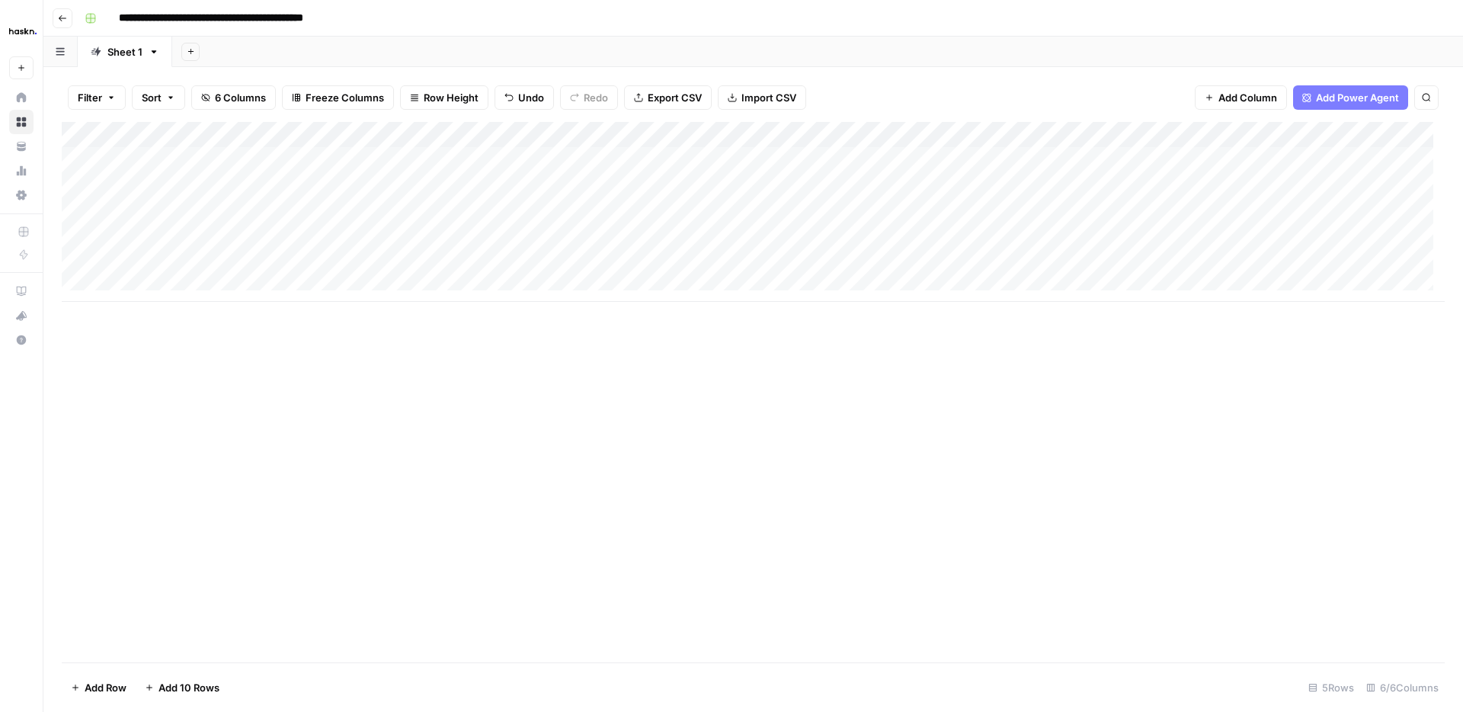
click at [201, 232] on div "Add Column" at bounding box center [753, 212] width 1383 height 180
click at [1037, 239] on div "Add Column" at bounding box center [753, 212] width 1383 height 180
click at [881, 232] on div "Add Column" at bounding box center [753, 212] width 1383 height 180
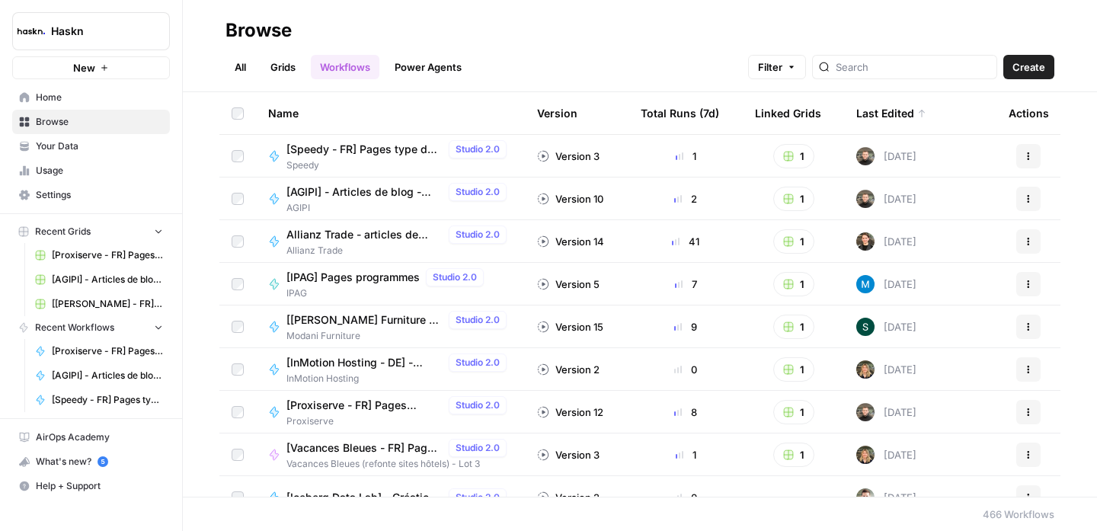
click at [243, 70] on link "All" at bounding box center [241, 67] width 30 height 24
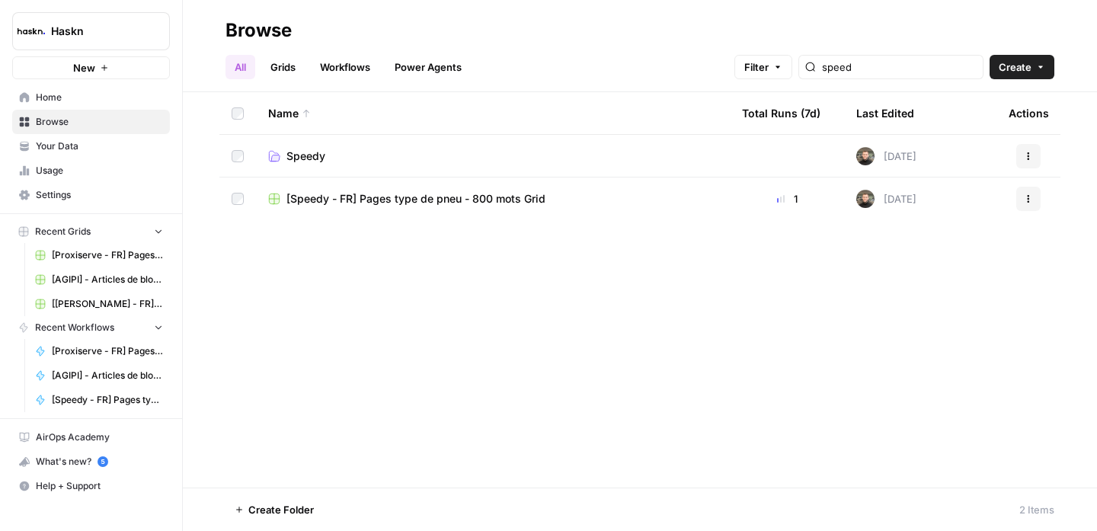
type input "speed"
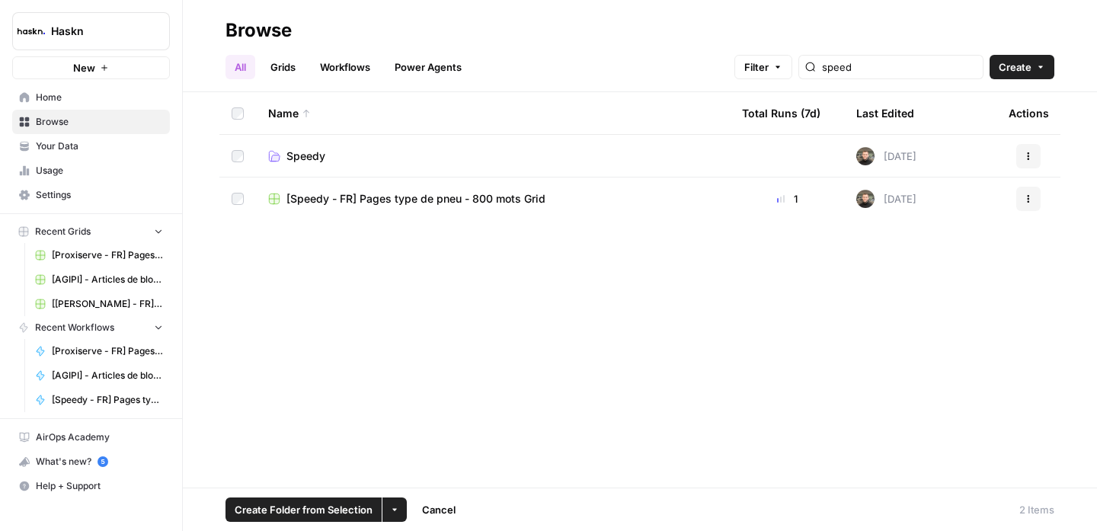
click at [383, 508] on button "More Options" at bounding box center [395, 510] width 24 height 24
click at [425, 457] on span "Move to" at bounding box center [431, 452] width 38 height 15
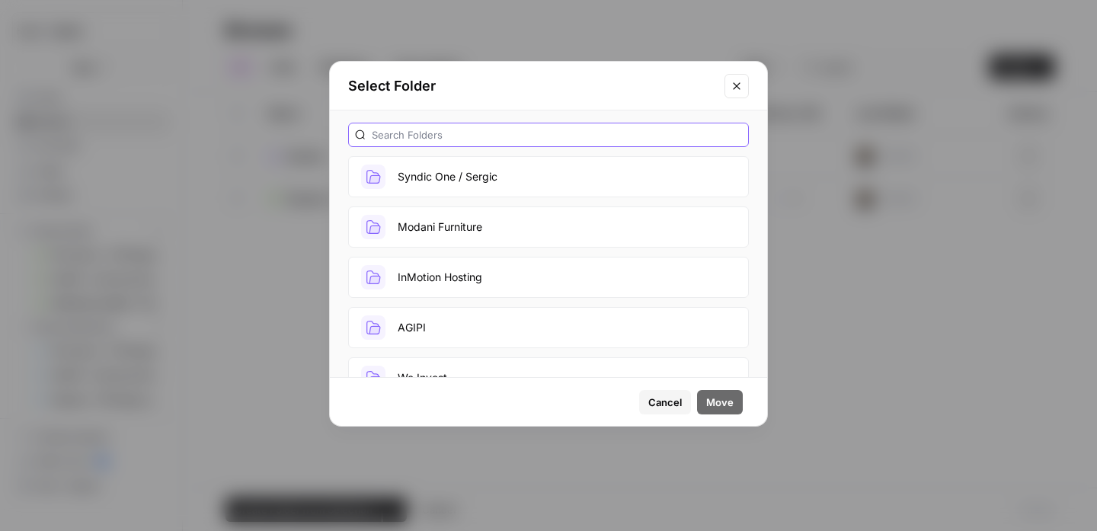
click at [521, 139] on input "text" at bounding box center [557, 134] width 370 height 15
type input "speed"
click at [512, 171] on button "Speedy" at bounding box center [548, 176] width 401 height 41
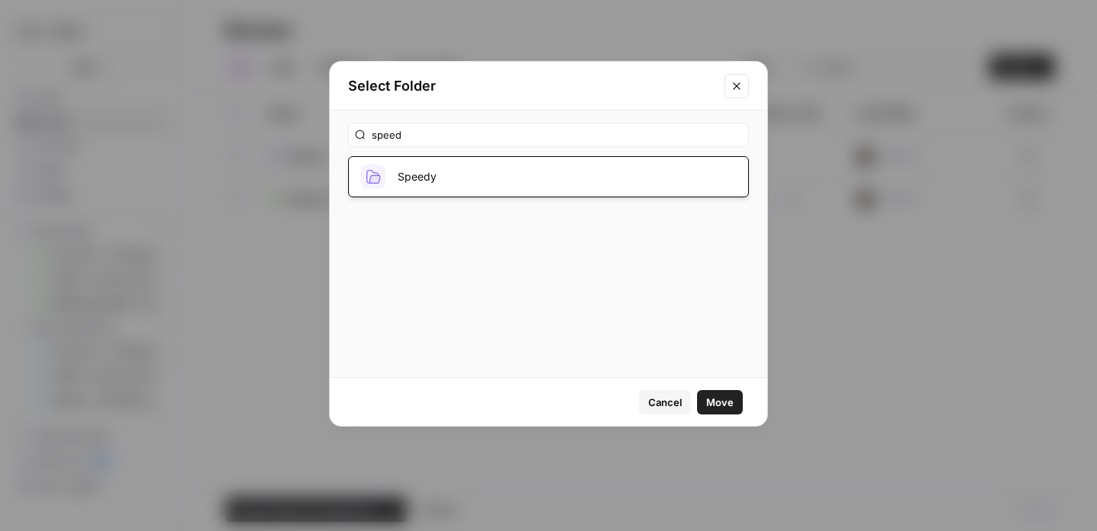
click at [709, 392] on button "Move" at bounding box center [720, 402] width 46 height 24
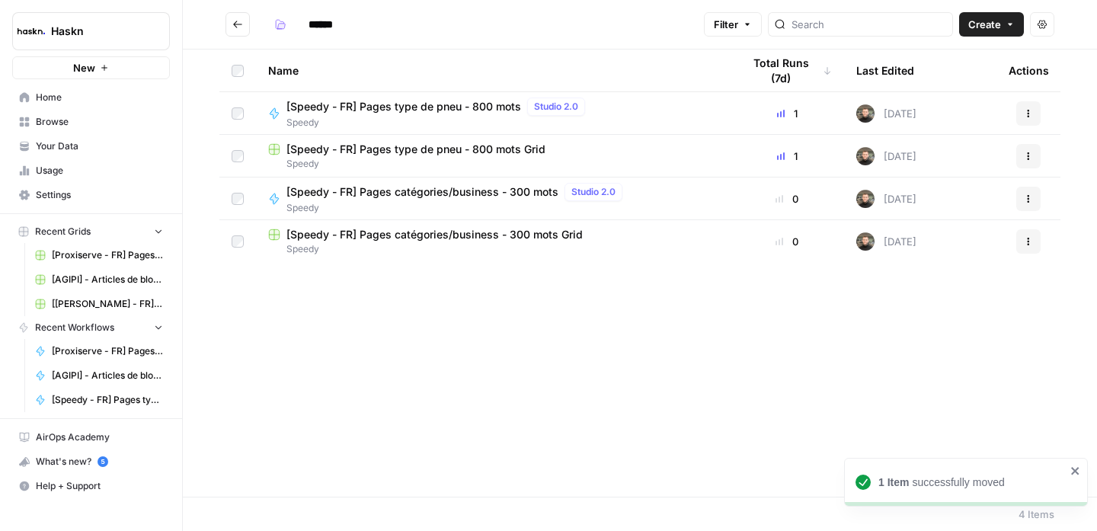
click at [1030, 152] on icon "button" at bounding box center [1028, 156] width 9 height 9
click at [626, 303] on div "Name Total Runs (7d) Last Edited Actions [Speedy - FR] Pages type de pneu - 800…" at bounding box center [640, 273] width 915 height 447
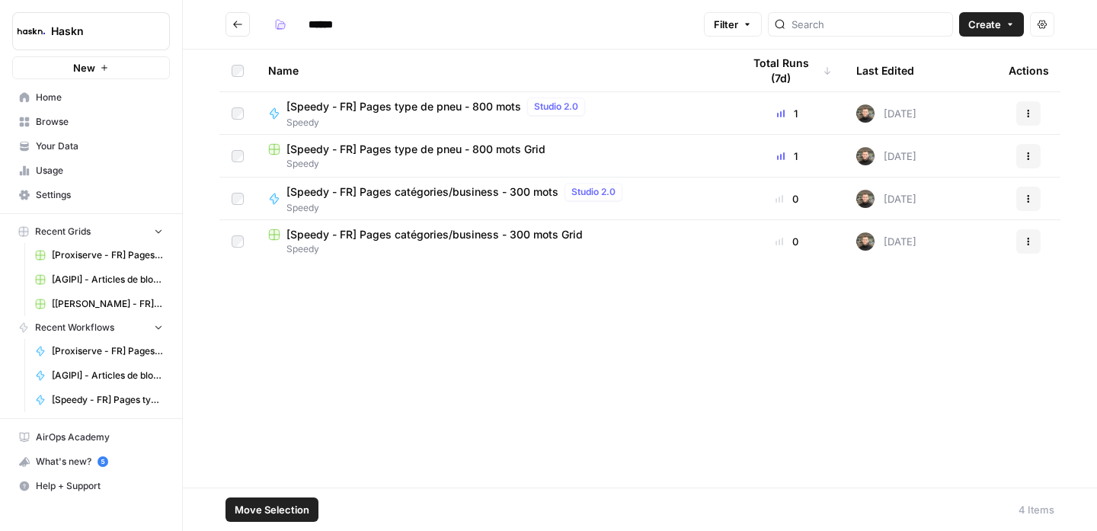
click at [1028, 147] on button "Actions" at bounding box center [1029, 156] width 24 height 24
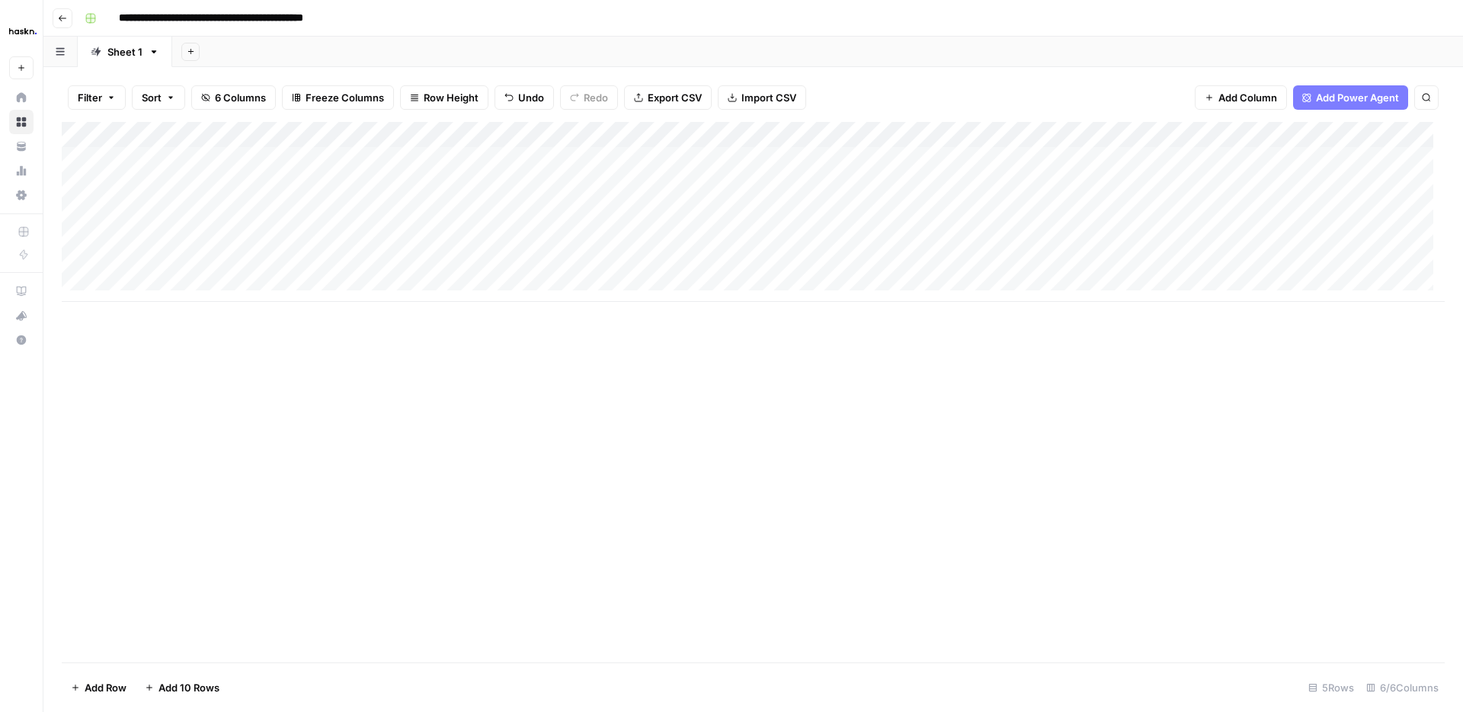
click at [1069, 241] on div "Add Column" at bounding box center [753, 212] width 1383 height 180
click at [1306, 238] on div "Add Column" at bounding box center [753, 212] width 1383 height 180
click at [1357, 185] on div "Add Column" at bounding box center [753, 212] width 1383 height 180
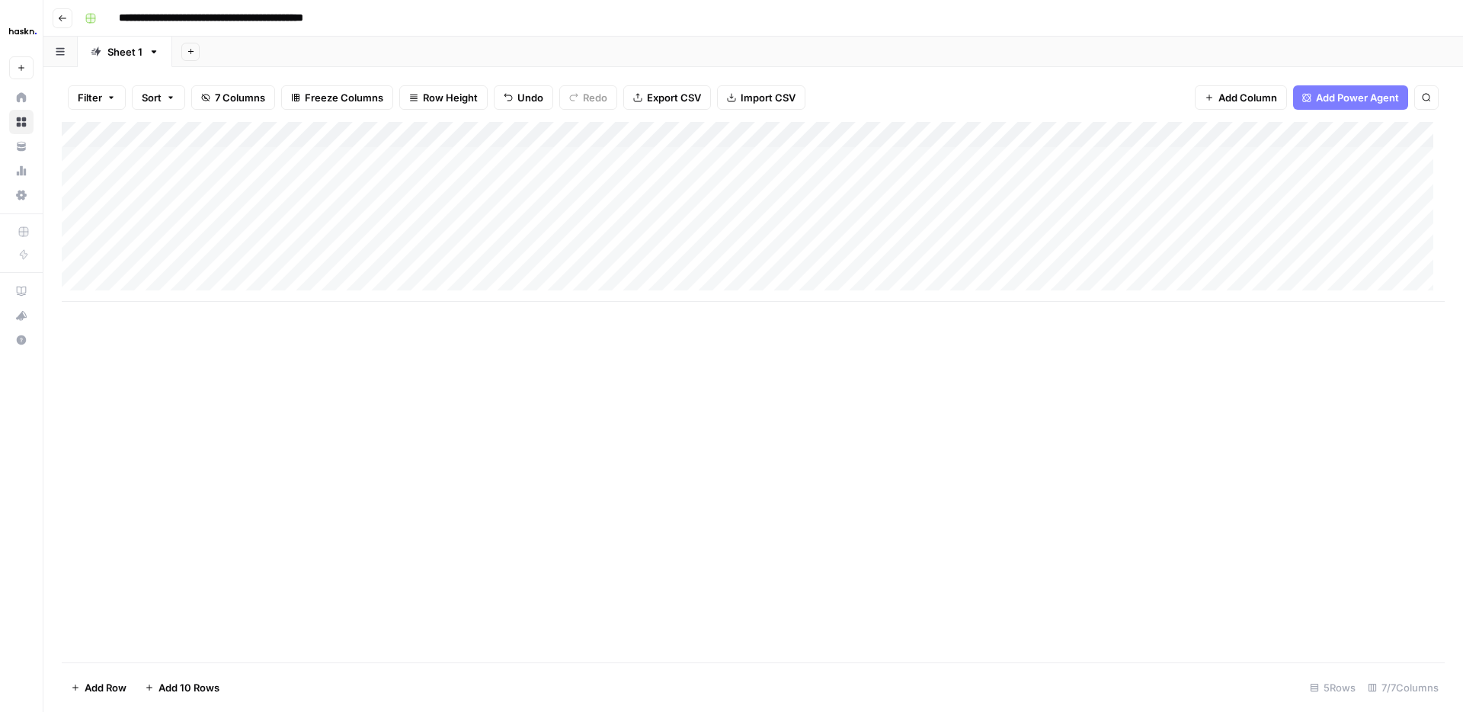
click at [1357, 210] on div "Add Column" at bounding box center [753, 212] width 1383 height 180
click at [1113, 262] on div "Add Column" at bounding box center [753, 212] width 1383 height 180
click at [853, 264] on div "Add Column" at bounding box center [753, 212] width 1383 height 180
click at [1051, 260] on div "Add Column" at bounding box center [753, 212] width 1383 height 180
click at [388, 250] on div "Add Column" at bounding box center [753, 212] width 1383 height 180
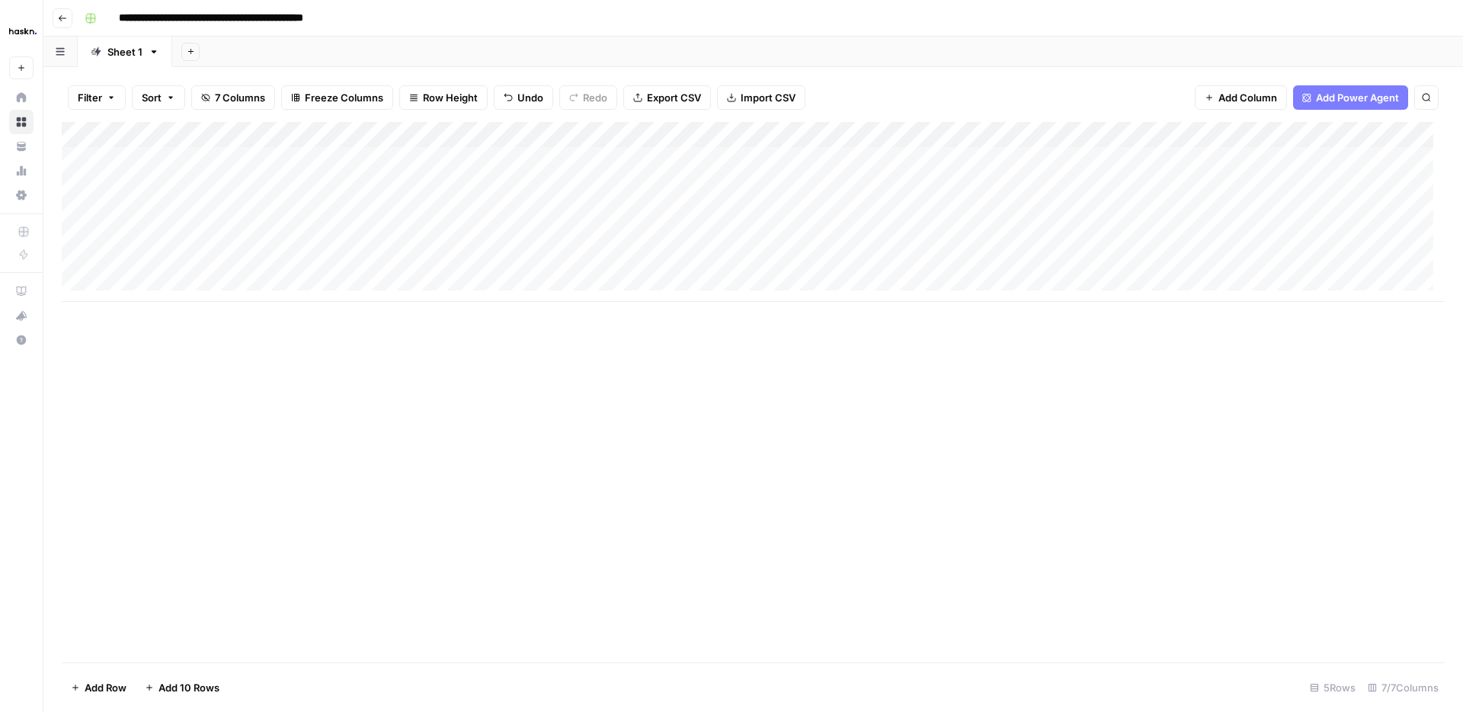
click at [383, 261] on div "Add Column" at bounding box center [753, 212] width 1383 height 180
click at [648, 258] on div "Add Column" at bounding box center [753, 212] width 1383 height 180
click at [231, 264] on div "Add Column" at bounding box center [753, 212] width 1383 height 180
click at [326, 14] on input "**********" at bounding box center [249, 18] width 274 height 24
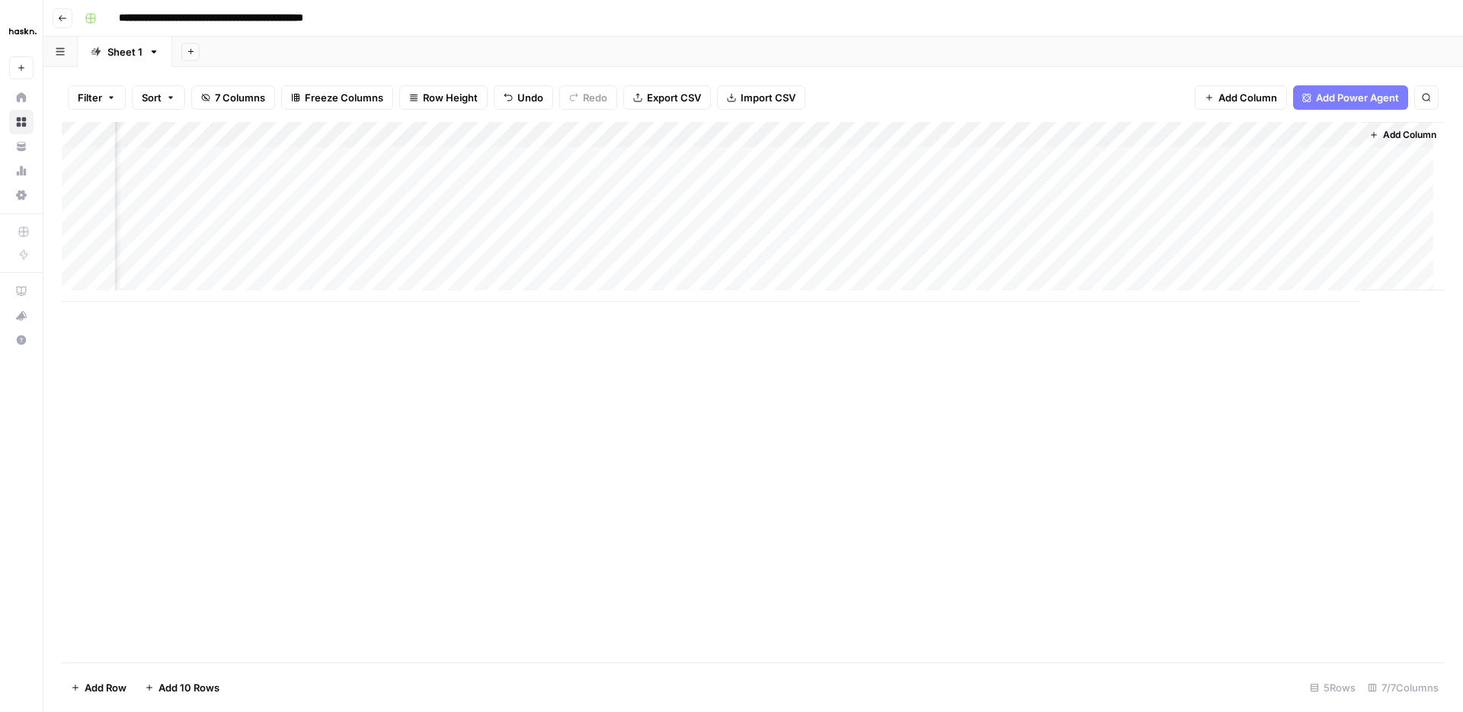
click at [294, 21] on input "**********" at bounding box center [249, 18] width 274 height 24
type input "**********"
click at [591, 31] on header "**********" at bounding box center [753, 18] width 1420 height 37
click at [602, 24] on div "**********" at bounding box center [763, 18] width 1370 height 24
click at [1066, 261] on div "Add Column" at bounding box center [753, 212] width 1383 height 180
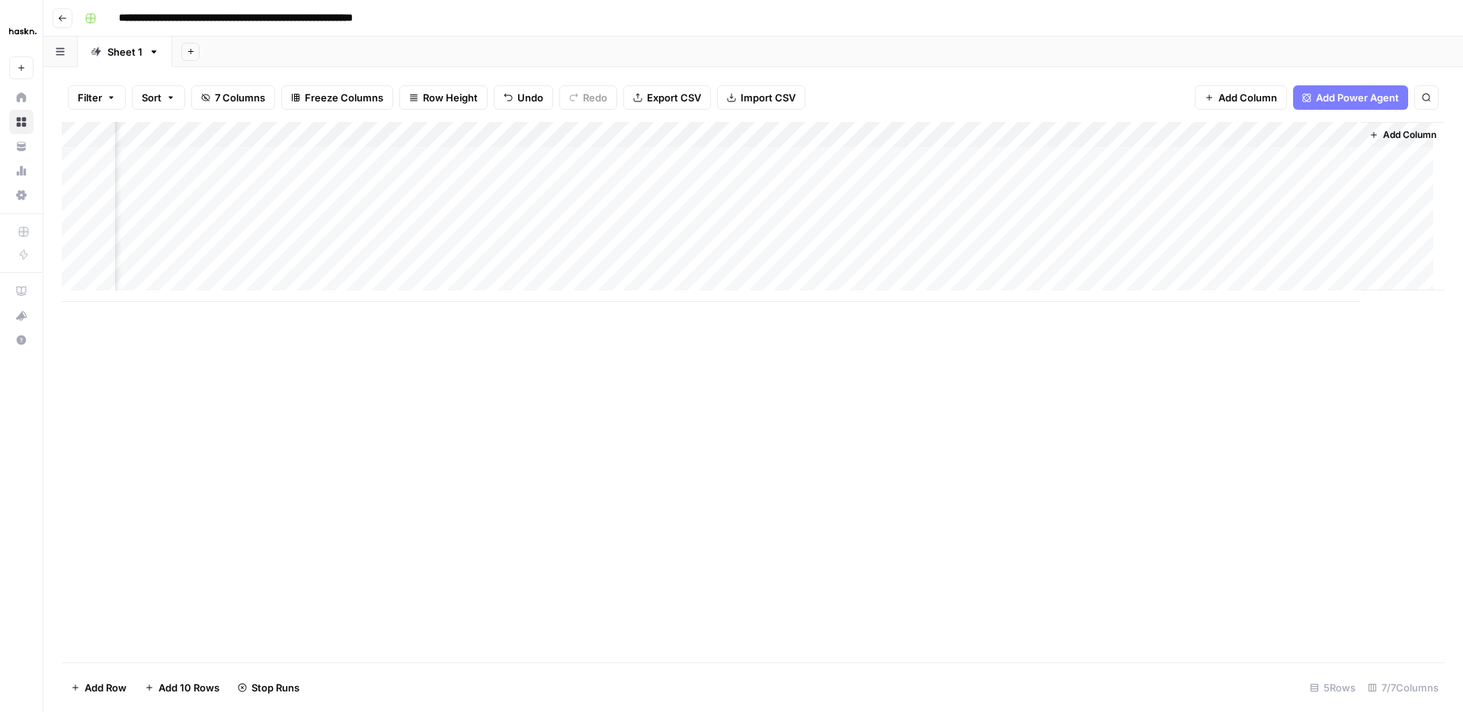
click at [1194, 261] on div "Add Column" at bounding box center [753, 212] width 1383 height 180
click at [795, 268] on div "Add Column" at bounding box center [753, 212] width 1383 height 180
type textarea "**********"
click at [634, 405] on div "Add Column" at bounding box center [753, 392] width 1383 height 540
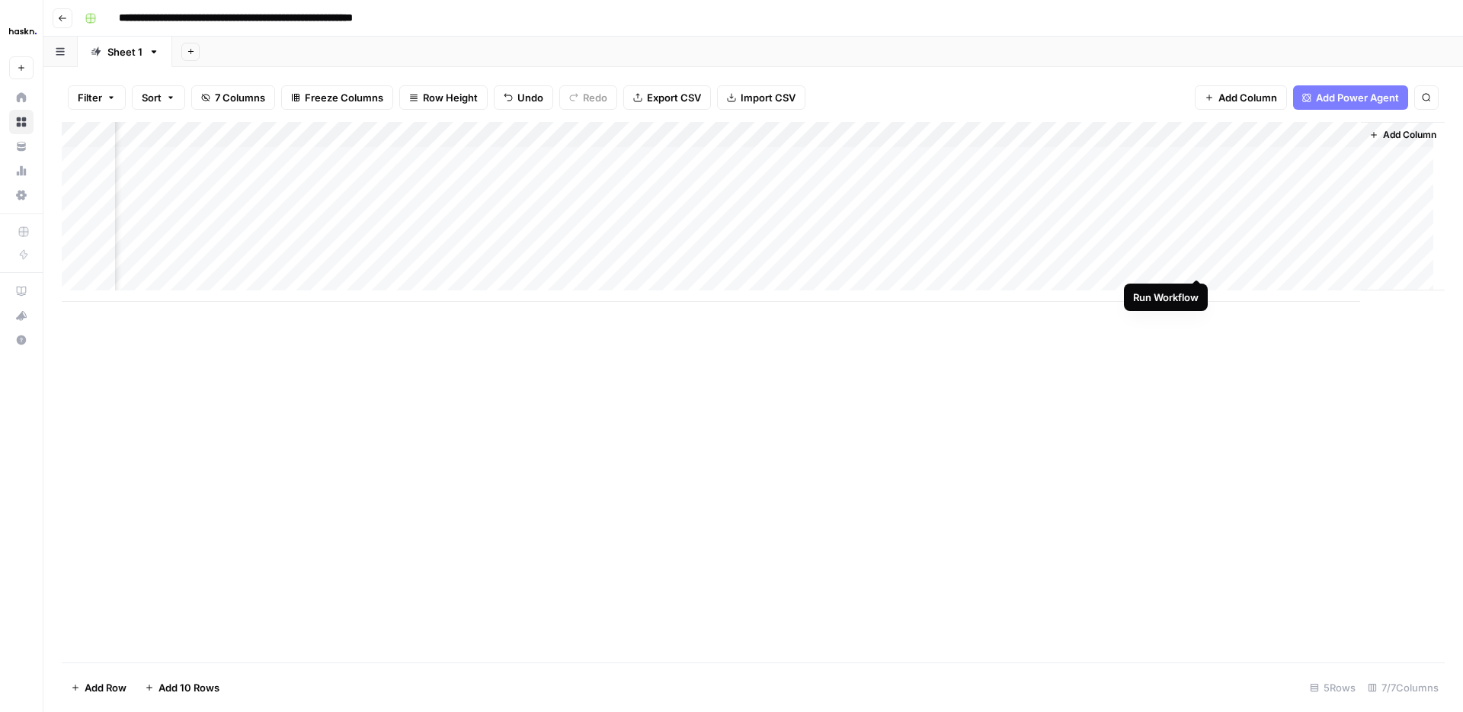
click at [1197, 263] on div "Add Column" at bounding box center [753, 212] width 1383 height 180
click at [58, 19] on icon "button" at bounding box center [62, 18] width 9 height 9
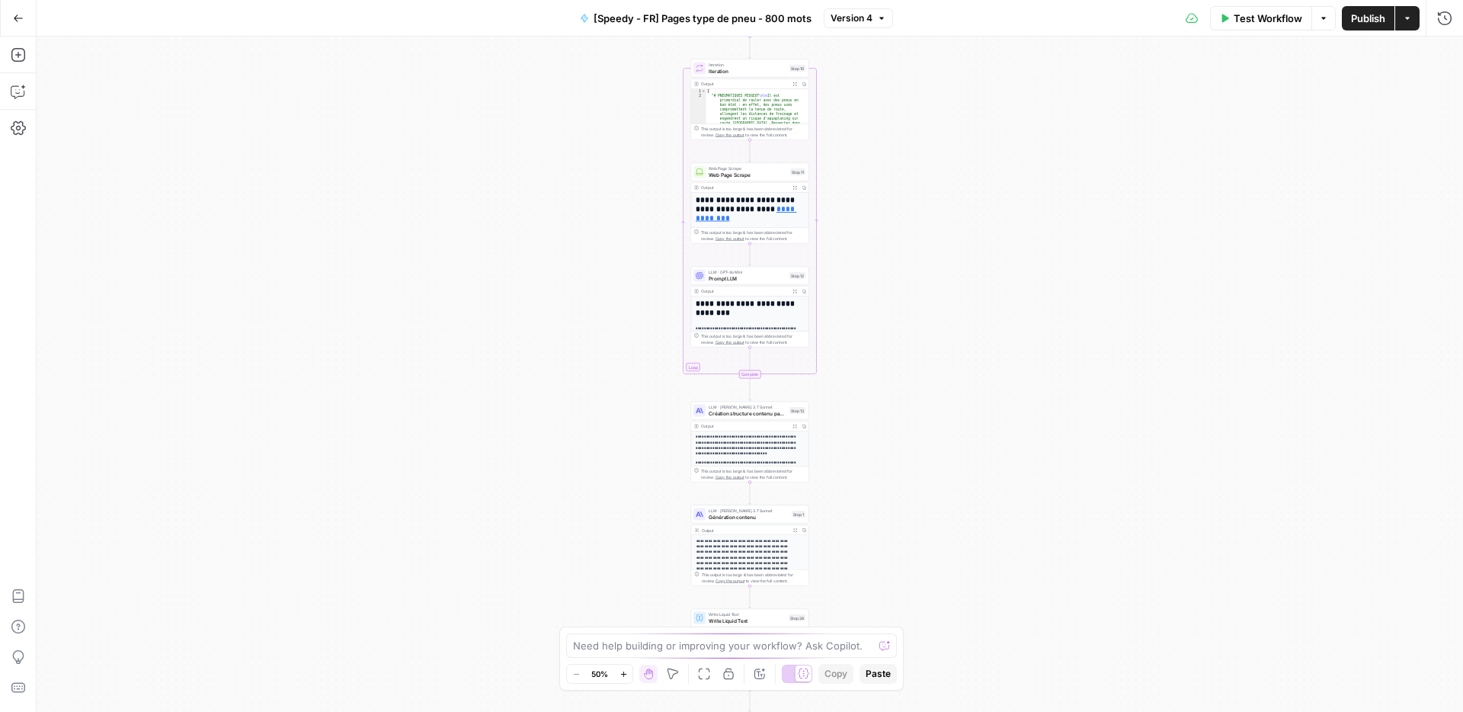
click at [716, 21] on span "[Speedy - FR] Pages type de pneu - 800 mots" at bounding box center [703, 18] width 218 height 15
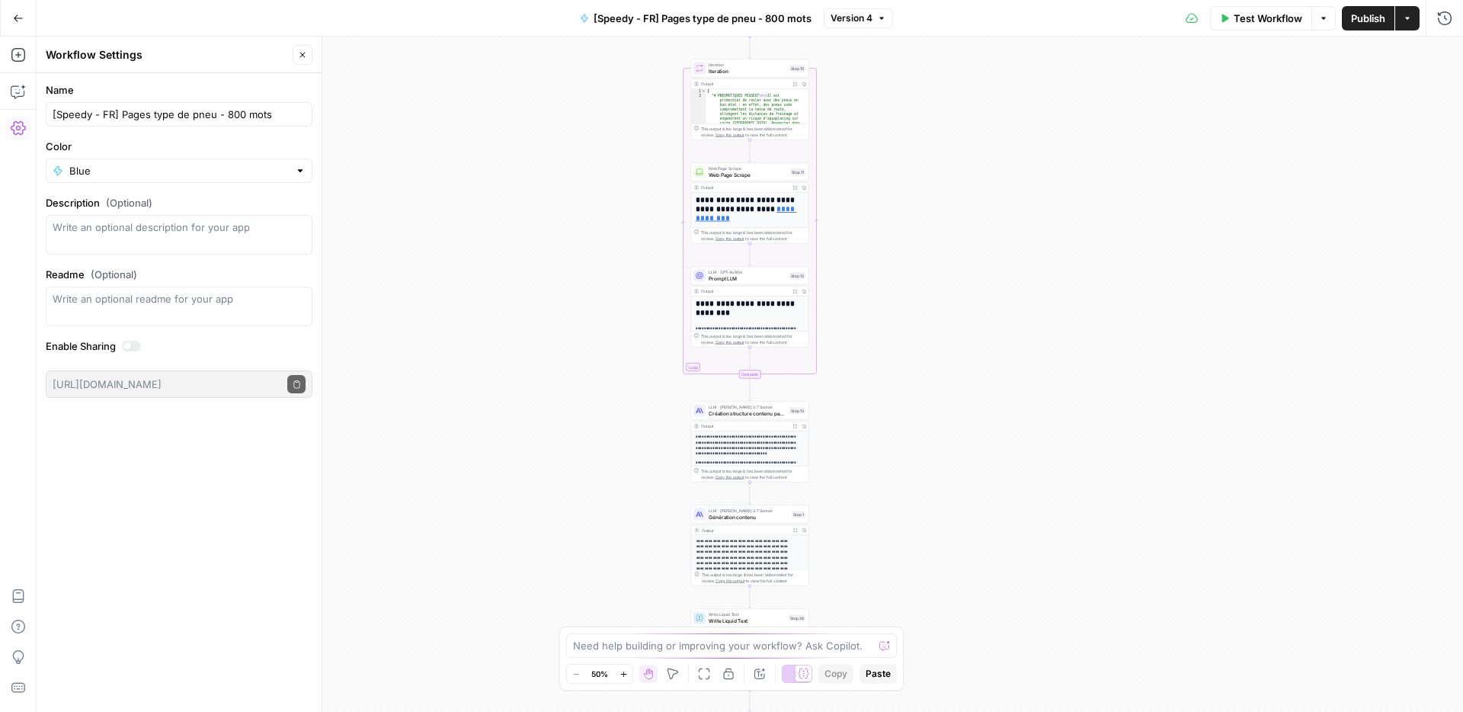
click at [733, 20] on span "[Speedy - FR] Pages type de pneu - 800 mots" at bounding box center [703, 18] width 218 height 15
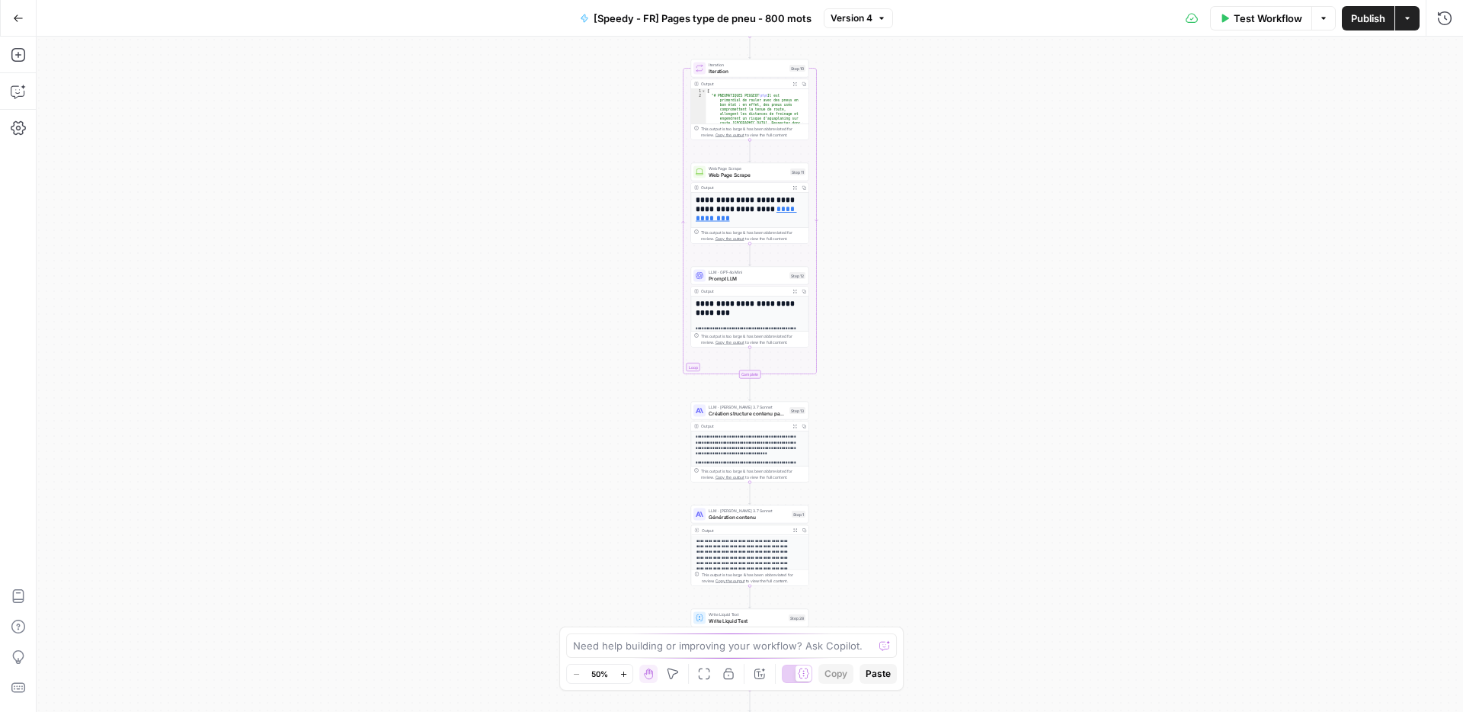
click at [659, 11] on span "[Speedy - FR] Pages type de pneu - 800 mots" at bounding box center [703, 18] width 218 height 15
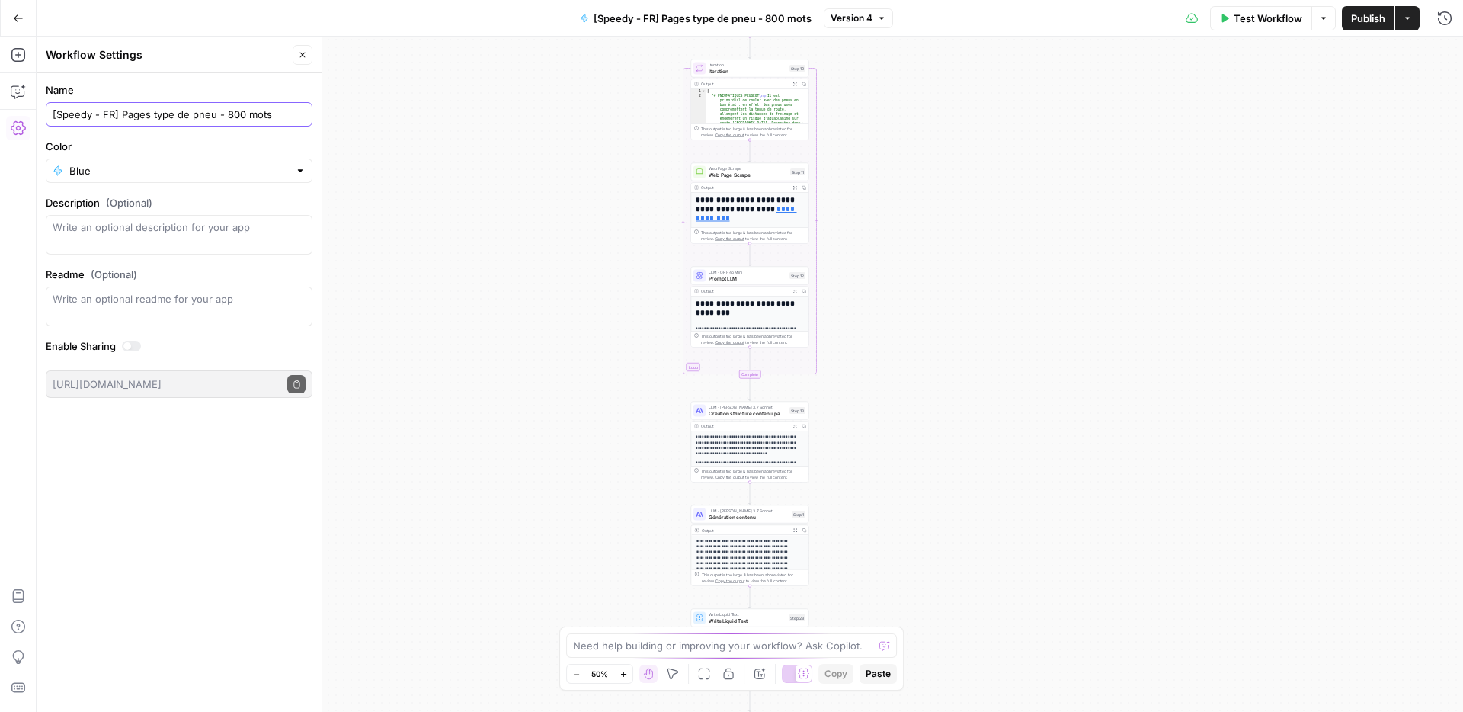
click at [214, 113] on input "[Speedy - FR] Pages type de pneu - 800 mots" at bounding box center [179, 114] width 253 height 15
type input "[Speedy - FR] Pages type de pneu & prestation - 800 mots"
click at [1060, 46] on div "Workflow Set Inputs Inputs Google Search Google Search Step 8 Output Expand Out…" at bounding box center [750, 374] width 1427 height 675
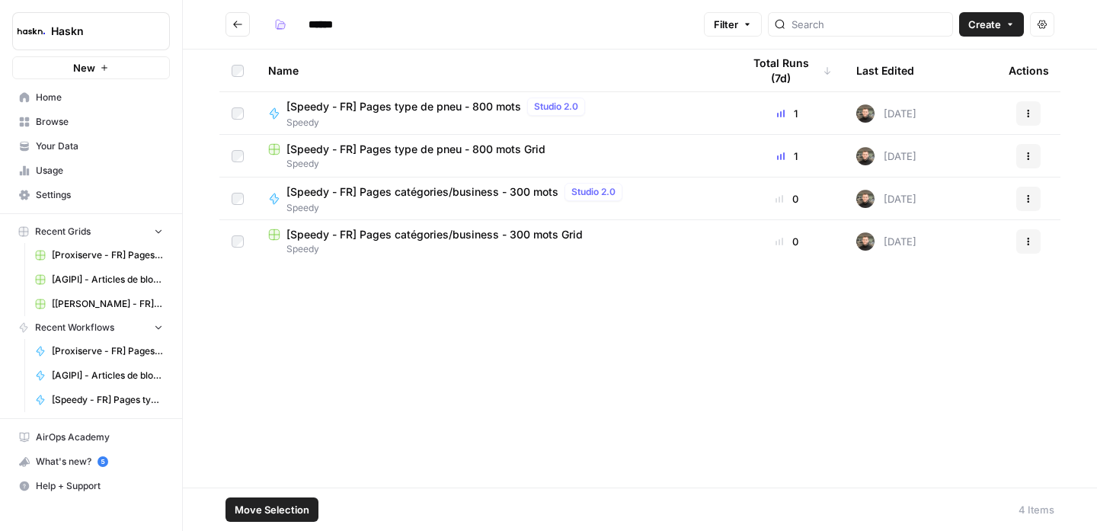
click at [463, 107] on span "[Speedy - FR] Pages type de pneu - 800 mots" at bounding box center [404, 106] width 235 height 15
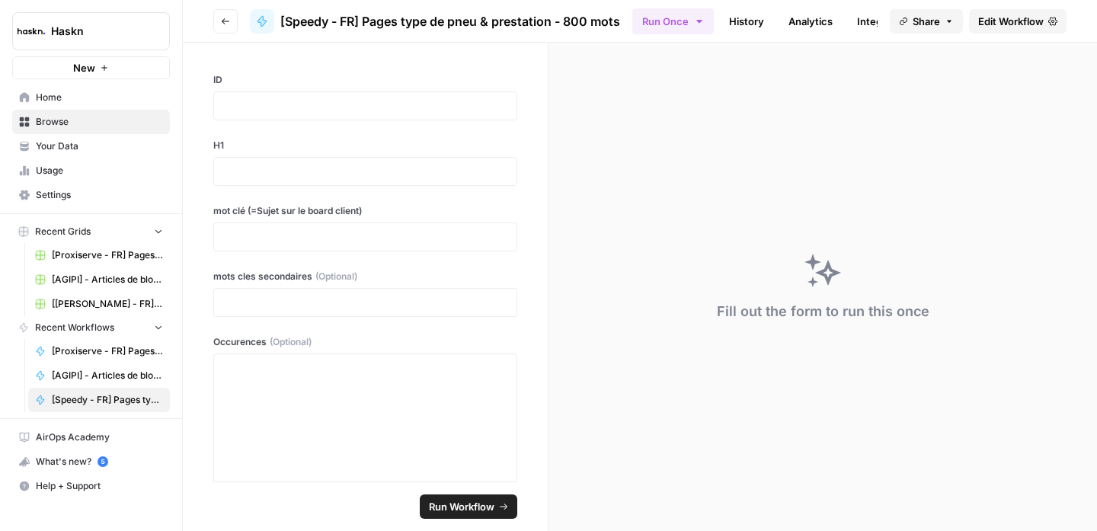
click at [998, 20] on span "Edit Workflow" at bounding box center [1012, 21] width 66 height 15
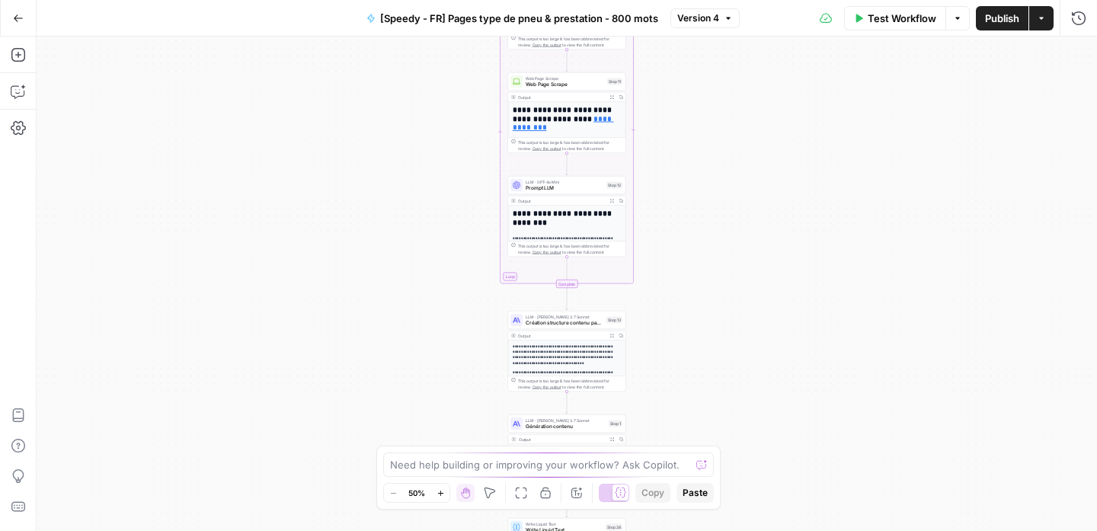
click at [585, 322] on span "Création structure contenu page catégorie" at bounding box center [565, 323] width 78 height 8
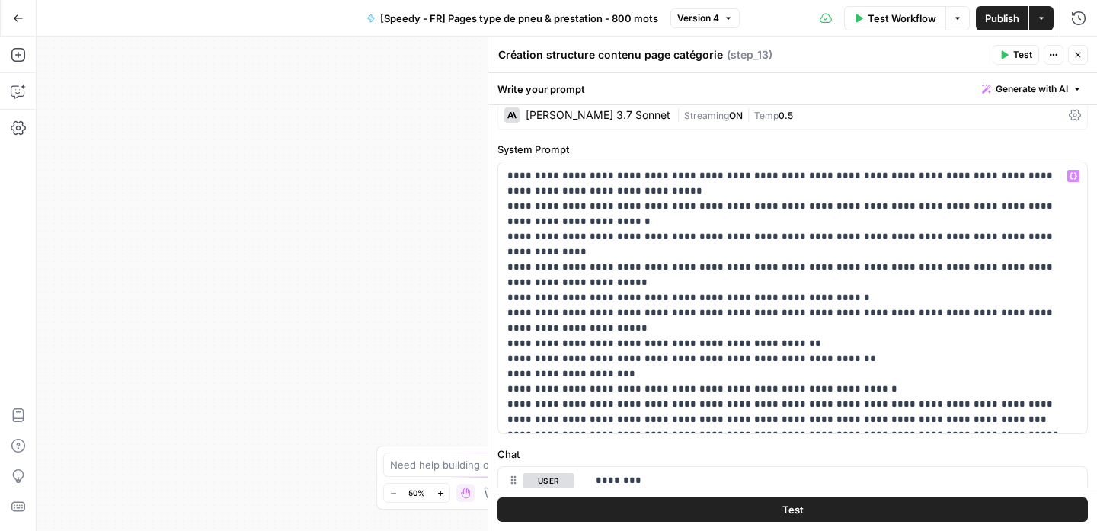
scroll to position [14, 0]
click at [953, 238] on p "**********" at bounding box center [787, 297] width 559 height 259
type input "mots"
click at [1026, 136] on icon "button" at bounding box center [1027, 140] width 8 height 8
click at [1026, 136] on div "**********" at bounding box center [793, 302] width 609 height 458
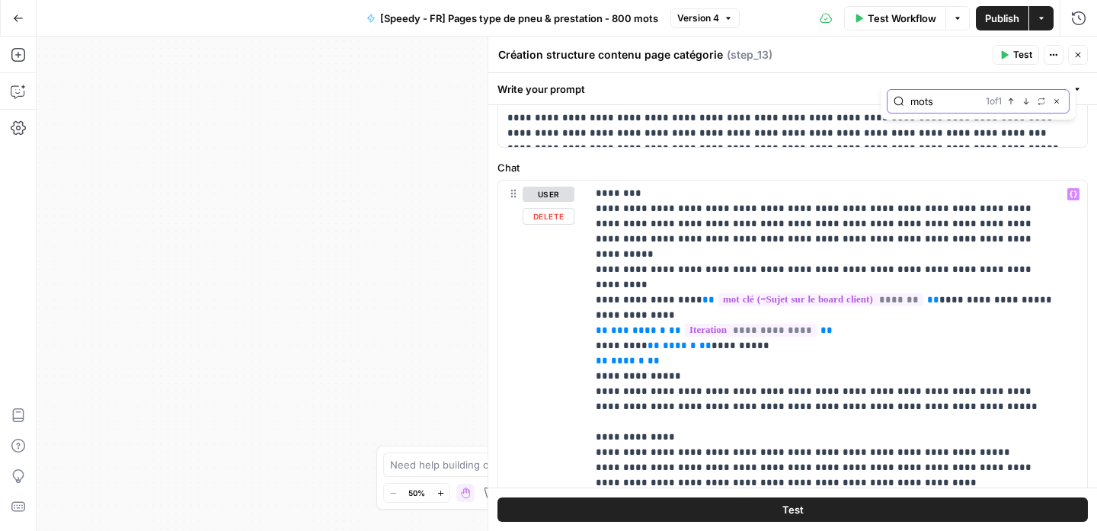
scroll to position [303, 0]
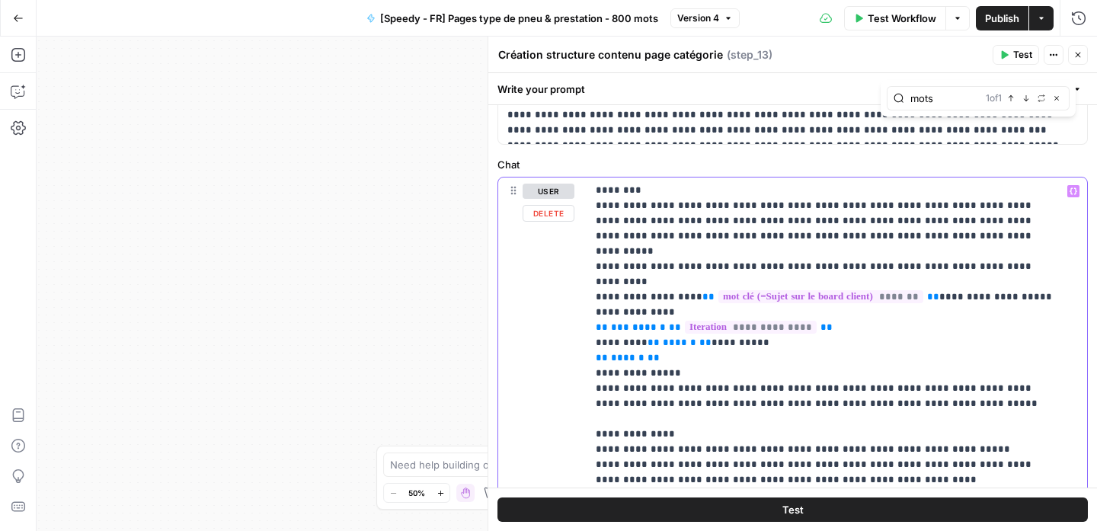
click at [984, 309] on p "**********" at bounding box center [826, 488] width 460 height 610
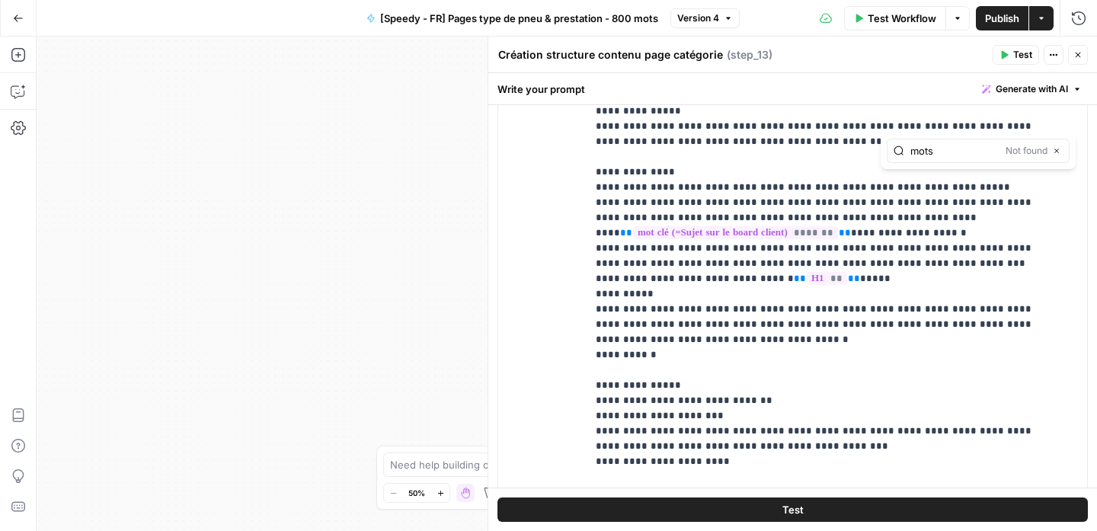
scroll to position [666, 0]
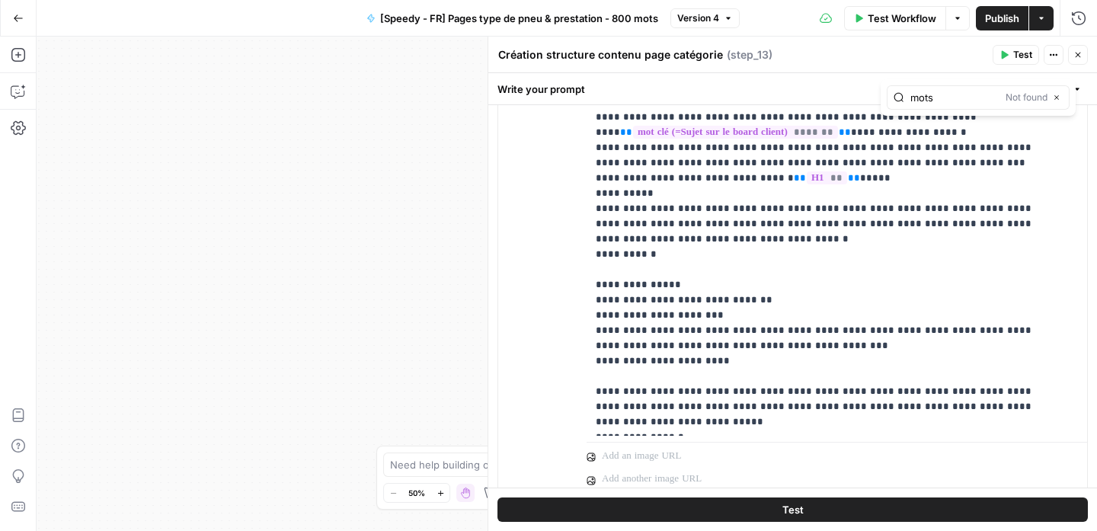
type input "mots"
click at [980, 226] on p "**********" at bounding box center [826, 125] width 460 height 610
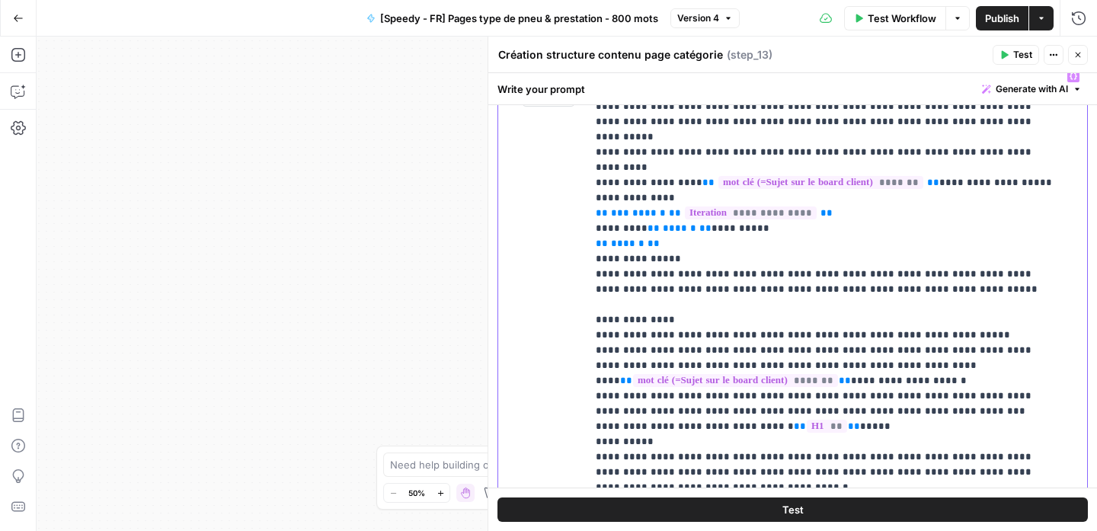
scroll to position [0, 0]
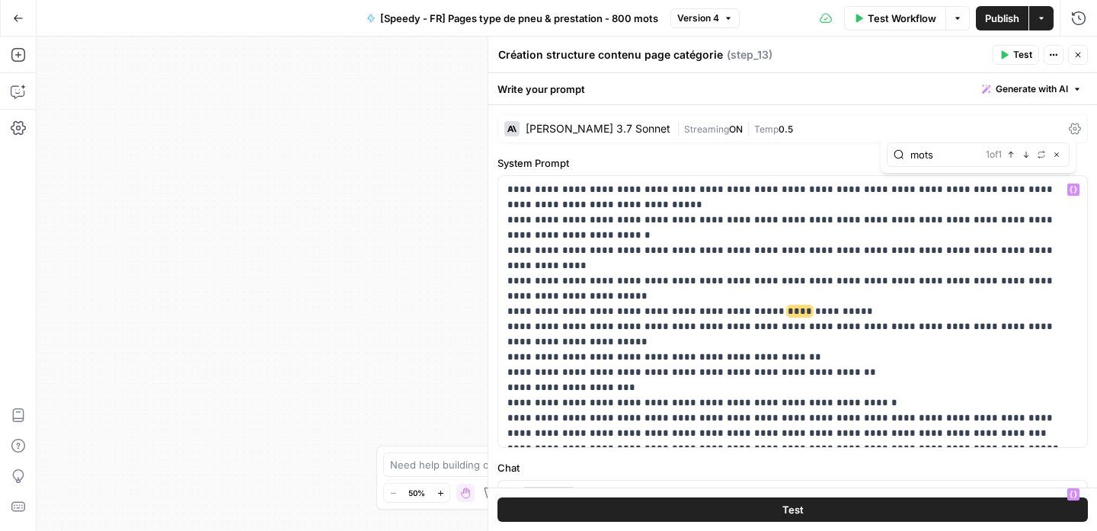
click at [198, 304] on div "Workflow Set Inputs Inputs Google Search Google Search Step 8 Output Expand Out…" at bounding box center [567, 284] width 1061 height 495
click at [406, 210] on div "Workflow Set Inputs Inputs Google Search Google Search Step 8 Output Expand Out…" at bounding box center [567, 284] width 1061 height 495
click at [1081, 51] on icon "button" at bounding box center [1078, 54] width 9 height 9
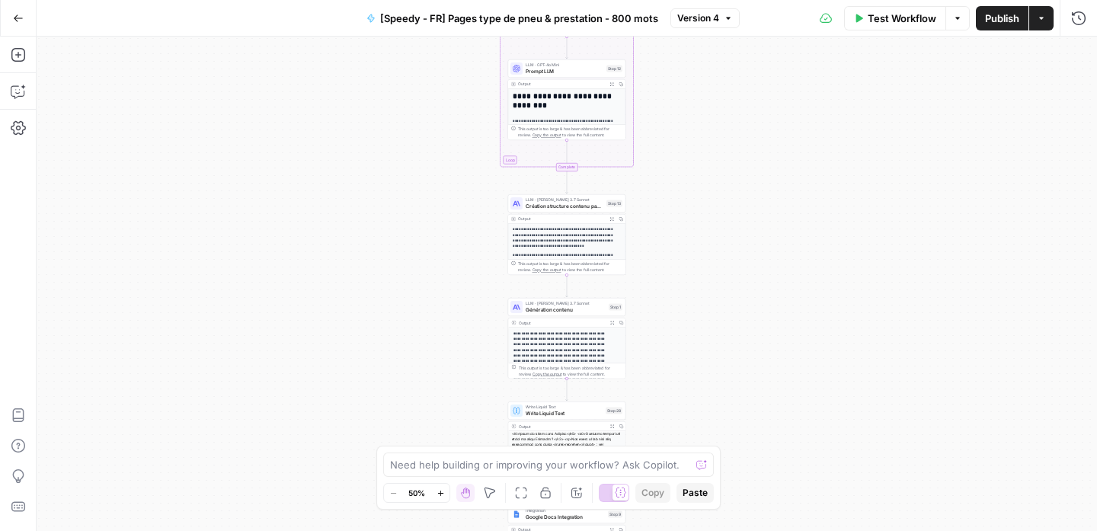
click at [562, 311] on span "Génération contenu" at bounding box center [566, 310] width 80 height 8
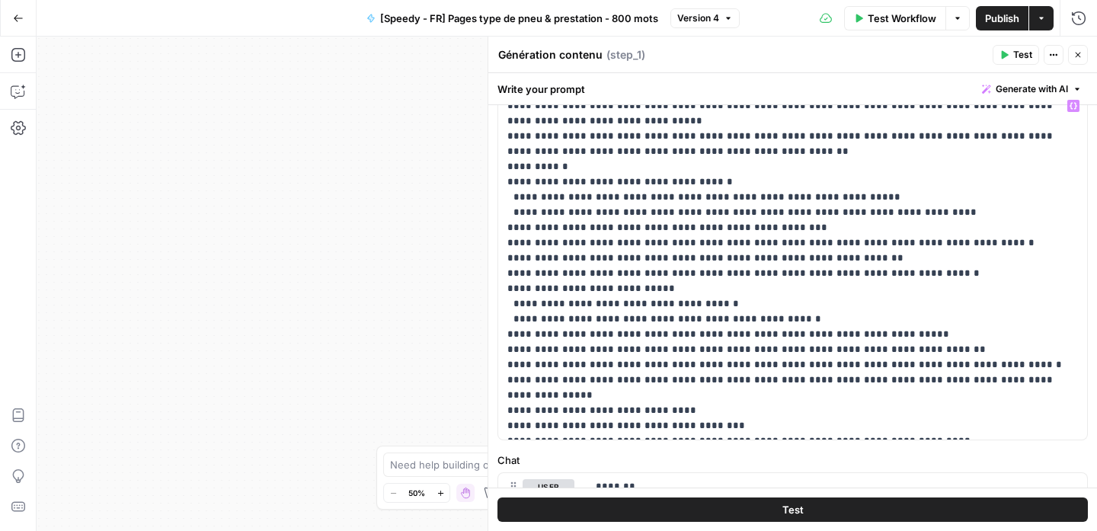
scroll to position [229, 0]
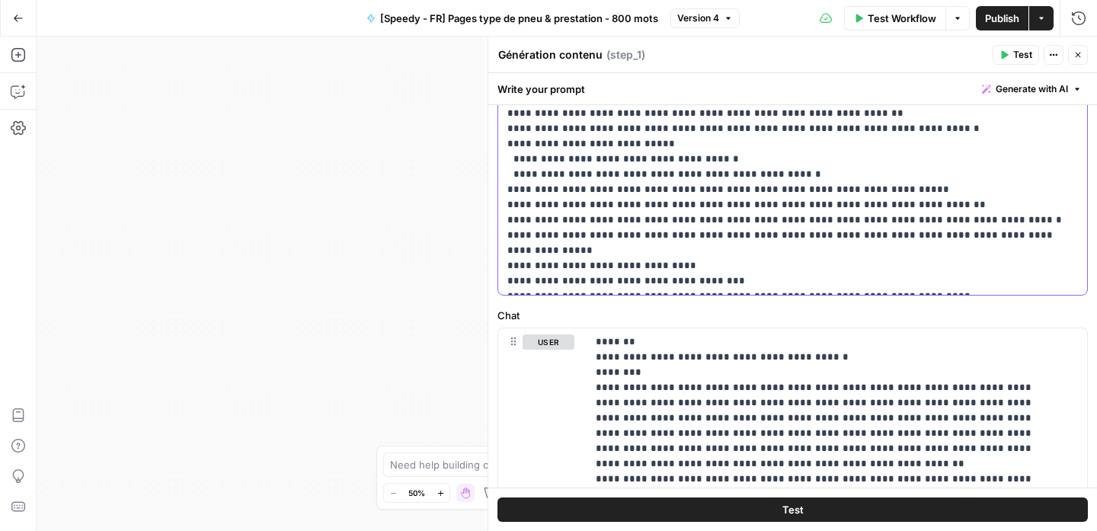
click at [620, 268] on p "**********" at bounding box center [787, 121] width 559 height 335
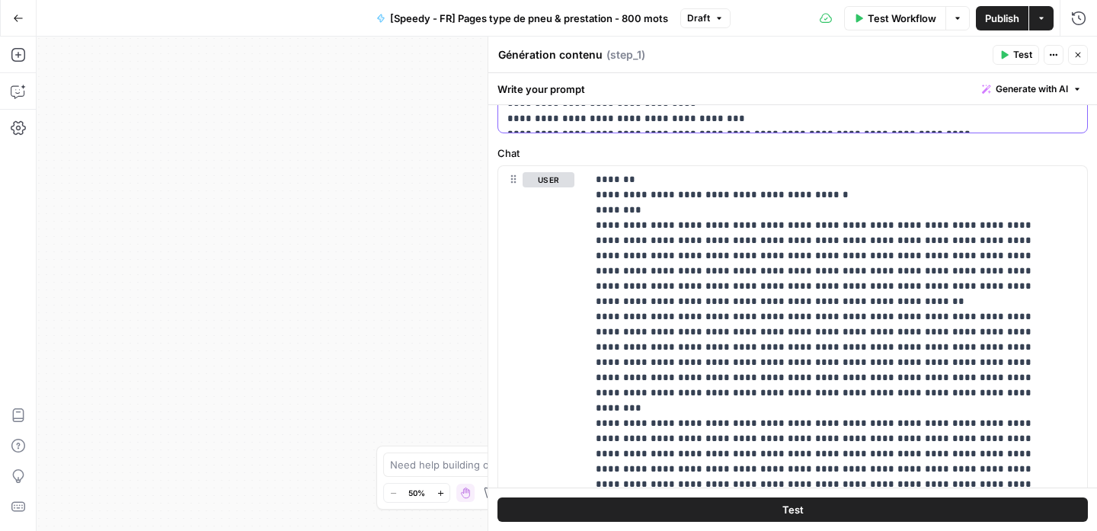
scroll to position [393, 0]
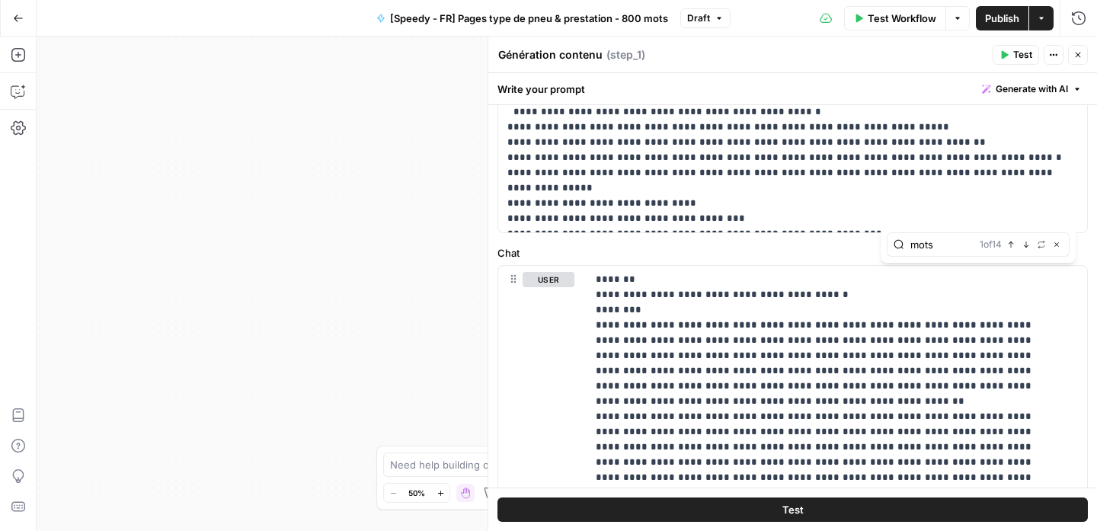
scroll to position [296, 0]
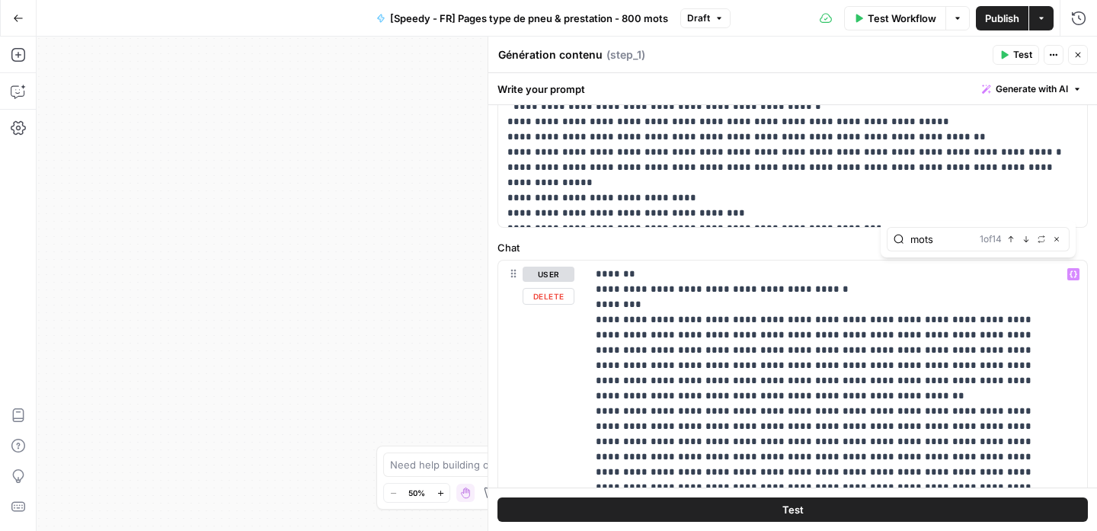
type input "mots"
click at [1026, 240] on icon "button" at bounding box center [1026, 239] width 5 height 6
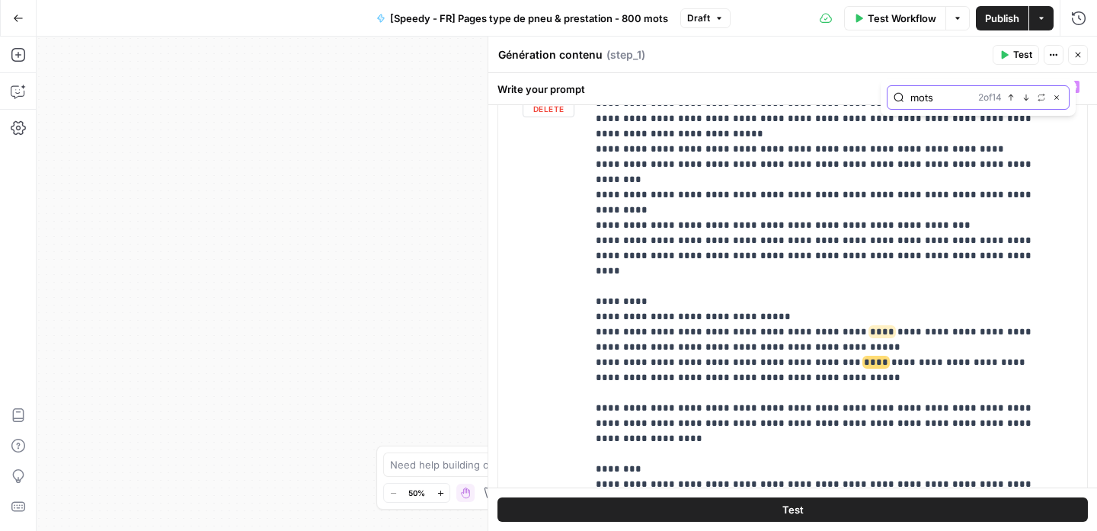
scroll to position [594, 0]
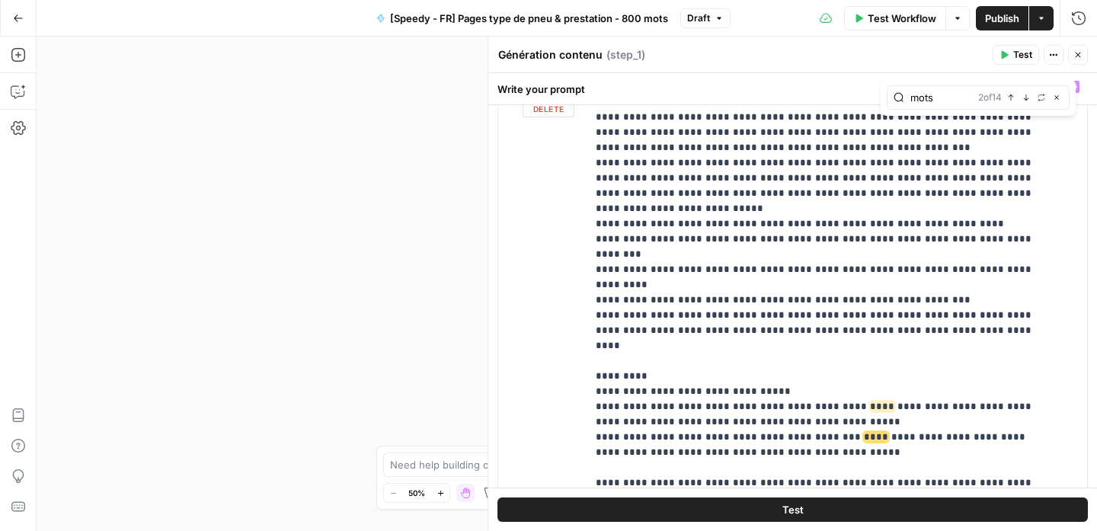
click at [1019, 92] on div "2 of 14 Previous match Next Match Replace Close" at bounding box center [1021, 98] width 85 height 14
click at [1024, 96] on icon "button" at bounding box center [1027, 98] width 8 height 8
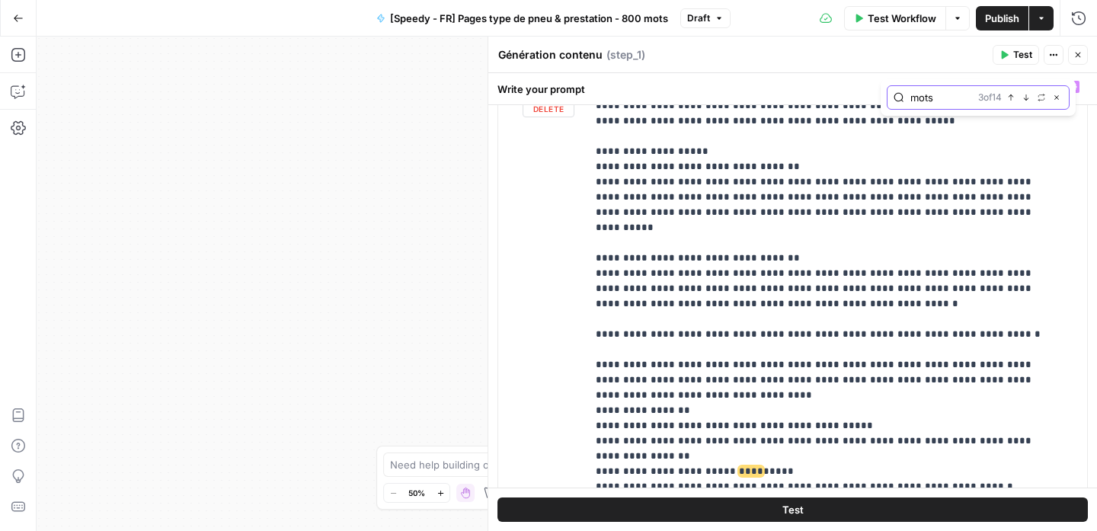
scroll to position [1966, 0]
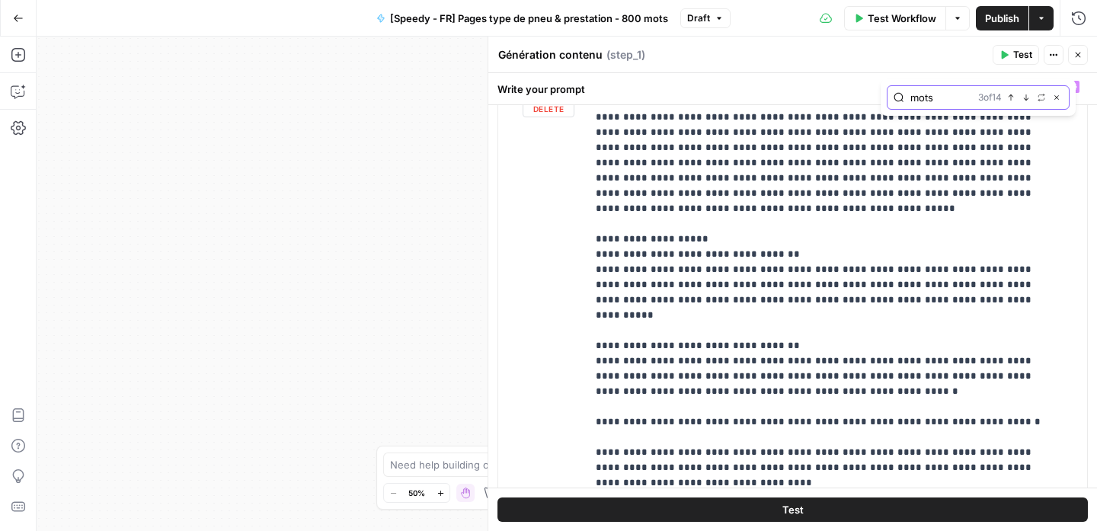
click at [1026, 98] on icon "button" at bounding box center [1027, 98] width 8 height 8
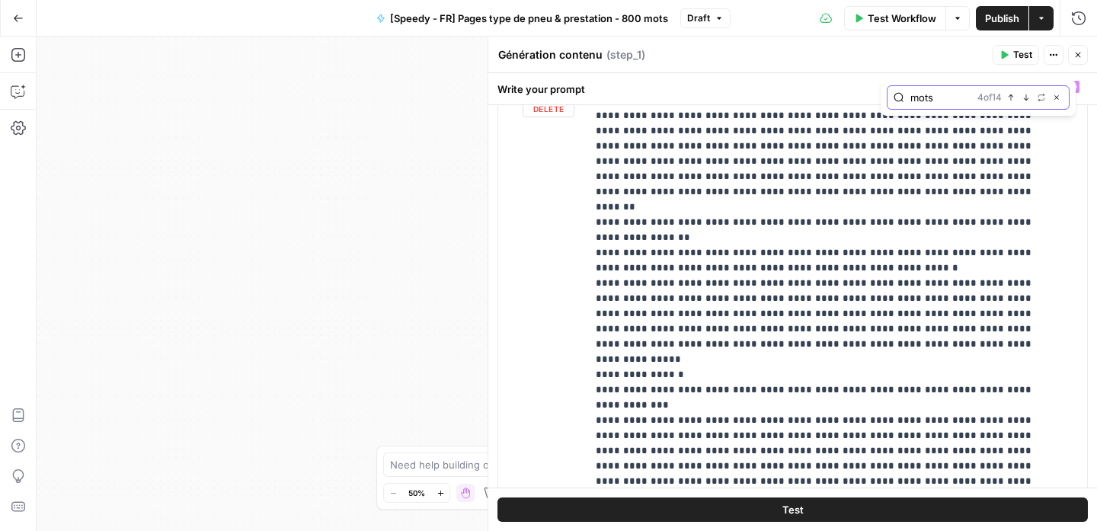
scroll to position [4077, 0]
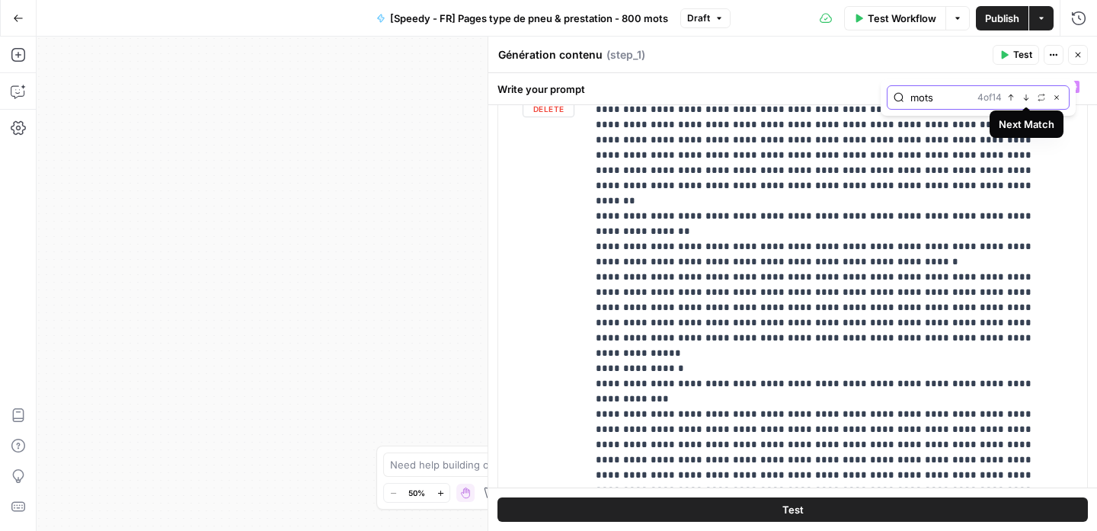
click at [1027, 95] on icon "button" at bounding box center [1026, 98] width 5 height 6
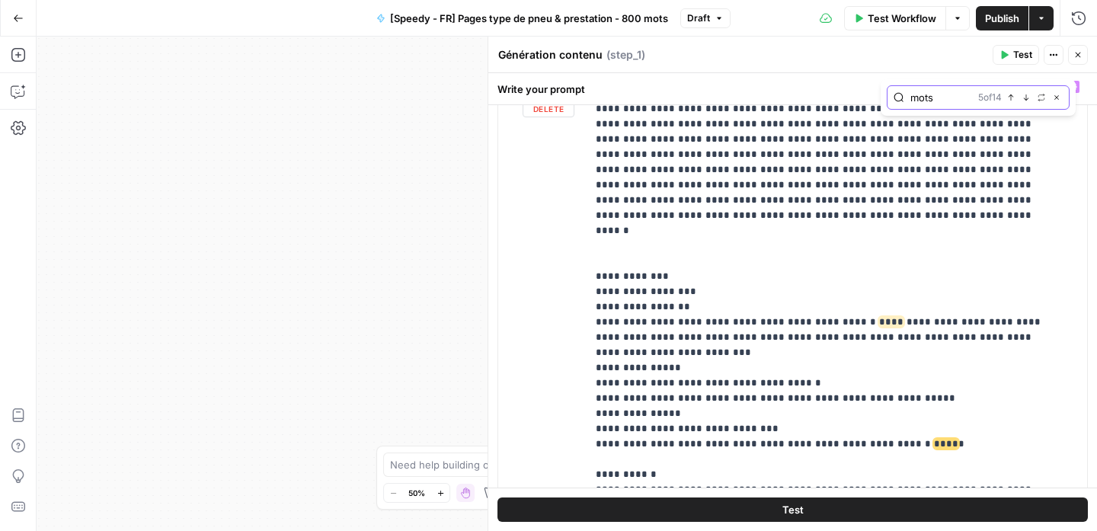
scroll to position [4389, 0]
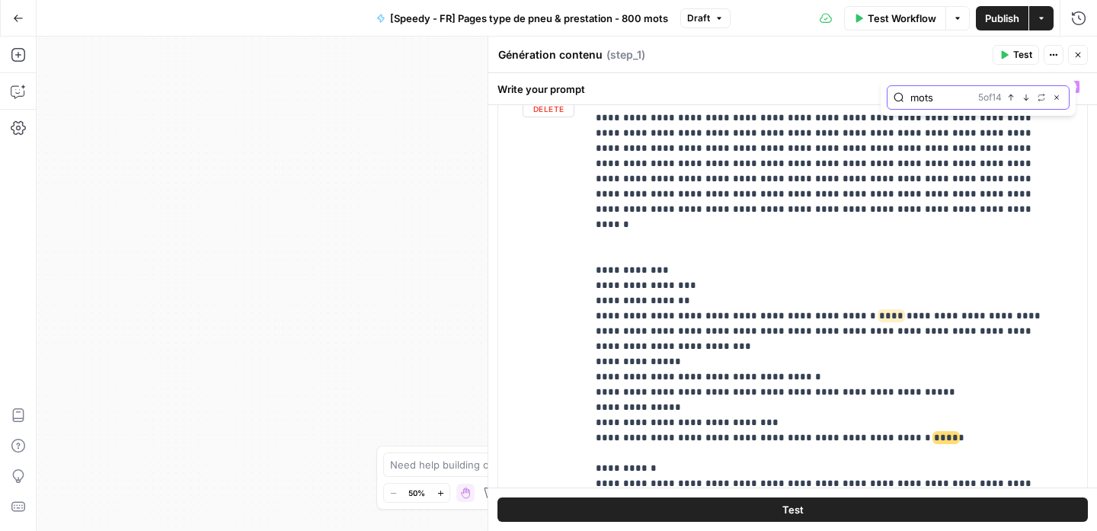
click at [1024, 98] on icon "button" at bounding box center [1027, 98] width 8 height 8
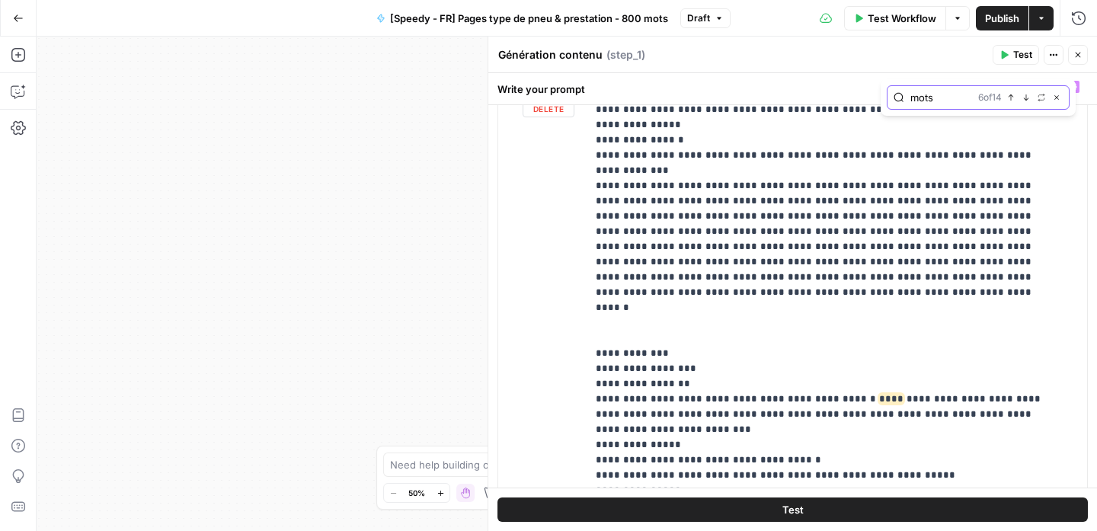
click at [1024, 98] on icon "button" at bounding box center [1027, 98] width 8 height 8
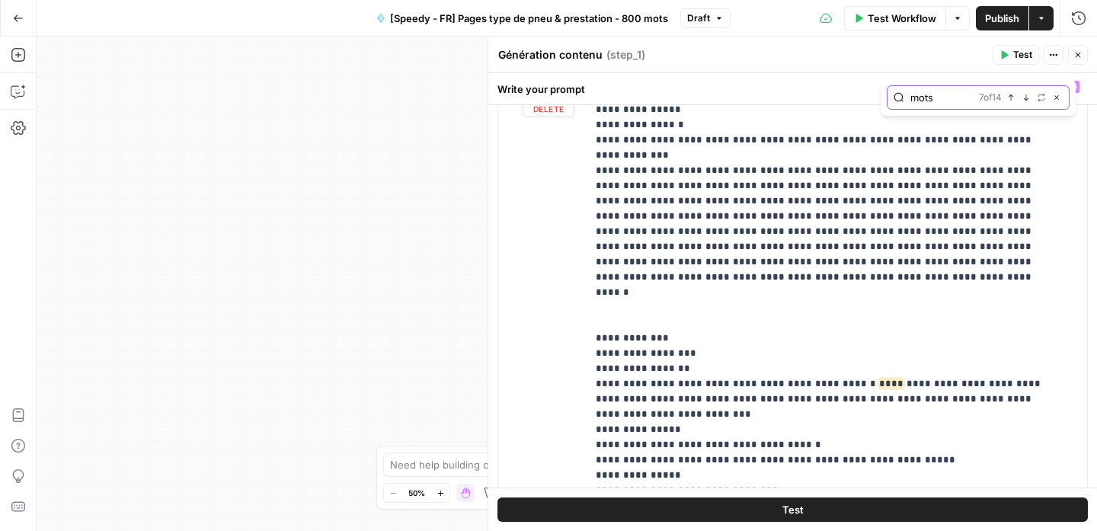
click at [1024, 98] on icon "button" at bounding box center [1027, 98] width 8 height 8
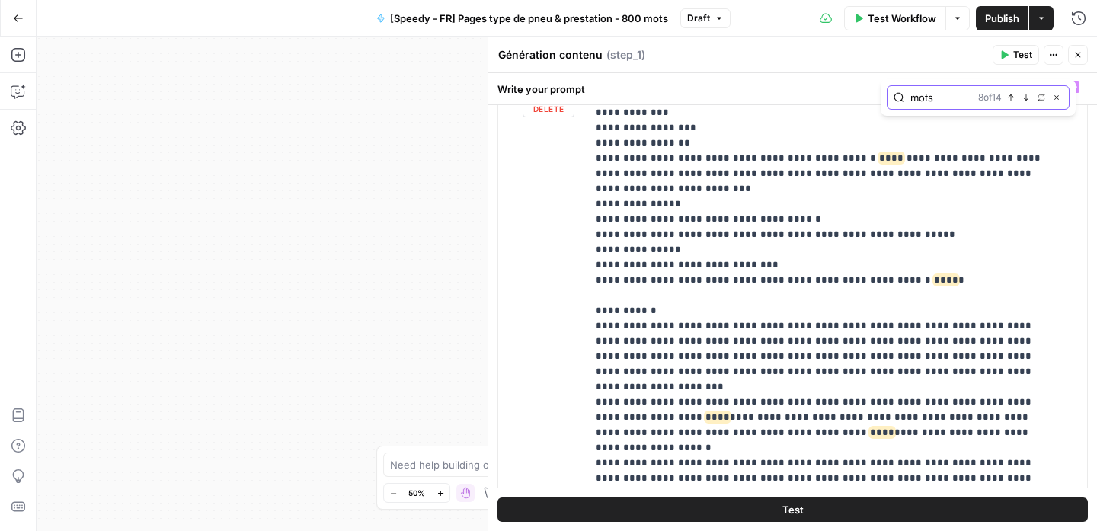
click at [1024, 98] on icon "button" at bounding box center [1027, 98] width 8 height 8
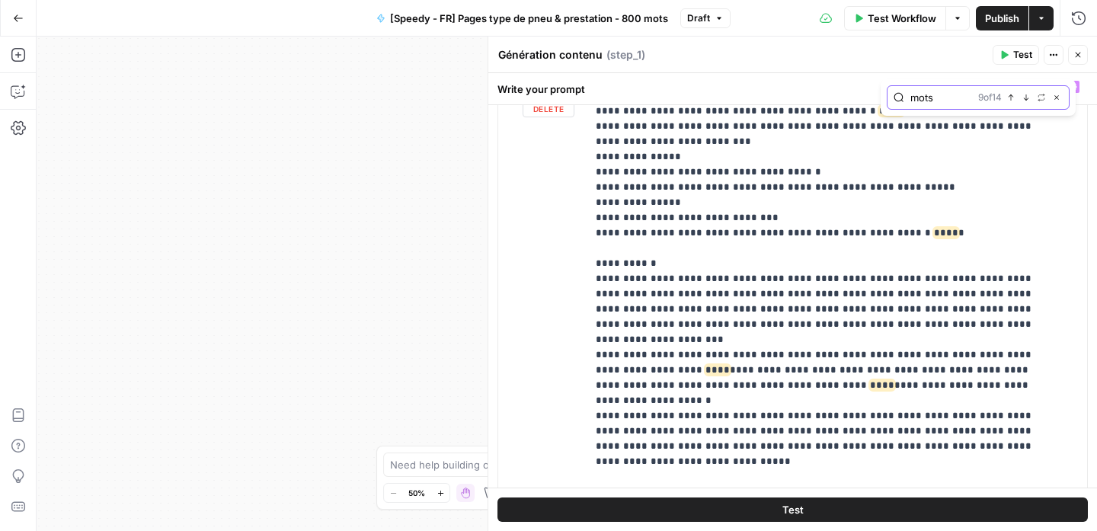
scroll to position [4596, 0]
click at [1024, 98] on icon "button" at bounding box center [1027, 98] width 8 height 8
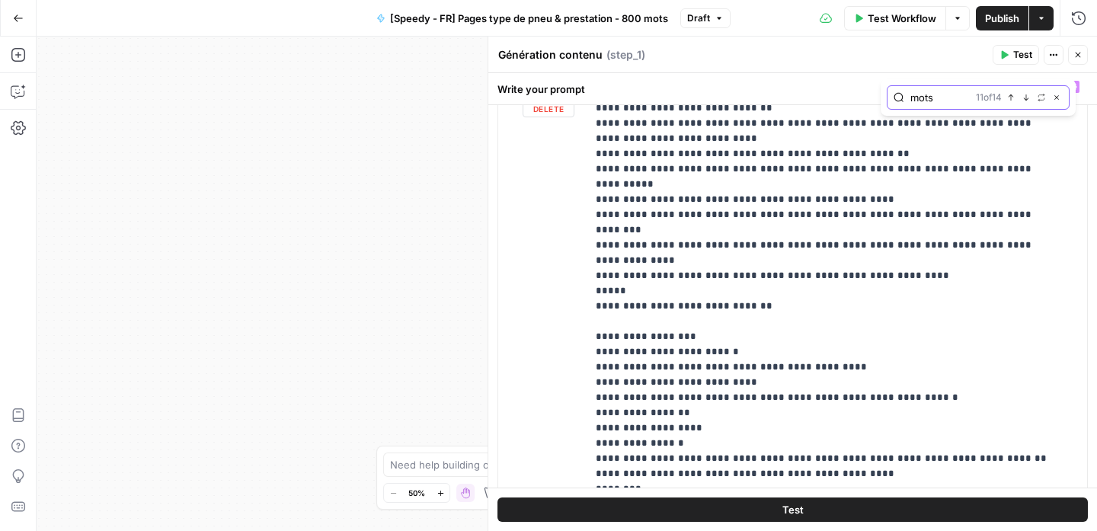
scroll to position [5585, 0]
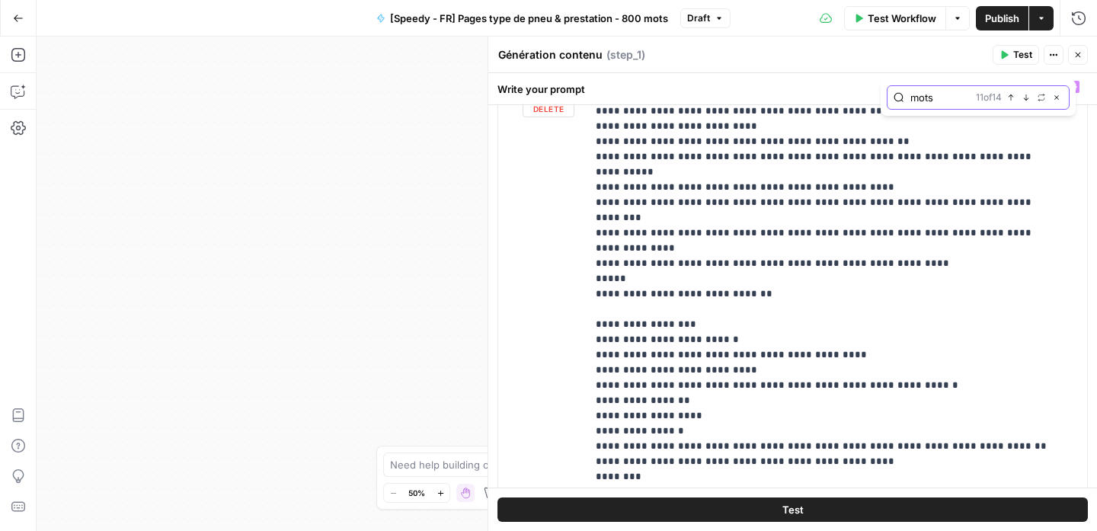
click at [1024, 98] on icon "button" at bounding box center [1027, 98] width 8 height 8
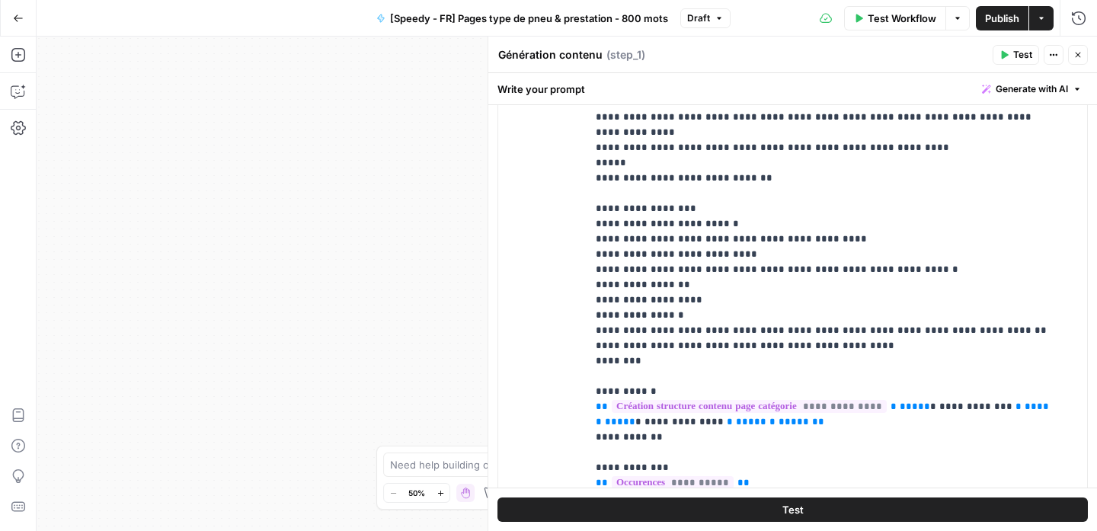
scroll to position [5595, 0]
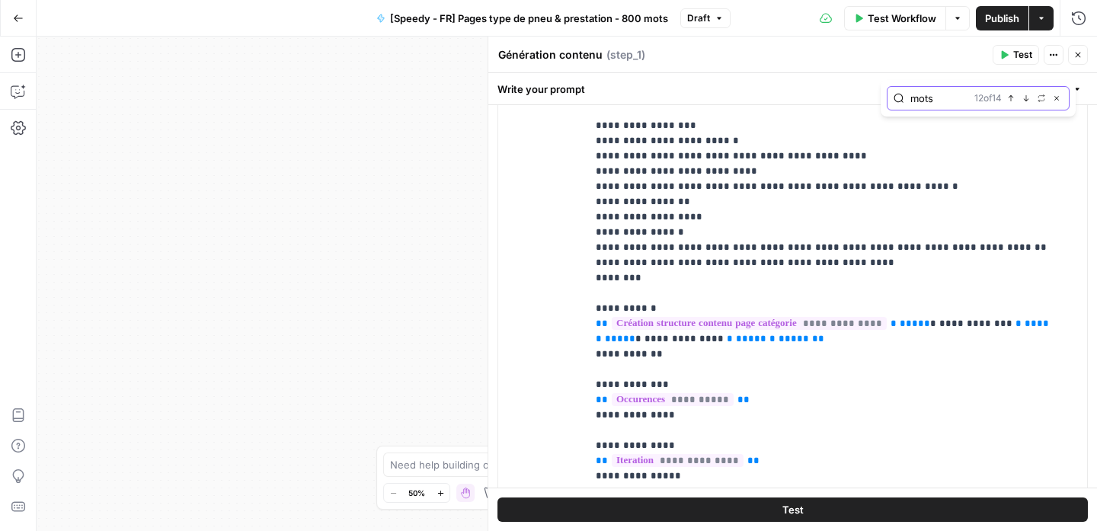
click at [1024, 98] on icon "button" at bounding box center [1027, 99] width 8 height 8
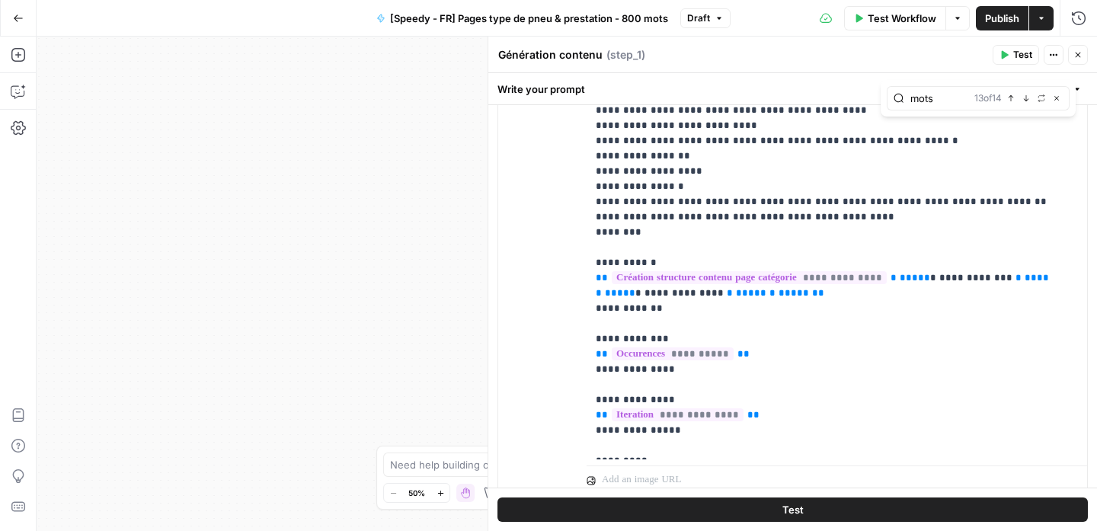
click at [1009, 24] on span "Publish" at bounding box center [1002, 18] width 34 height 15
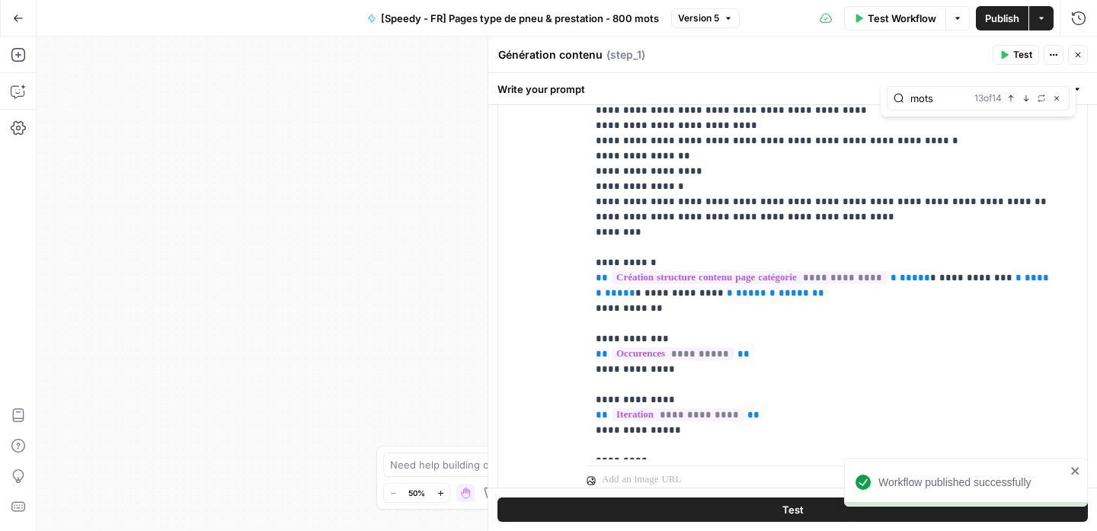
click at [790, 3] on div "Test Workflow Options Publish Actions Run History" at bounding box center [919, 18] width 358 height 36
